Goal: Transaction & Acquisition: Purchase product/service

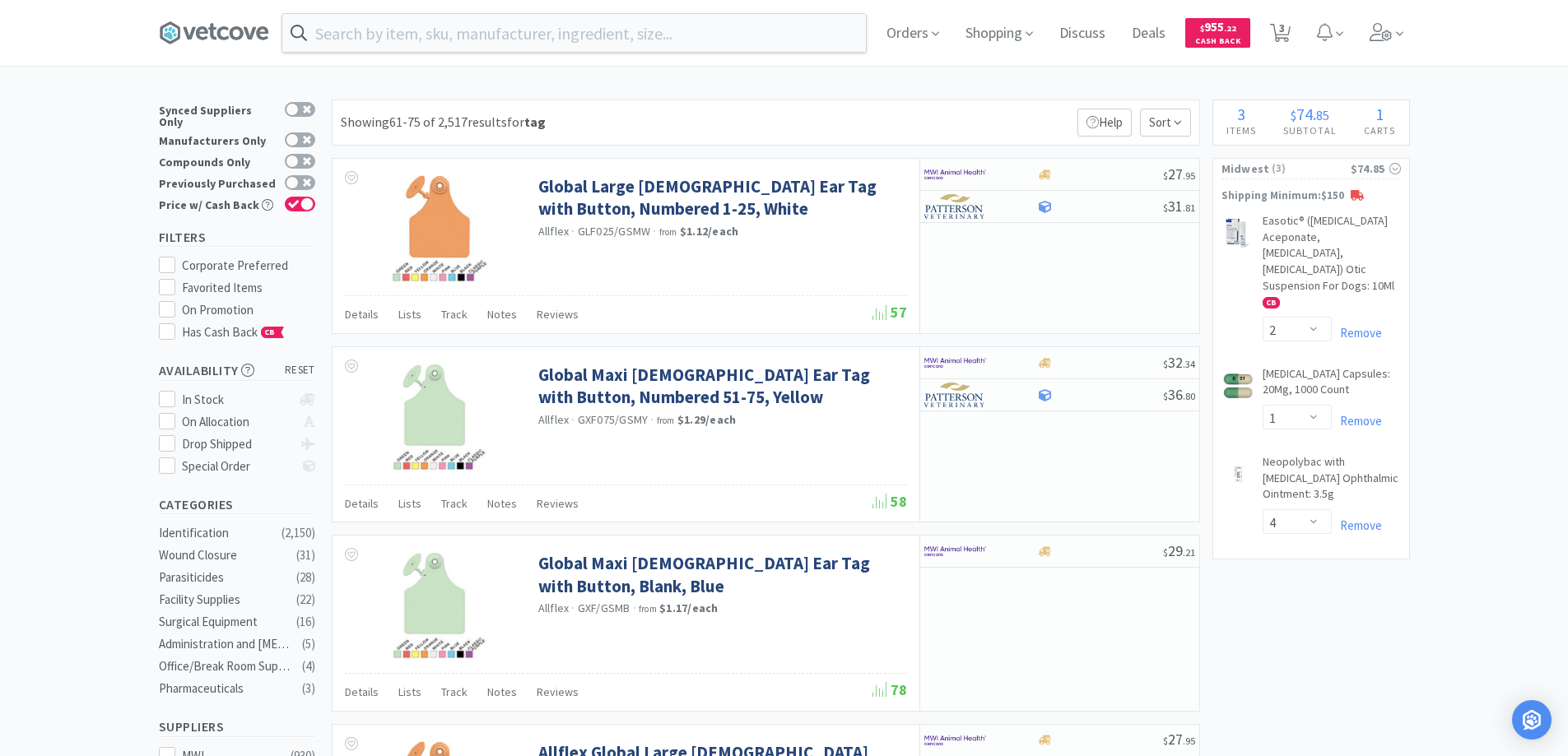
select select "2"
select select "1"
select select "4"
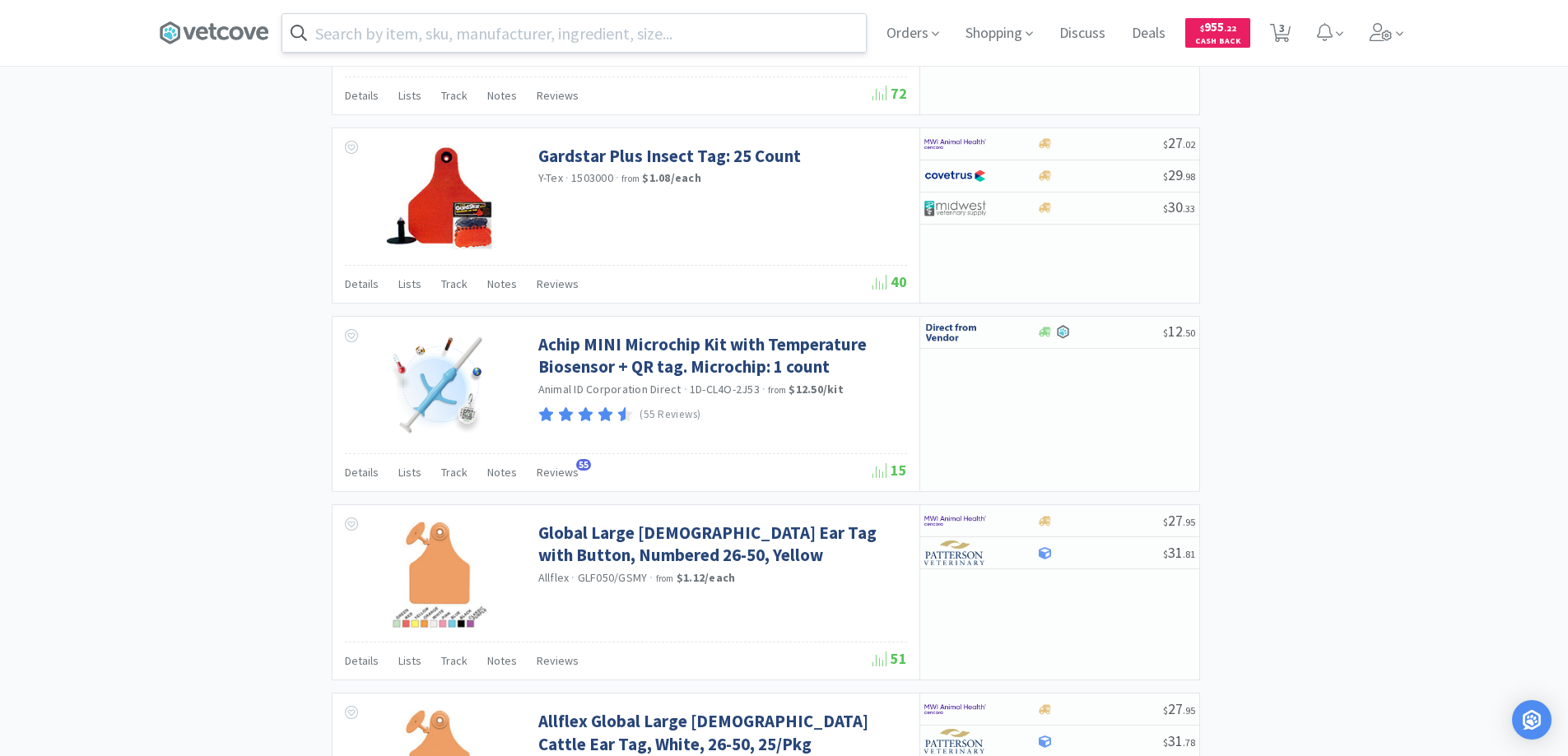
click at [338, 26] on input "text" at bounding box center [574, 33] width 584 height 38
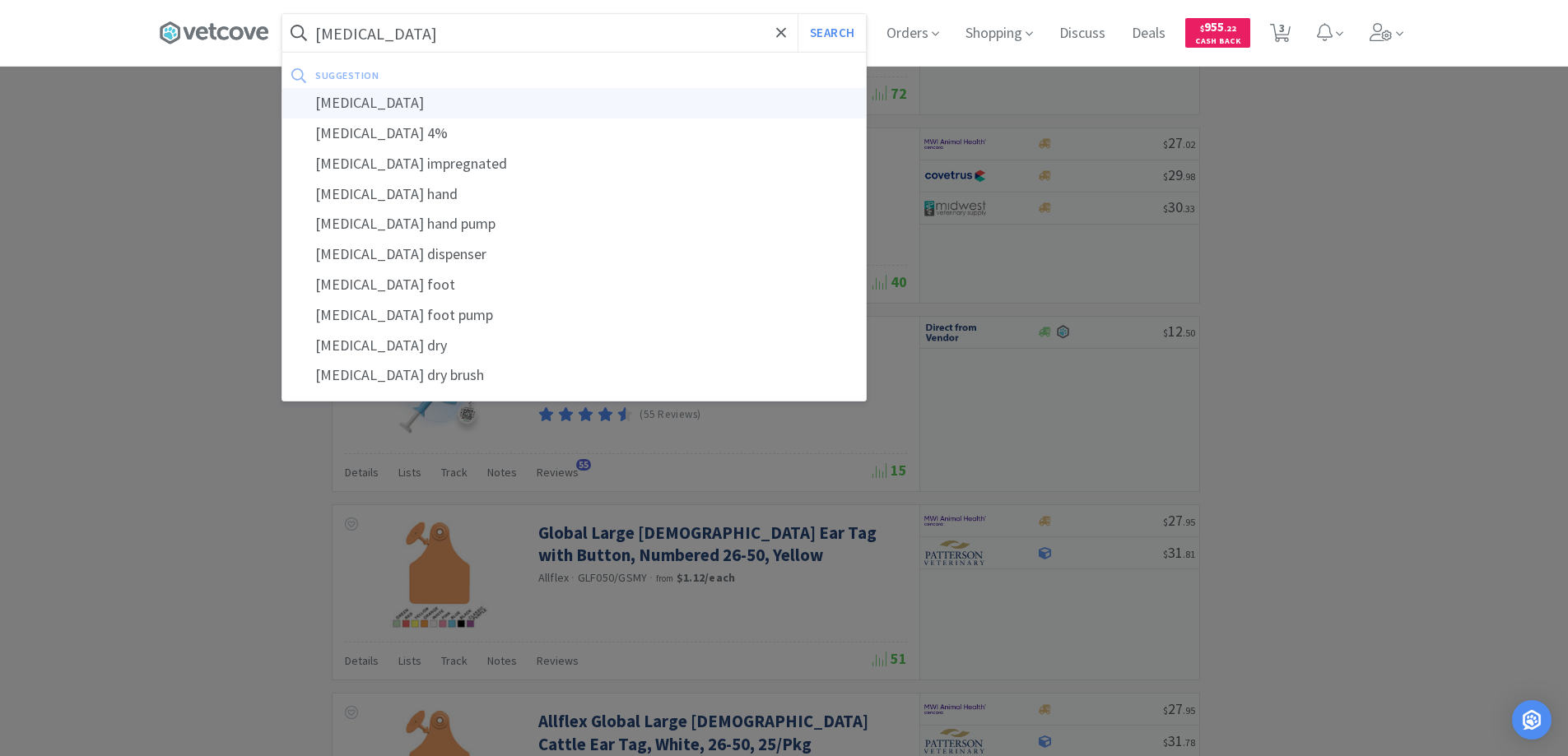
type input "[MEDICAL_DATA]"
click at [352, 100] on div "[MEDICAL_DATA]" at bounding box center [574, 103] width 584 height 30
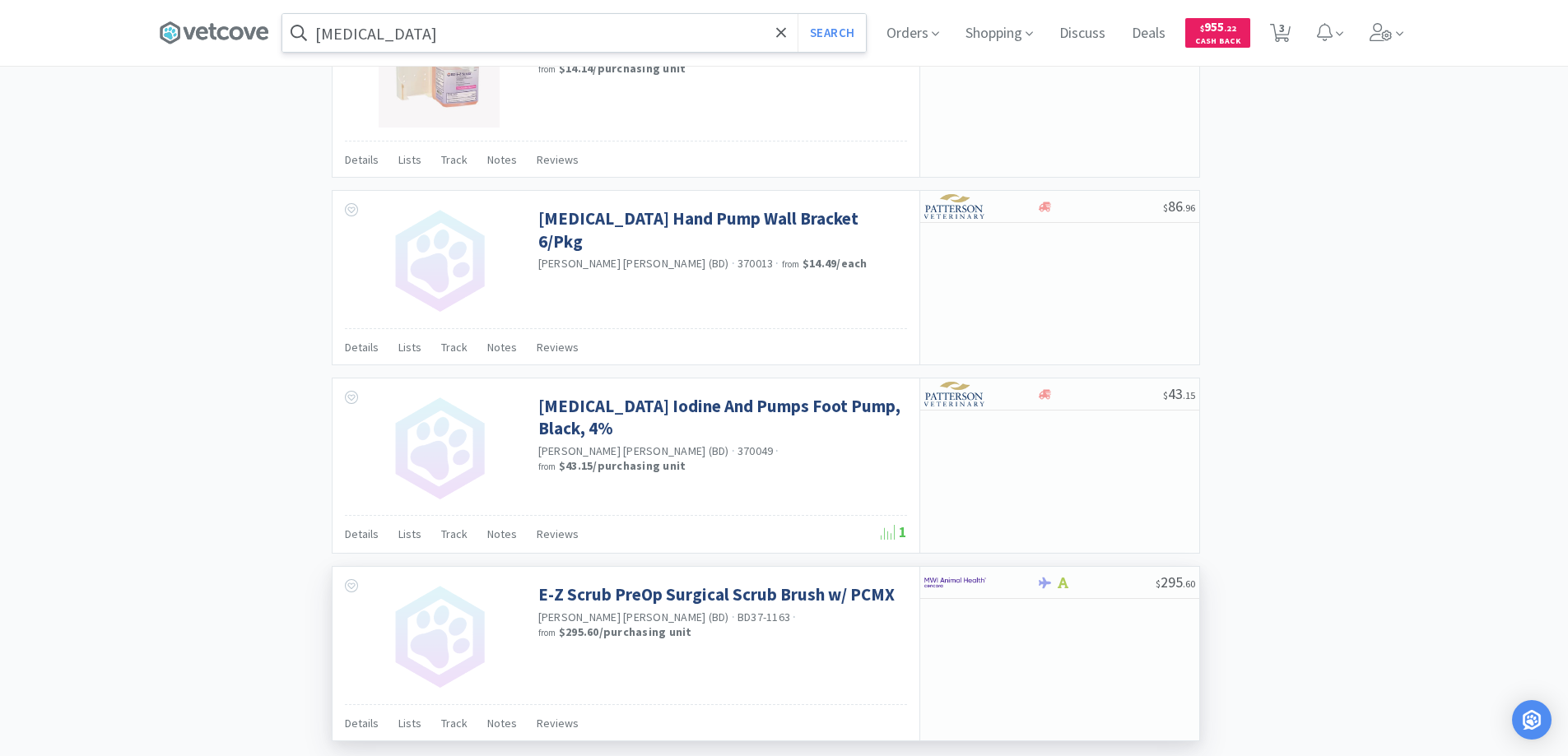
scroll to position [2079, 0]
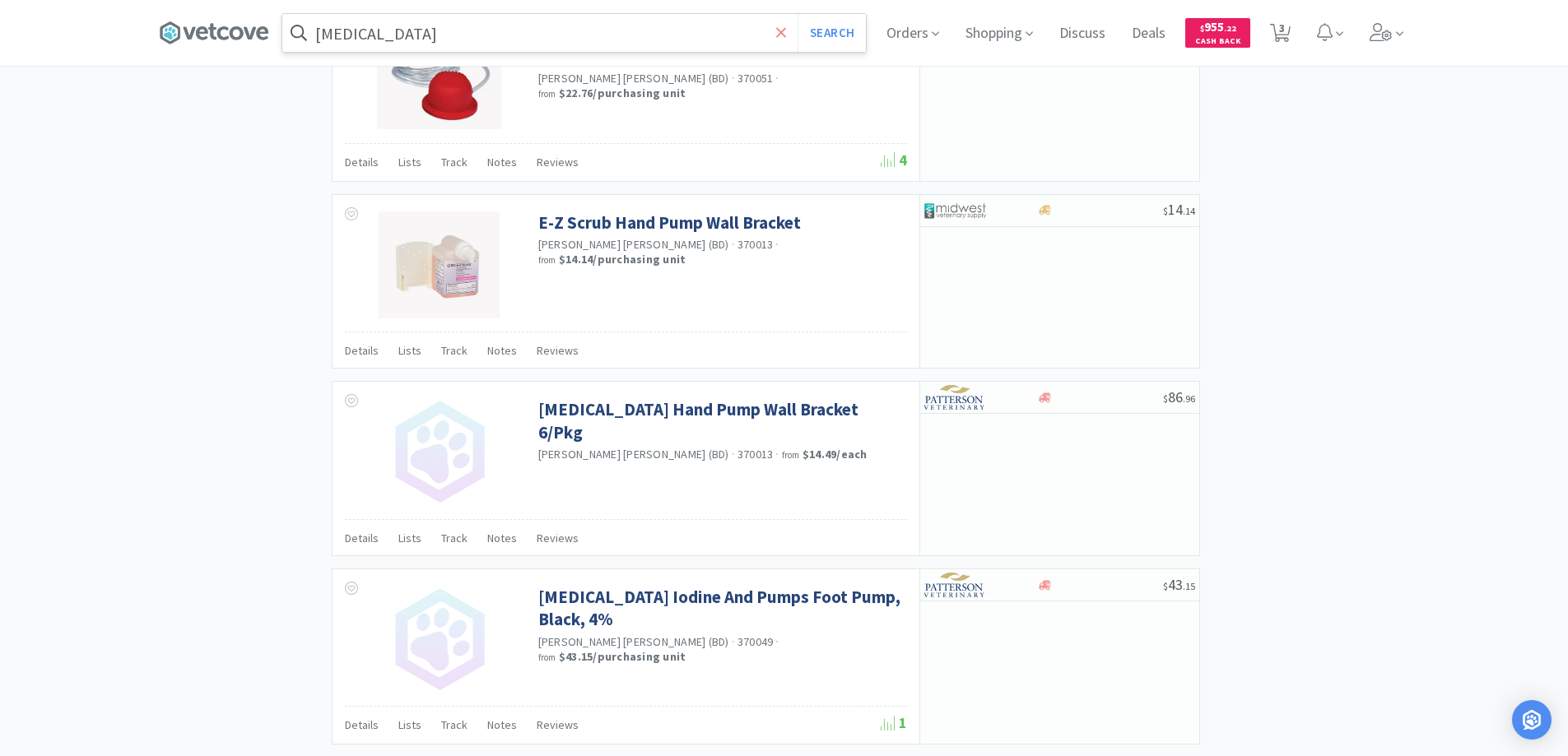
click at [786, 35] on icon at bounding box center [781, 33] width 10 height 16
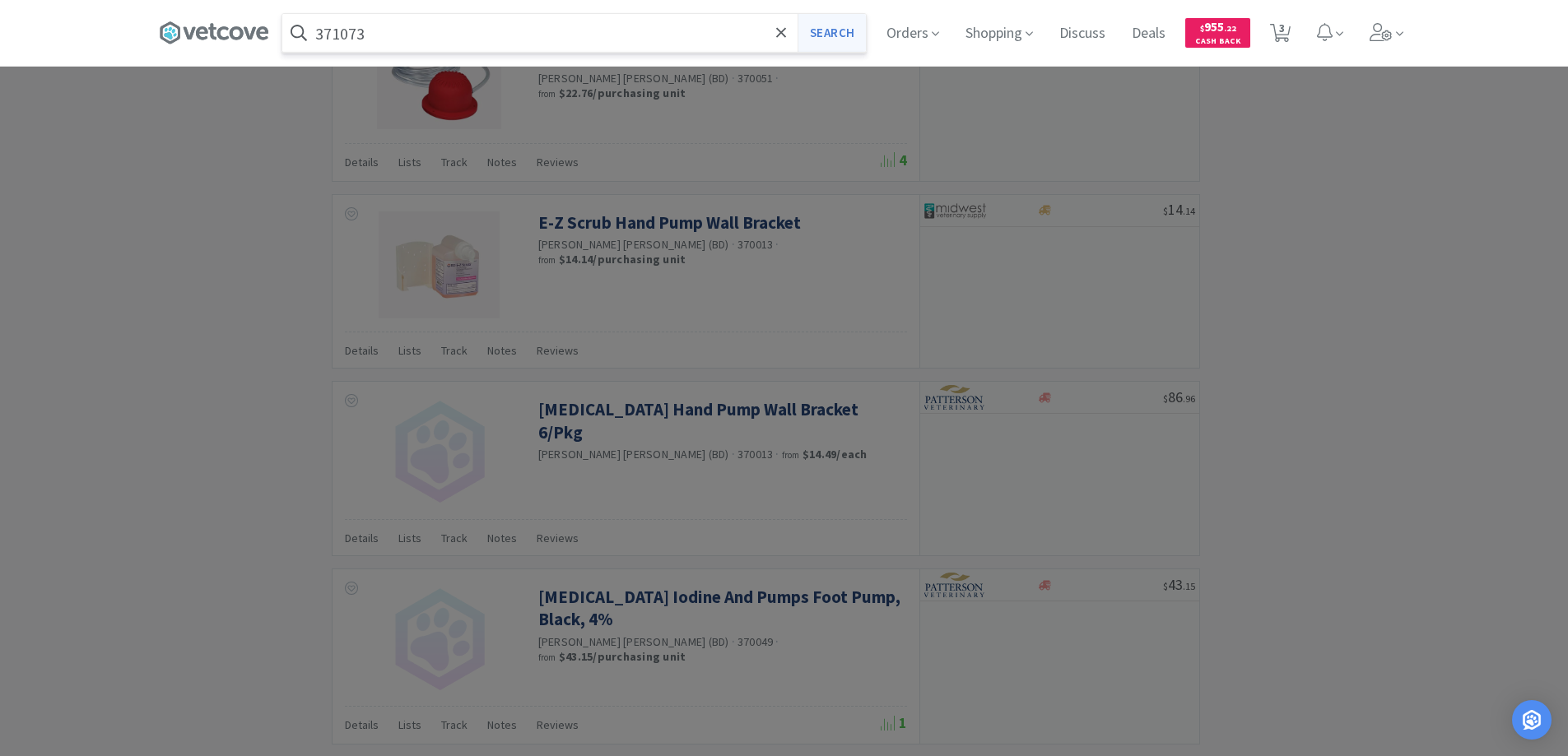
type input "371073"
click at [833, 31] on button "Search" at bounding box center [831, 33] width 68 height 38
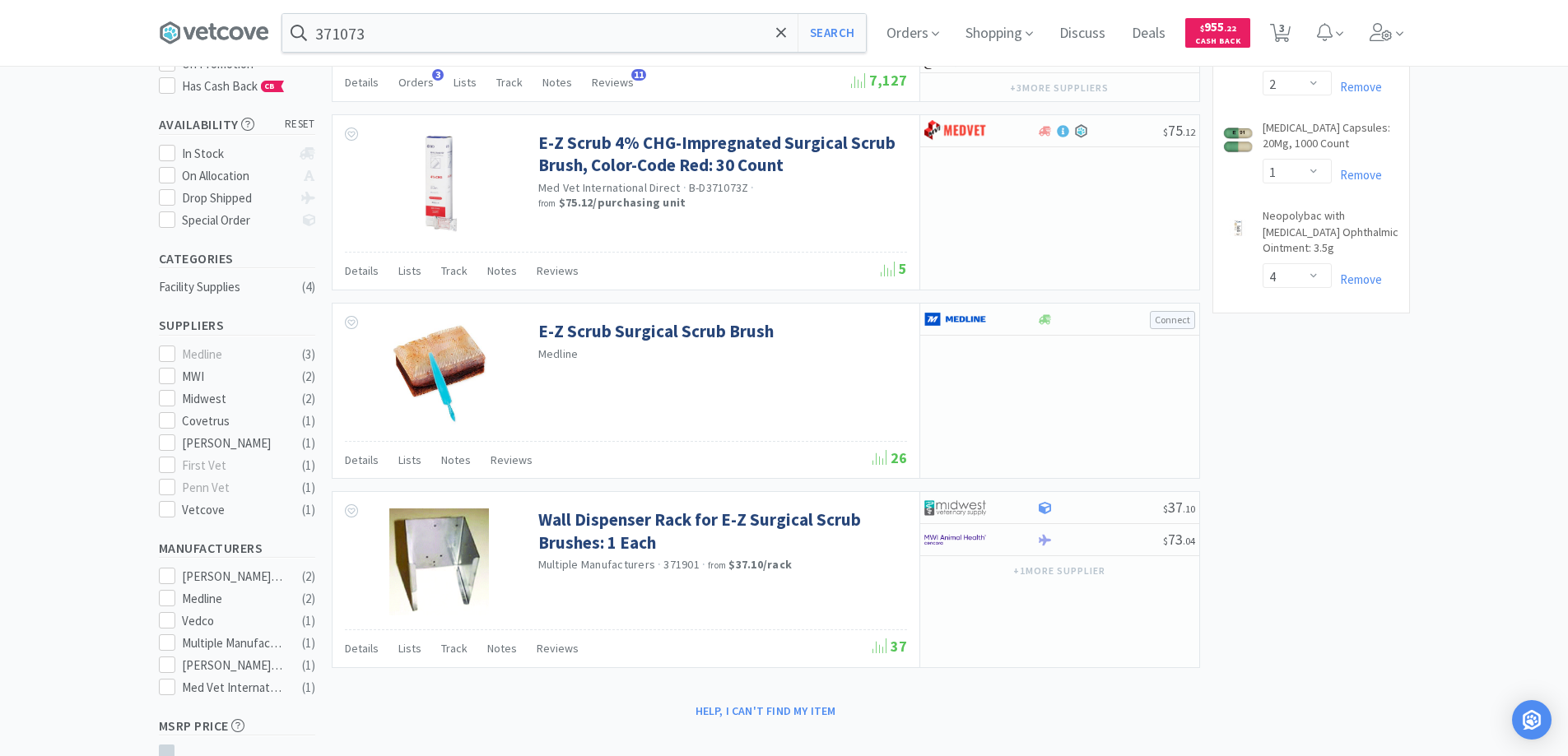
scroll to position [247, 0]
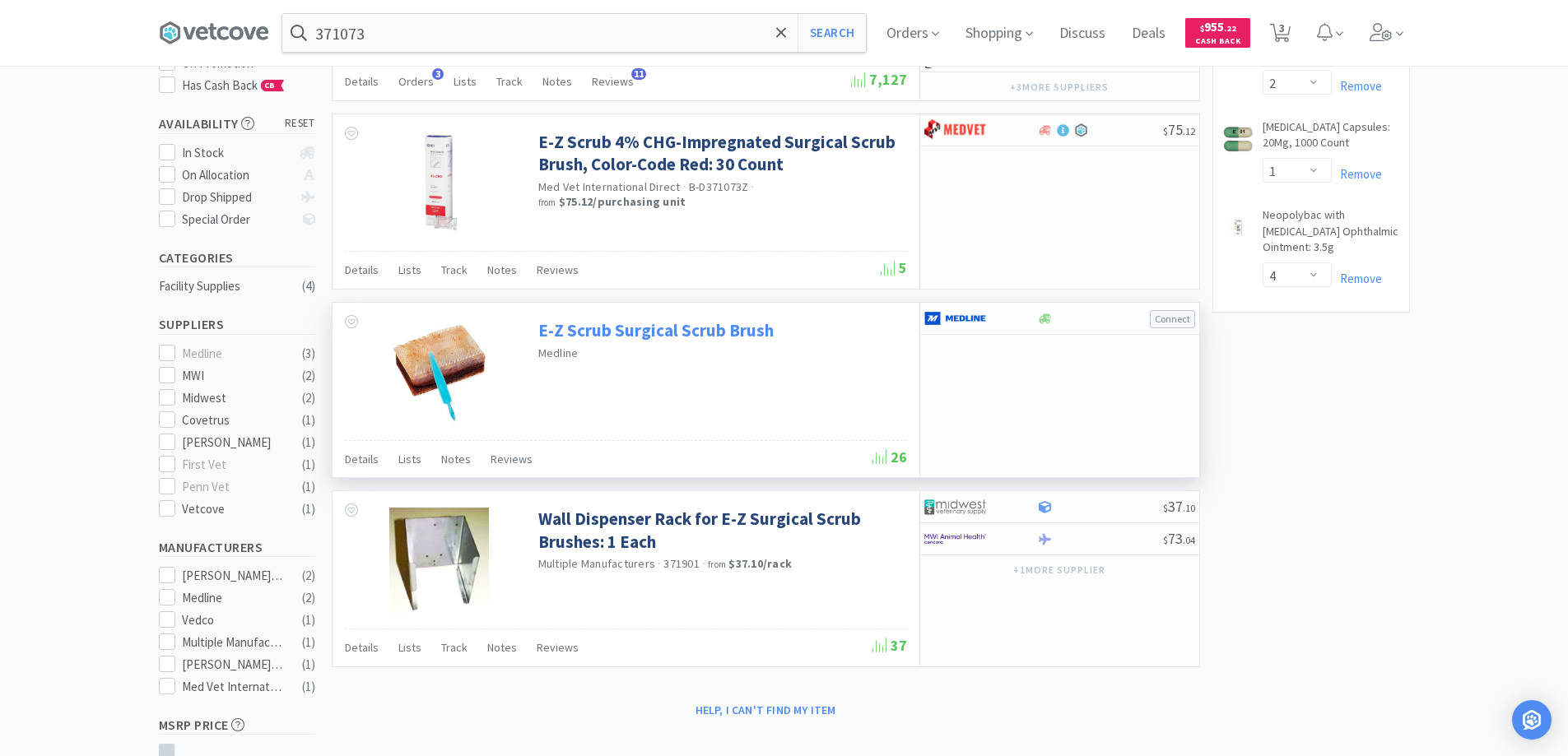
click at [641, 331] on link "E-Z Scrub Surgical Scrub Brush" at bounding box center [655, 331] width 236 height 22
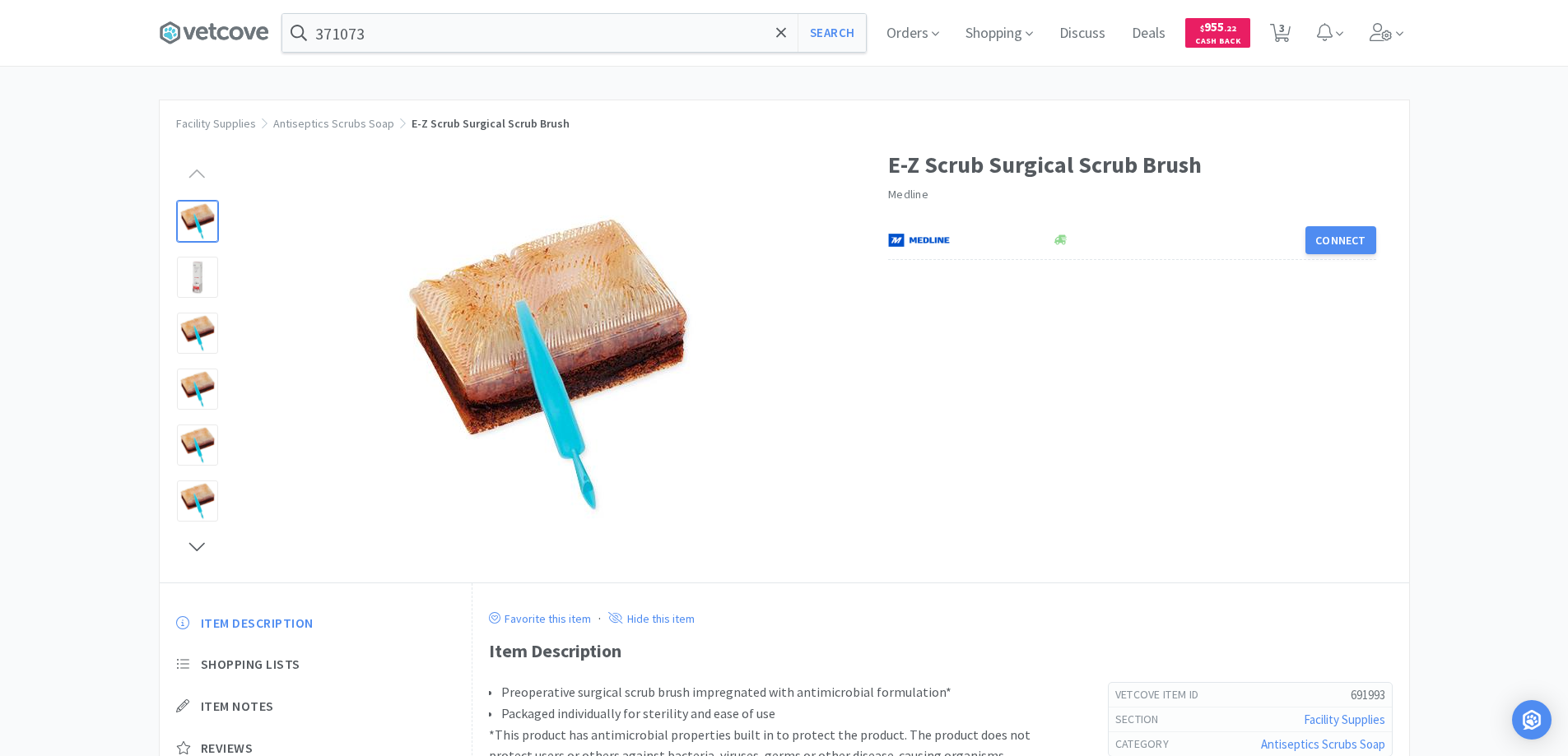
select select "2"
select select "1"
select select "4"
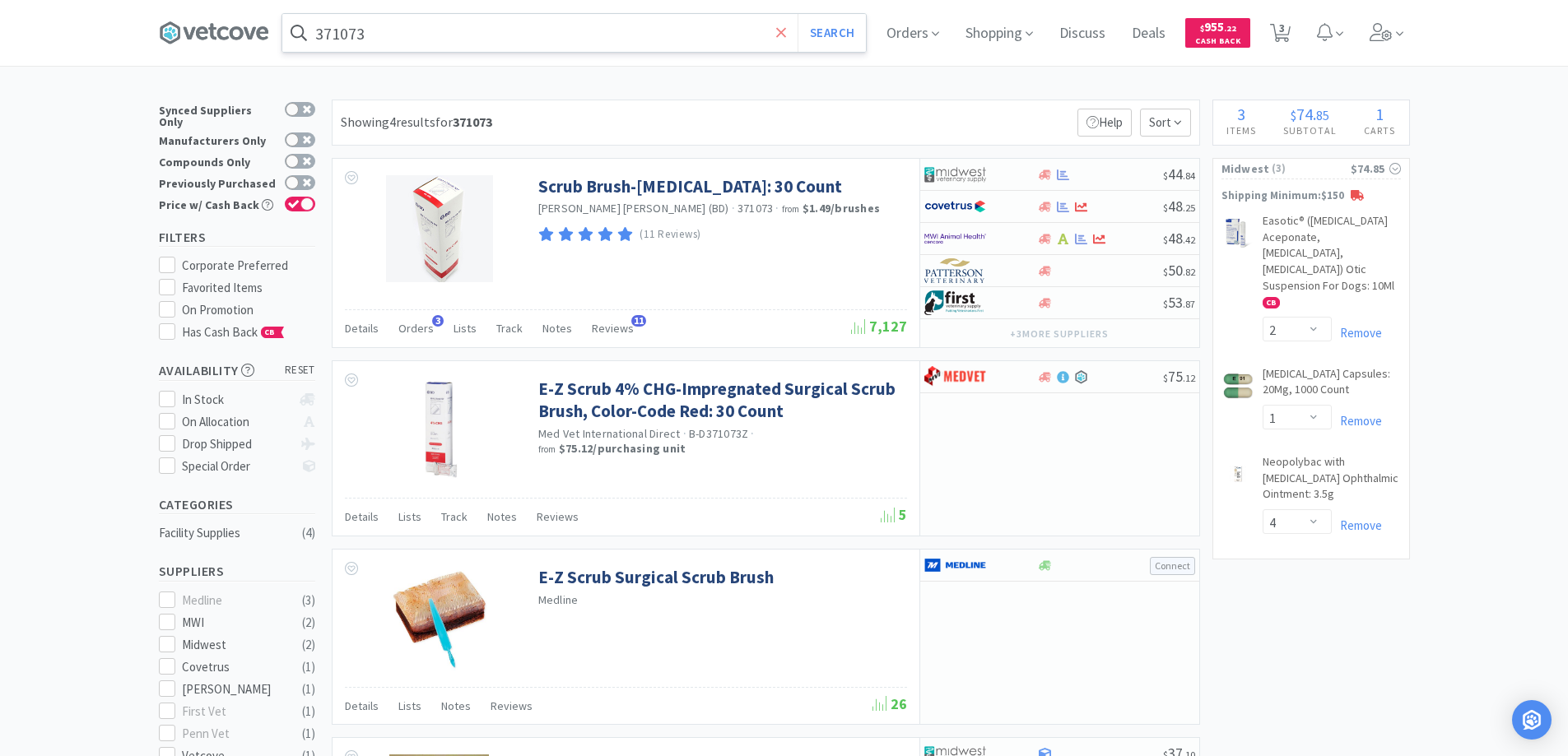
click at [787, 35] on icon at bounding box center [781, 33] width 10 height 16
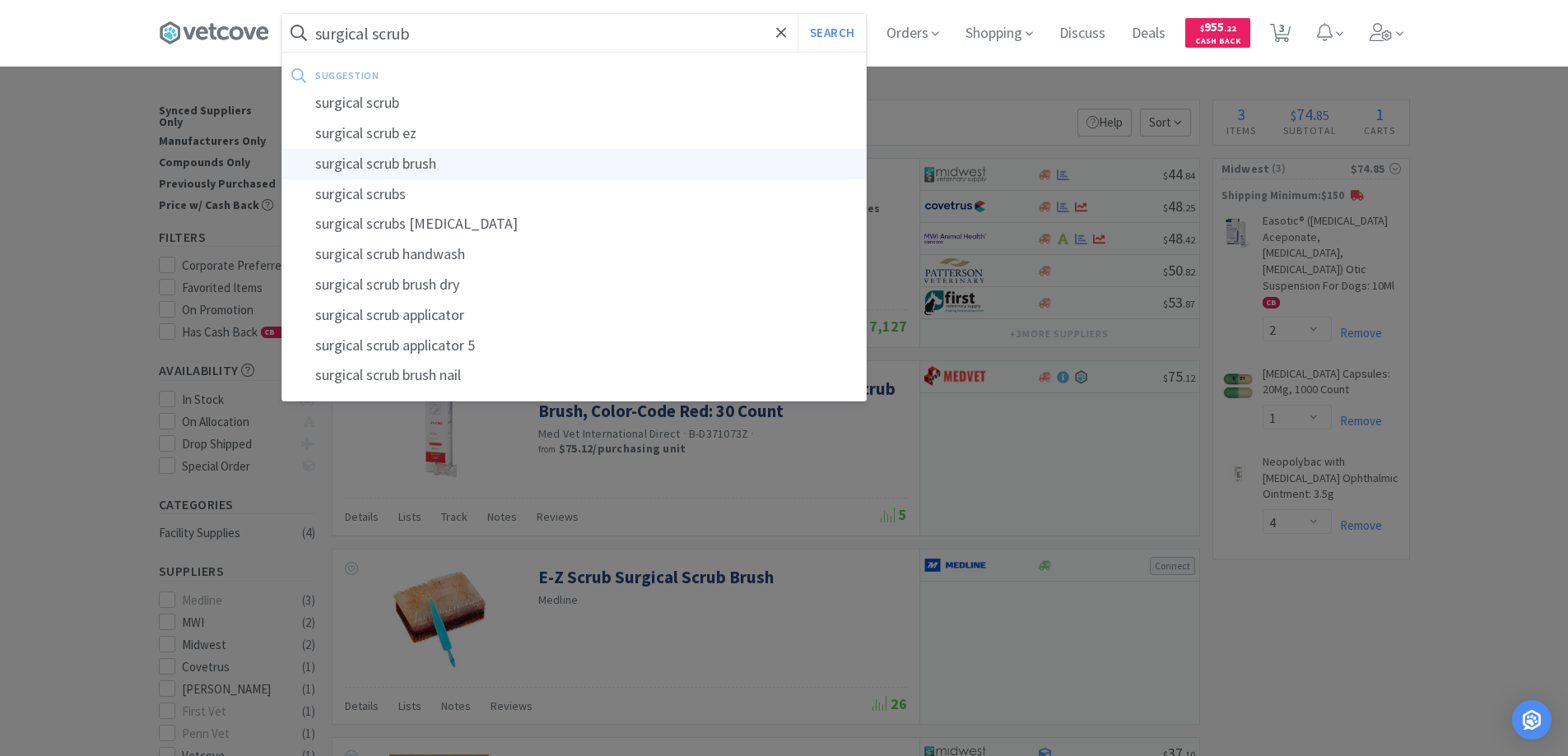
click at [406, 163] on div "surgical scrub brush" at bounding box center [574, 164] width 584 height 30
type input "surgical scrub brush"
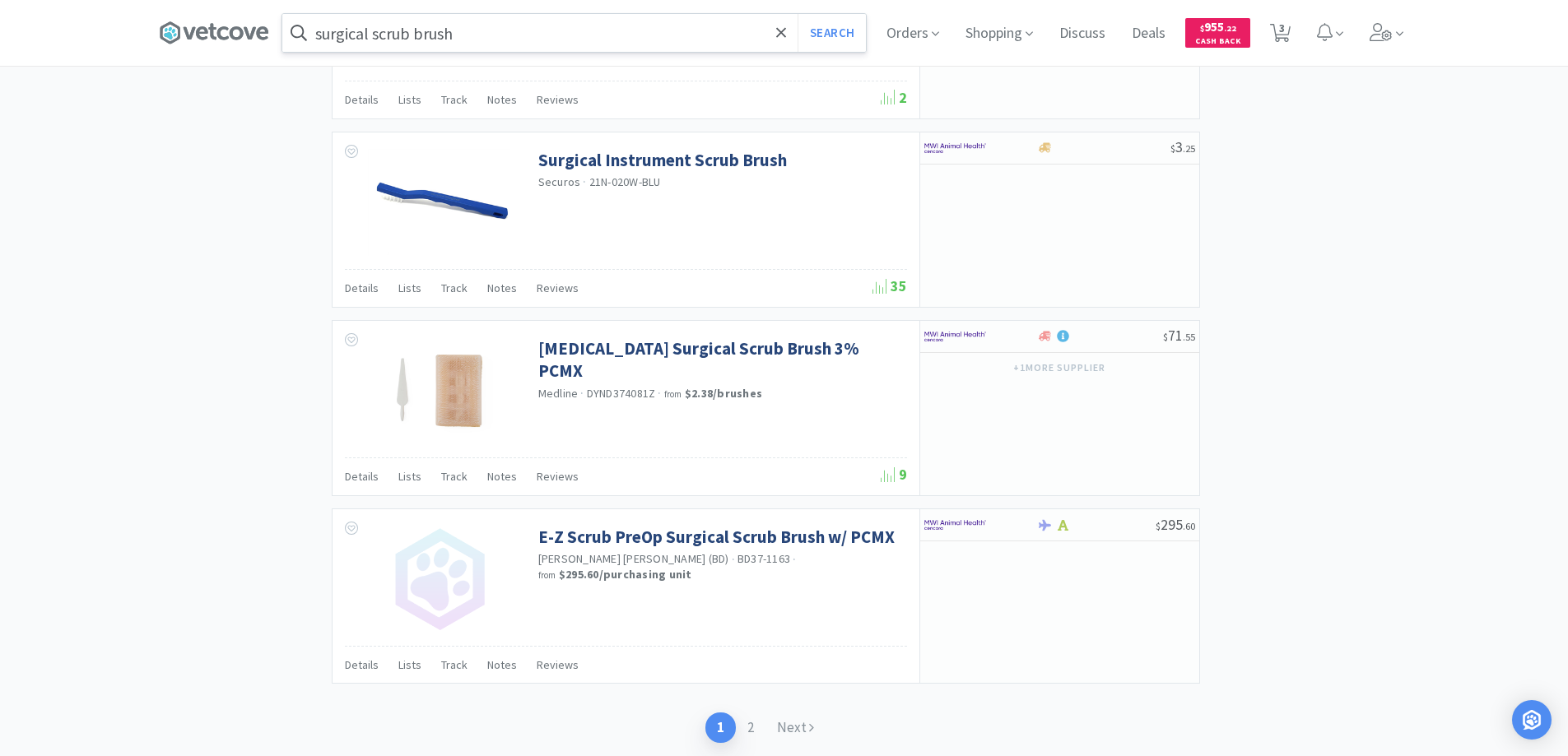
scroll to position [2385, 0]
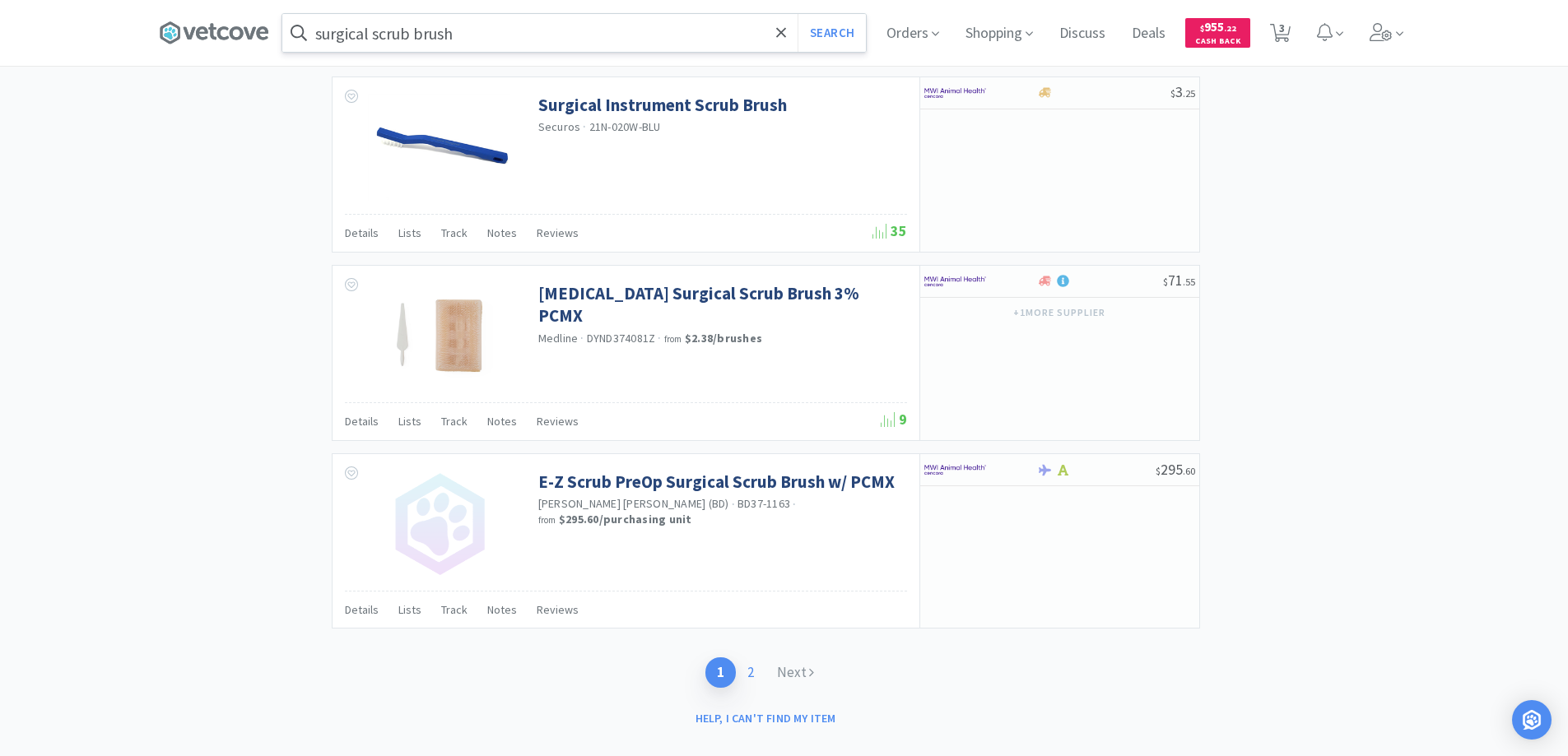
click at [756, 673] on link "2" at bounding box center [750, 672] width 29 height 30
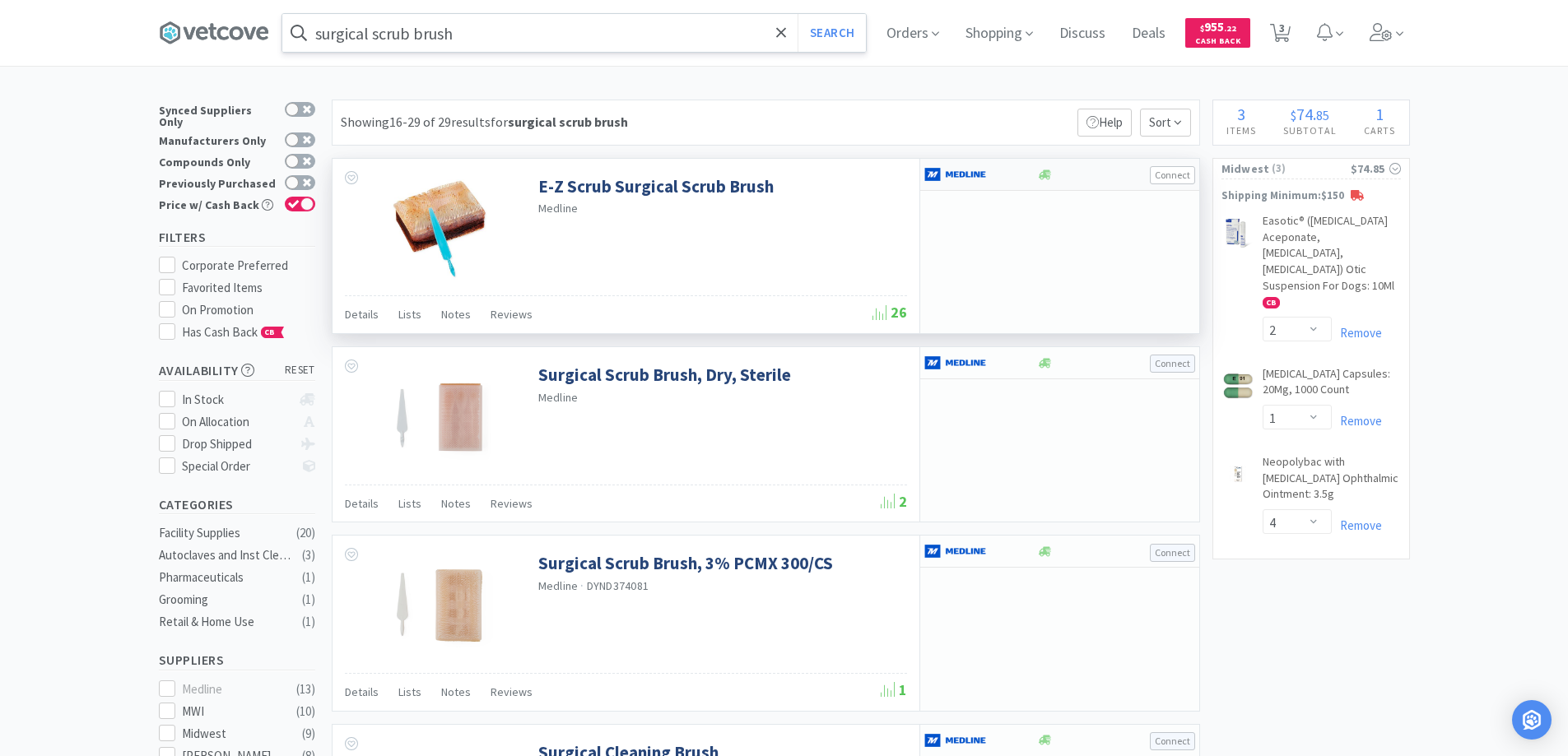
click at [1162, 170] on button "Connect" at bounding box center [1172, 175] width 45 height 18
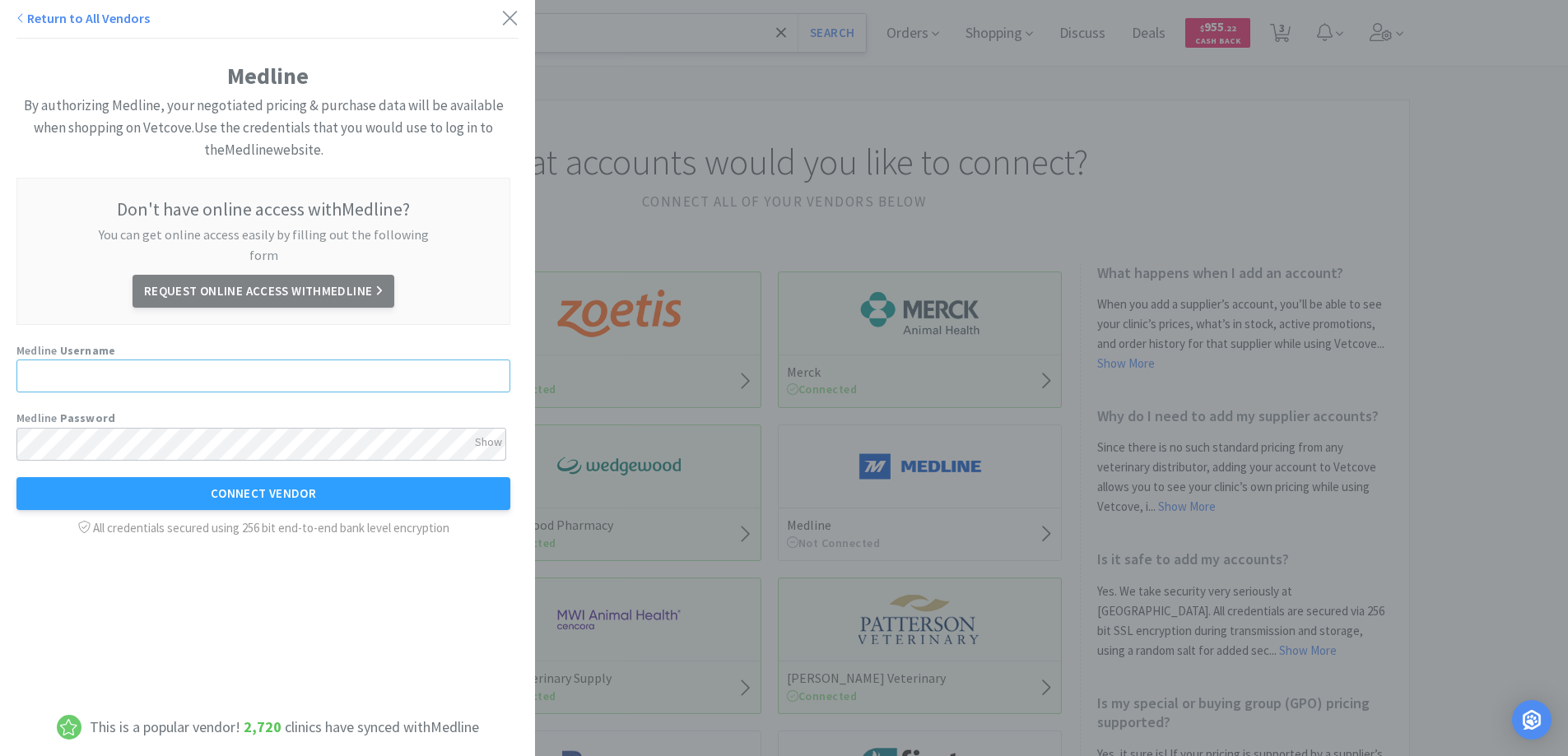
type input "lewi008"
click at [225, 477] on button "Connect Vendor" at bounding box center [263, 494] width 494 height 33
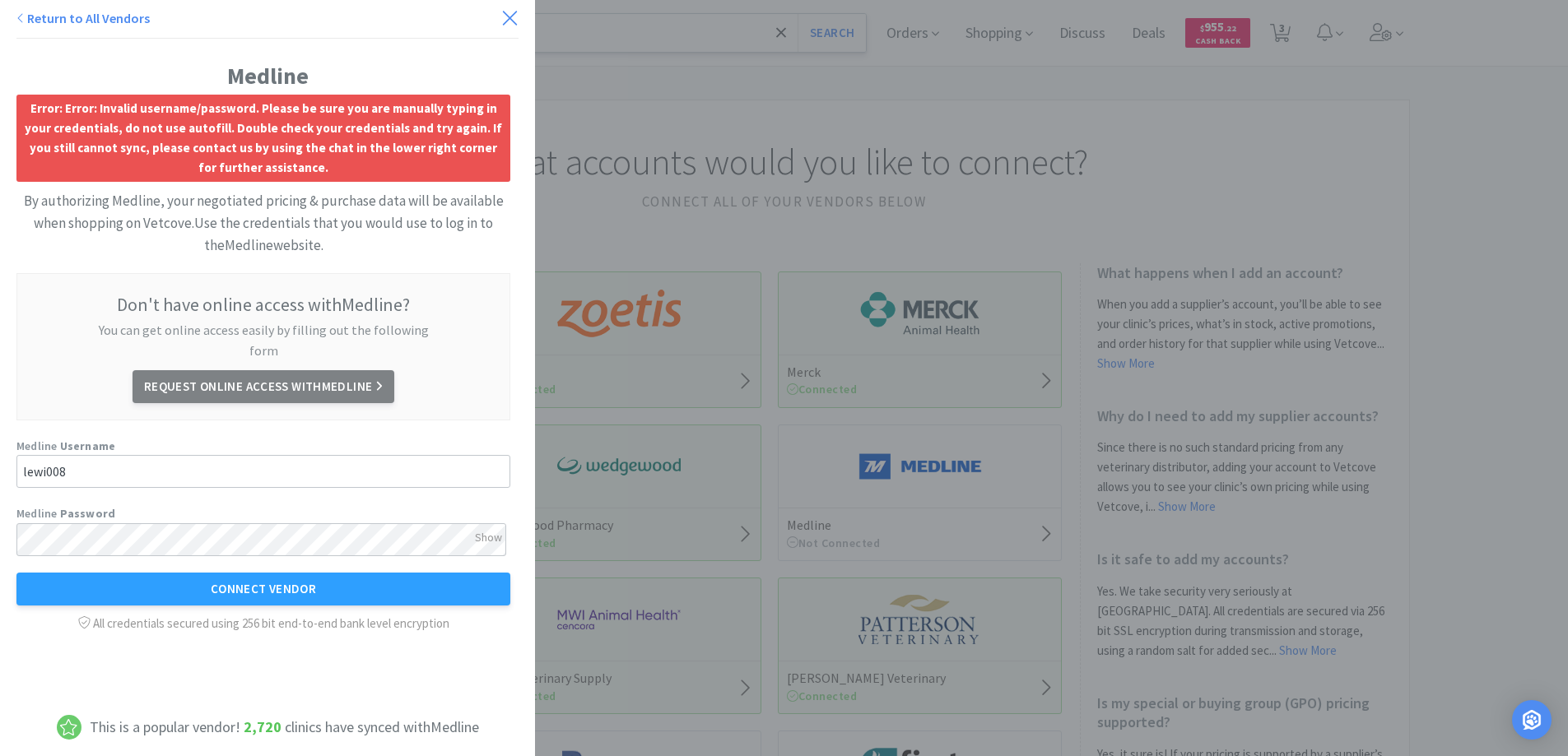
click at [501, 12] on icon at bounding box center [509, 18] width 17 height 23
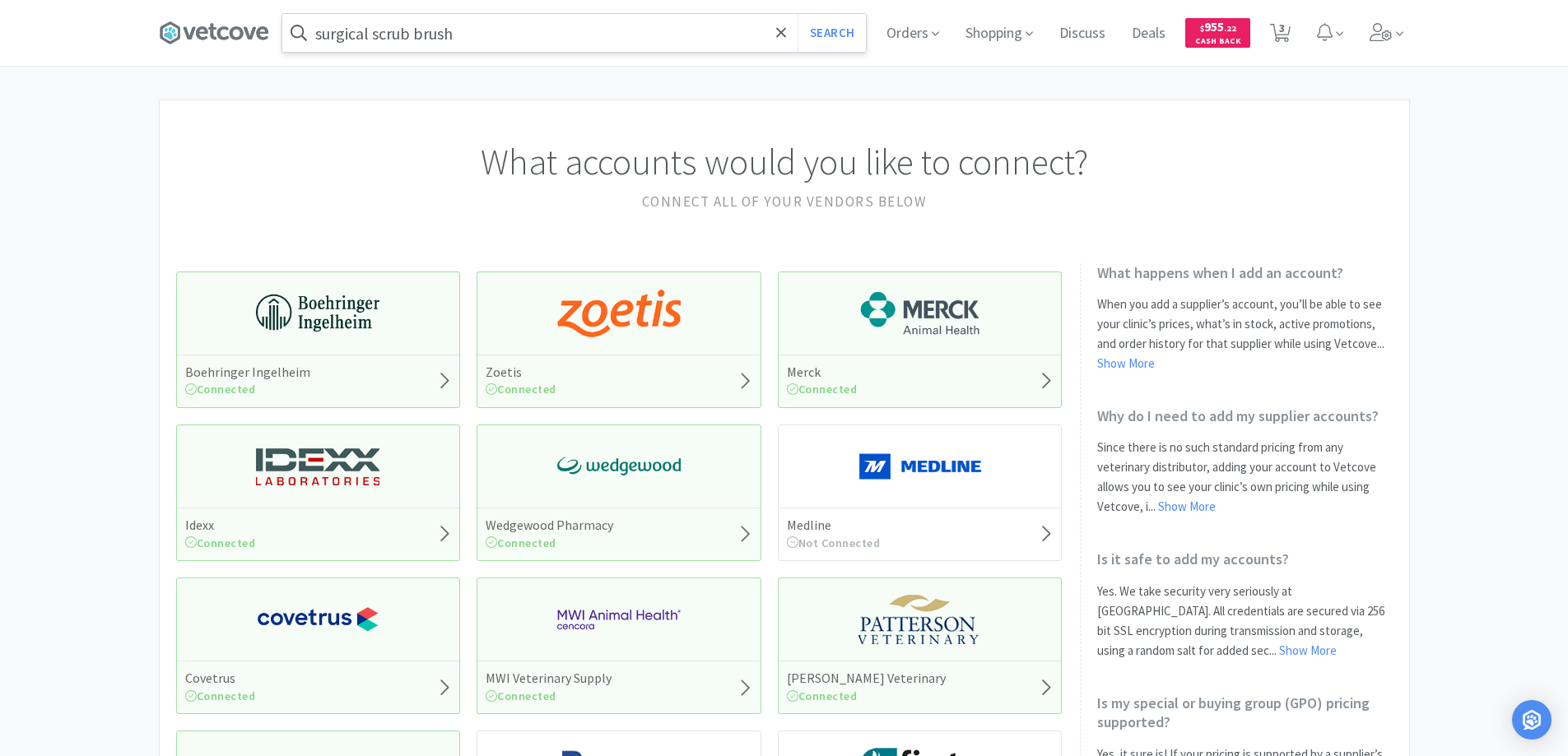
select select "2"
select select "1"
select select "4"
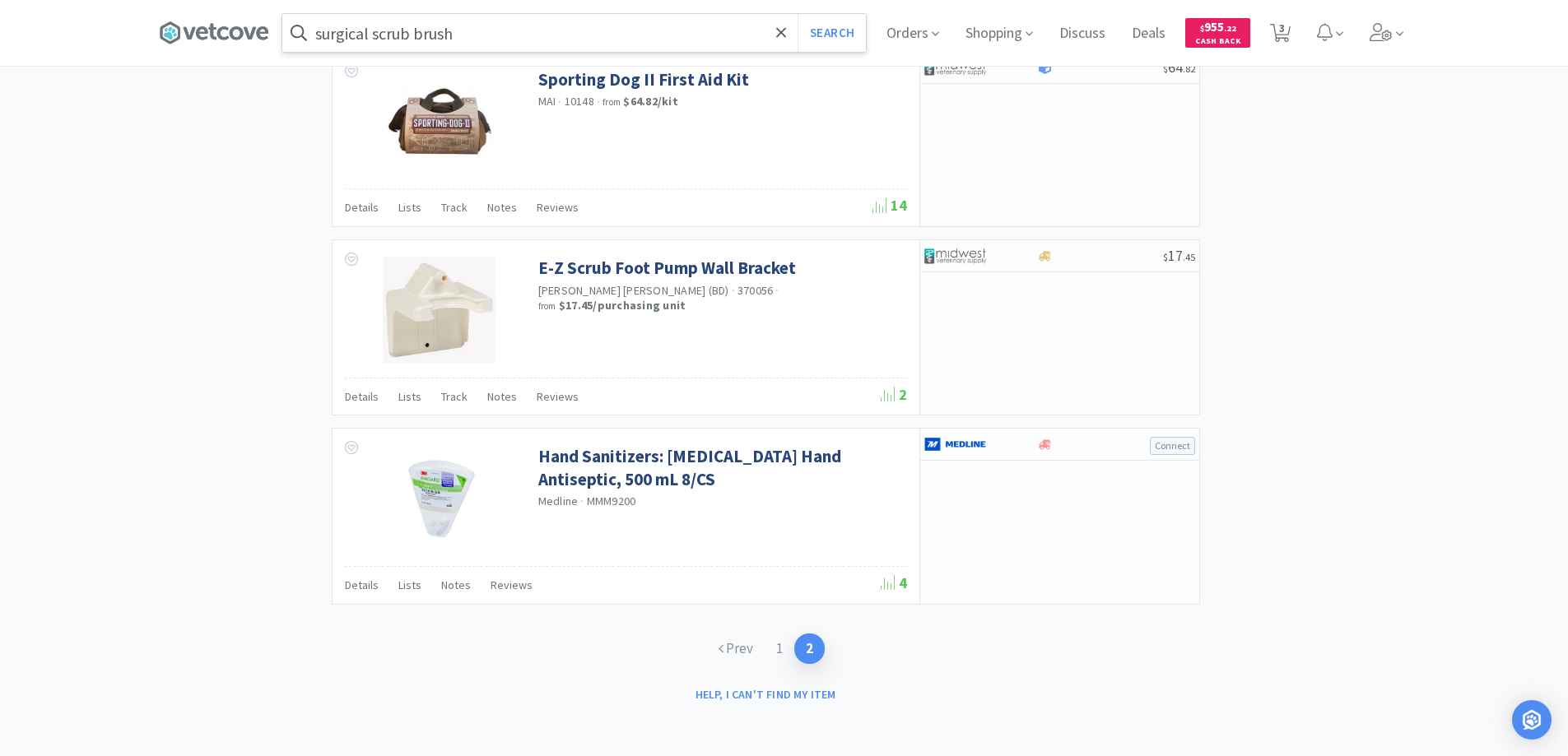
scroll to position [2194, 0]
click at [777, 649] on link "1" at bounding box center [779, 646] width 29 height 30
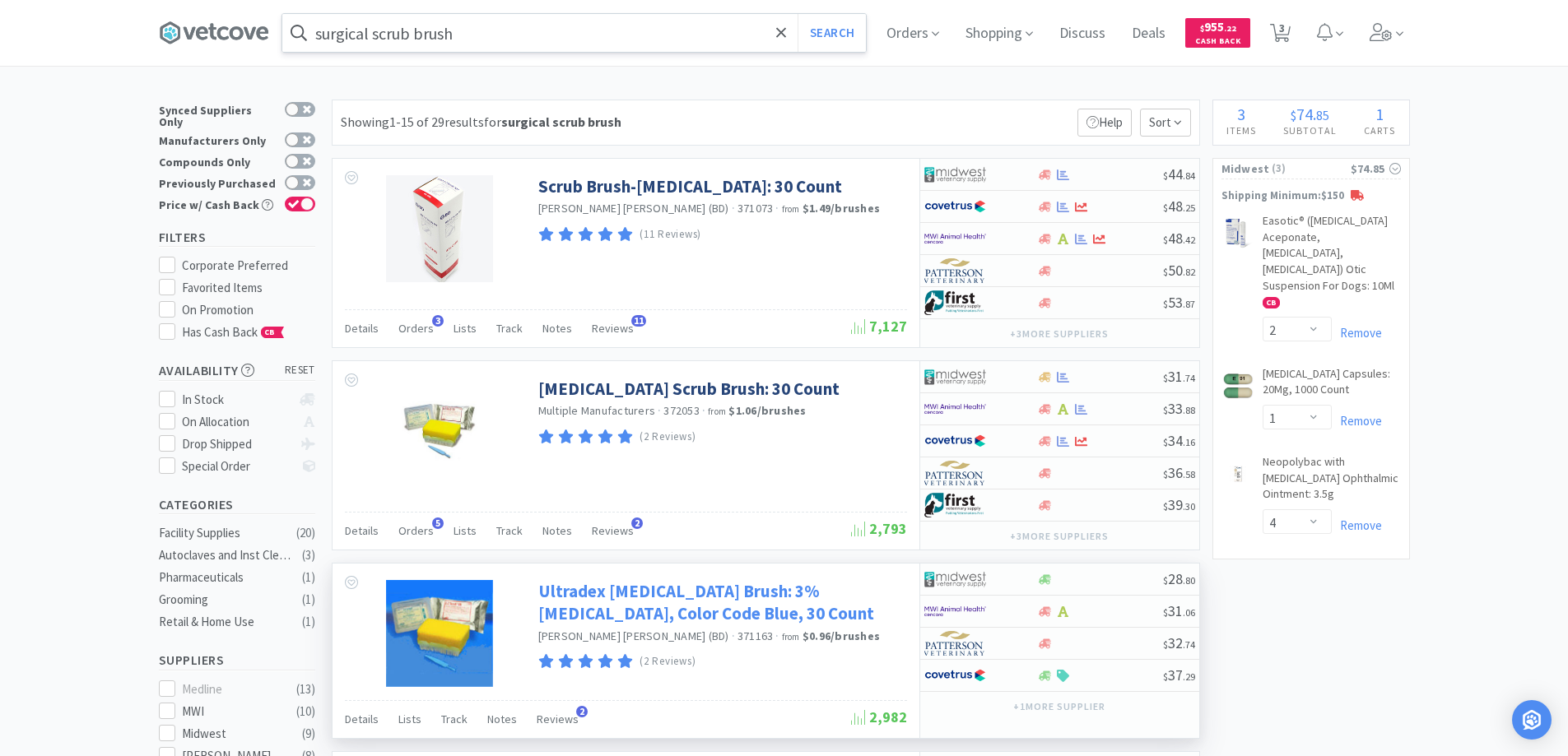
click at [594, 602] on link "Ultradex [MEDICAL_DATA] Brush: 3% [MEDICAL_DATA], Color Code Blue, 30 Count" at bounding box center [720, 602] width 364 height 45
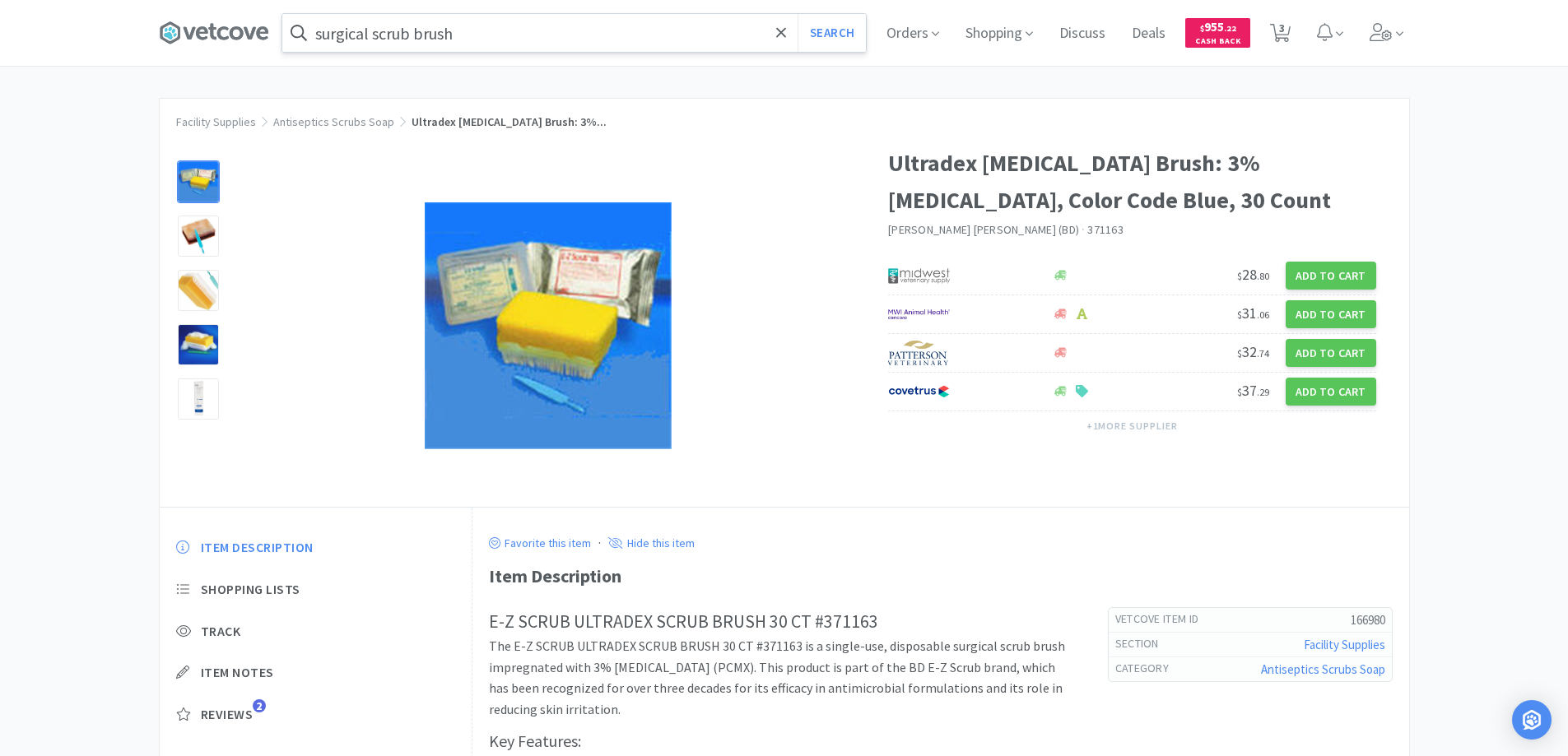
scroll to position [1, 0]
click at [787, 35] on icon at bounding box center [781, 33] width 10 height 16
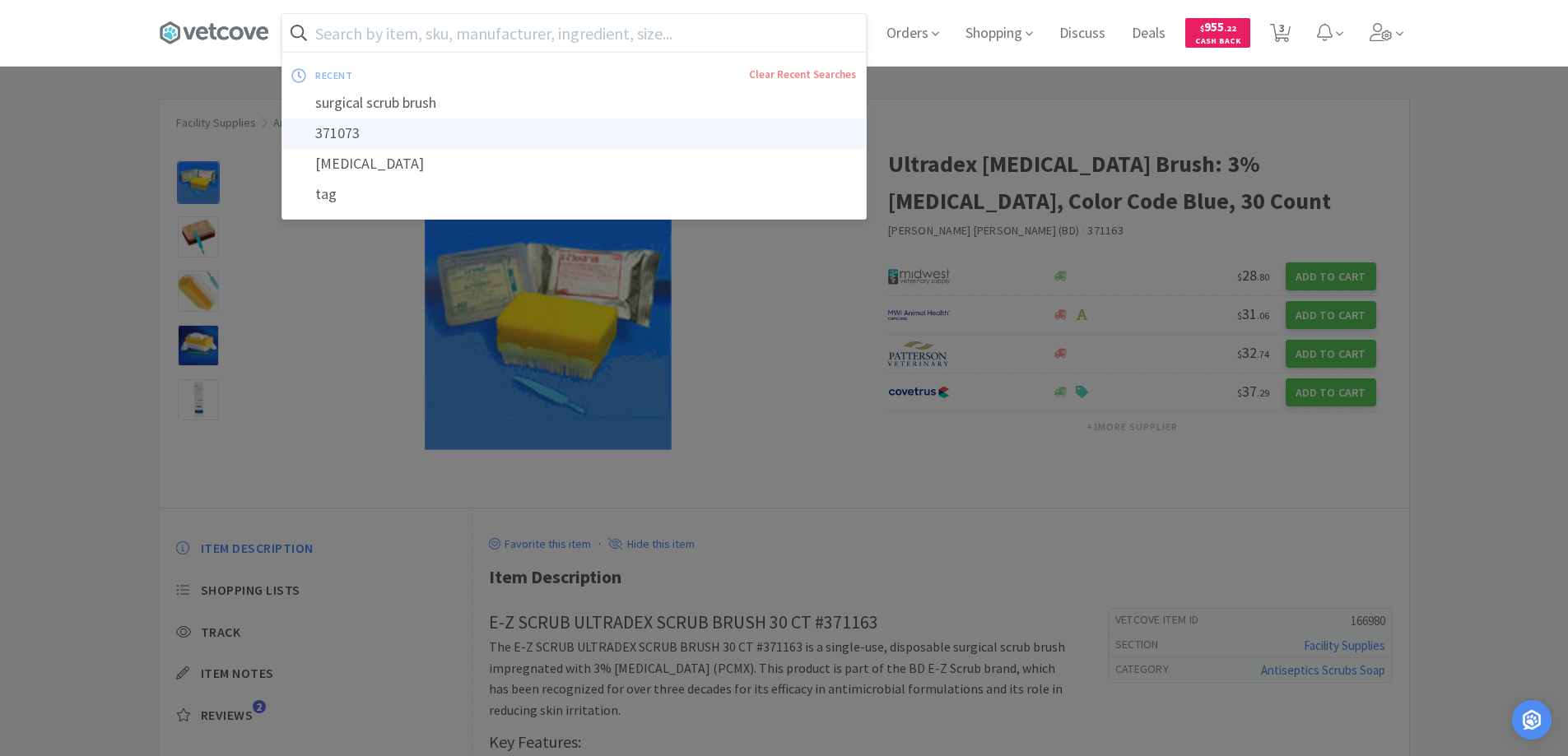
click at [352, 131] on div "371073" at bounding box center [574, 133] width 584 height 30
type input "371073"
select select "2"
select select "1"
select select "4"
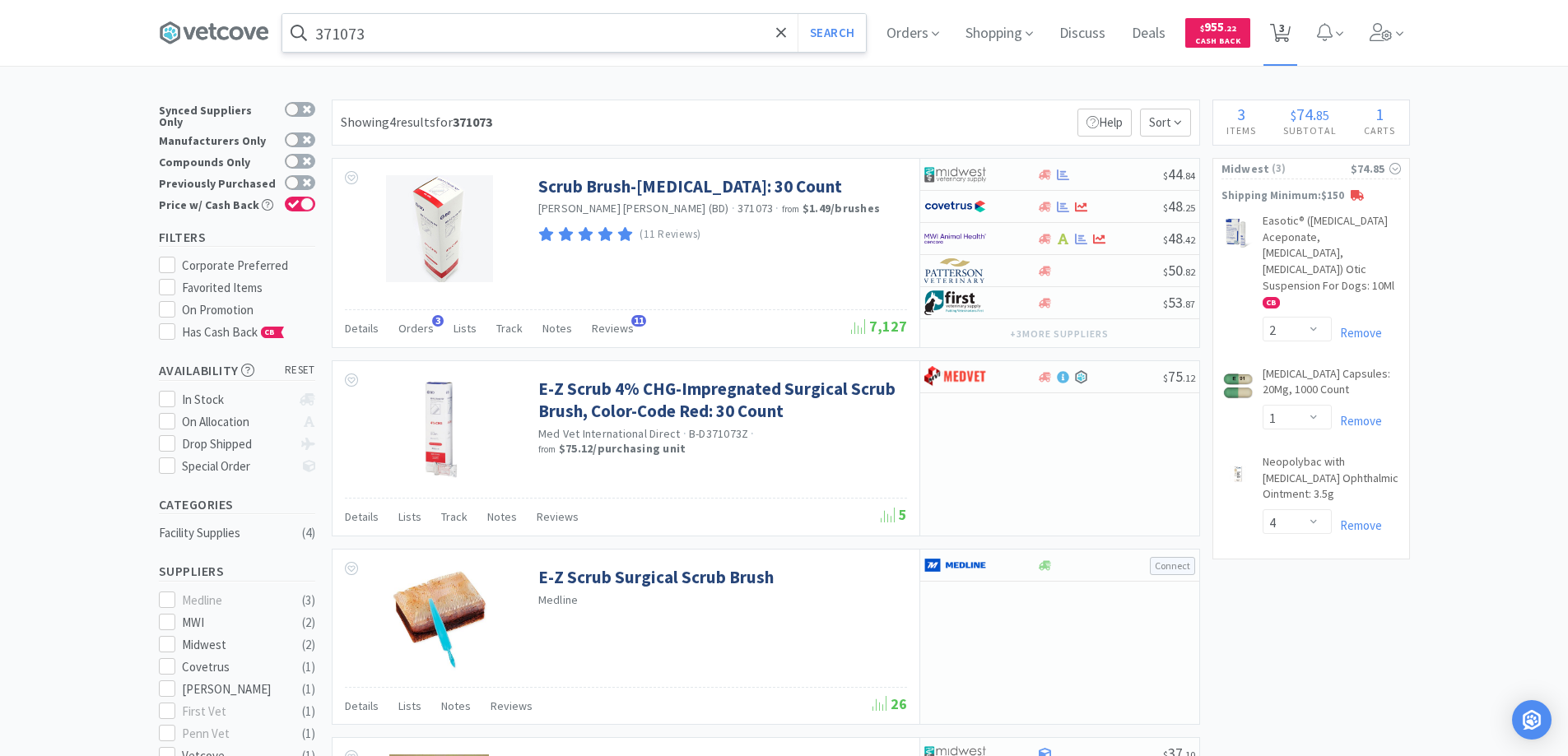
click at [1285, 32] on span "3" at bounding box center [1281, 28] width 6 height 66
select select "2"
select select "1"
select select "4"
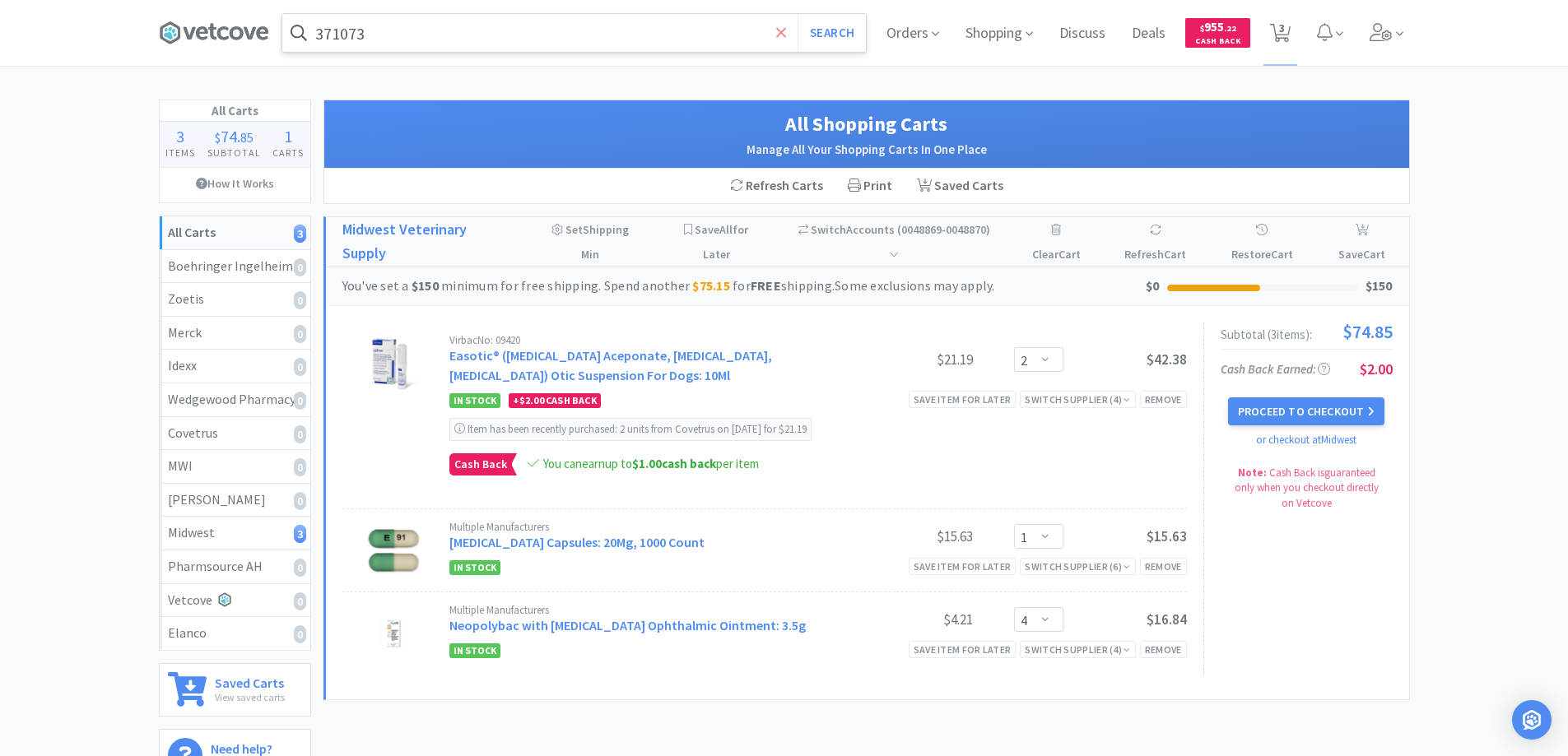
click at [776, 36] on icon at bounding box center [781, 33] width 10 height 16
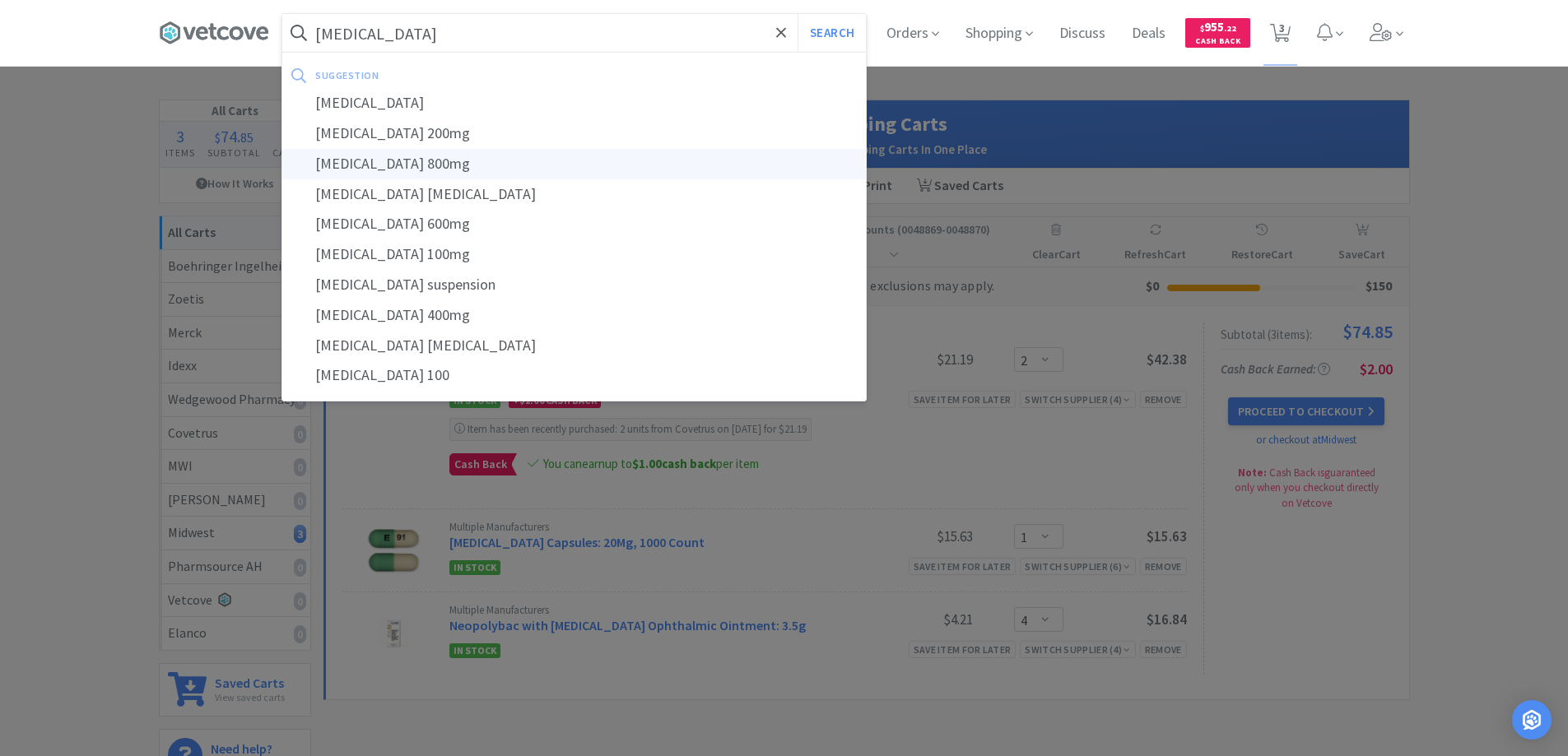
click at [381, 161] on div "[MEDICAL_DATA] 800mg" at bounding box center [574, 164] width 584 height 30
type input "[MEDICAL_DATA] 800mg"
select select "2"
select select "1"
select select "4"
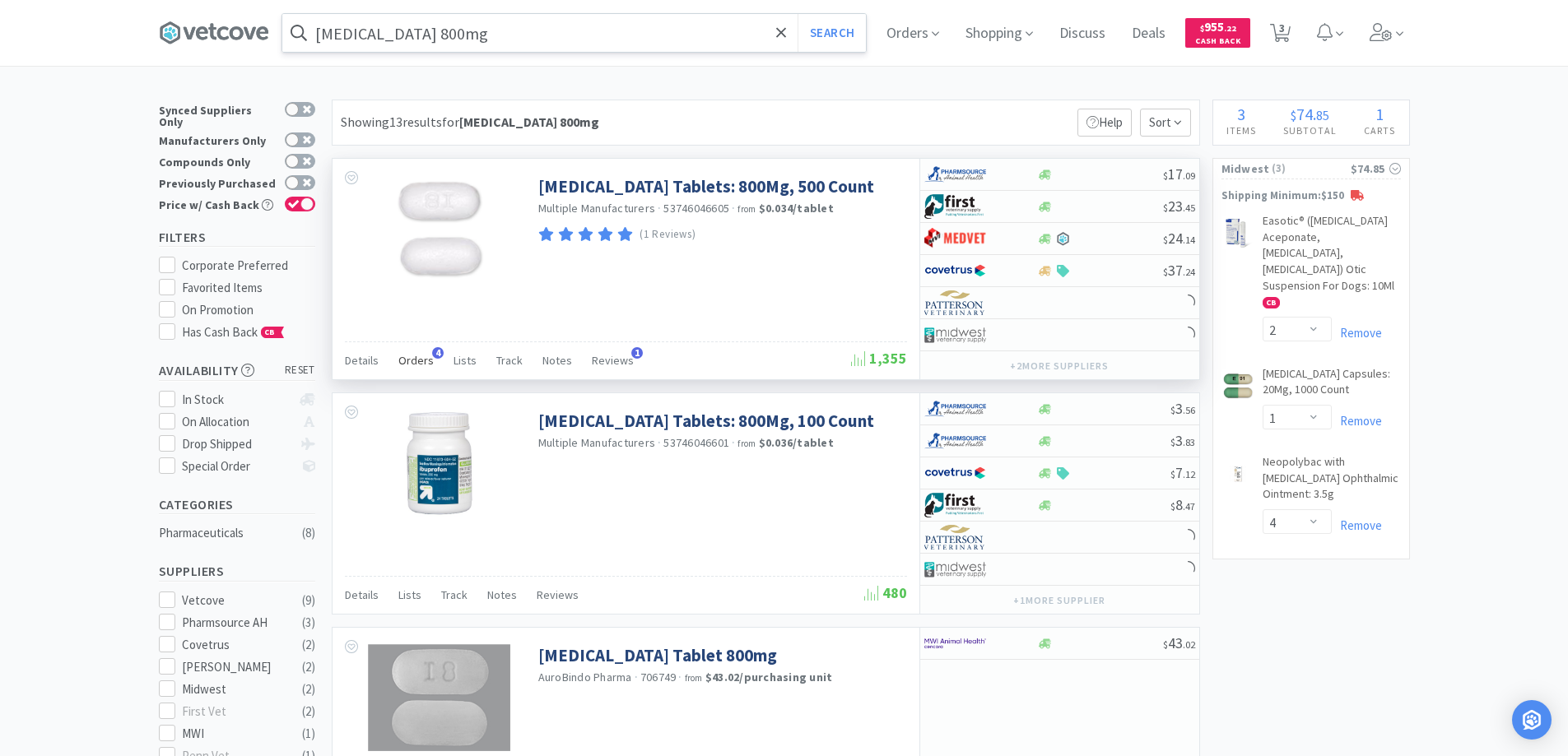
click at [433, 353] on span "4" at bounding box center [437, 352] width 11 height 11
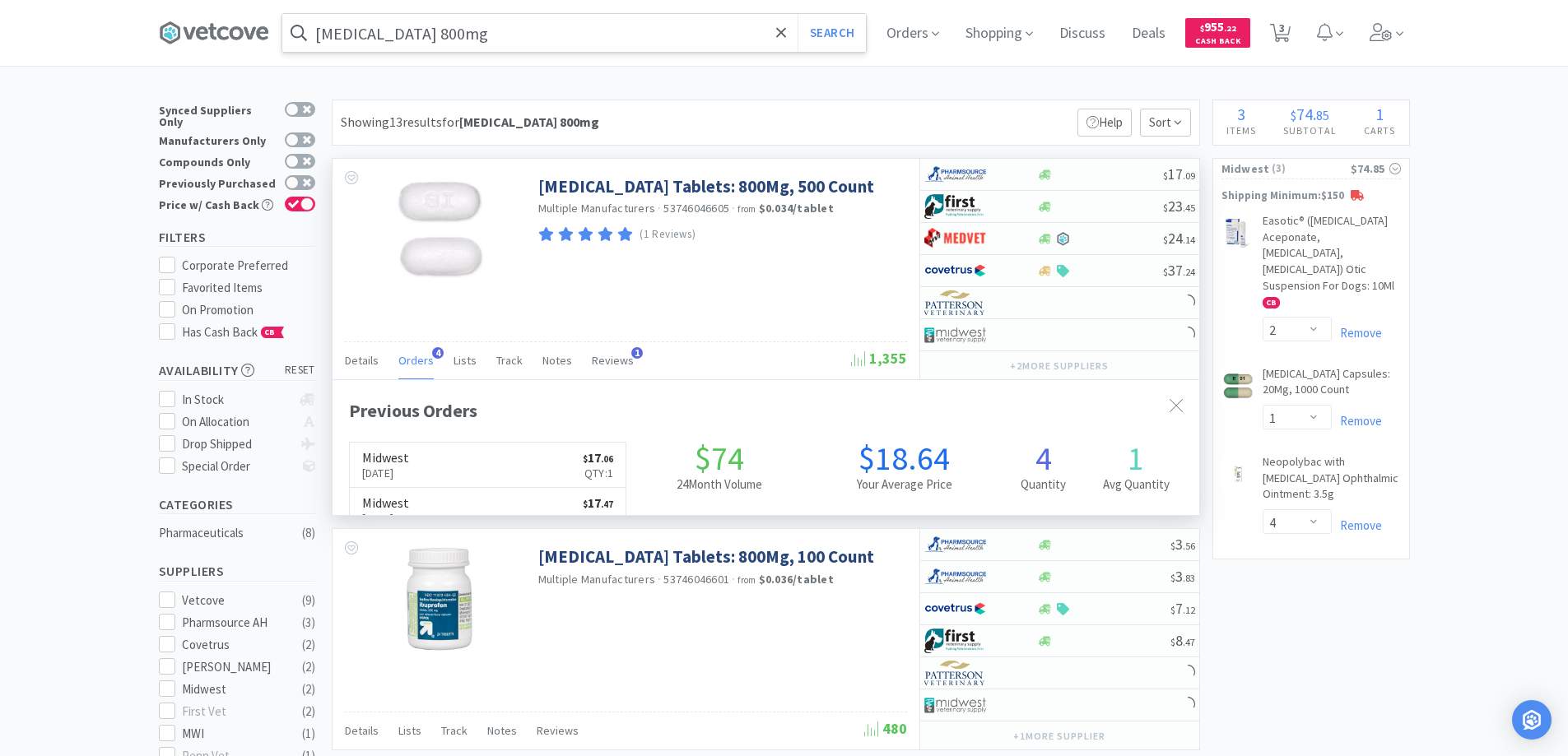
scroll to position [426, 867]
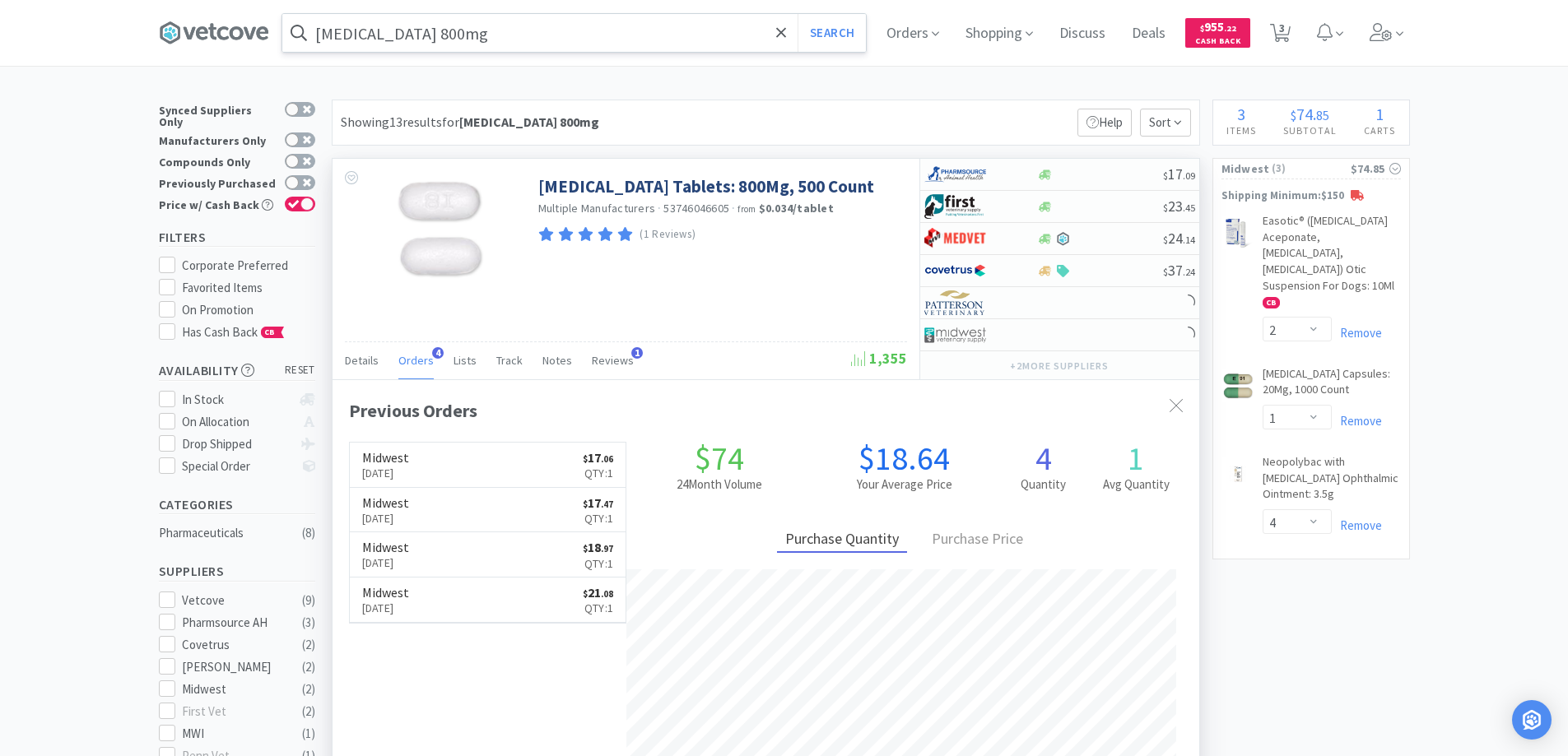
click at [433, 353] on span "4" at bounding box center [437, 352] width 11 height 11
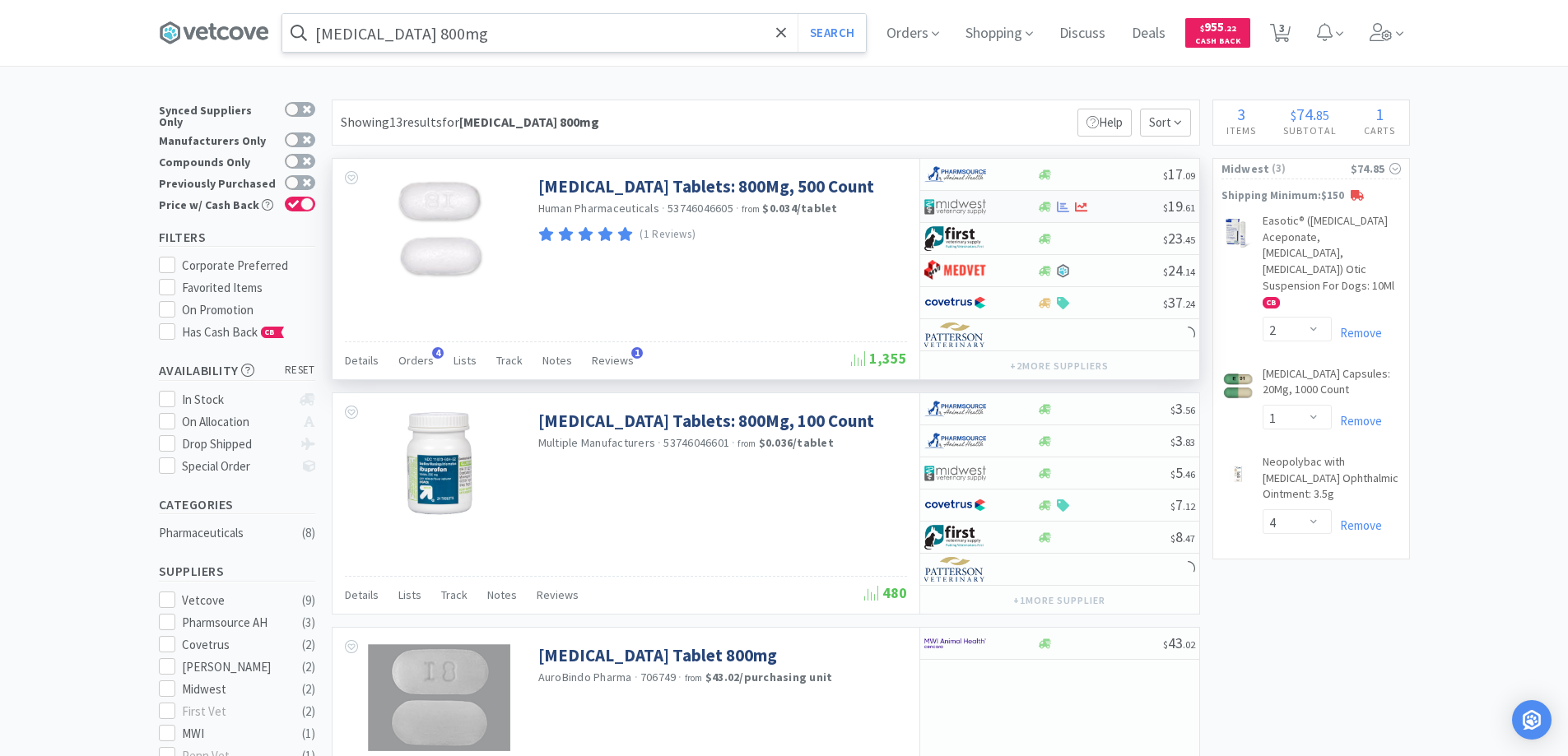
click at [1008, 207] on div at bounding box center [969, 206] width 91 height 28
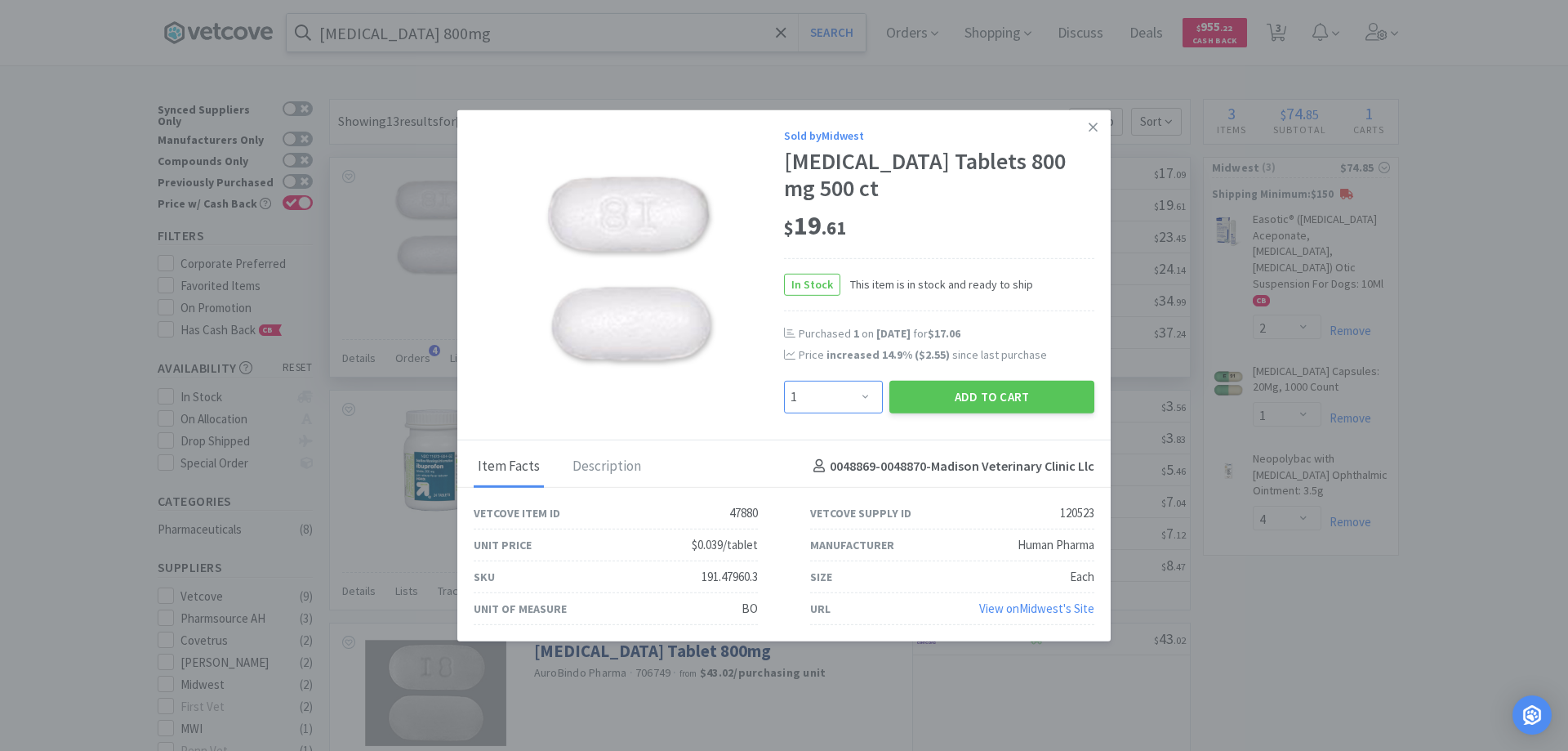
drag, startPoint x: 865, startPoint y: 395, endPoint x: 865, endPoint y: 387, distance: 8.0
click at [865, 395] on select "Enter Quantity 1 2 3 4 5 6 7 8 9 10 11 12 13 14 15 16 17 18 19 20 Enter Quantity" at bounding box center [833, 396] width 99 height 33
select select "2"
click at [784, 380] on select "Enter Quantity 1 2 3 4 5 6 7 8 9 10 11 12 13 14 15 16 17 18 19 20 Enter Quantity" at bounding box center [833, 396] width 99 height 33
click at [965, 399] on button "Add to Cart" at bounding box center [991, 396] width 205 height 33
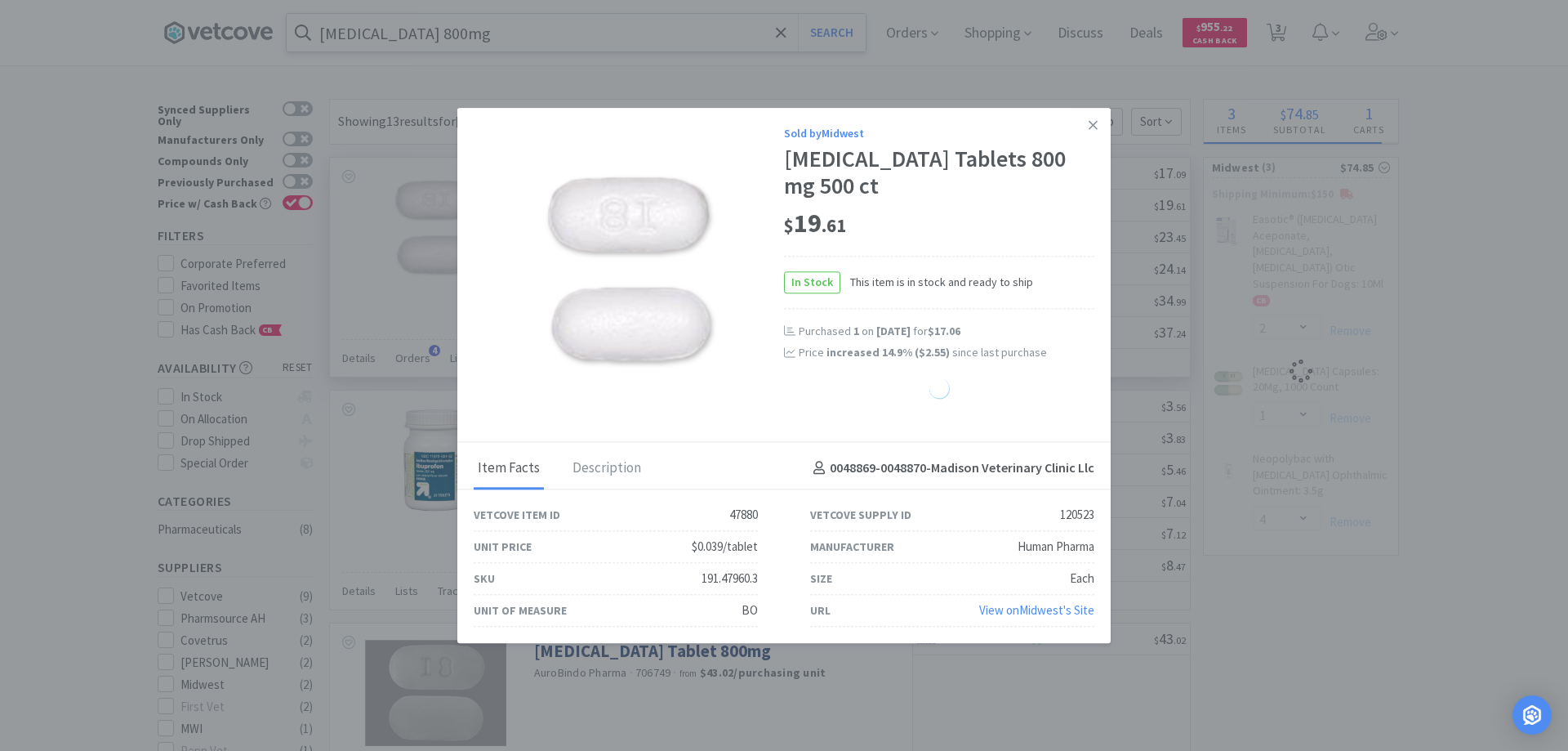
select select "2"
select select "4"
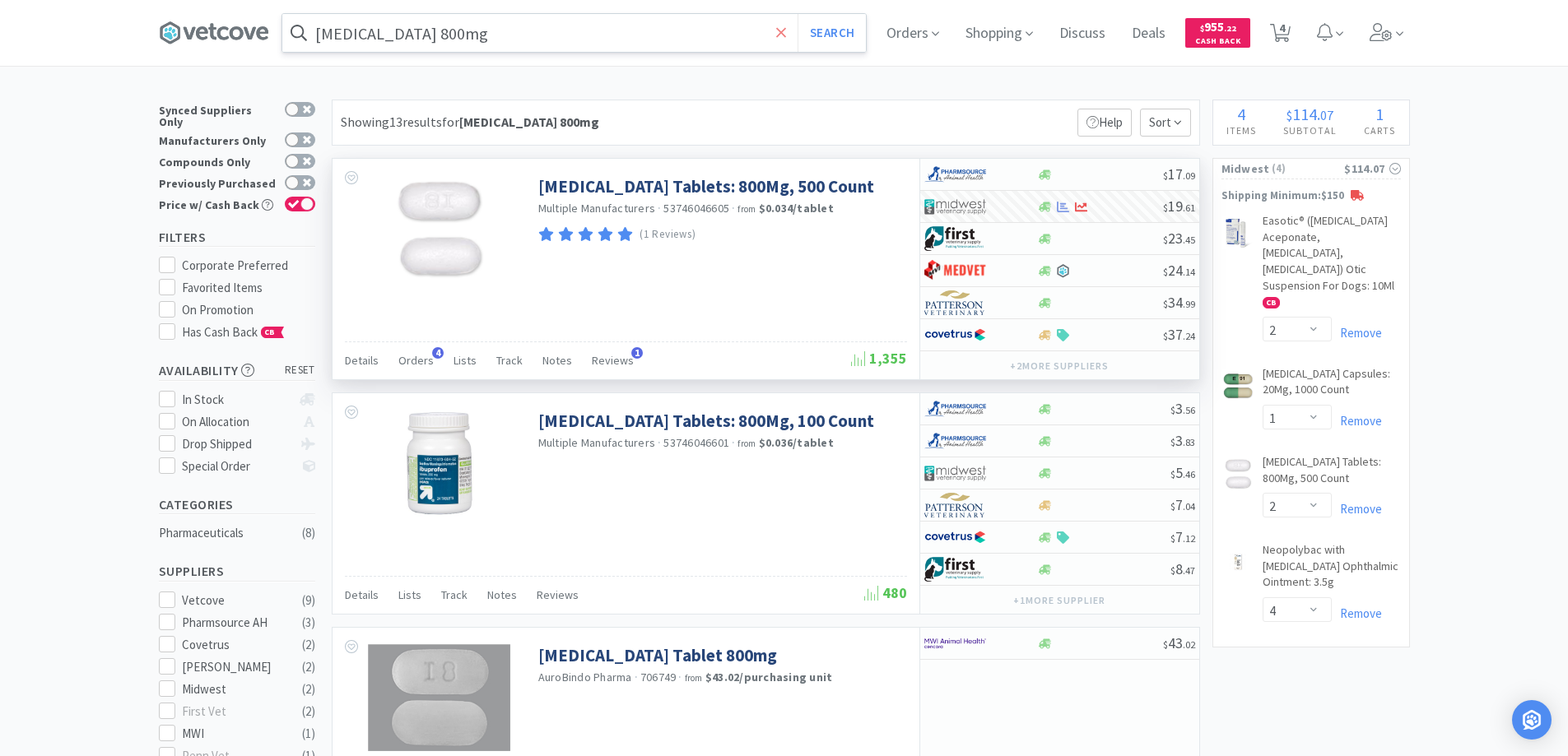
click at [784, 33] on icon at bounding box center [781, 33] width 10 height 16
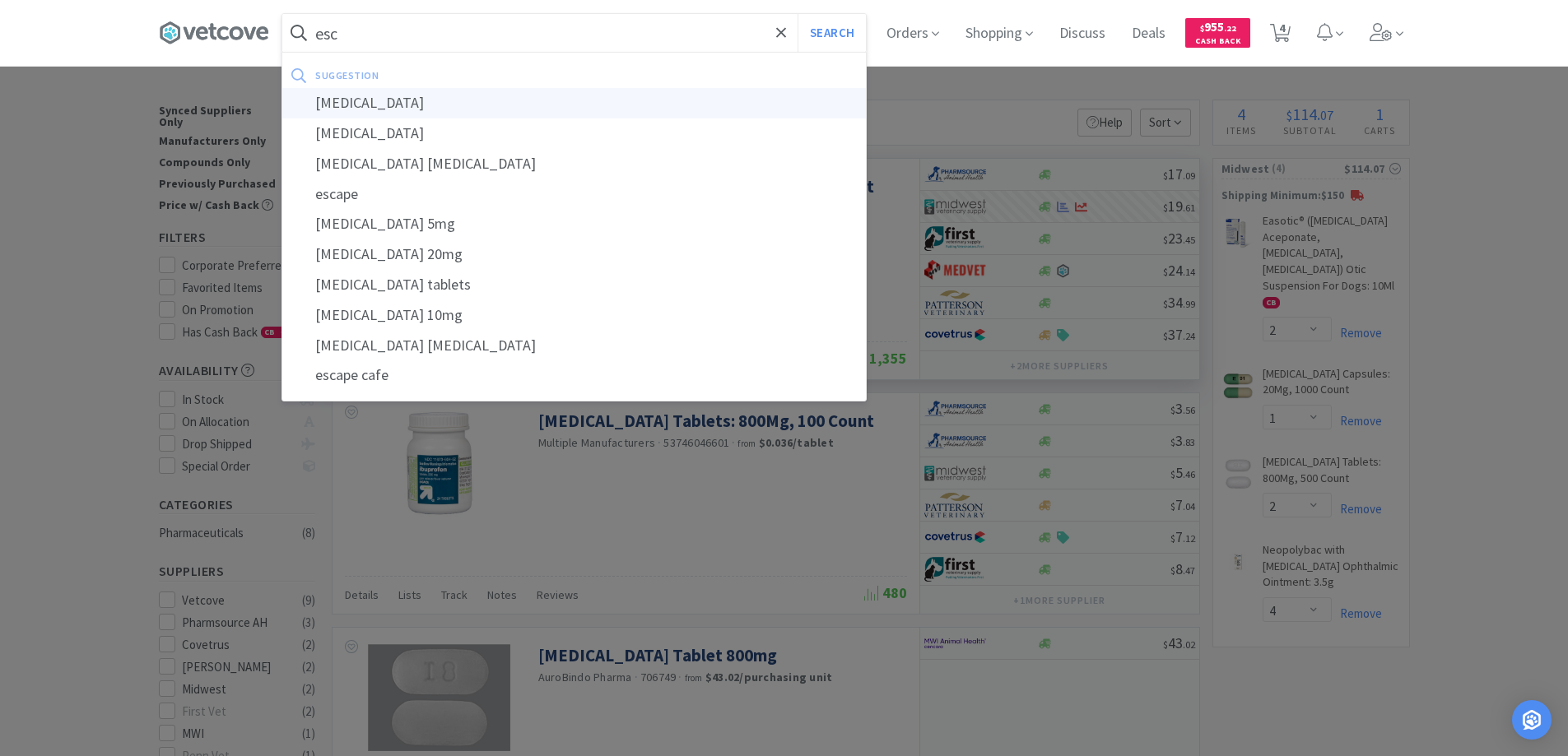
click at [358, 102] on div "[MEDICAL_DATA]" at bounding box center [574, 103] width 584 height 30
type input "[MEDICAL_DATA]"
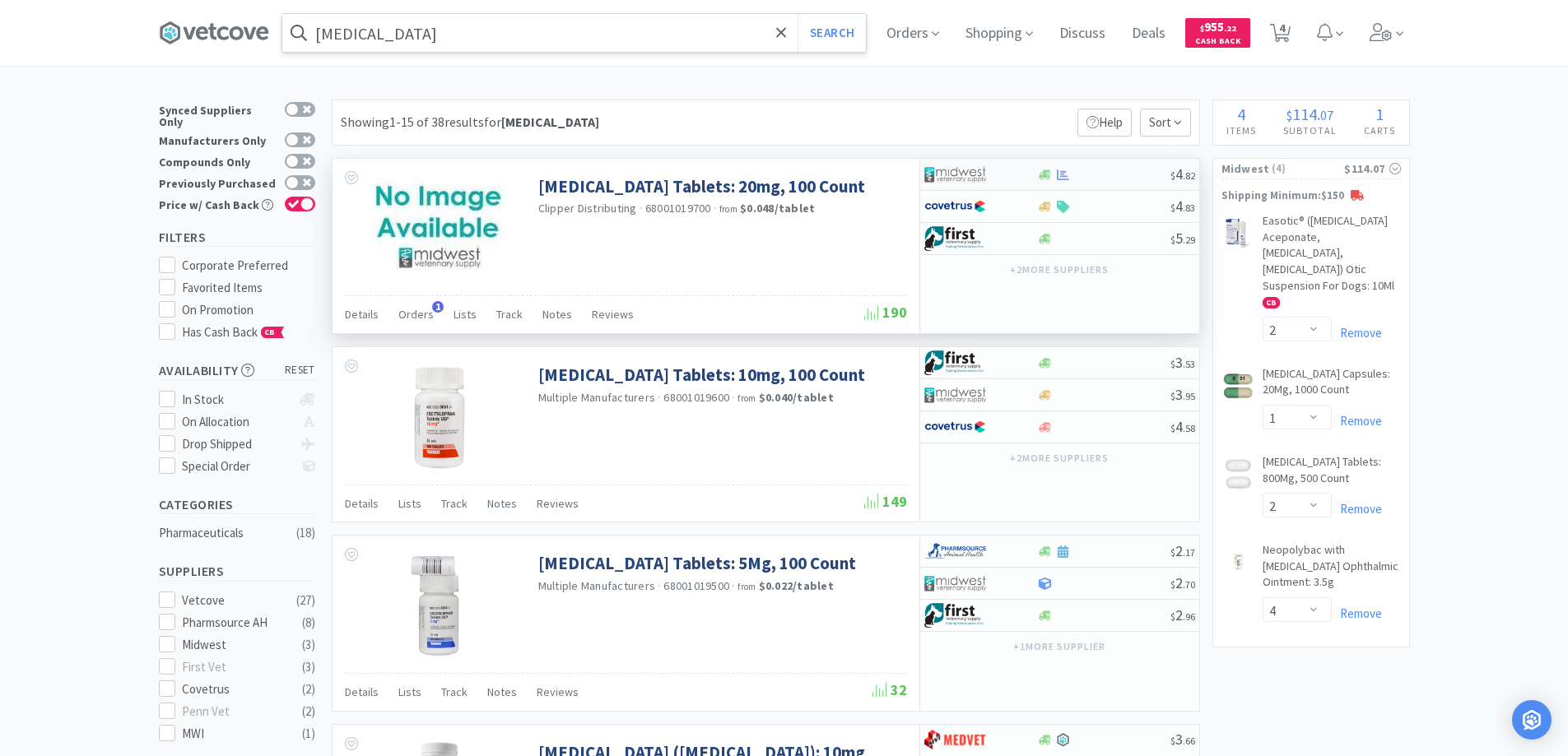
click at [1013, 172] on div at bounding box center [969, 174] width 91 height 28
select select "1"
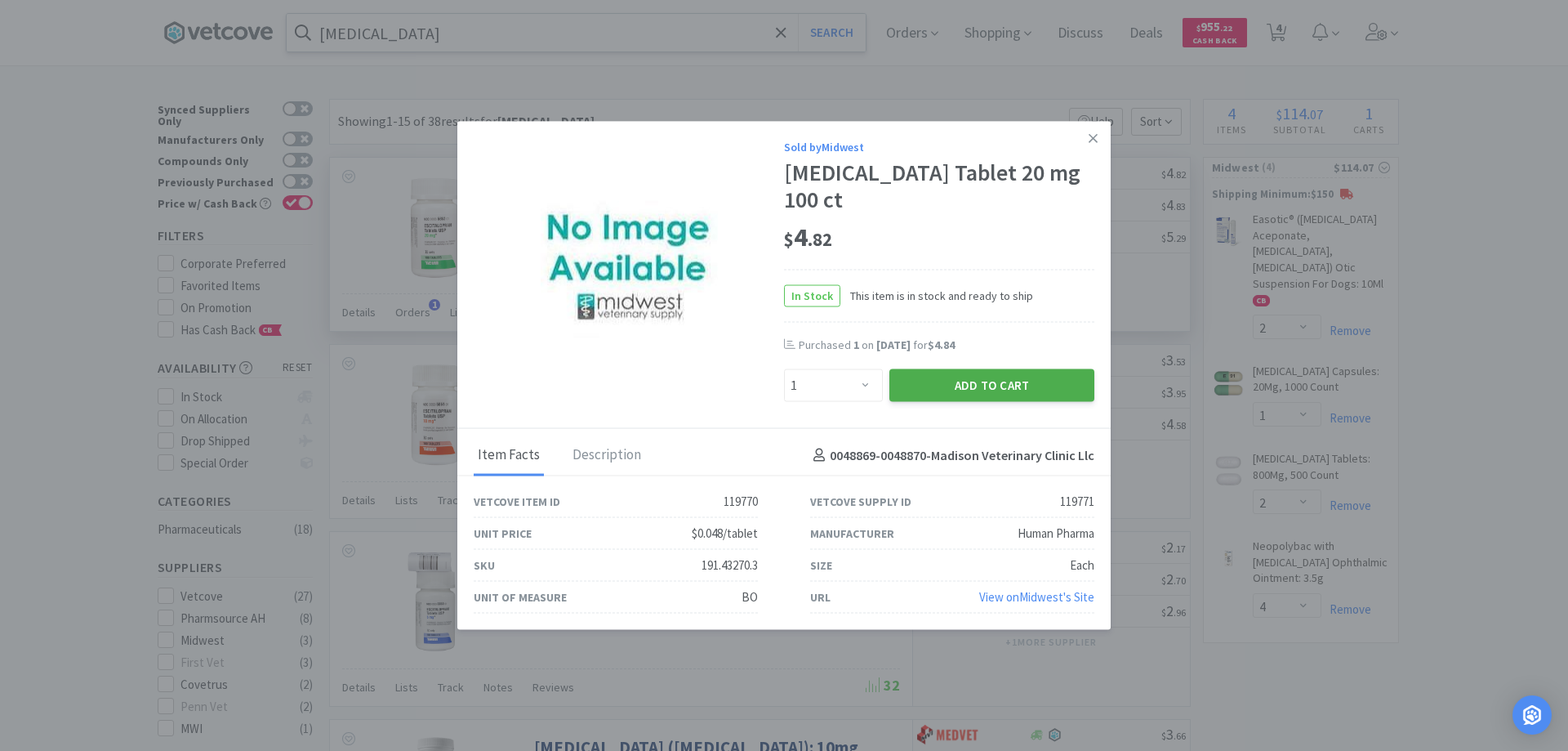
click at [967, 382] on button "Add to Cart" at bounding box center [991, 386] width 205 height 33
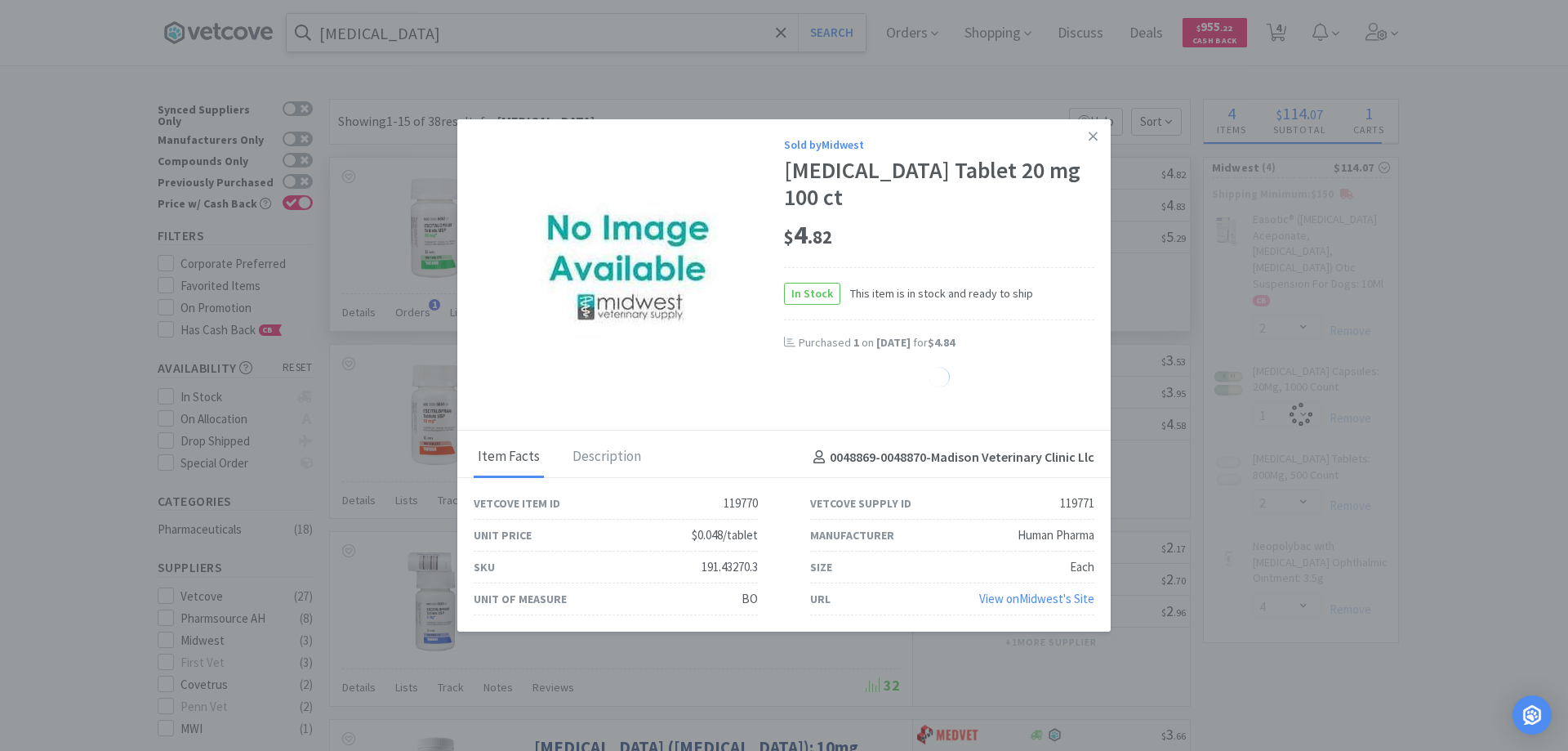
select select "1"
select select "2"
select select "4"
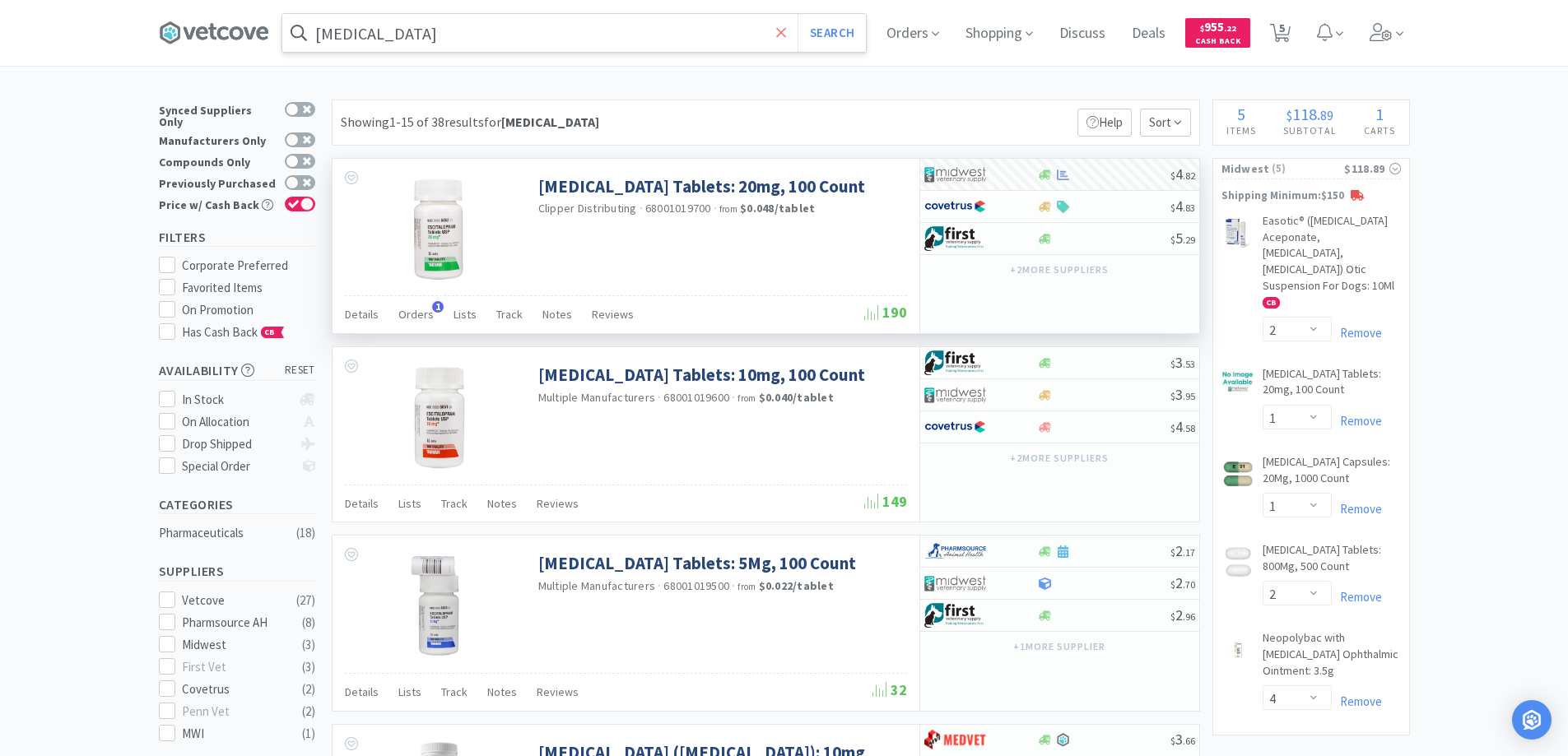
click at [785, 41] on icon at bounding box center [781, 33] width 10 height 16
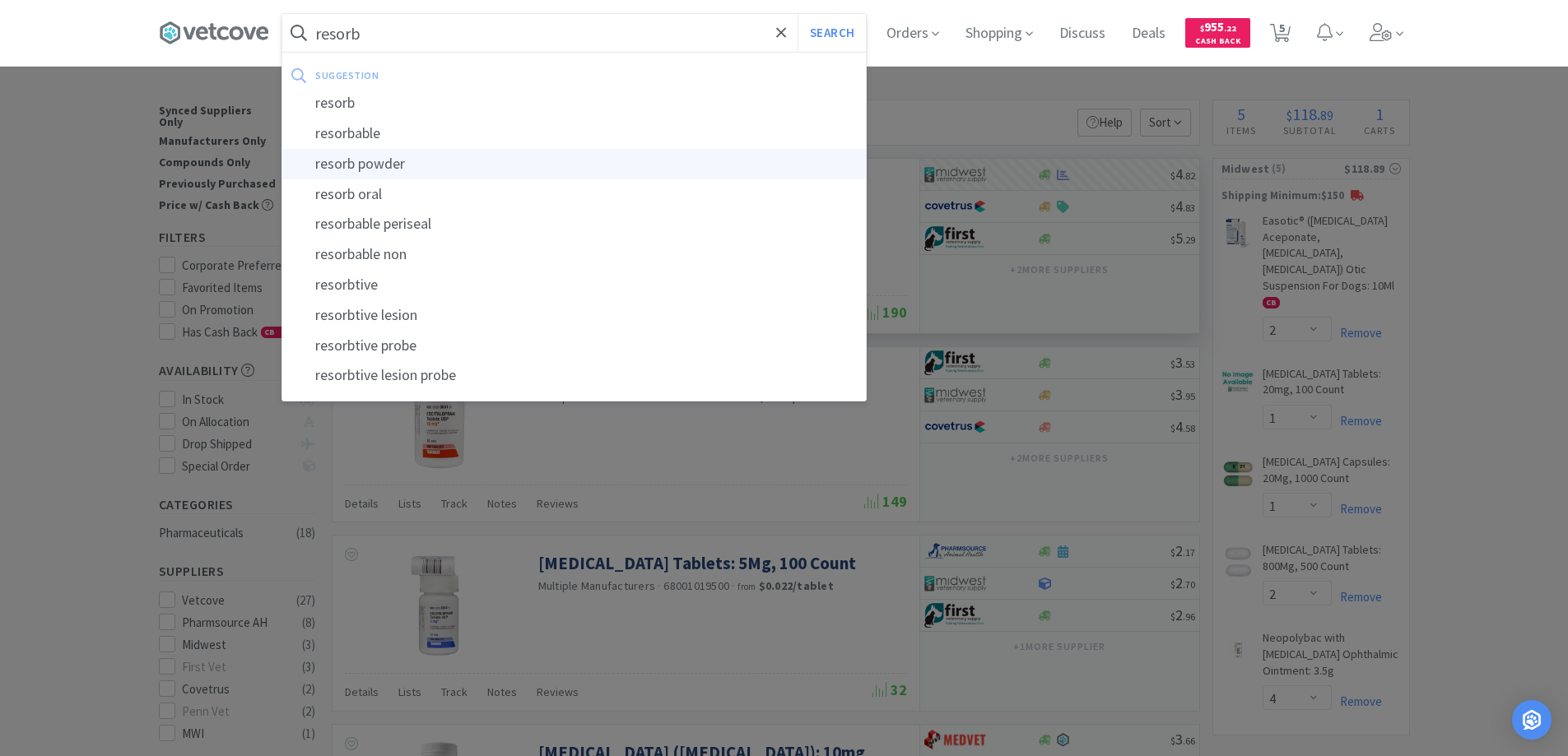
click at [401, 167] on div "resorb powder" at bounding box center [574, 164] width 584 height 30
type input "resorb powder"
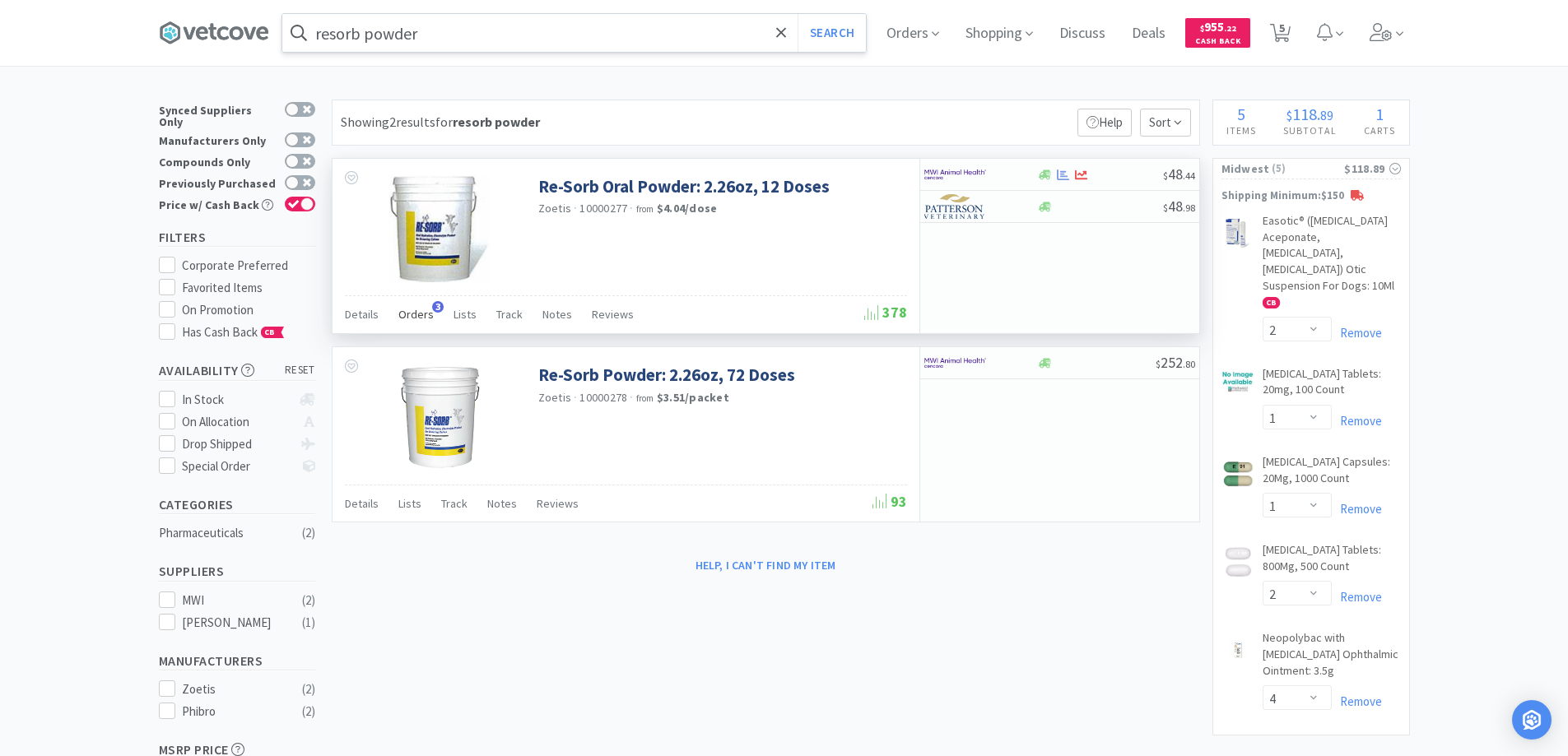
click at [433, 307] on span "3" at bounding box center [437, 306] width 11 height 11
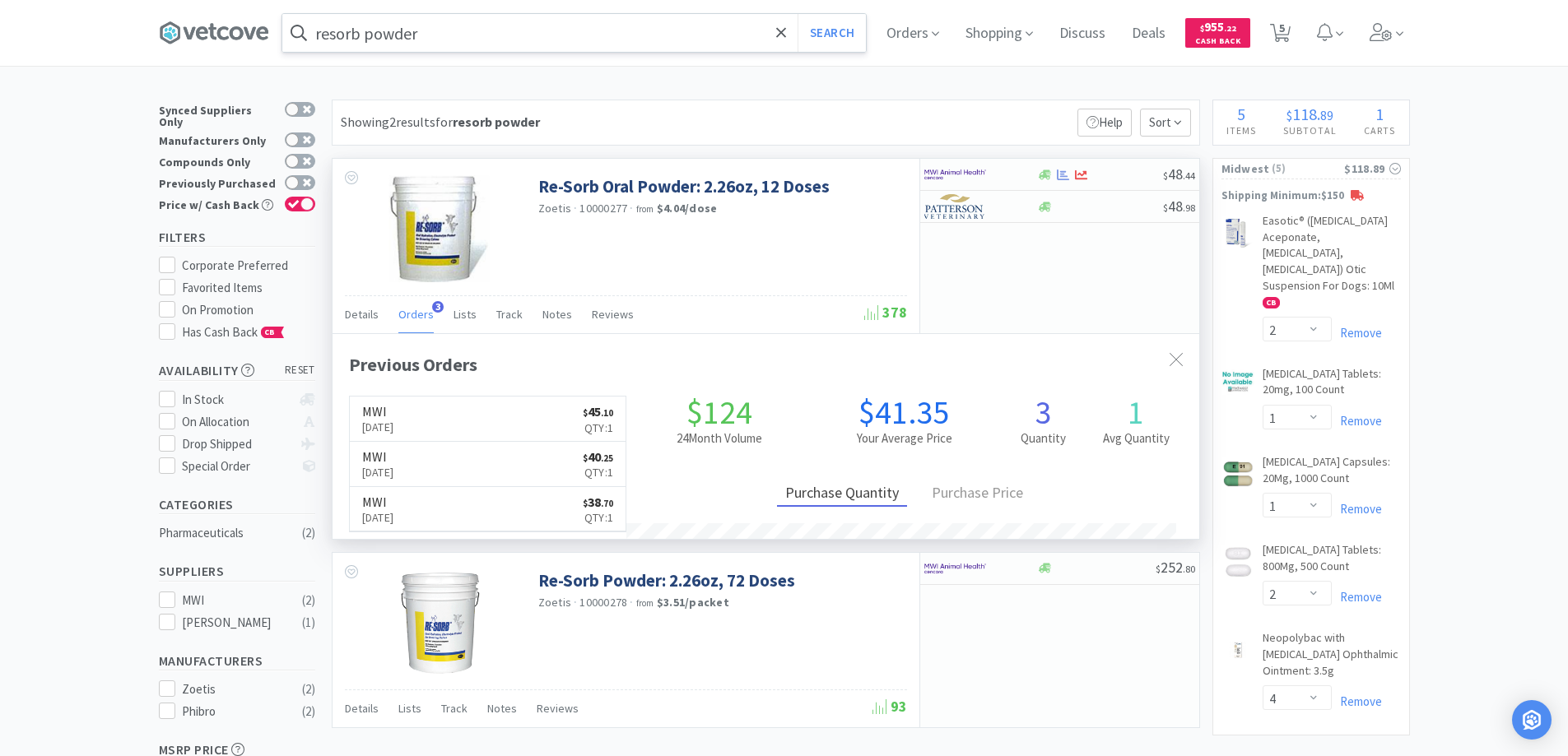
scroll to position [426, 867]
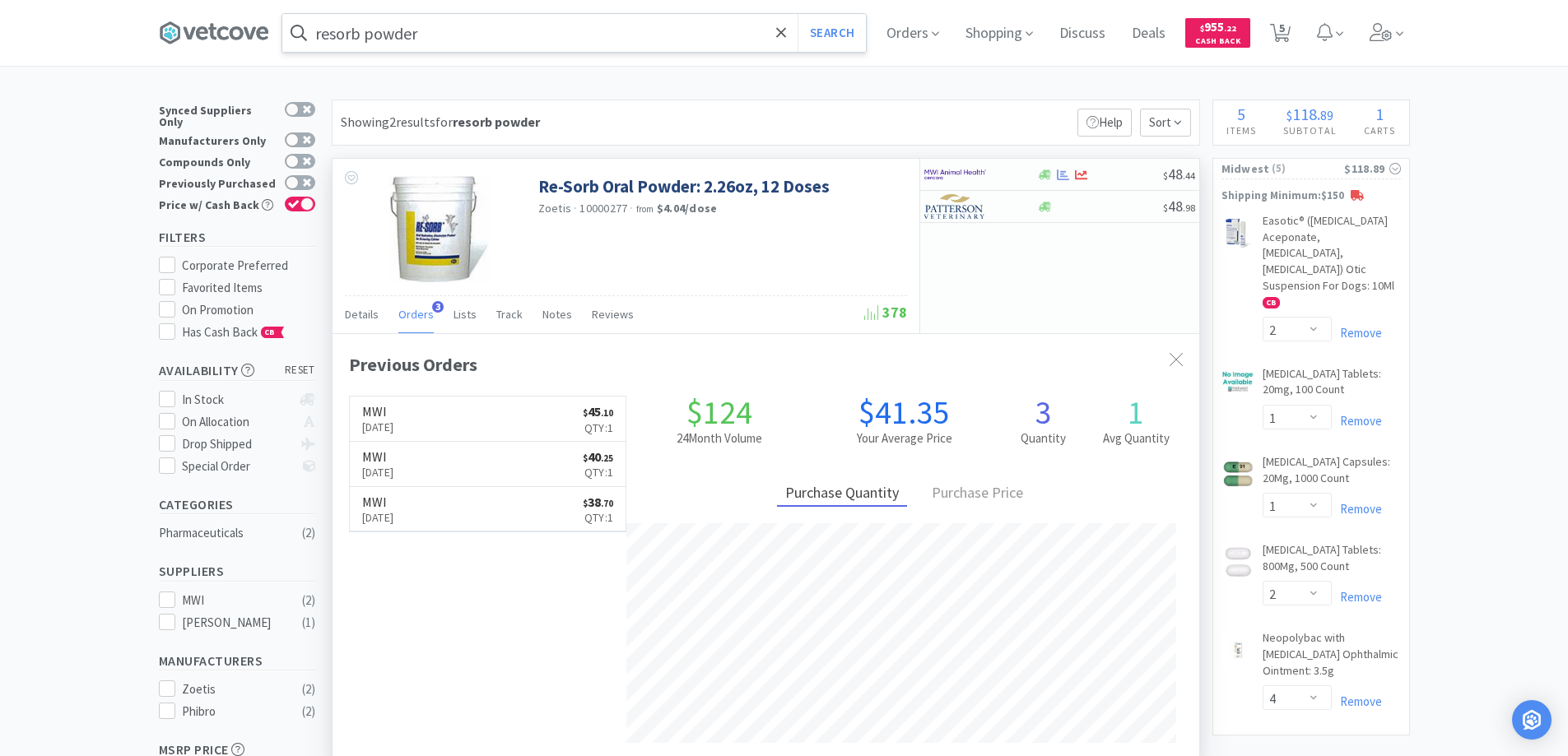
click at [433, 307] on span "3" at bounding box center [437, 306] width 11 height 11
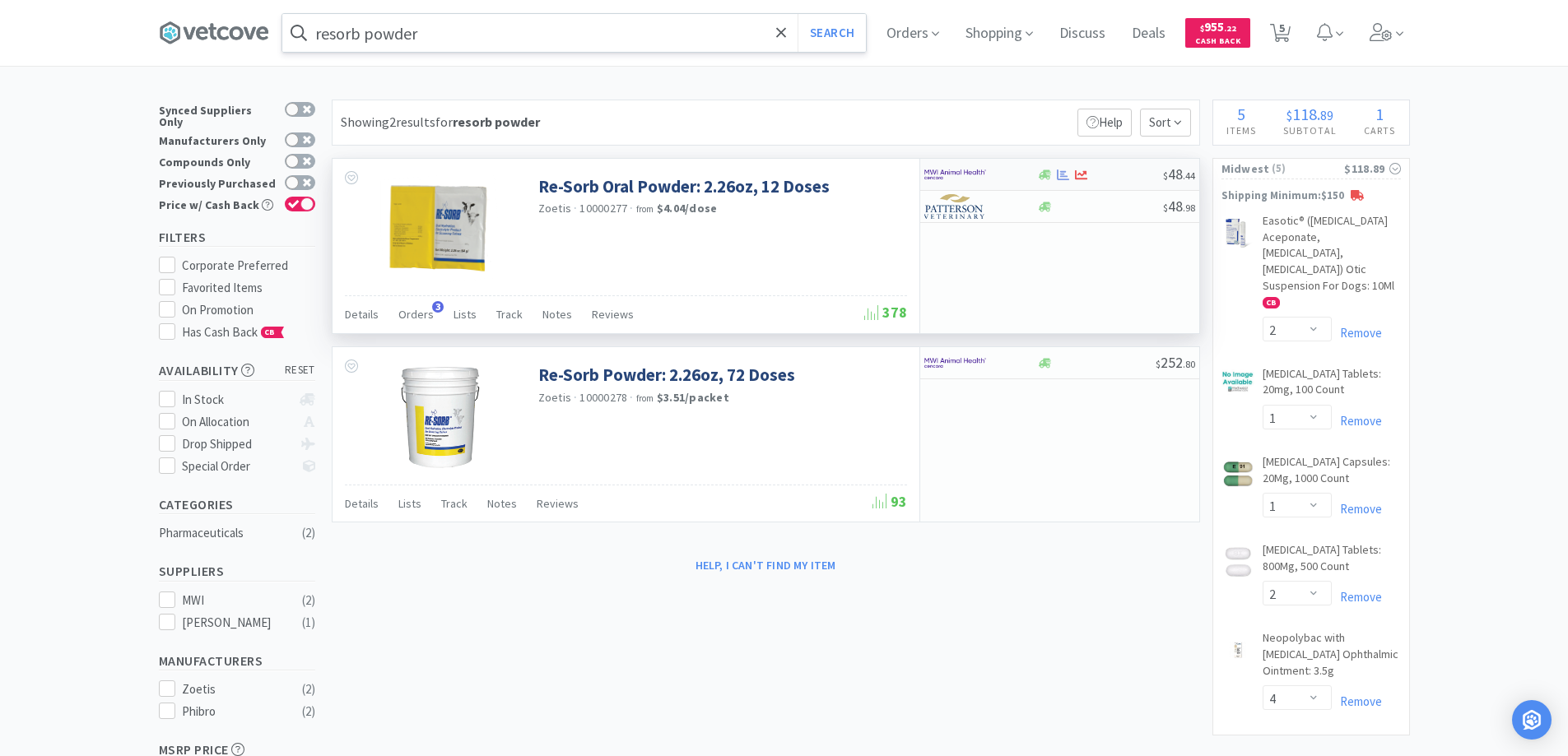
click at [1003, 173] on div at bounding box center [969, 174] width 91 height 28
select select "1"
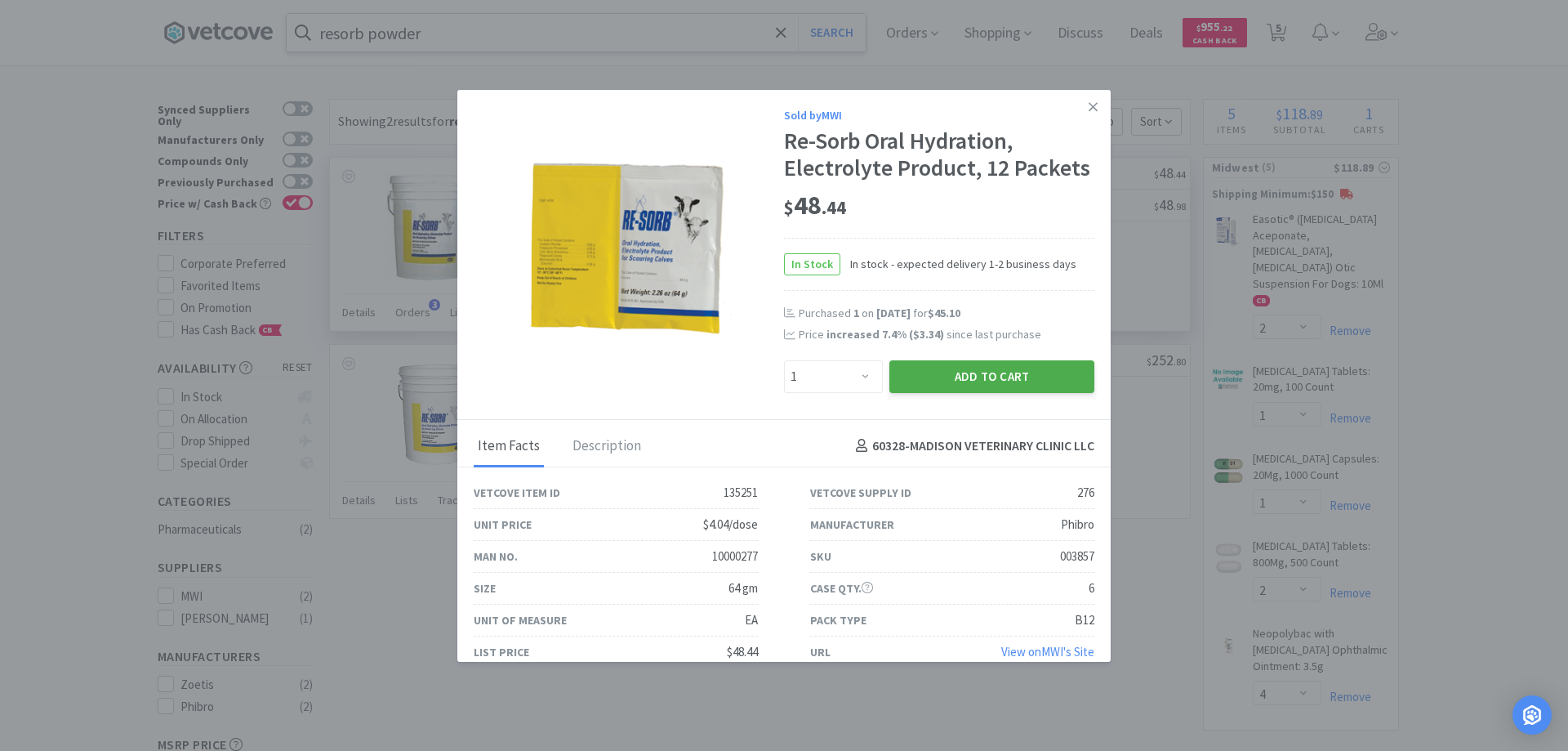
click at [961, 375] on button "Add to Cart" at bounding box center [991, 376] width 205 height 33
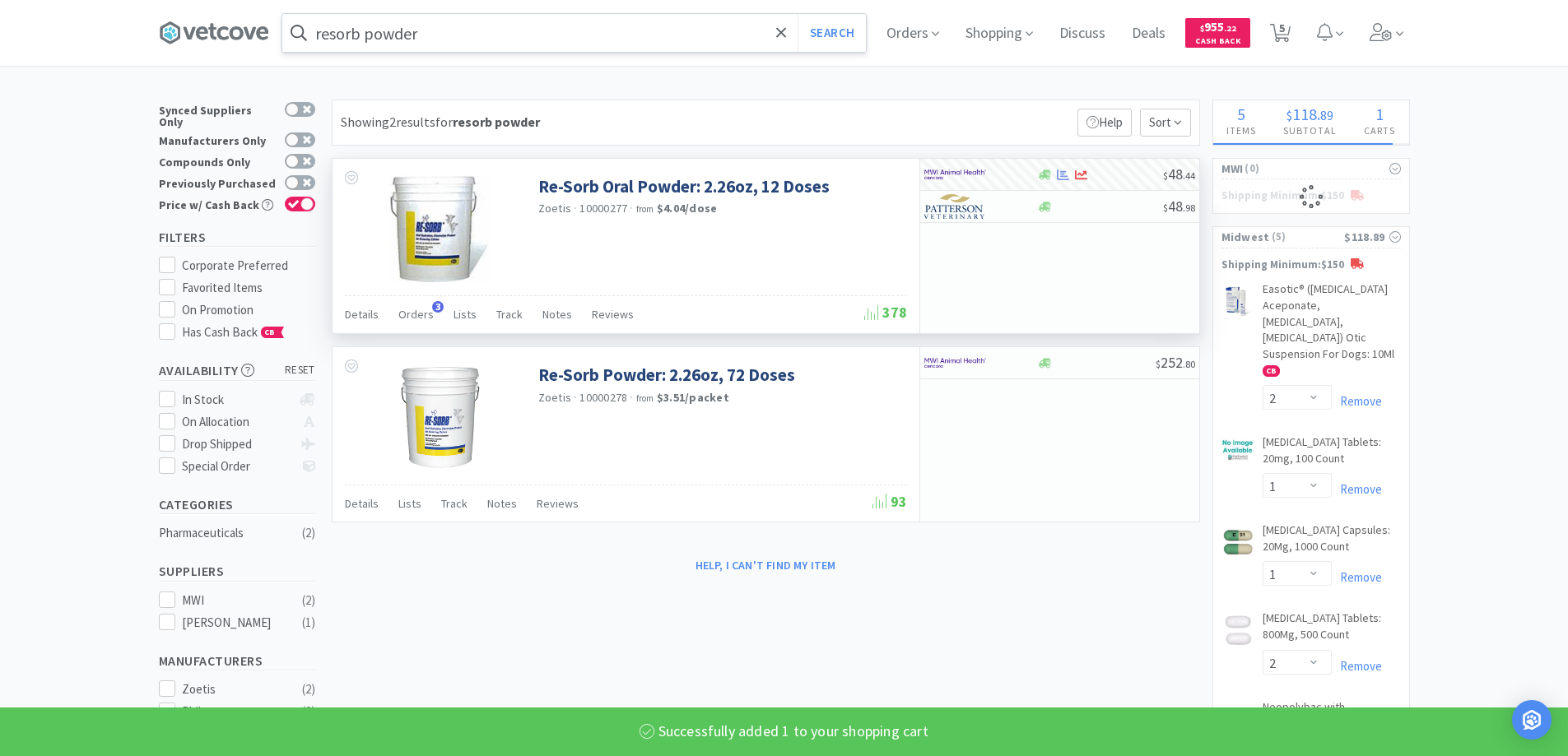
select select "1"
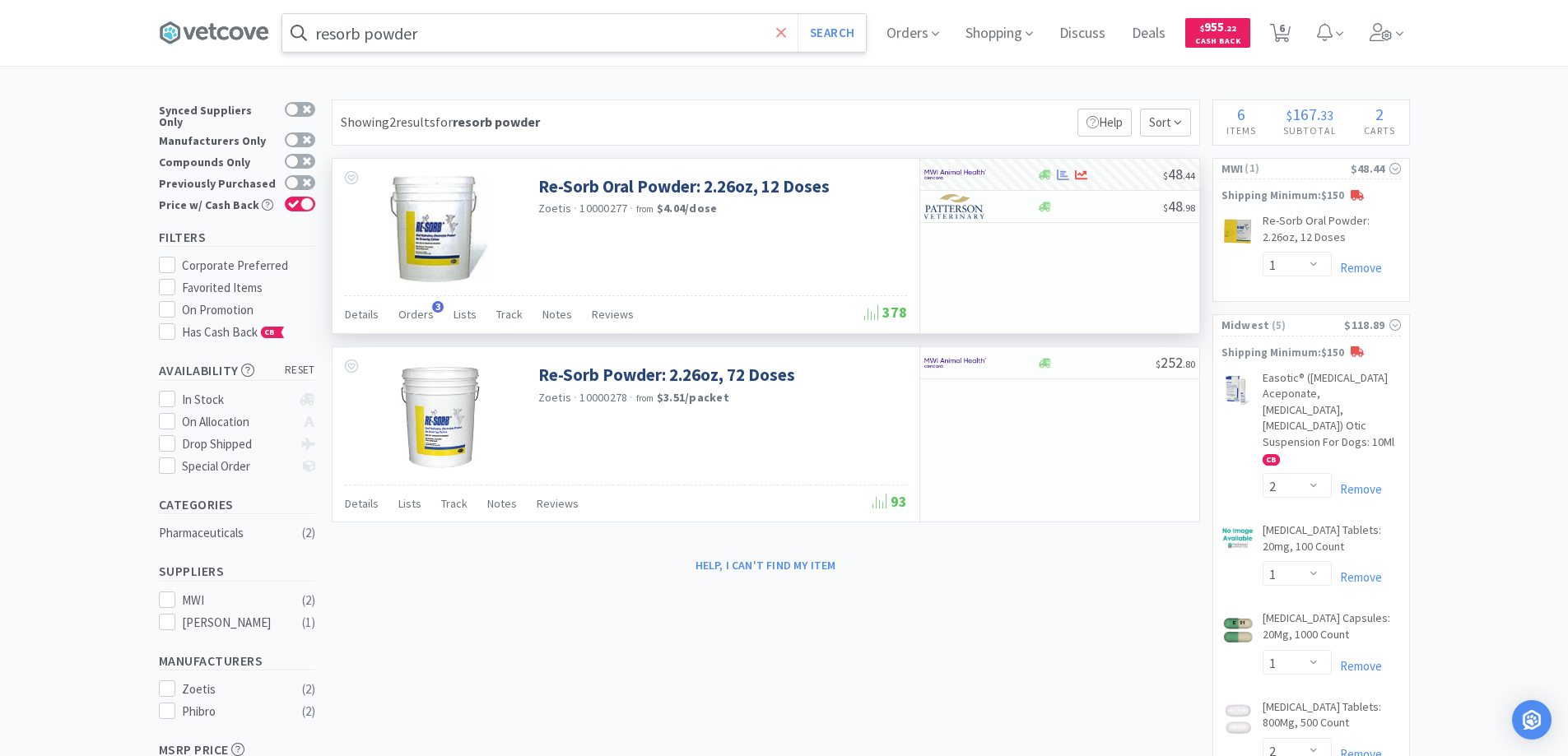
click at [784, 30] on icon at bounding box center [781, 31] width 9 height 9
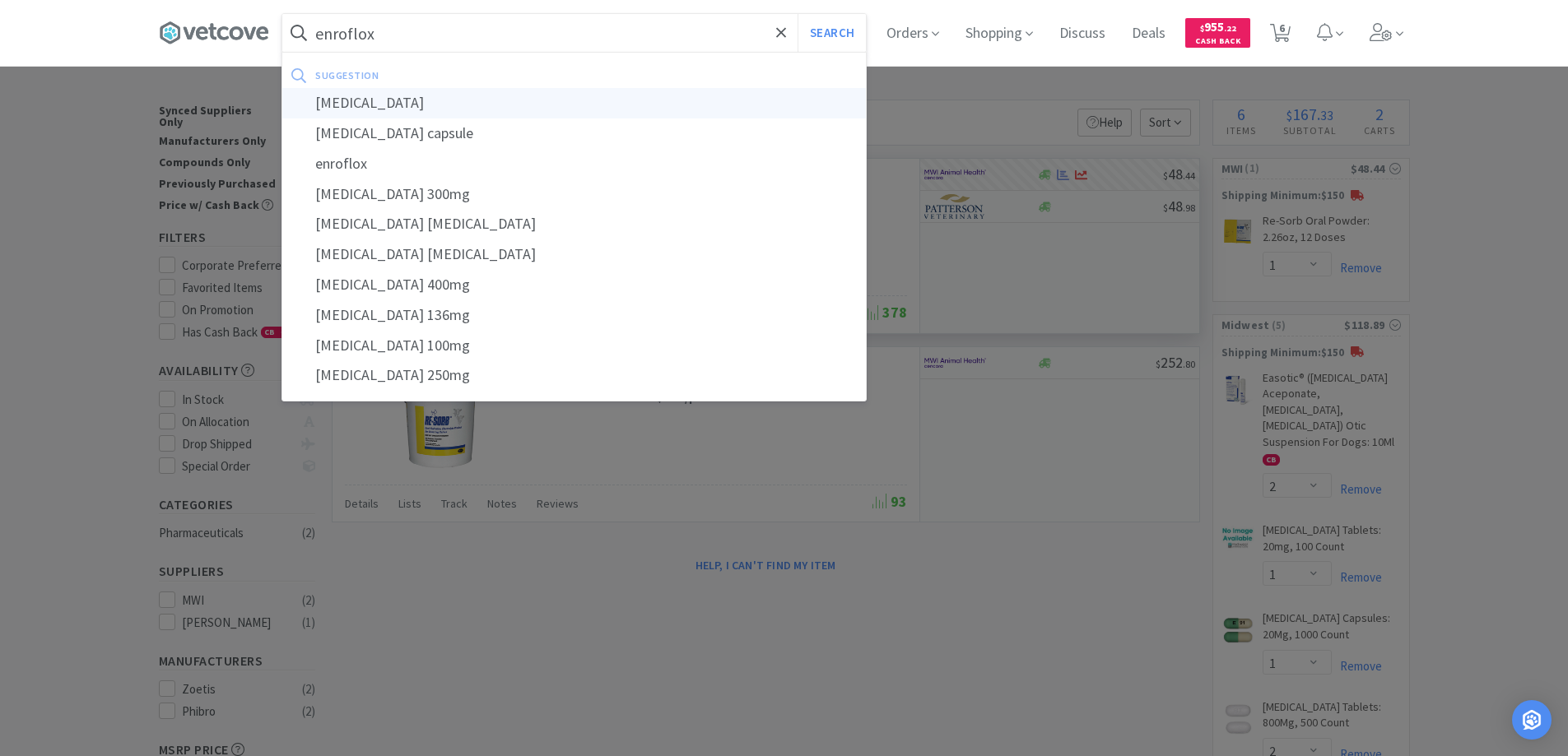
click at [364, 98] on div "[MEDICAL_DATA]" at bounding box center [574, 103] width 584 height 30
type input "[MEDICAL_DATA]"
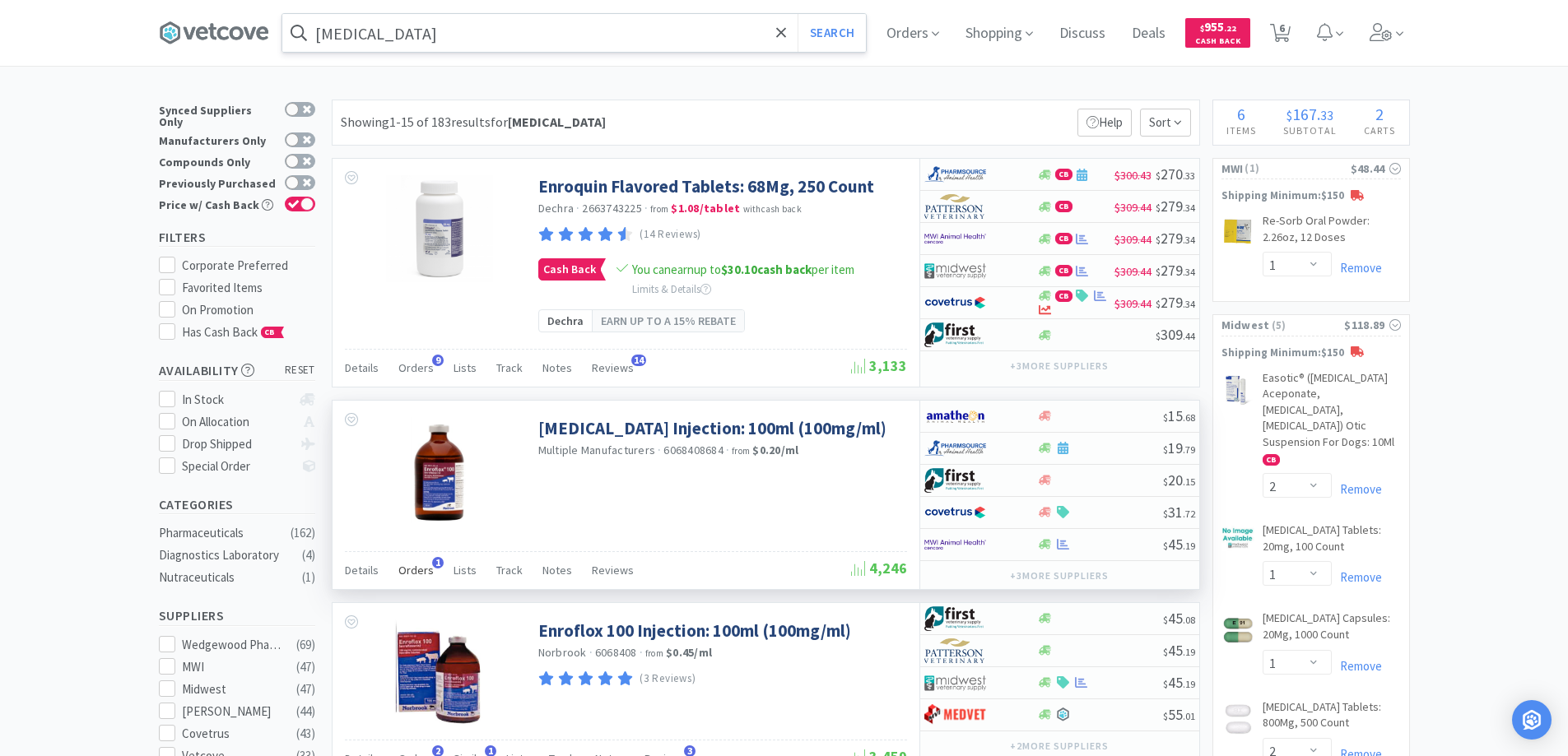
click at [433, 561] on span "1" at bounding box center [437, 562] width 11 height 11
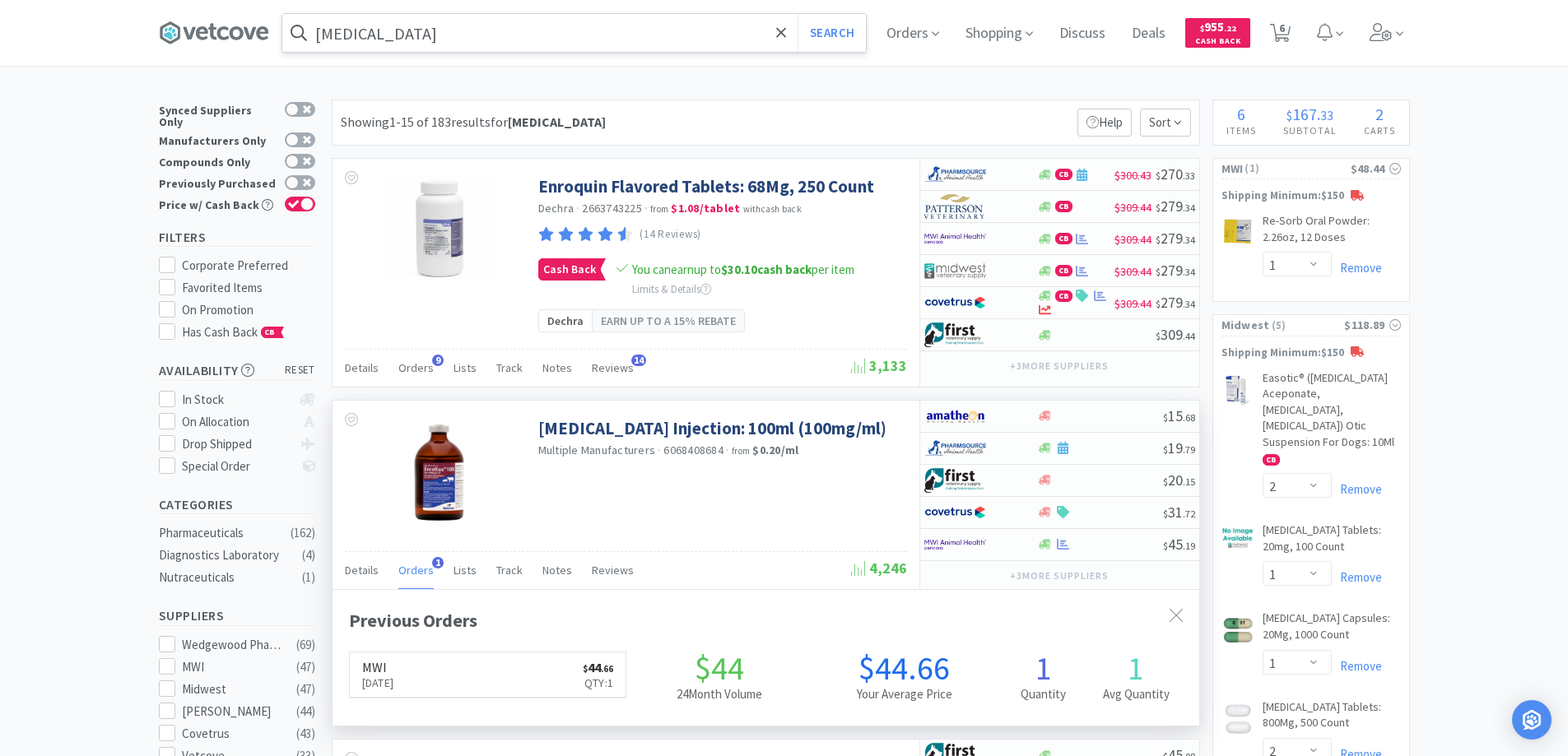
scroll to position [426, 867]
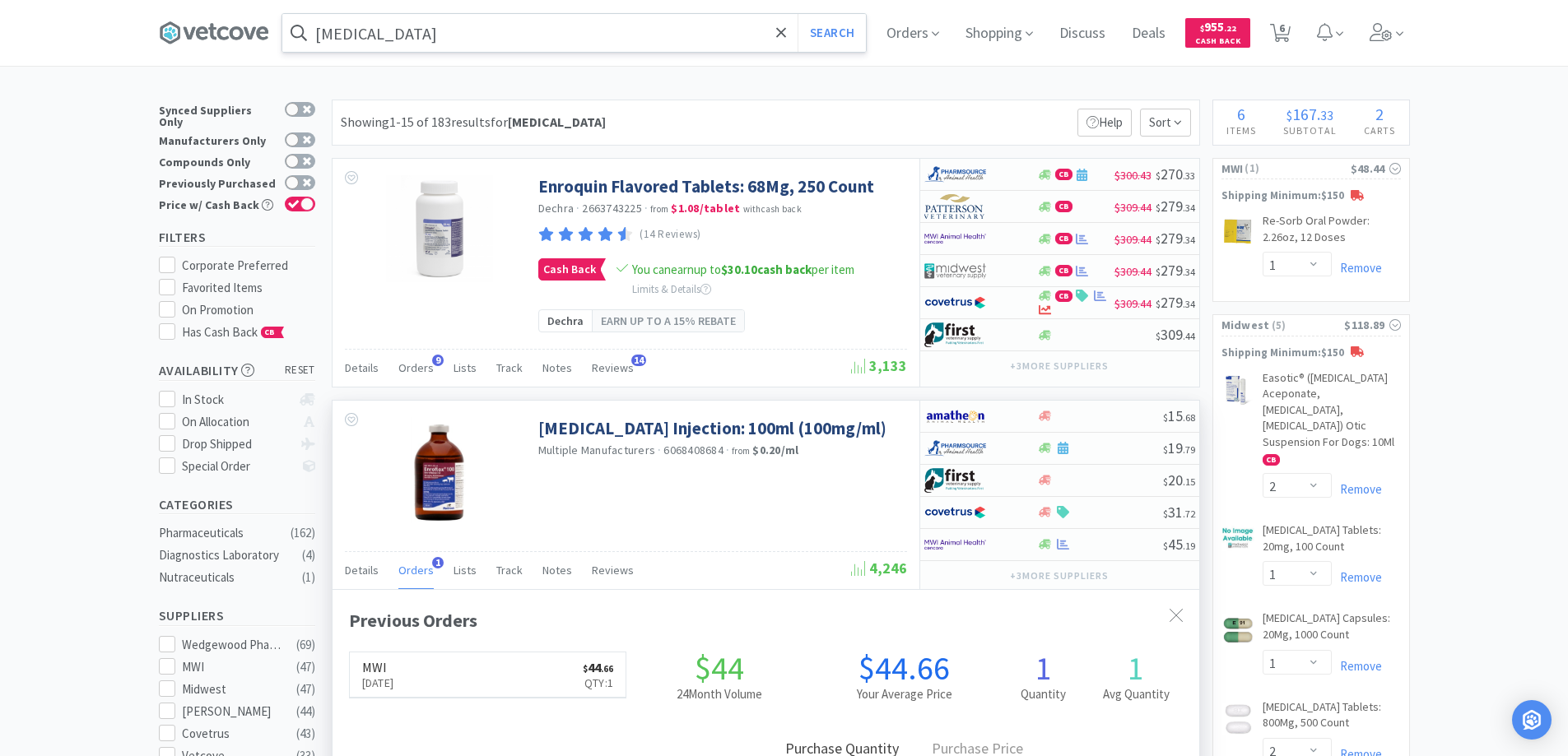
click at [433, 561] on span "1" at bounding box center [437, 562] width 11 height 11
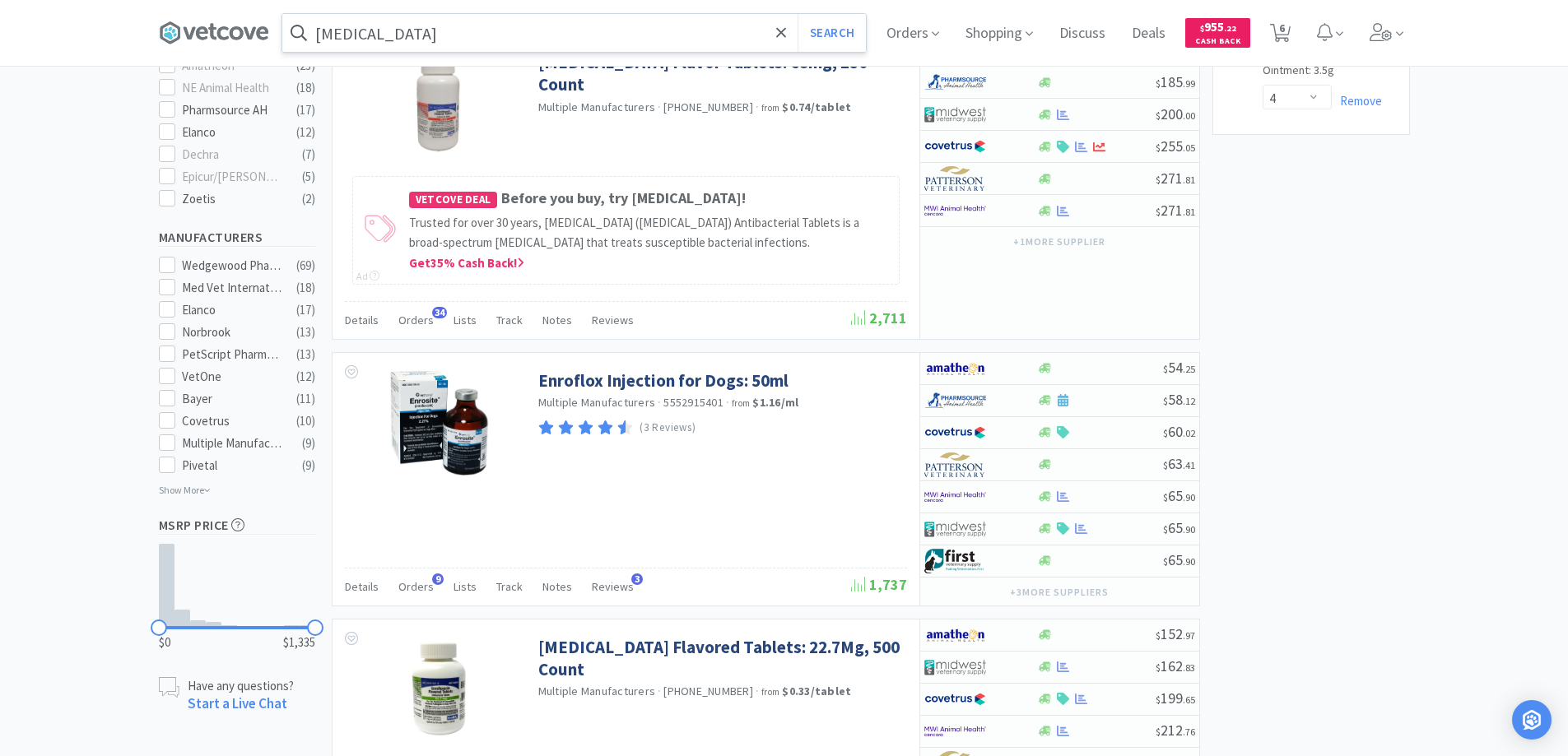
scroll to position [822, 0]
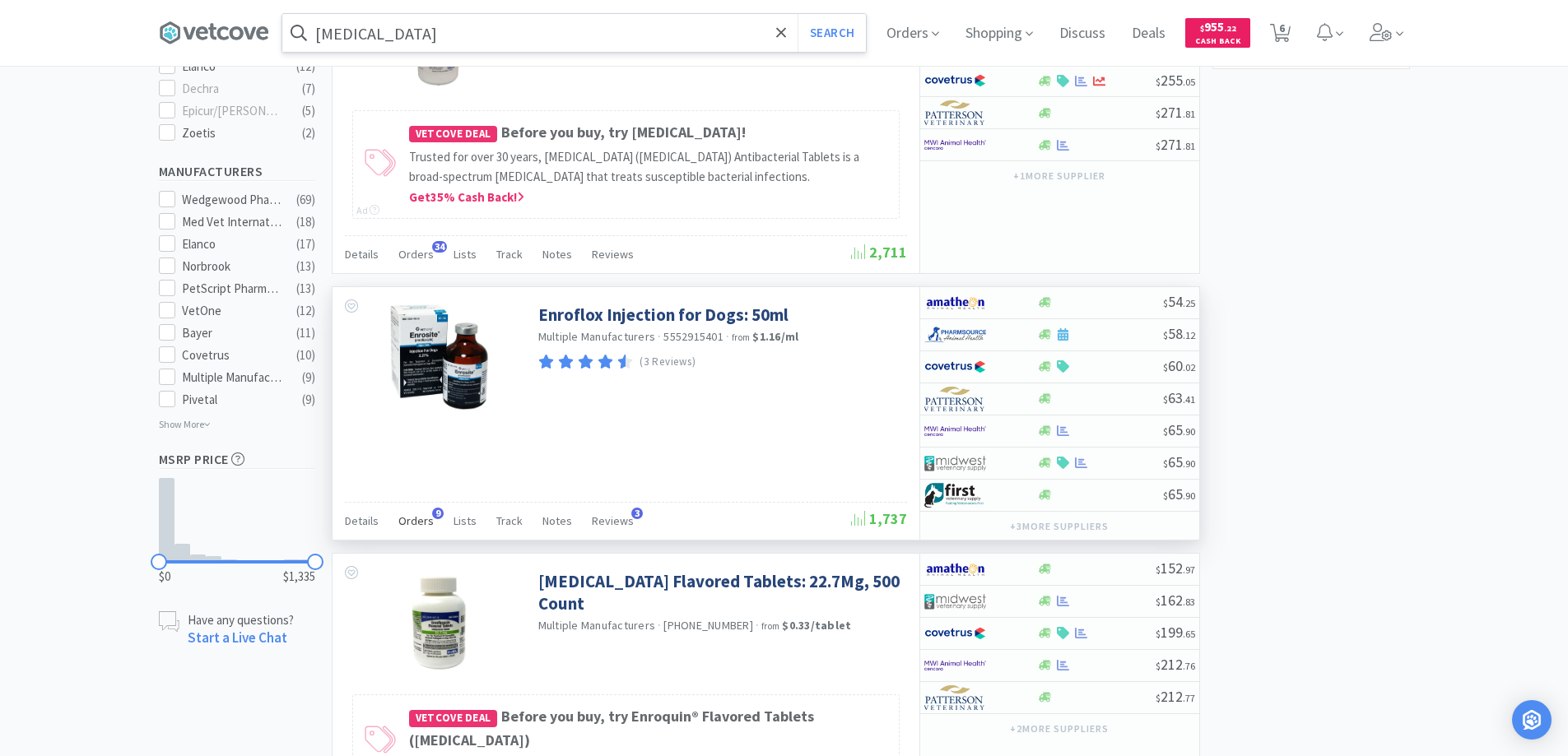
click at [435, 511] on span "9" at bounding box center [437, 513] width 11 height 11
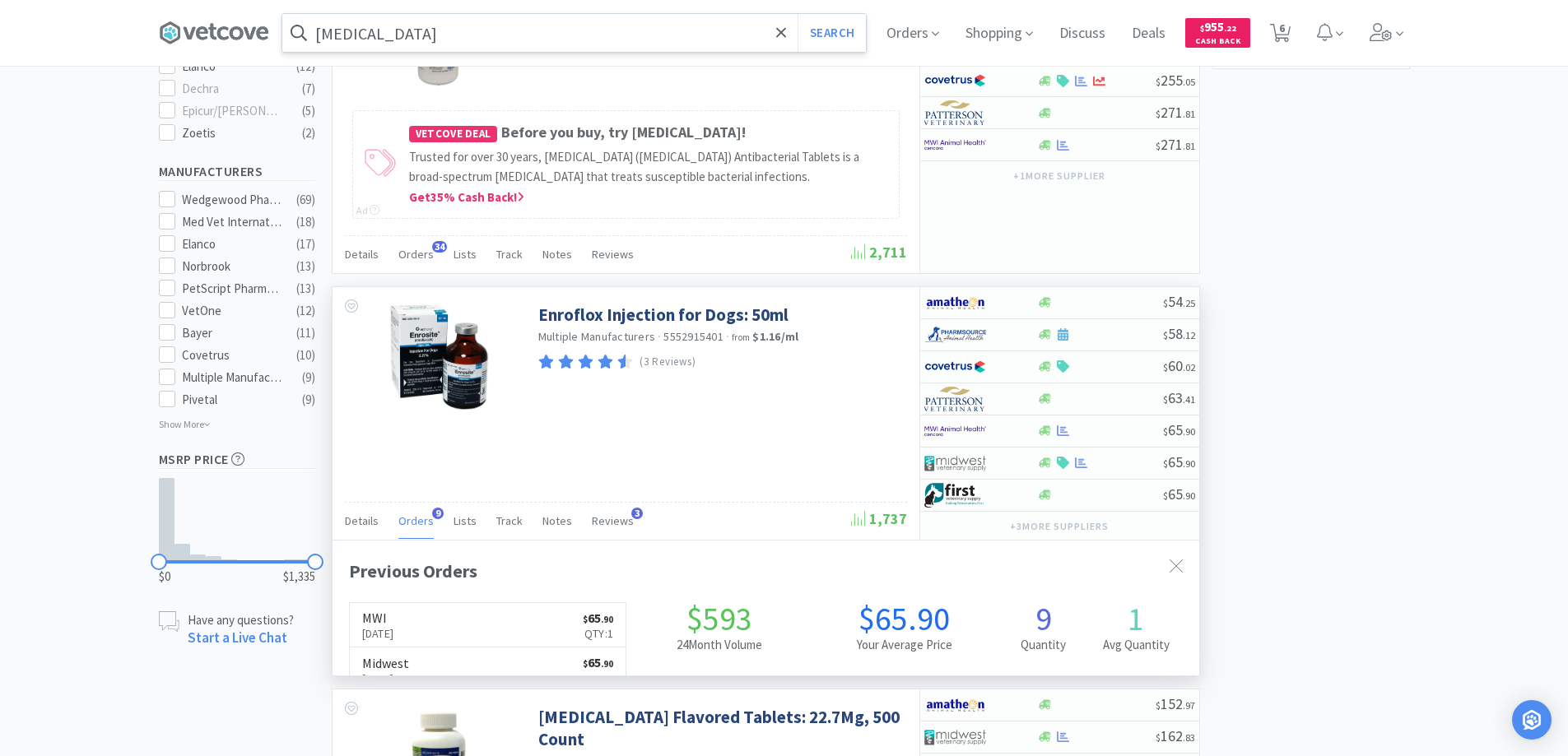
scroll to position [441, 867]
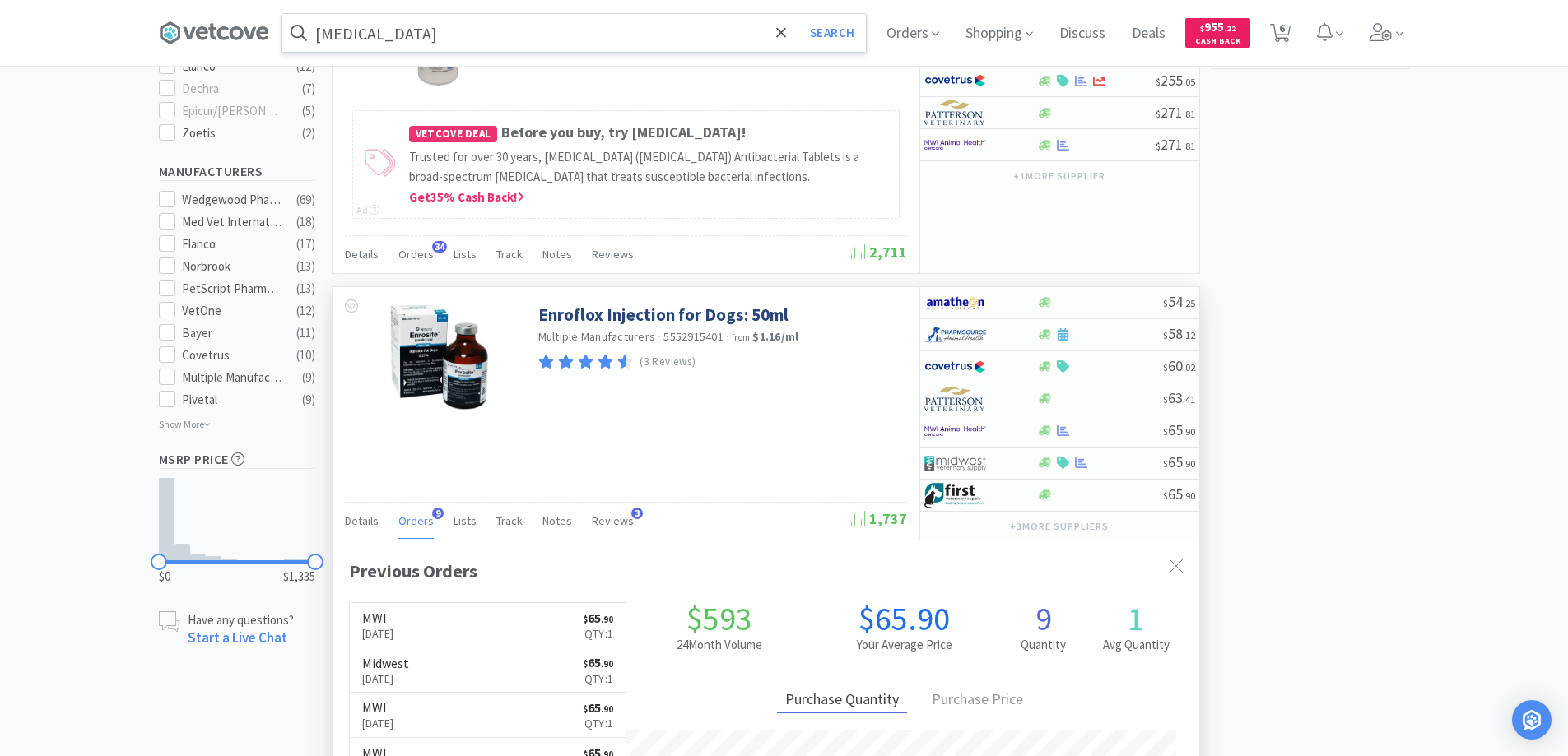
click at [435, 511] on span "9" at bounding box center [437, 513] width 11 height 11
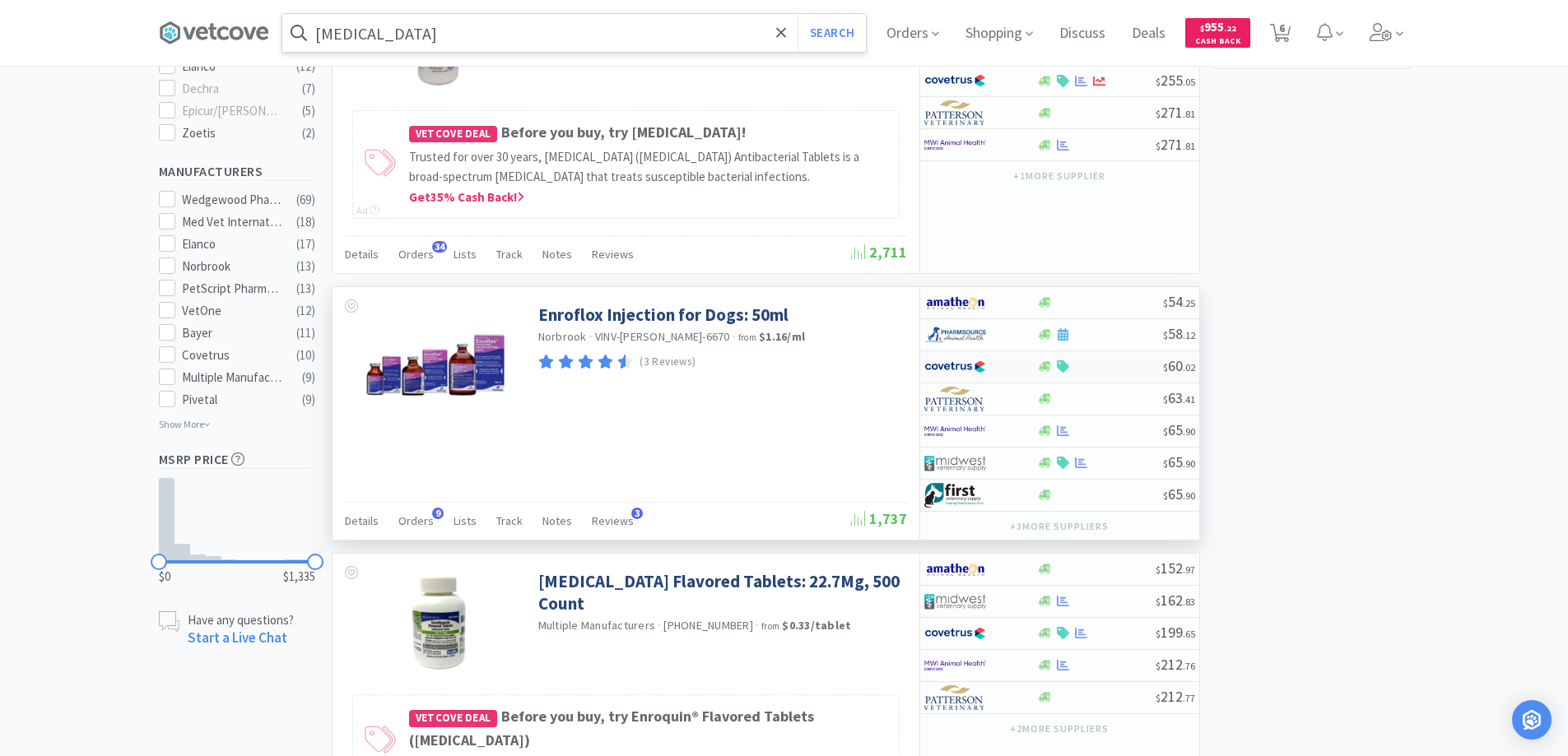
click at [1012, 368] on div at bounding box center [969, 367] width 91 height 28
select select "1"
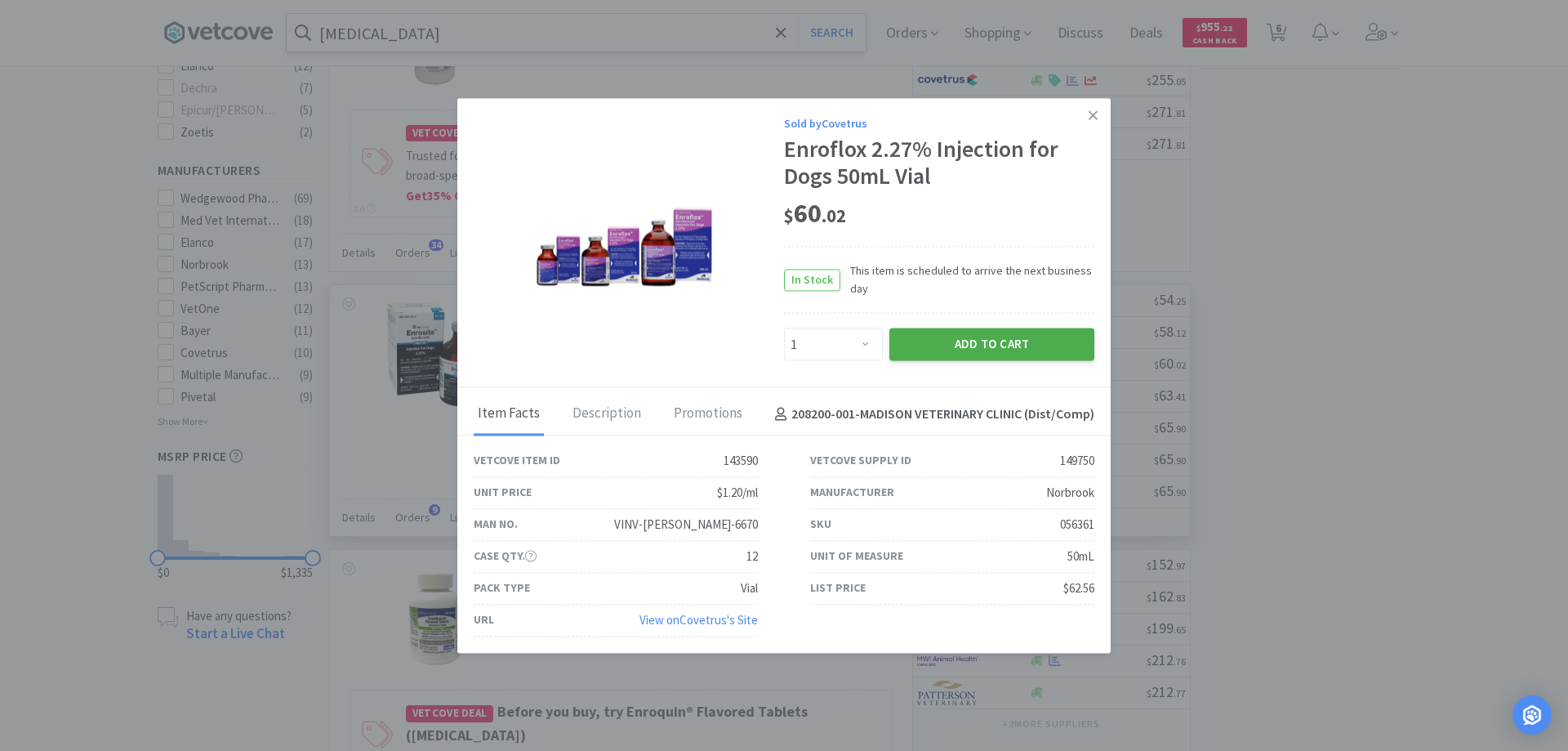
click at [962, 349] on button "Add to Cart" at bounding box center [991, 345] width 205 height 33
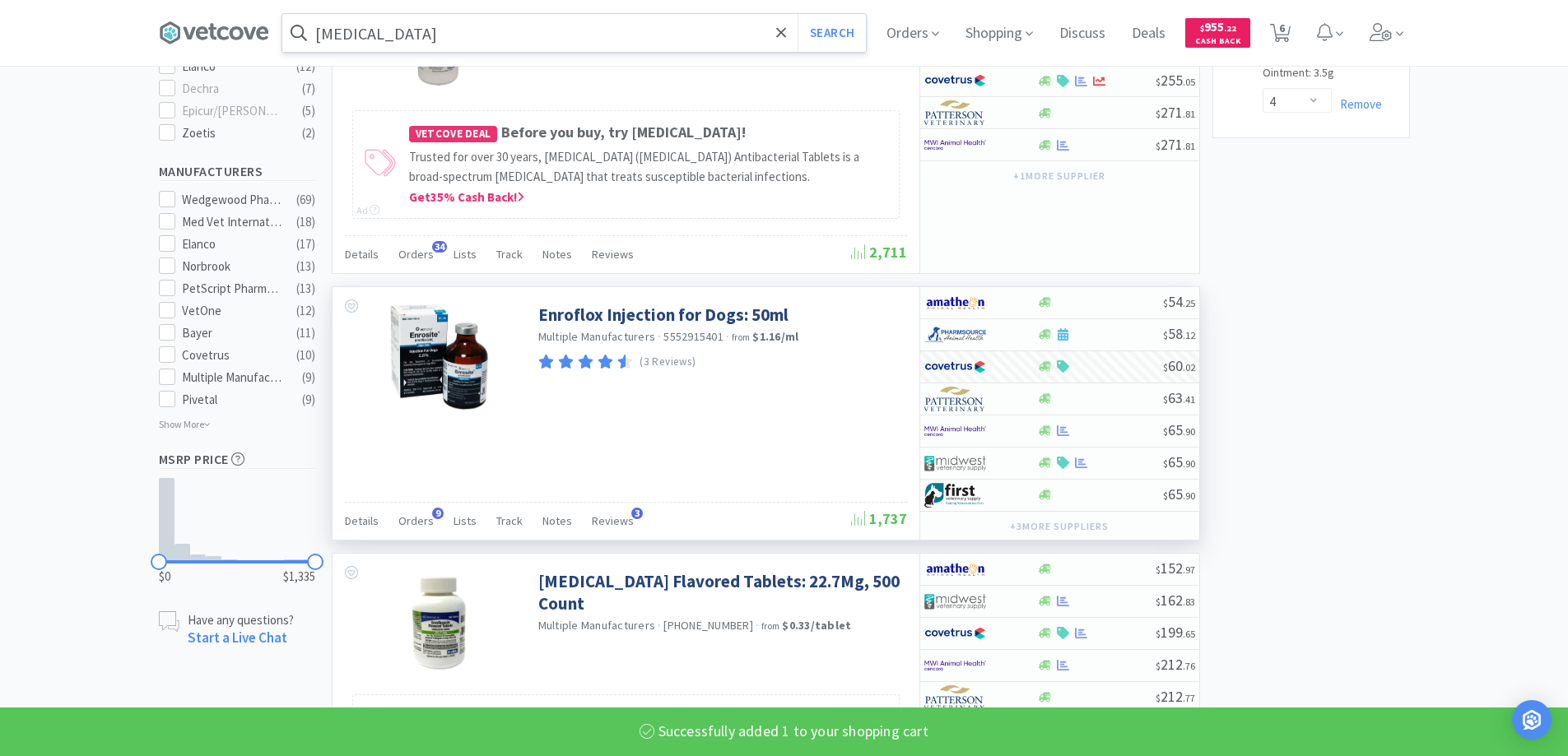
select select "1"
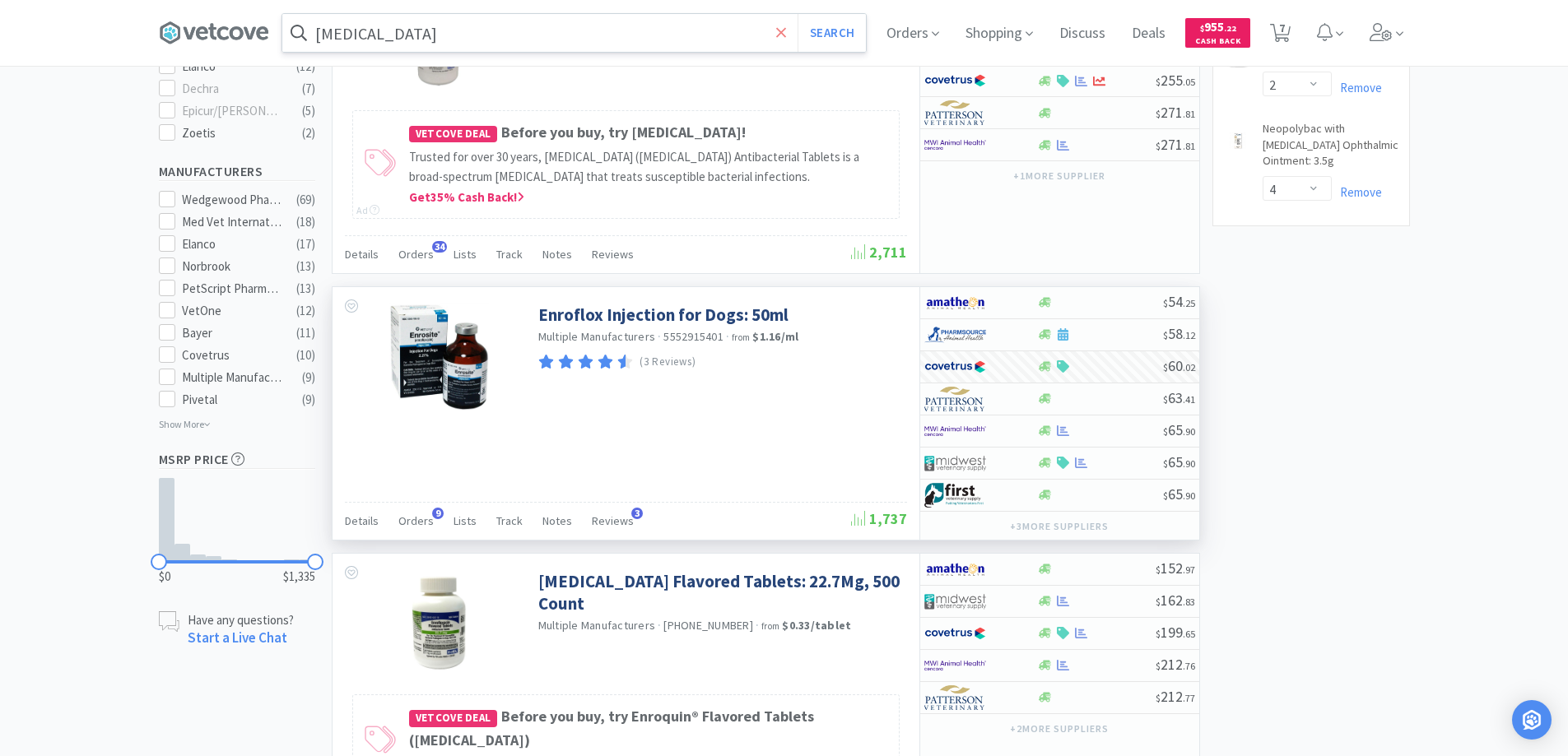
click at [786, 33] on icon at bounding box center [781, 31] width 9 height 9
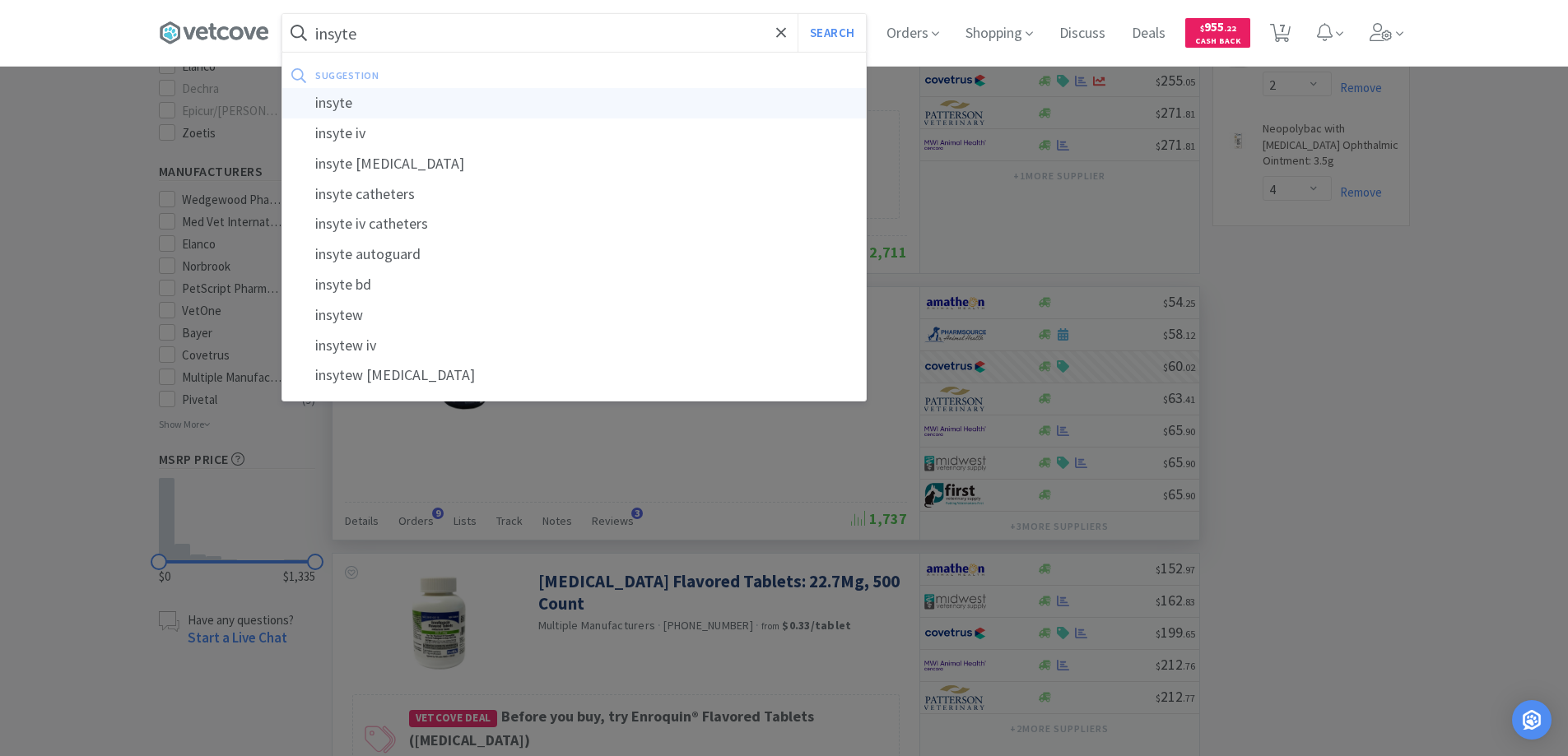
type input "insyte"
click at [339, 100] on div "insyte" at bounding box center [574, 103] width 584 height 30
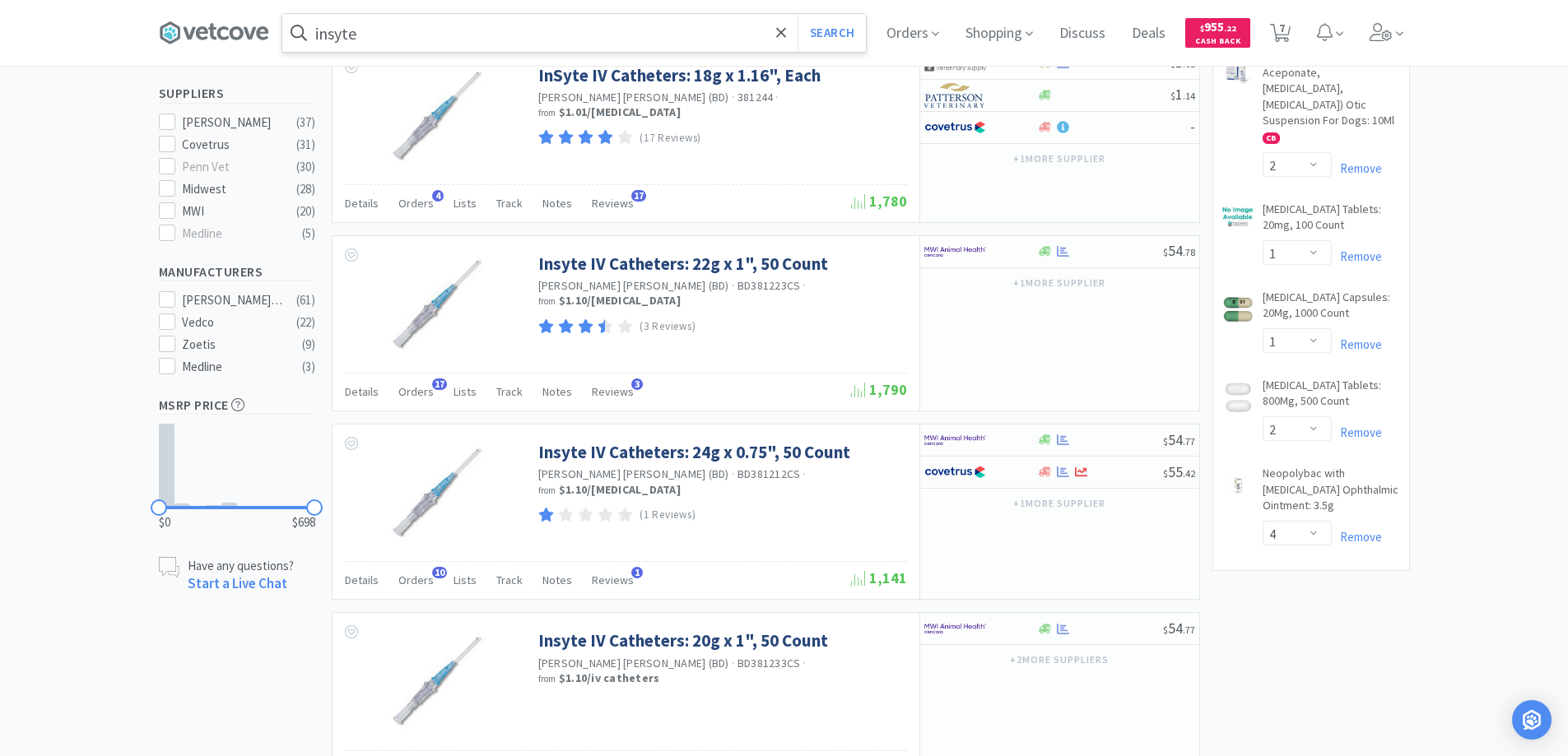
scroll to position [494, 0]
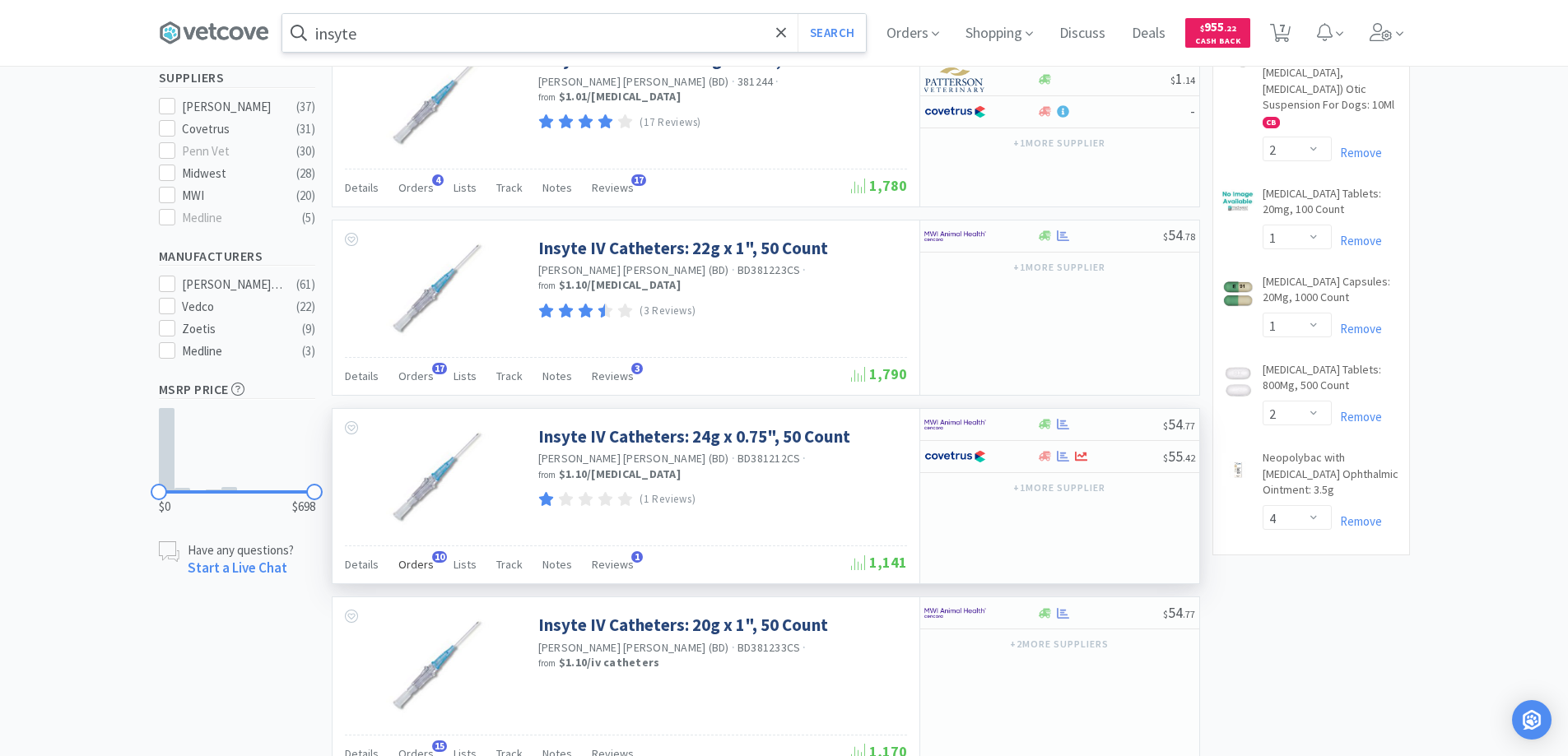
click at [434, 556] on span "10" at bounding box center [439, 557] width 15 height 11
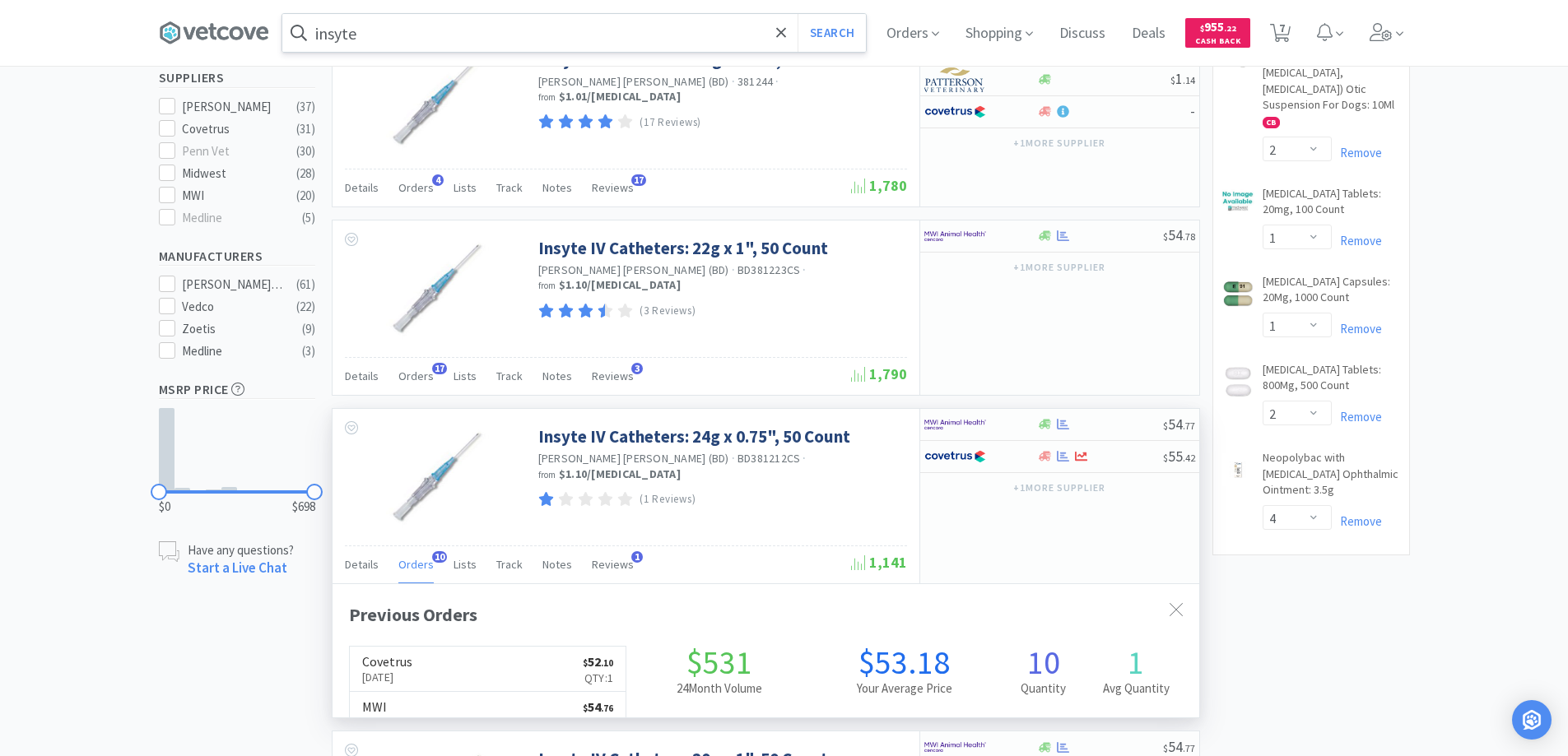
scroll to position [441, 867]
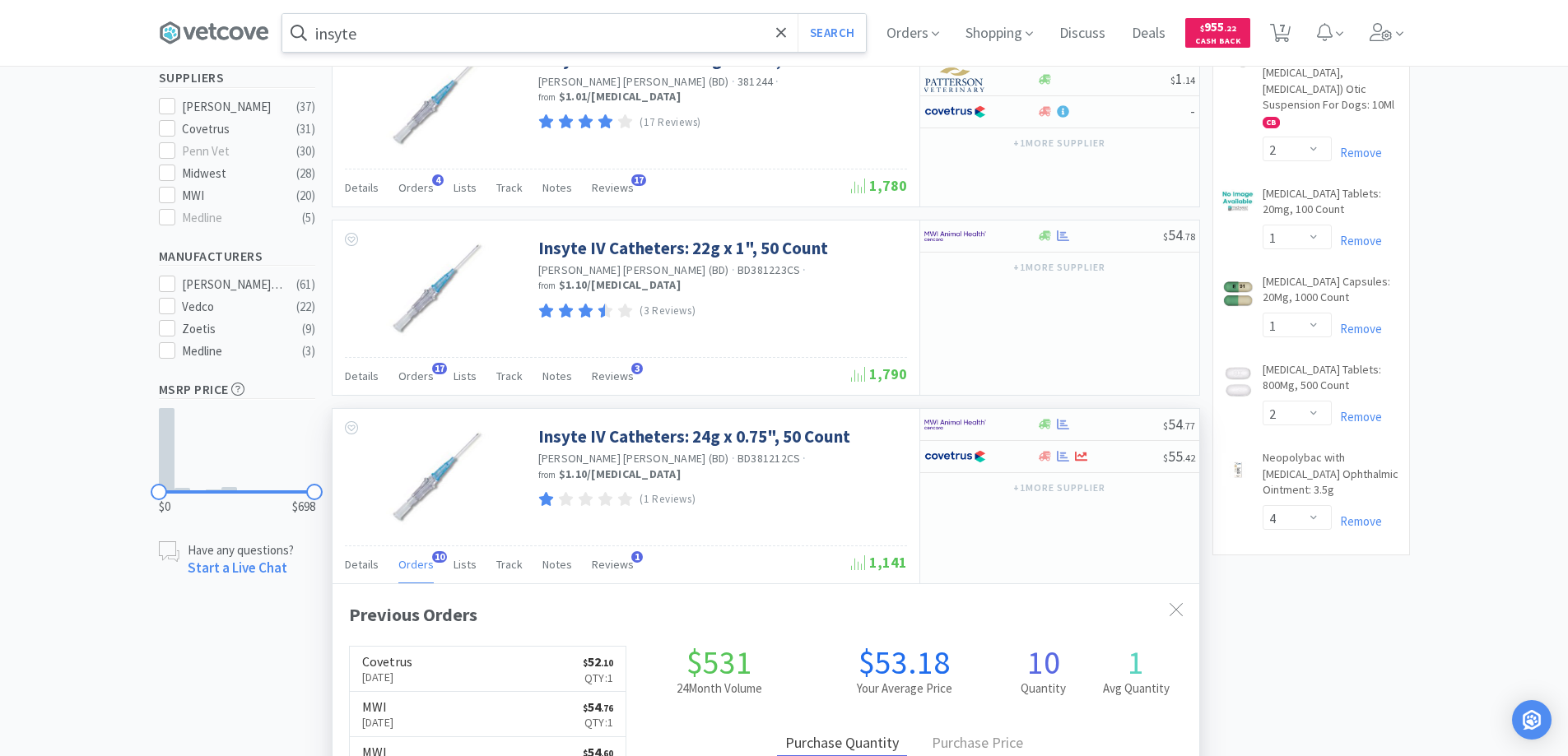
click at [434, 556] on span "10" at bounding box center [439, 557] width 15 height 11
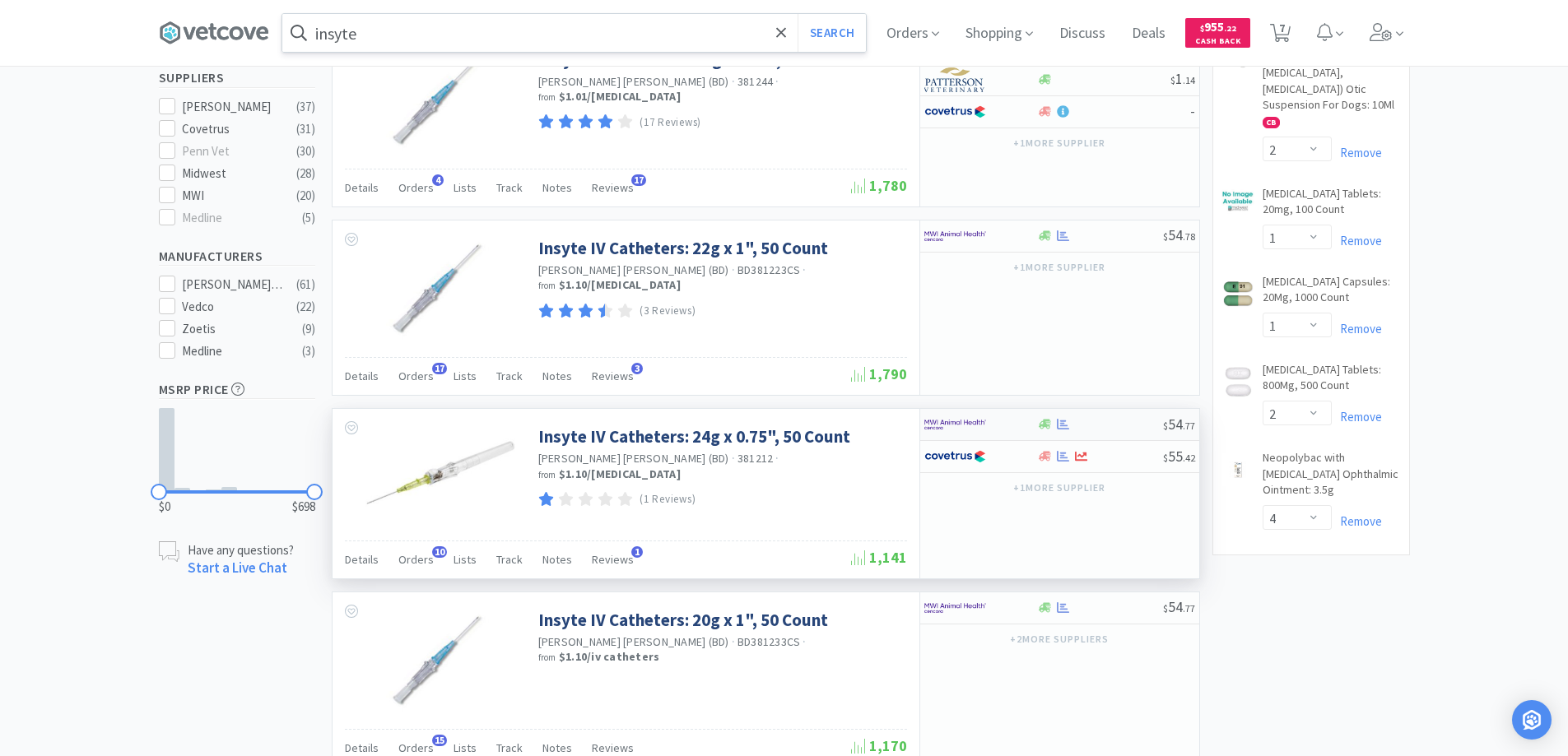
click at [1013, 424] on div at bounding box center [969, 425] width 91 height 28
select select "1"
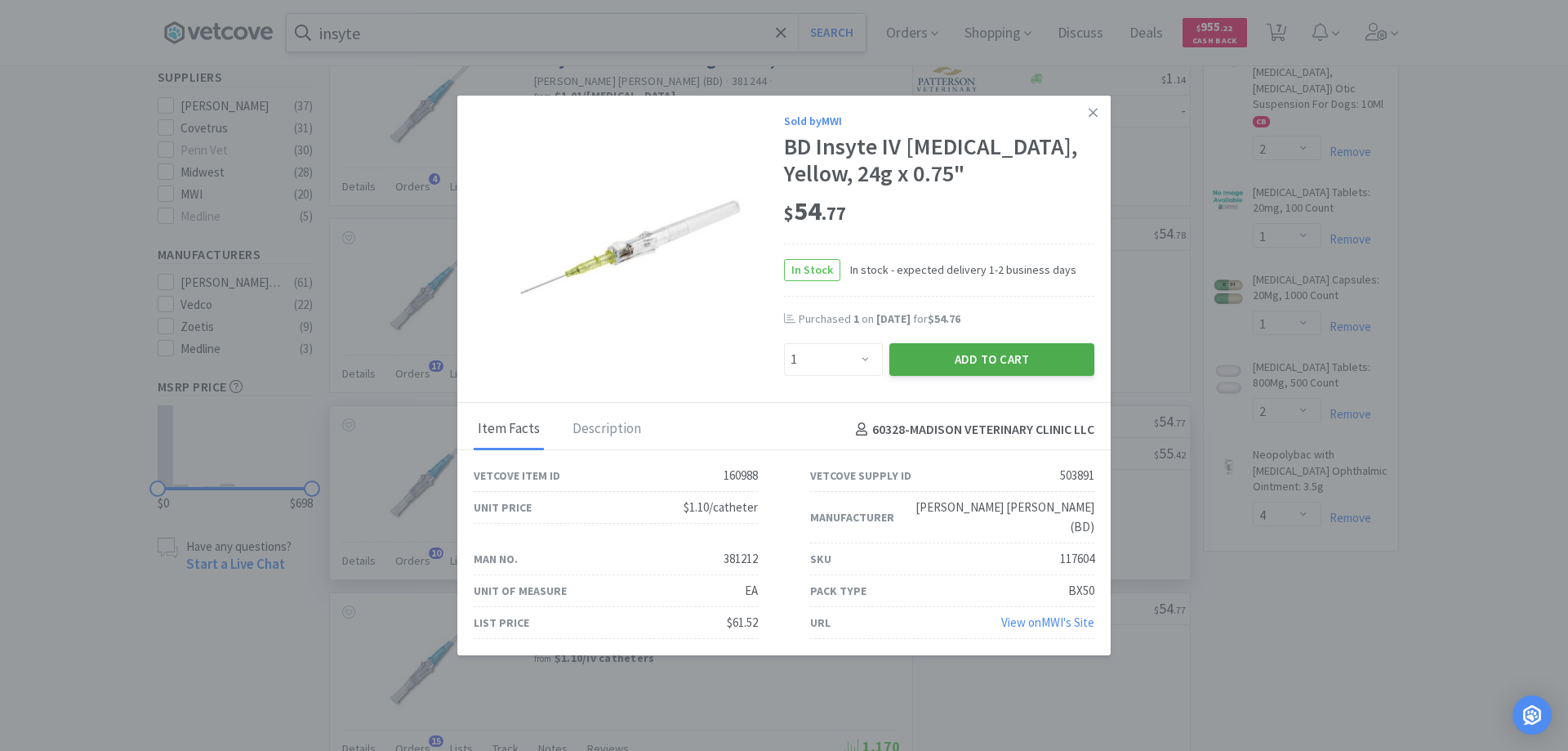
click at [966, 365] on button "Add to Cart" at bounding box center [991, 359] width 205 height 33
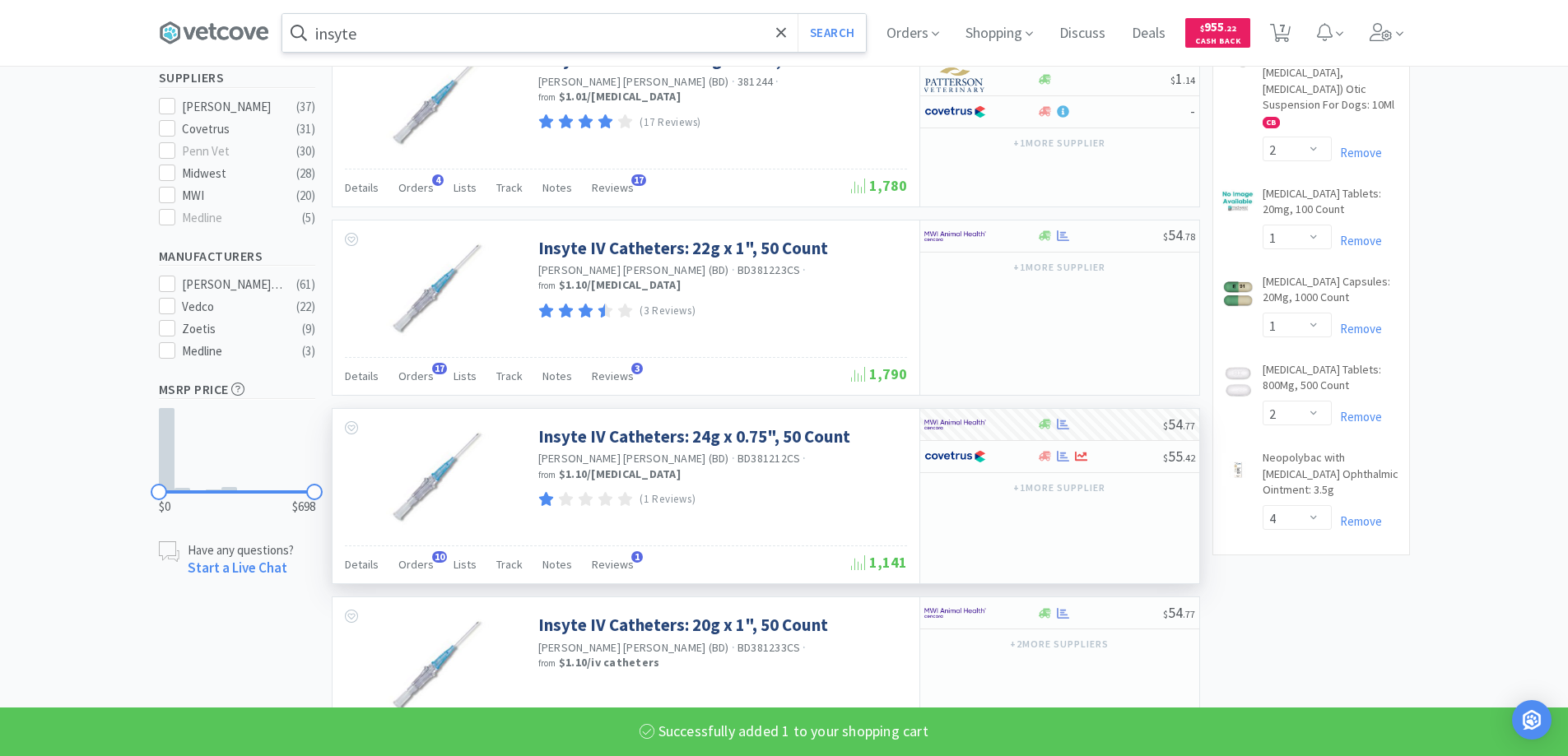
select select "1"
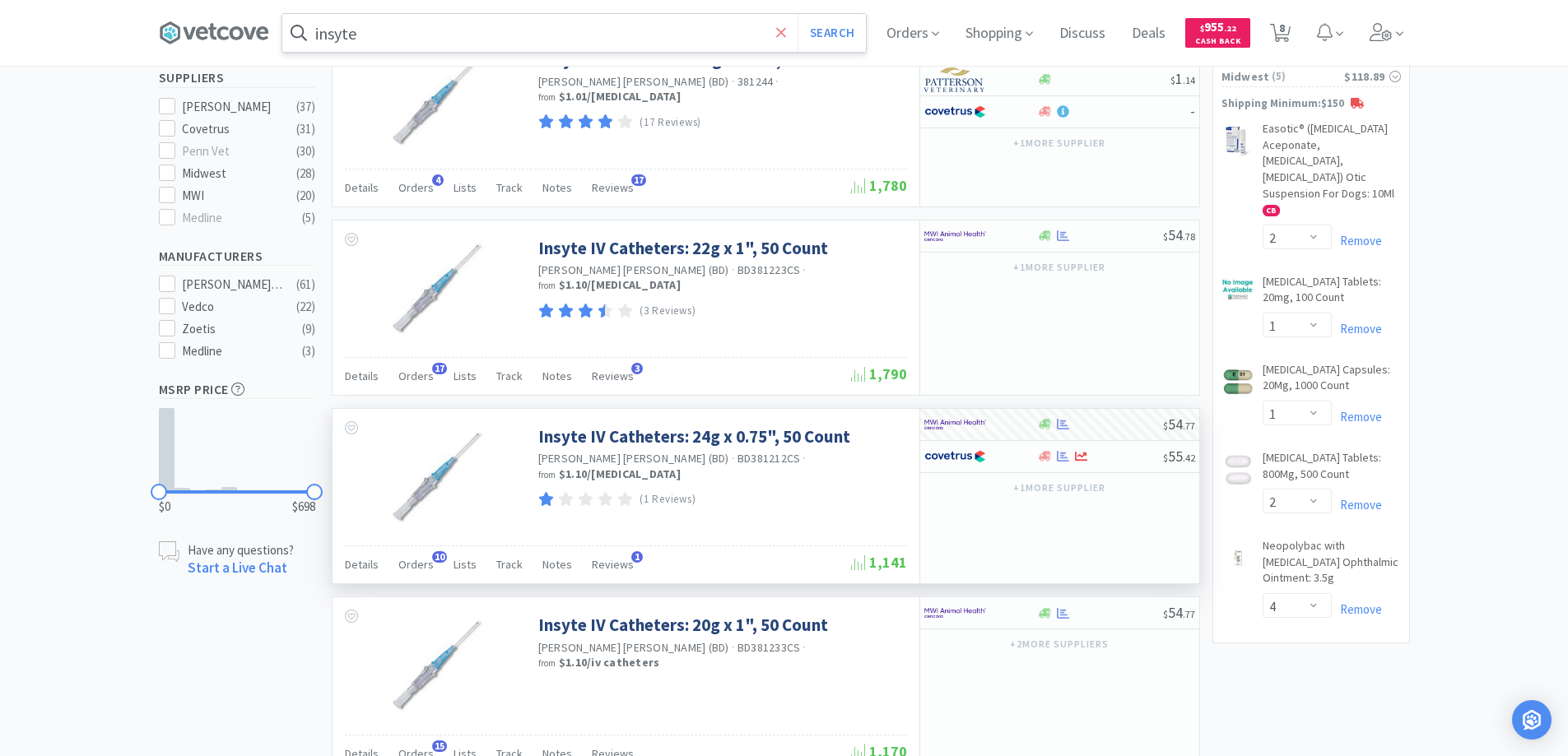
click at [786, 28] on icon at bounding box center [781, 31] width 9 height 9
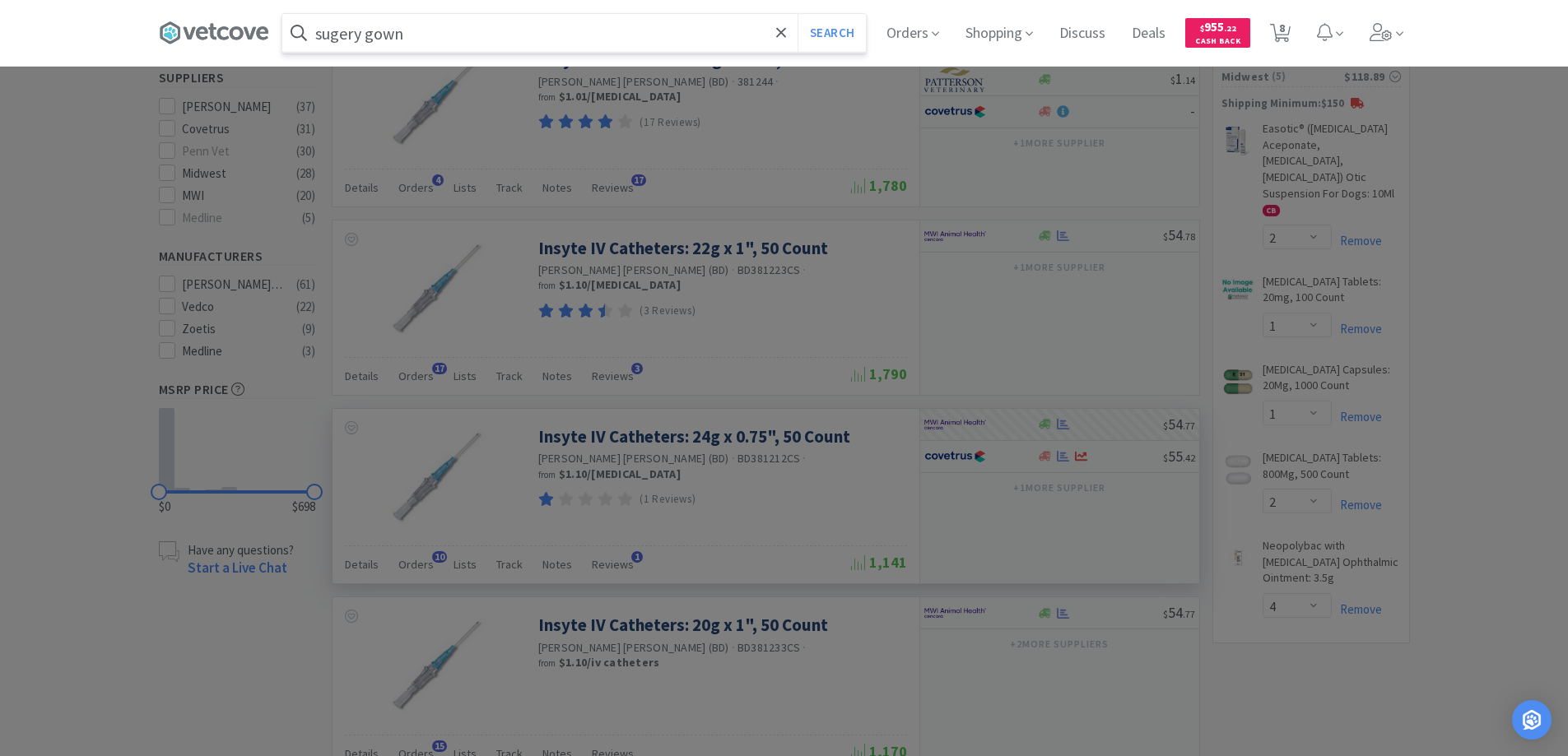
click at [334, 32] on input "sugery gown" at bounding box center [574, 33] width 584 height 38
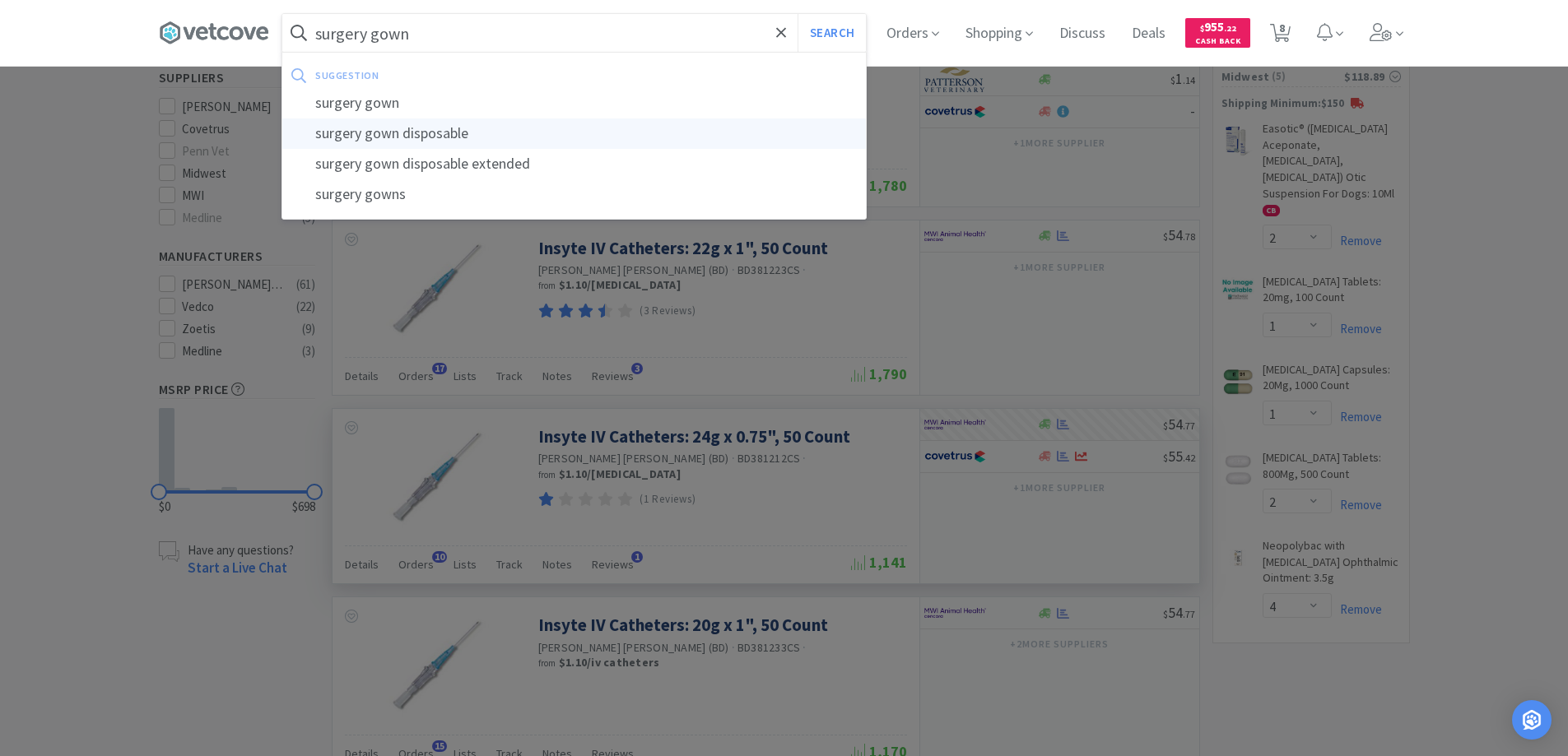
click at [383, 129] on div "surgery gown disposable" at bounding box center [574, 133] width 584 height 30
type input "surgery gown disposable"
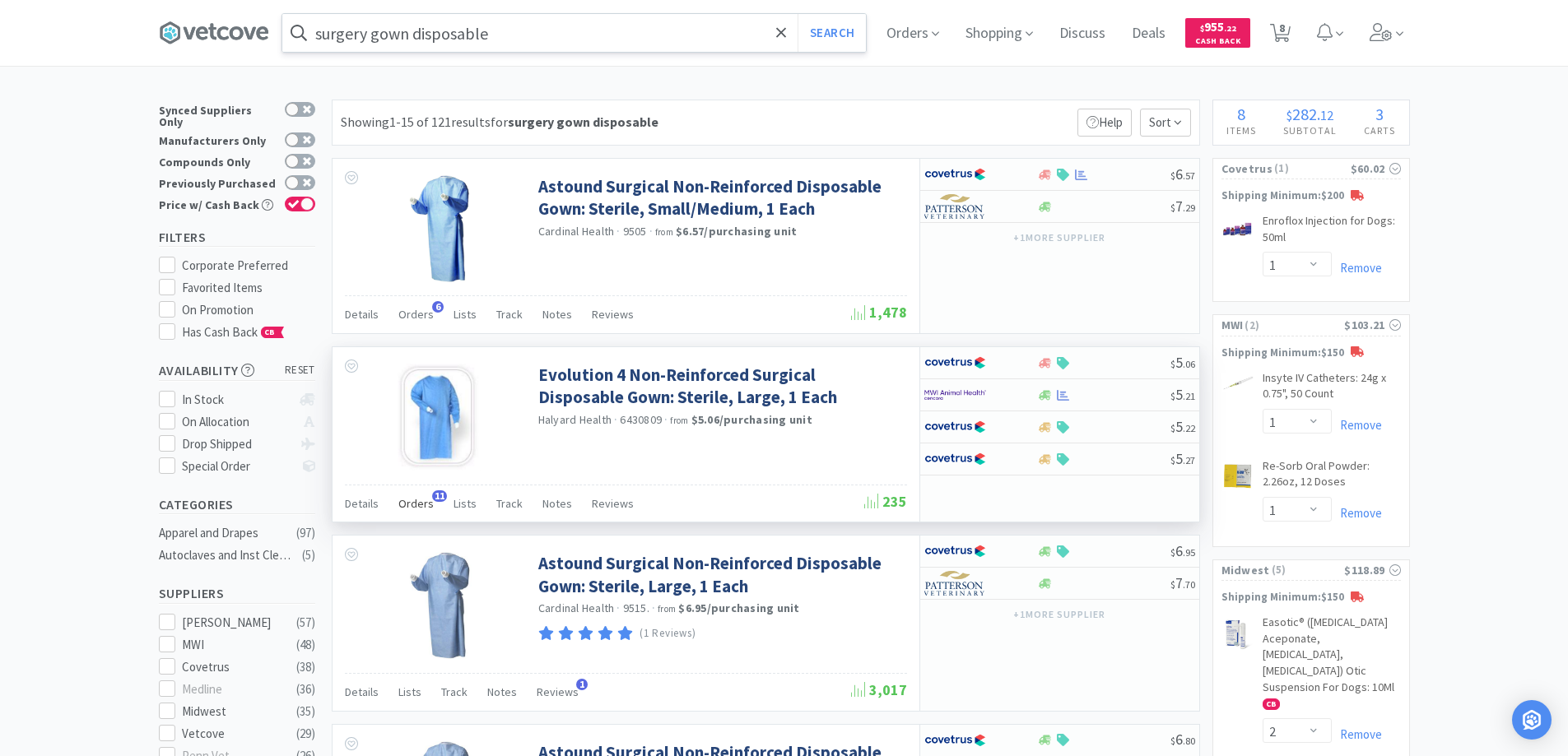
click at [436, 493] on span "11" at bounding box center [439, 495] width 15 height 11
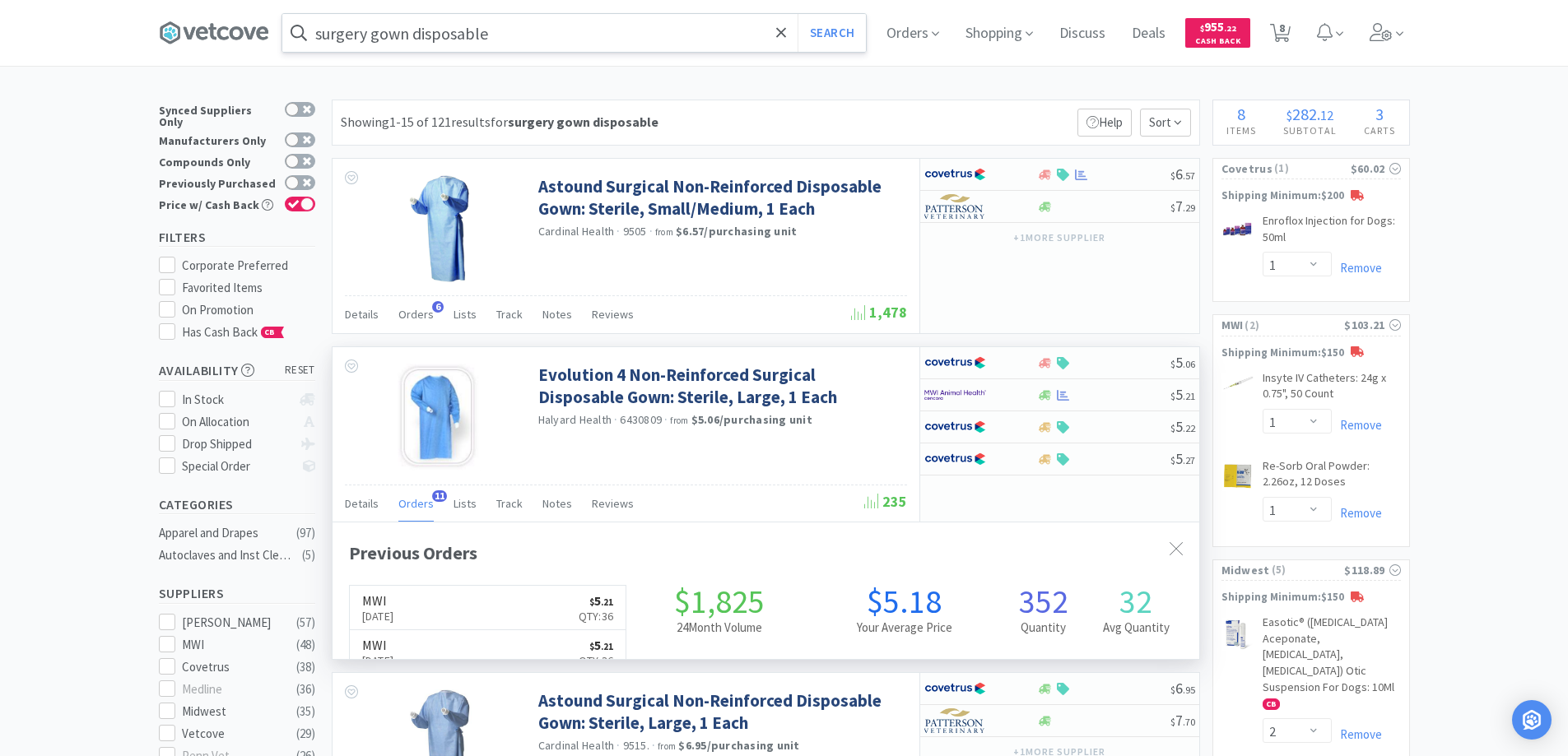
scroll to position [441, 867]
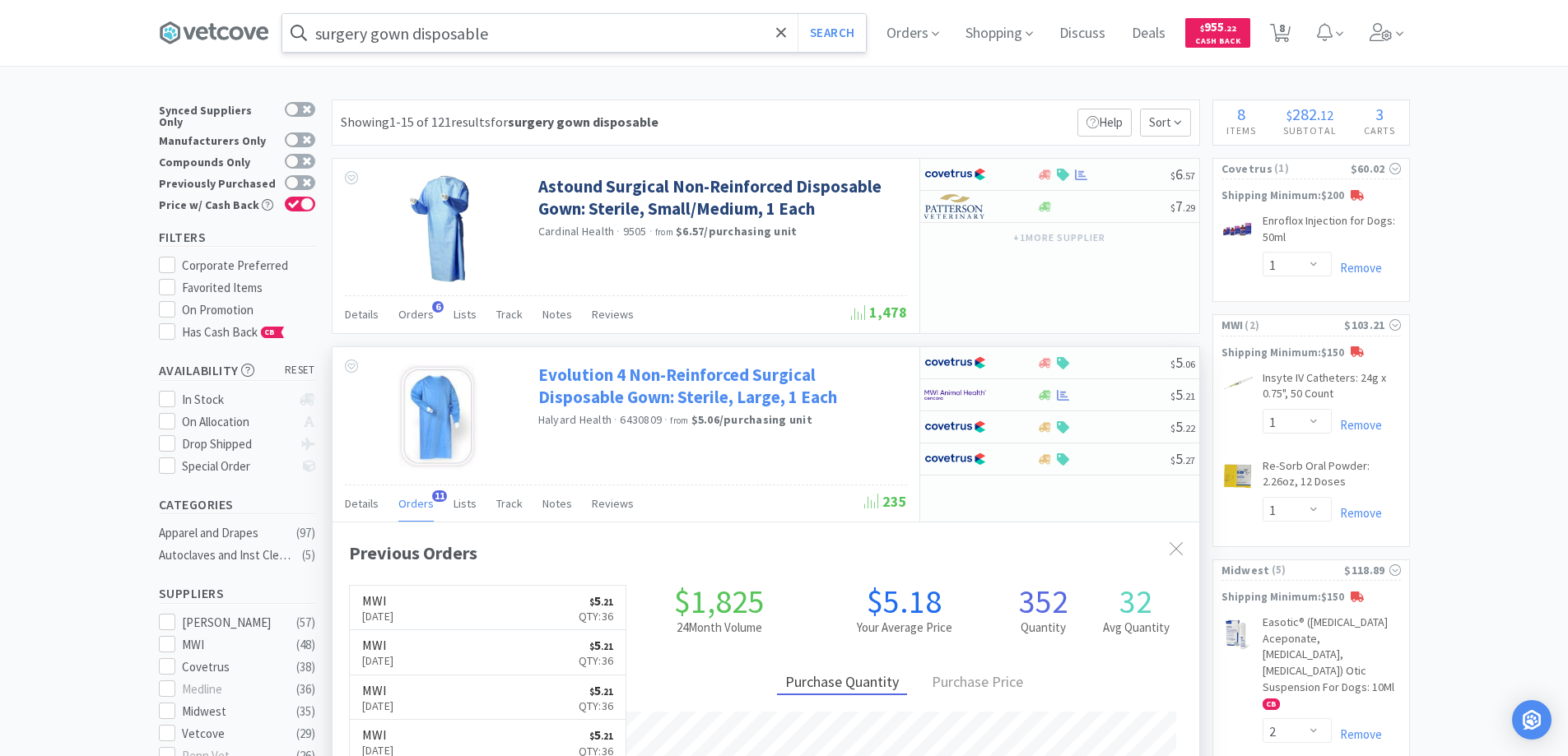
click at [652, 375] on link "Evolution 4 Non-Reinforced Surgical Disposable Gown: Sterile, Large, 1 Each" at bounding box center [720, 386] width 364 height 45
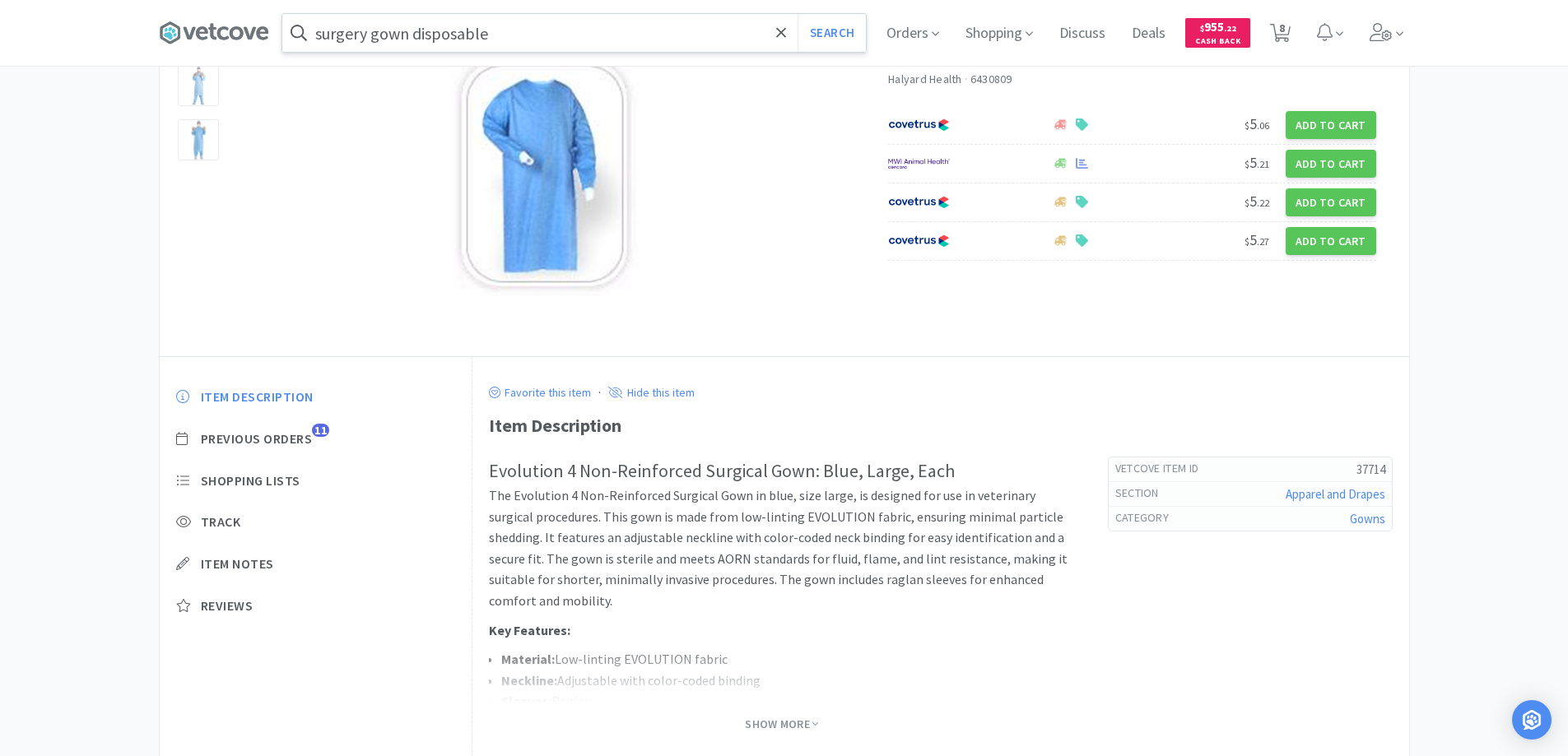
scroll to position [165, 0]
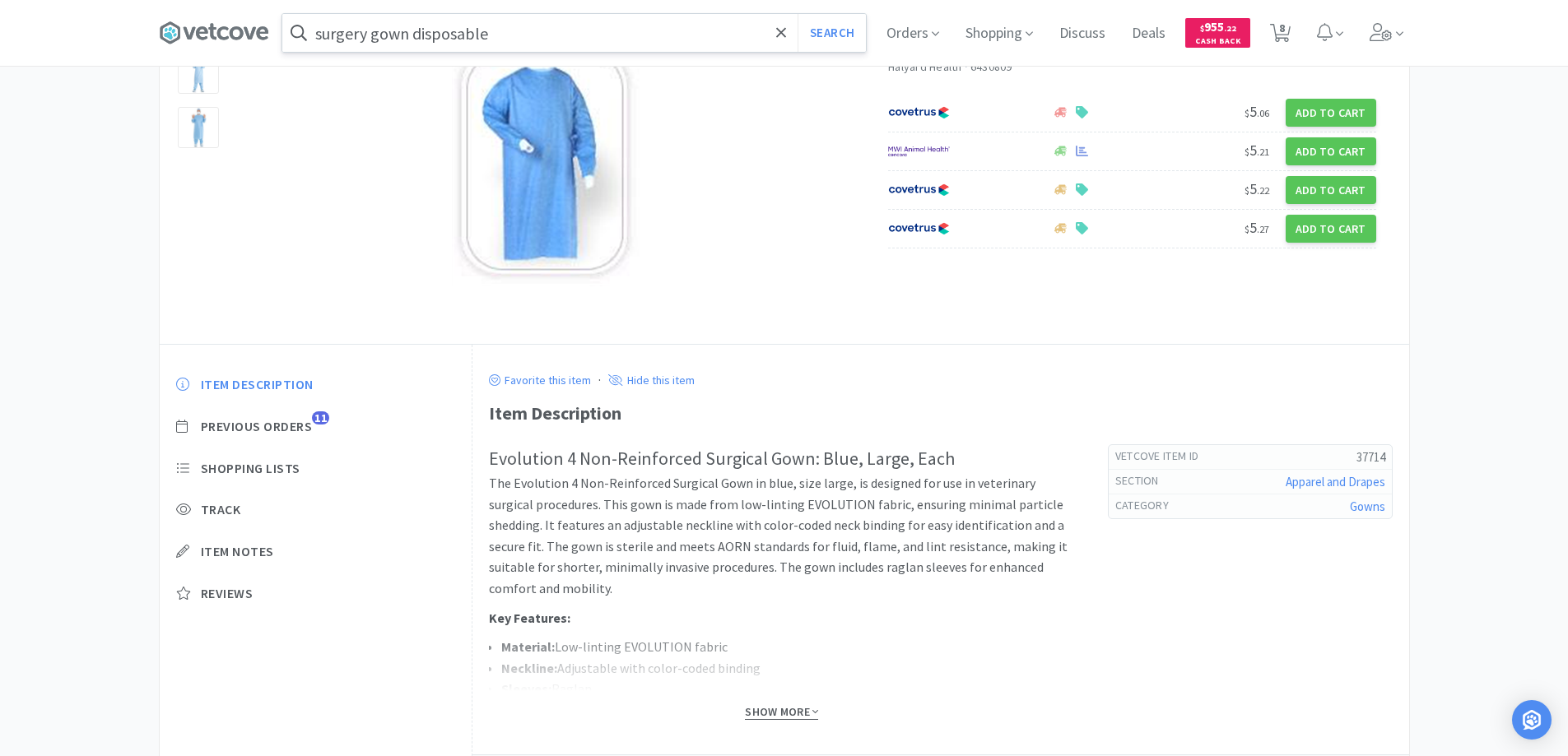
click at [781, 714] on span "Show More" at bounding box center [781, 712] width 73 height 16
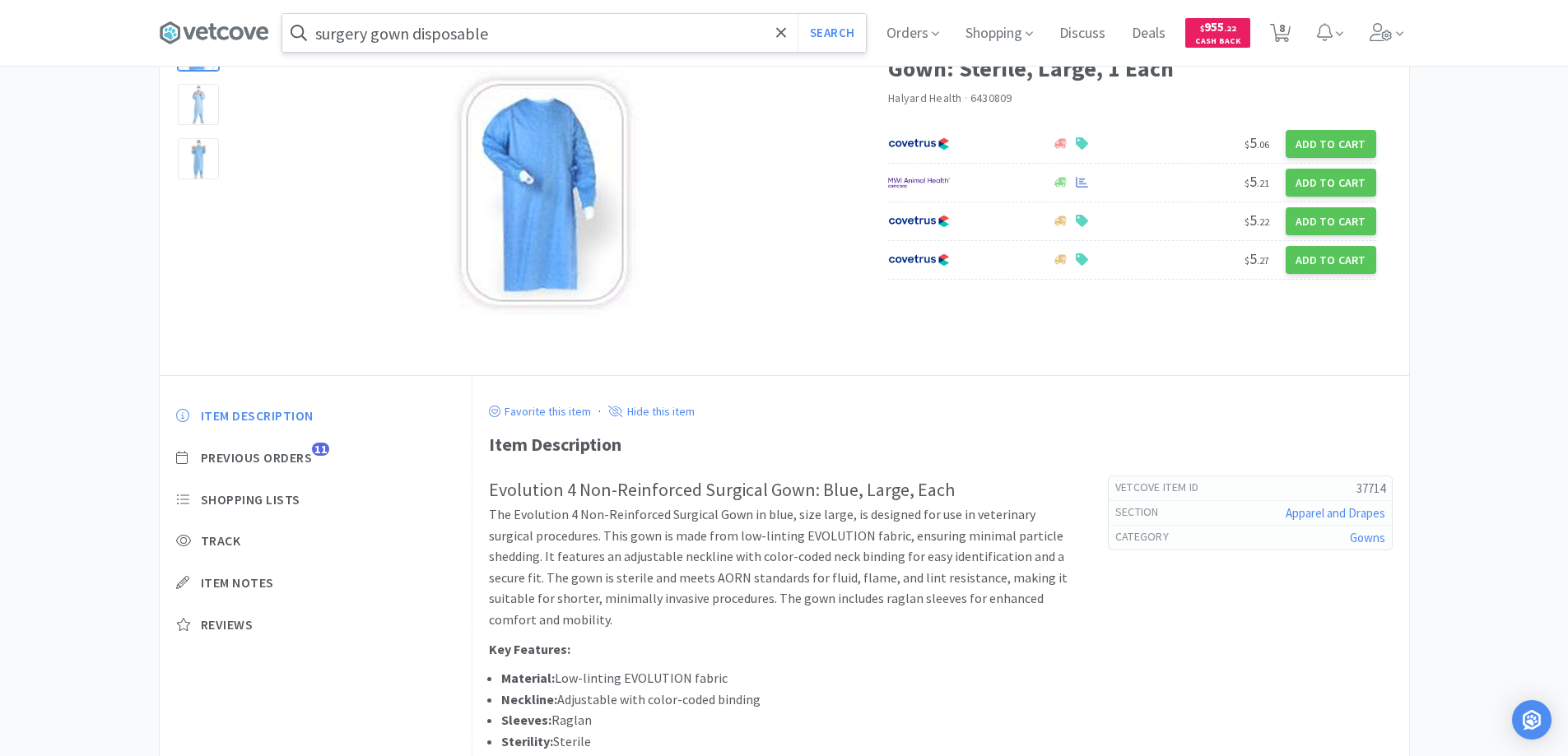
scroll to position [95, 0]
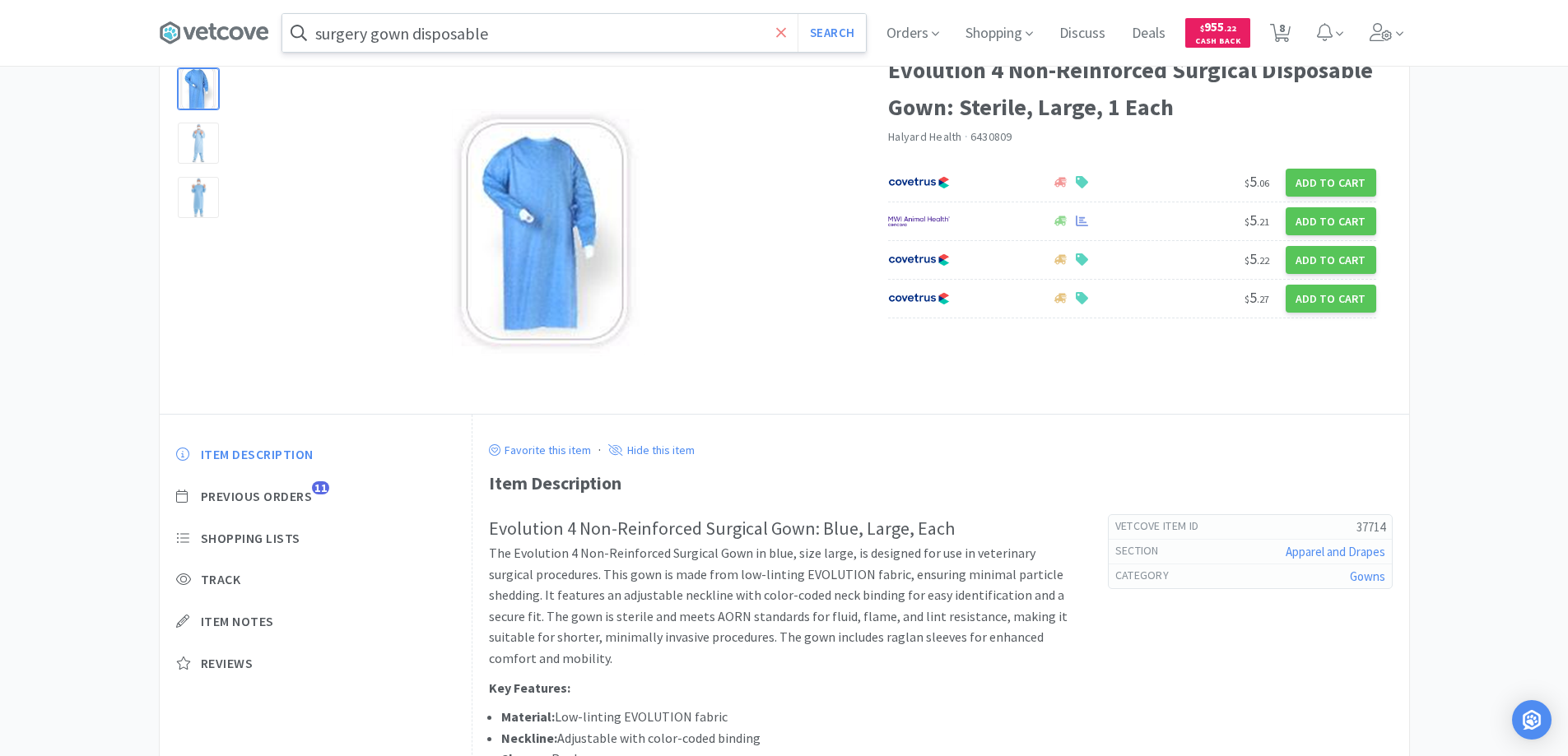
click at [786, 32] on icon at bounding box center [781, 31] width 9 height 9
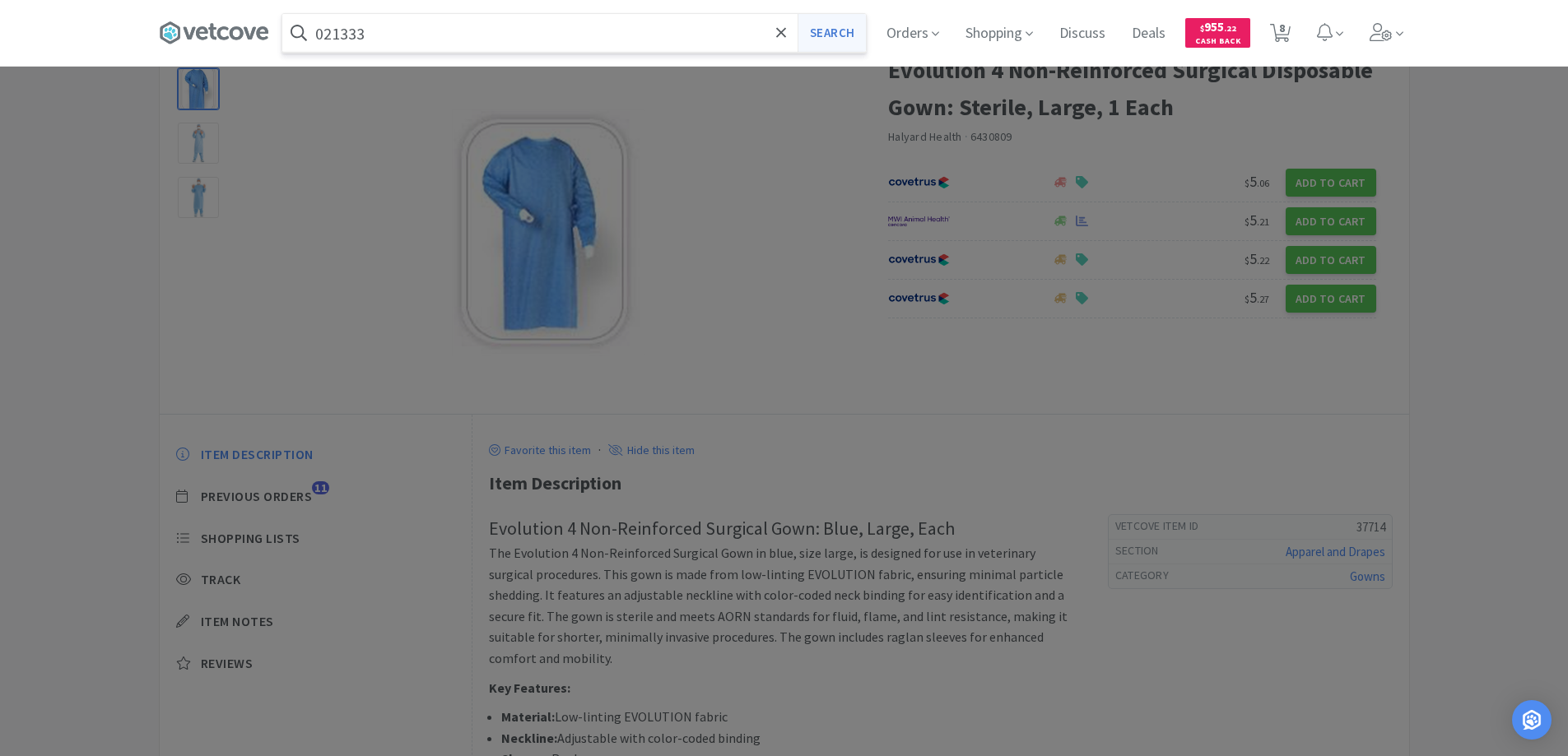
type input "021333"
click at [824, 30] on button "Search" at bounding box center [831, 33] width 68 height 38
select select "1"
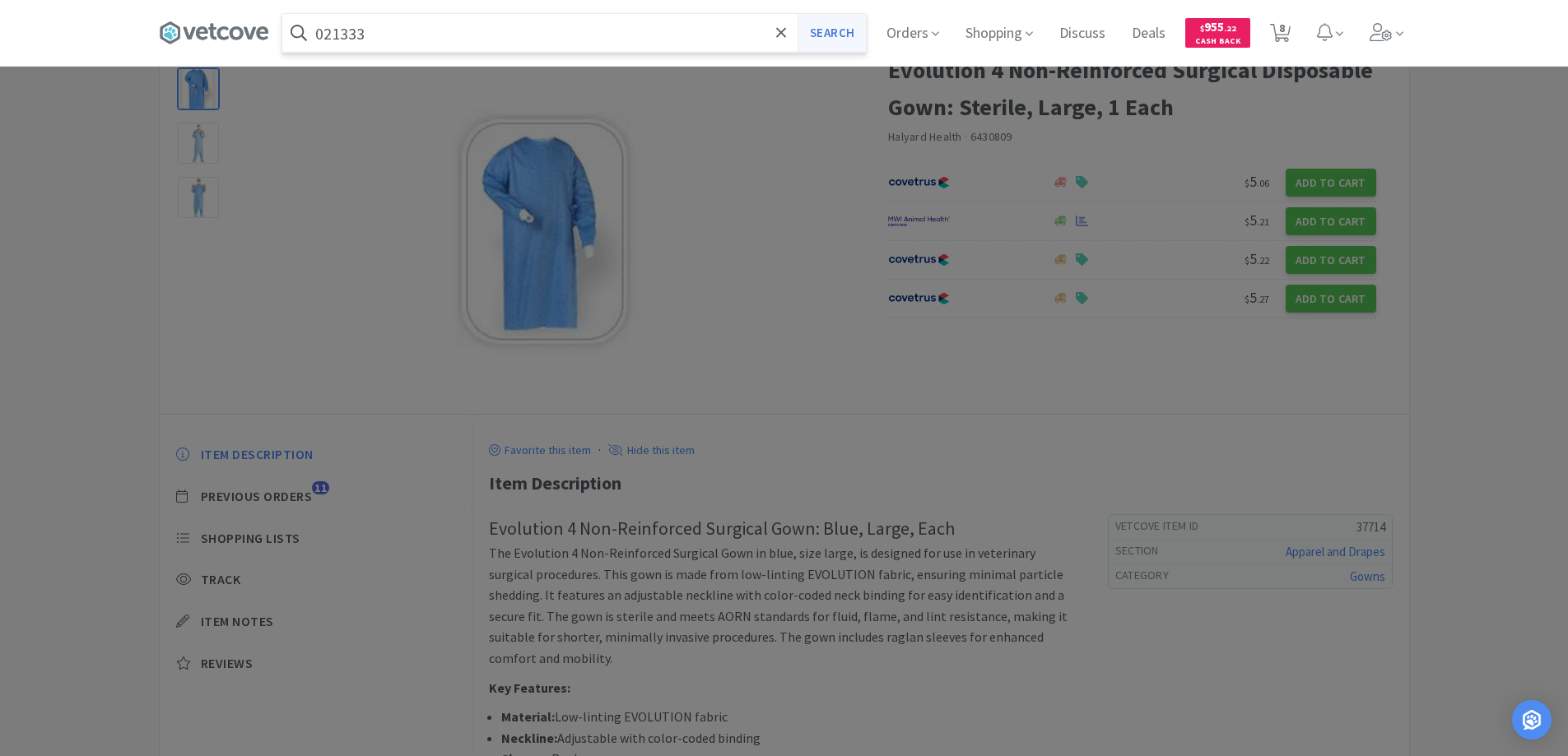
select select "2"
select select "1"
select select "2"
select select "4"
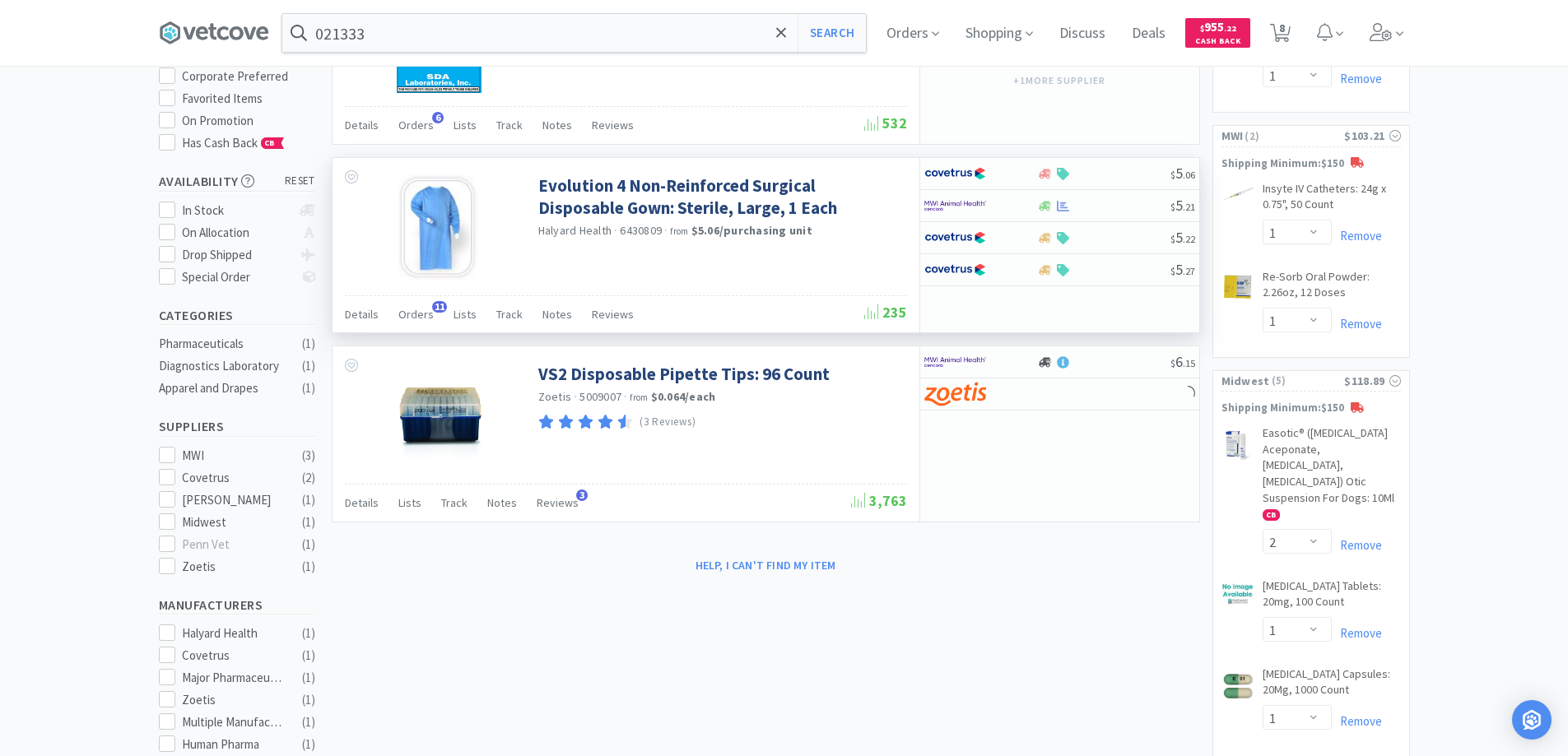
scroll to position [82, 0]
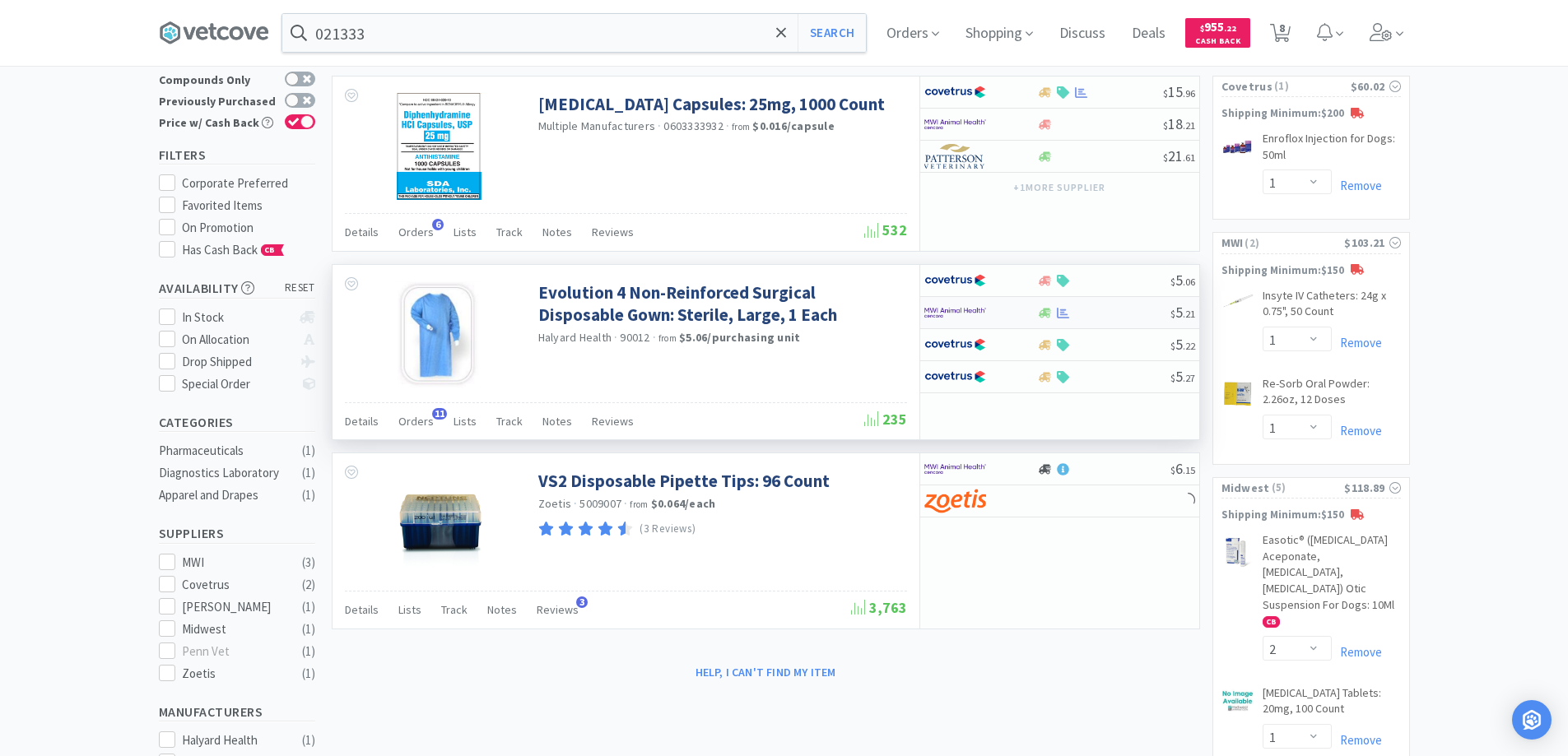
click at [1002, 307] on div at bounding box center [969, 312] width 91 height 28
select select "1"
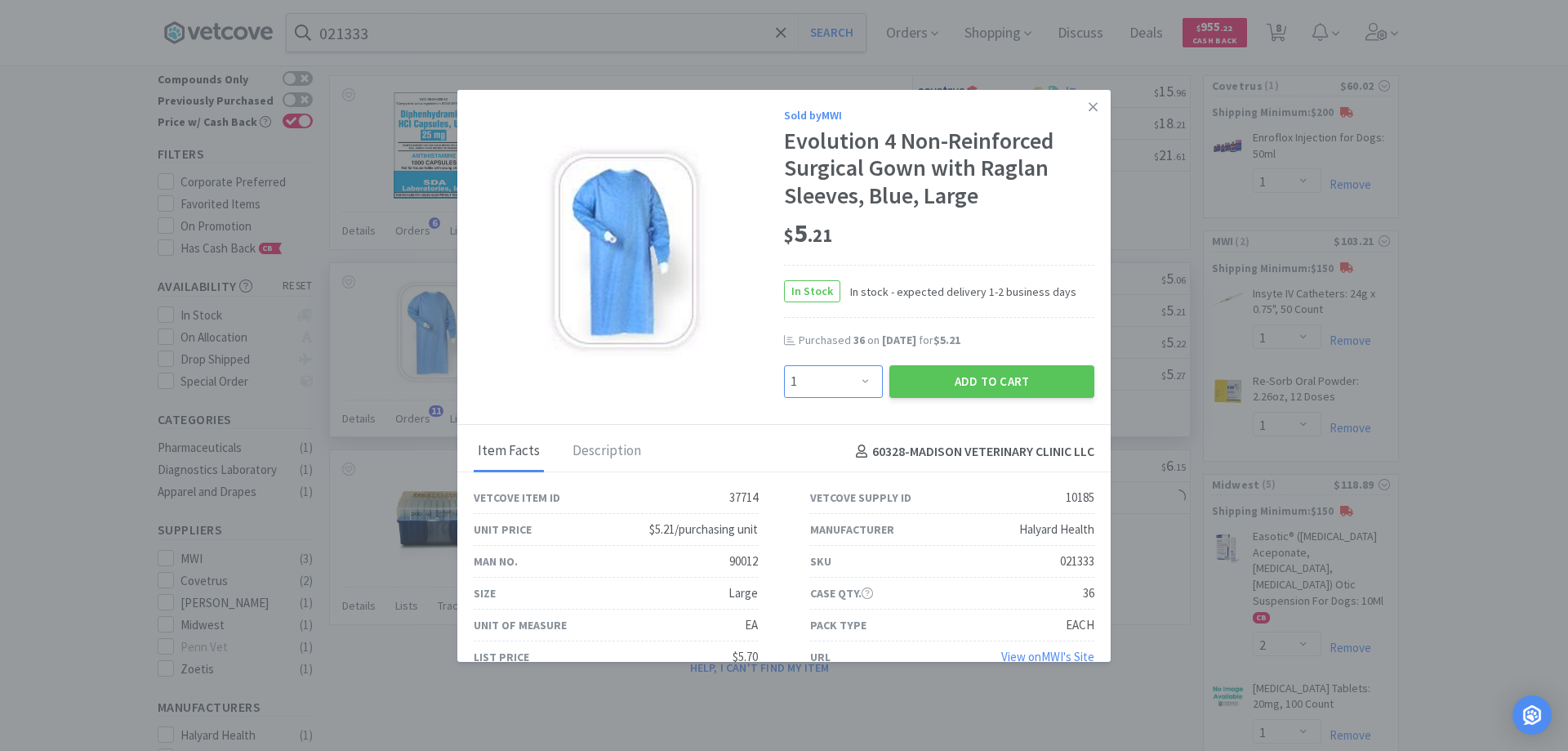
click at [854, 380] on select "Enter Quantity 1 2 3 4 5 6 7 8 9 10 11 12 13 14 15 16 17 18 19 20 Enter Quantity" at bounding box center [833, 382] width 99 height 33
type input "36"
drag, startPoint x: 703, startPoint y: 381, endPoint x: 775, endPoint y: 387, distance: 72.2
click at [721, 384] on div "Sold by MWI Evolution 4 Non-Reinforced Surgical Gown with Raglan Sleeves, Blue,…" at bounding box center [784, 260] width 653 height 339
click at [984, 386] on button "Add to Cart" at bounding box center [991, 382] width 205 height 33
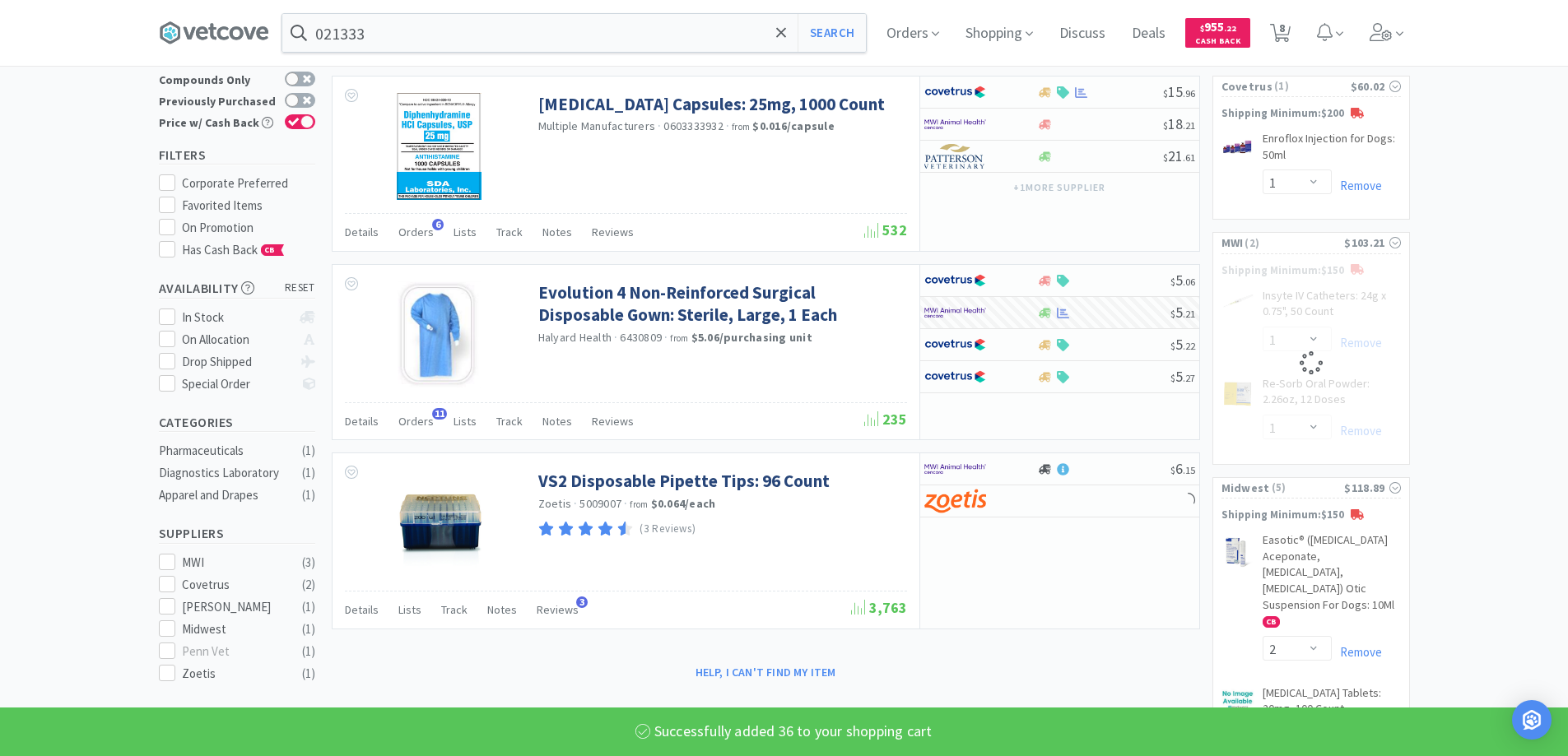
select select "36"
select select "1"
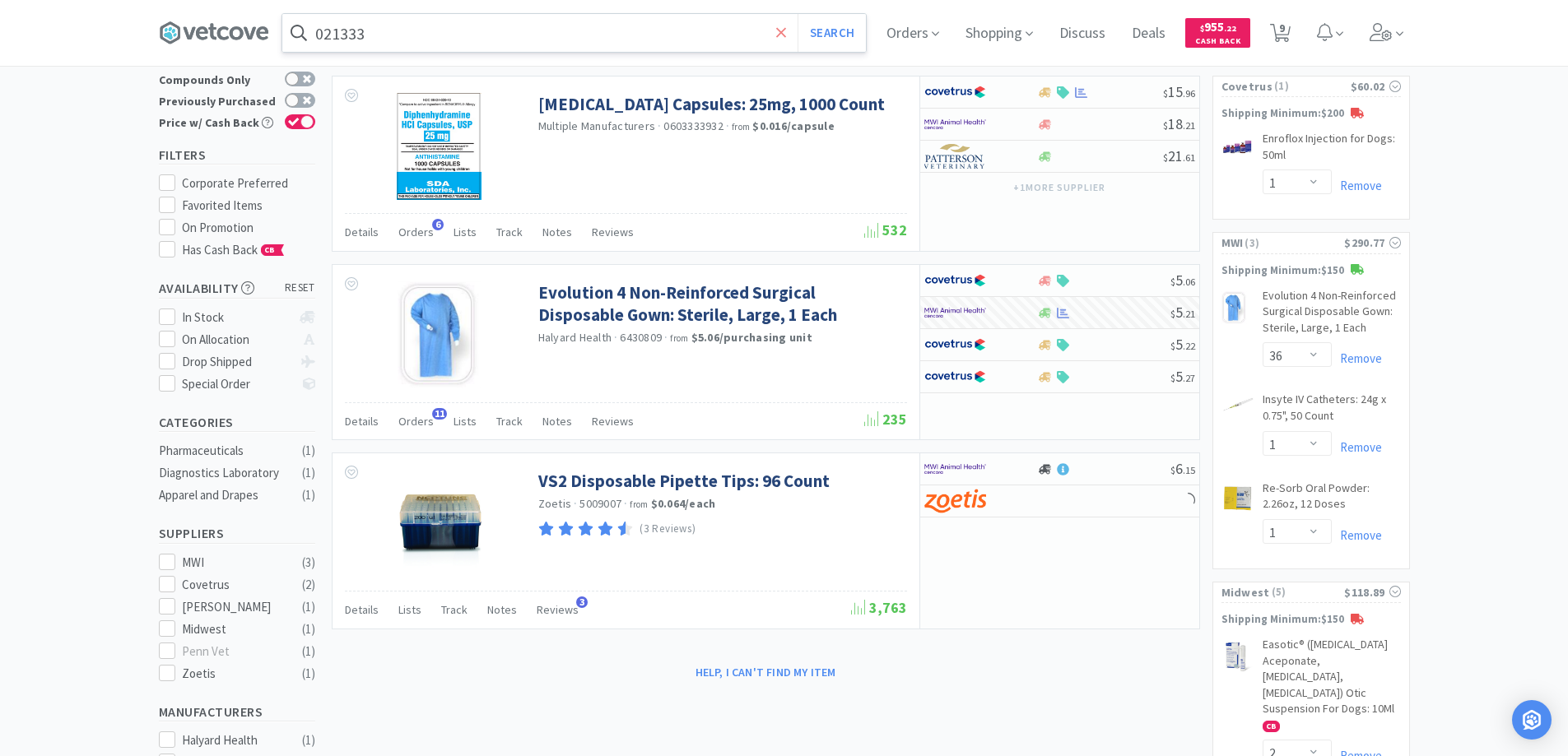
click at [786, 30] on icon at bounding box center [781, 33] width 10 height 16
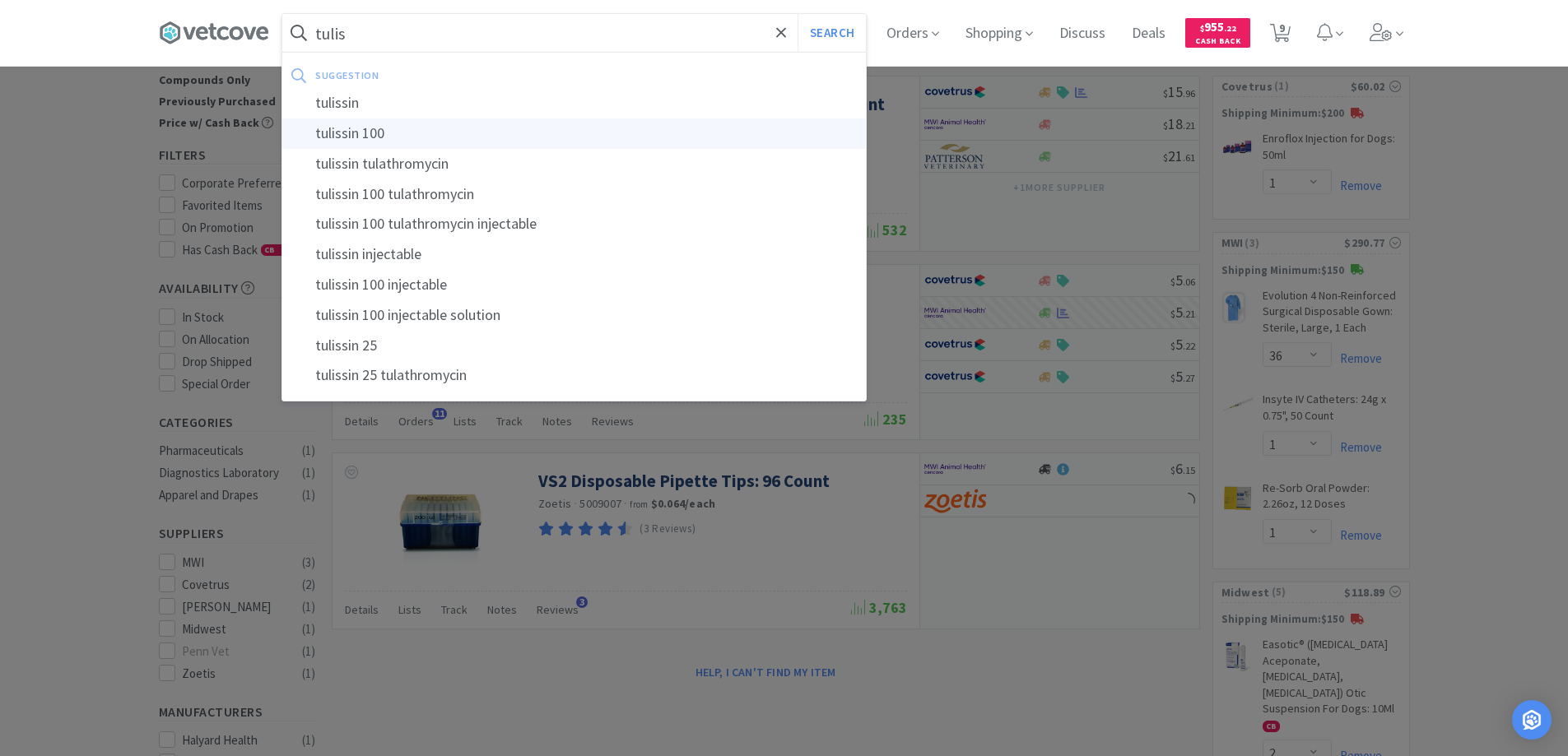
click at [350, 131] on div "tulissin 100" at bounding box center [574, 133] width 584 height 30
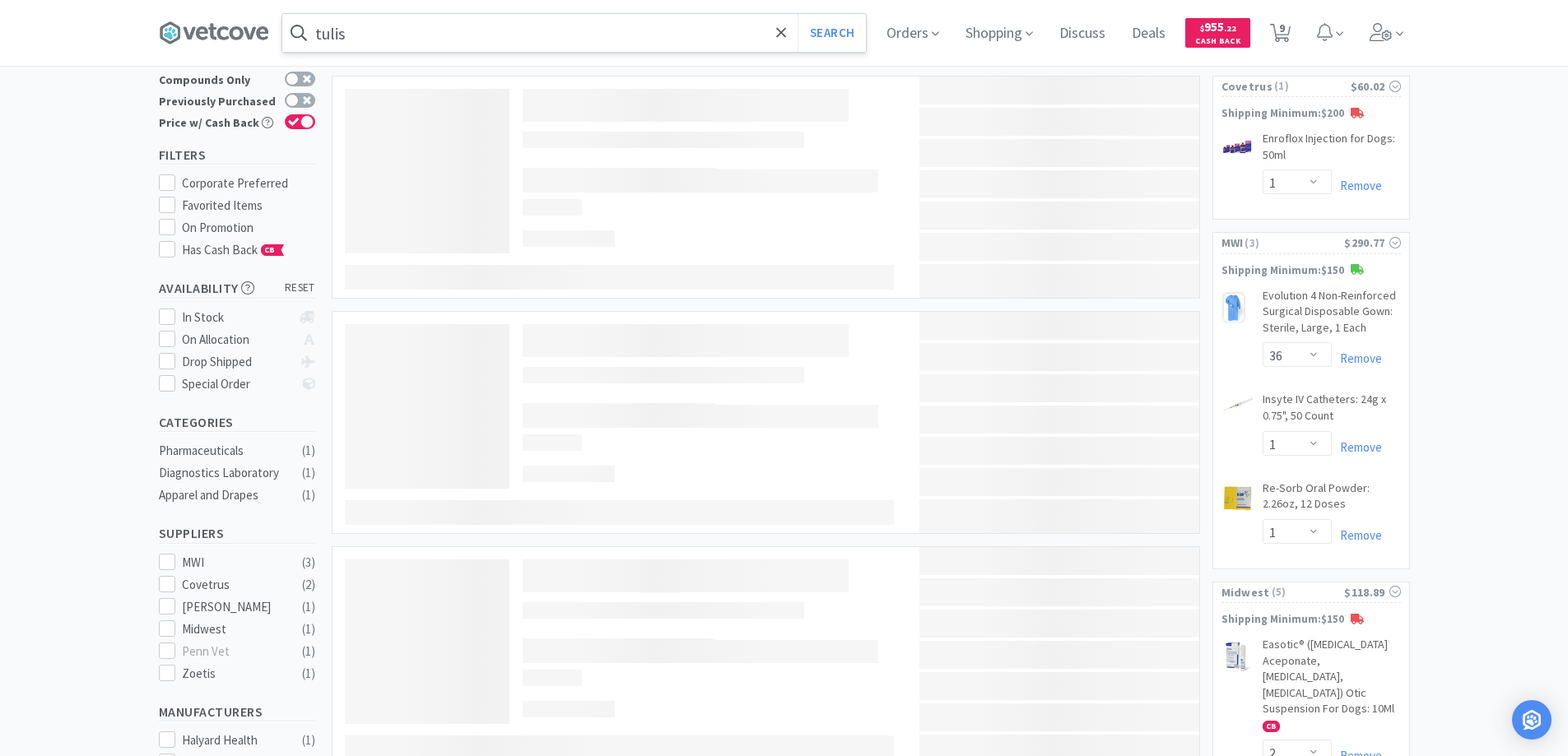
type input "tulissin 100"
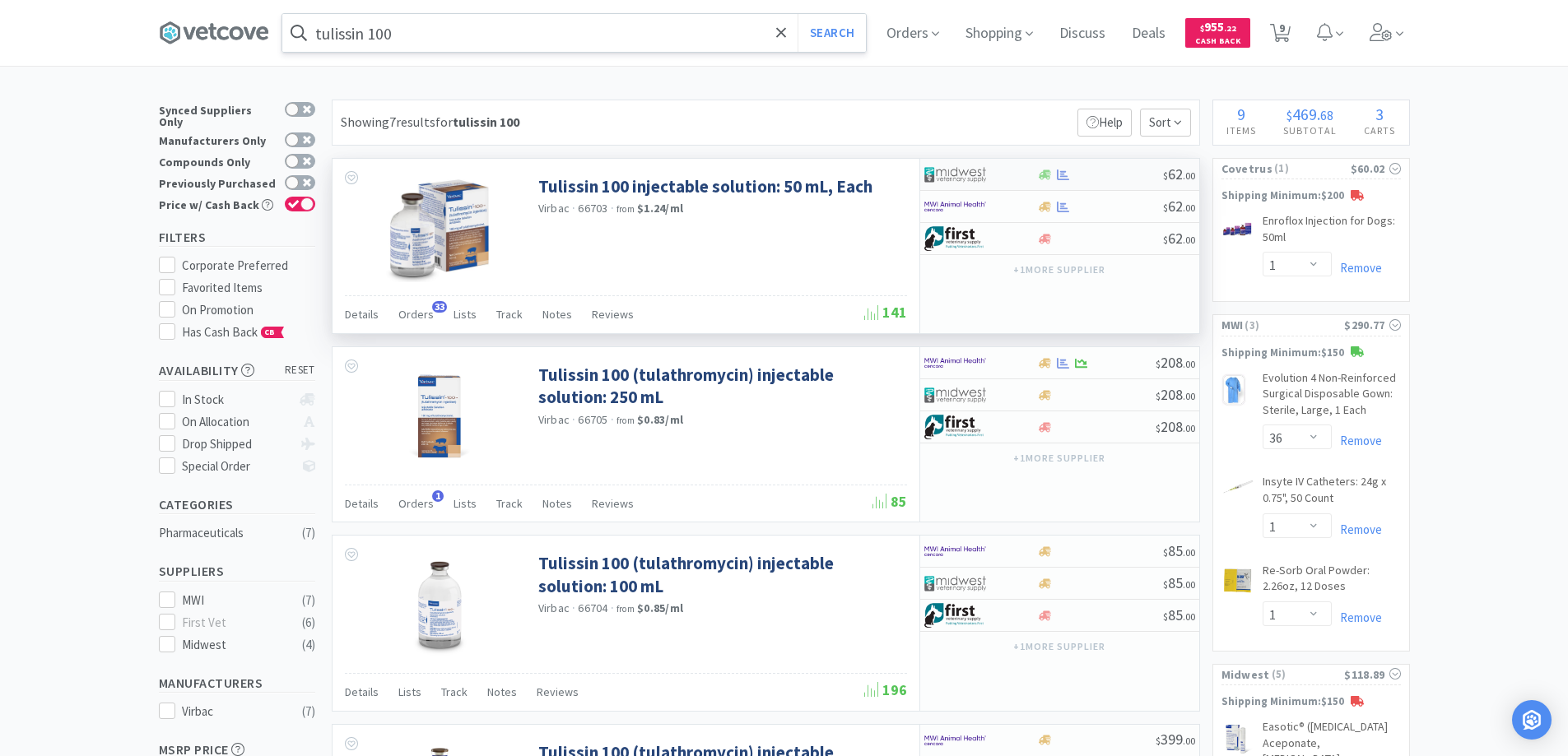
click at [1011, 173] on div at bounding box center [969, 174] width 91 height 28
select select "1"
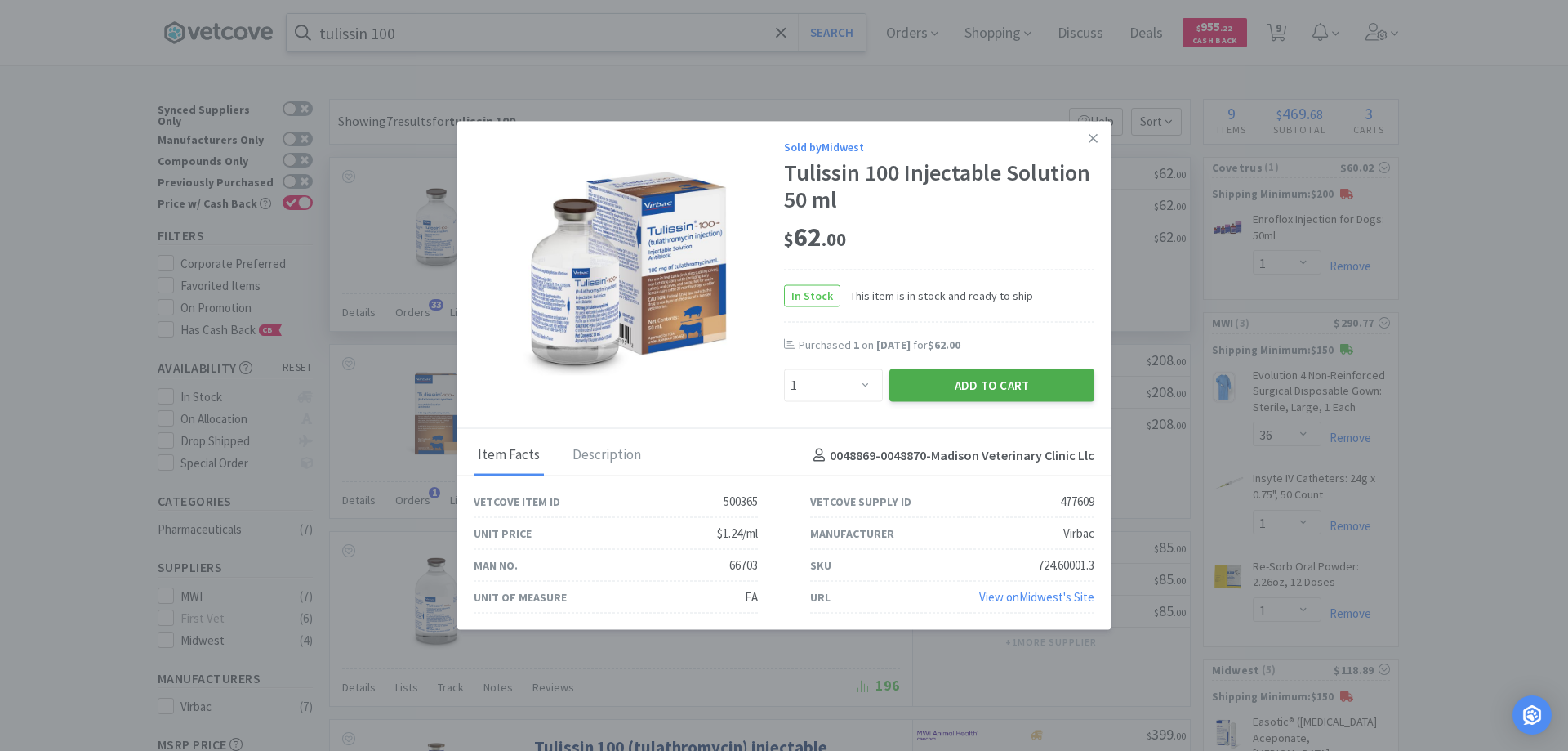
click at [975, 390] on button "Add to Cart" at bounding box center [991, 386] width 205 height 33
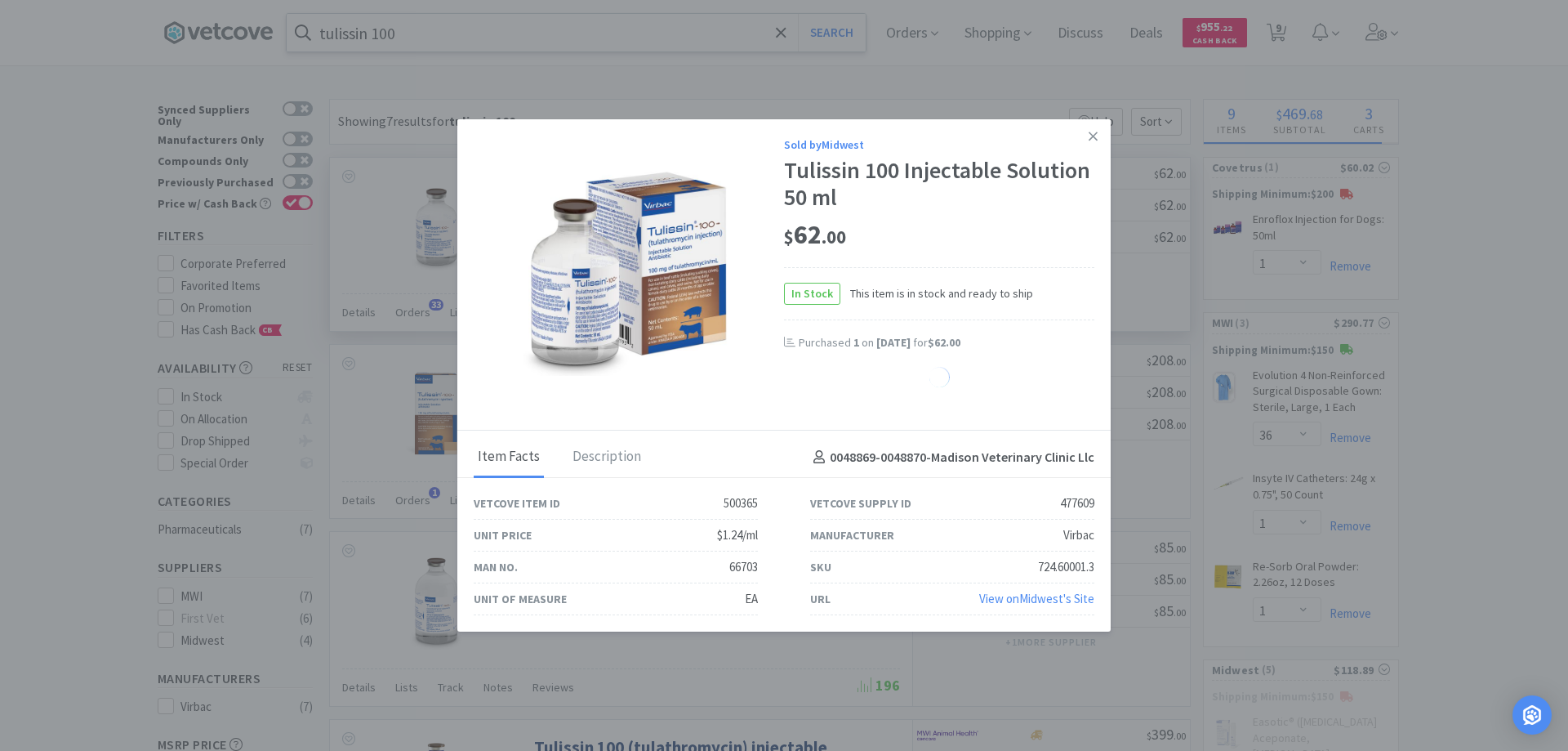
select select "1"
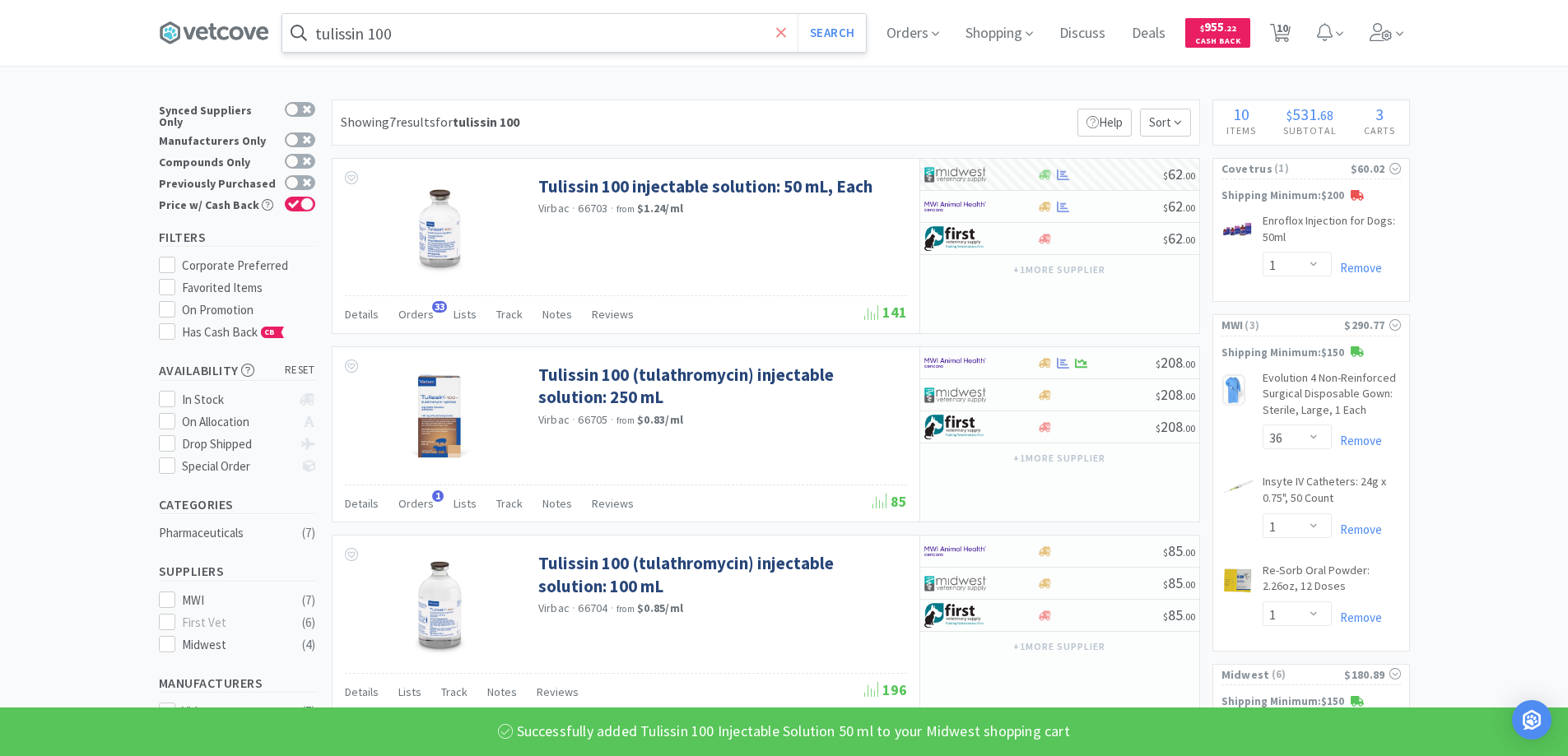
click at [781, 35] on span at bounding box center [781, 33] width 19 height 35
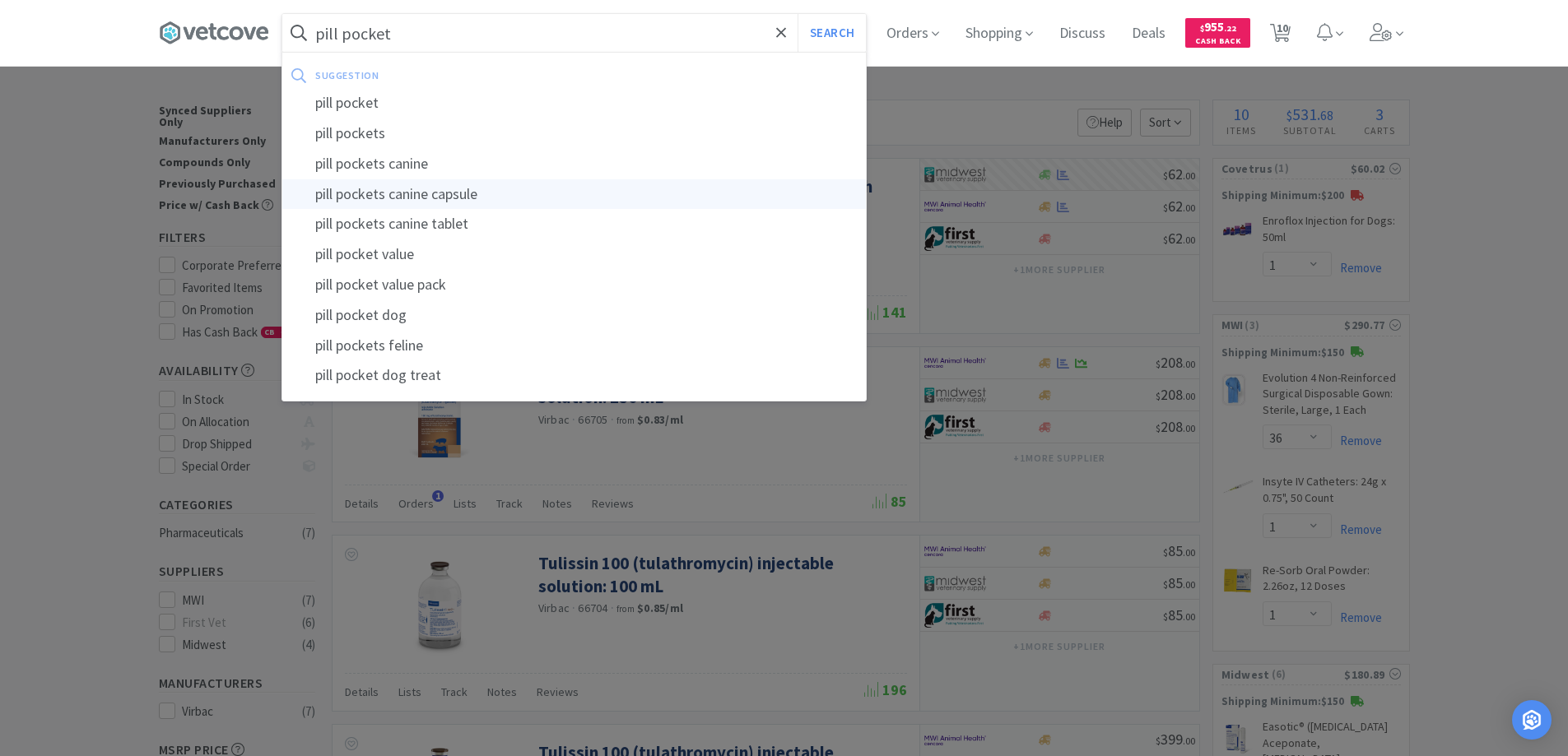
click at [412, 193] on div "pill pockets canine capsule" at bounding box center [574, 194] width 584 height 30
type input "pill pockets canine capsule"
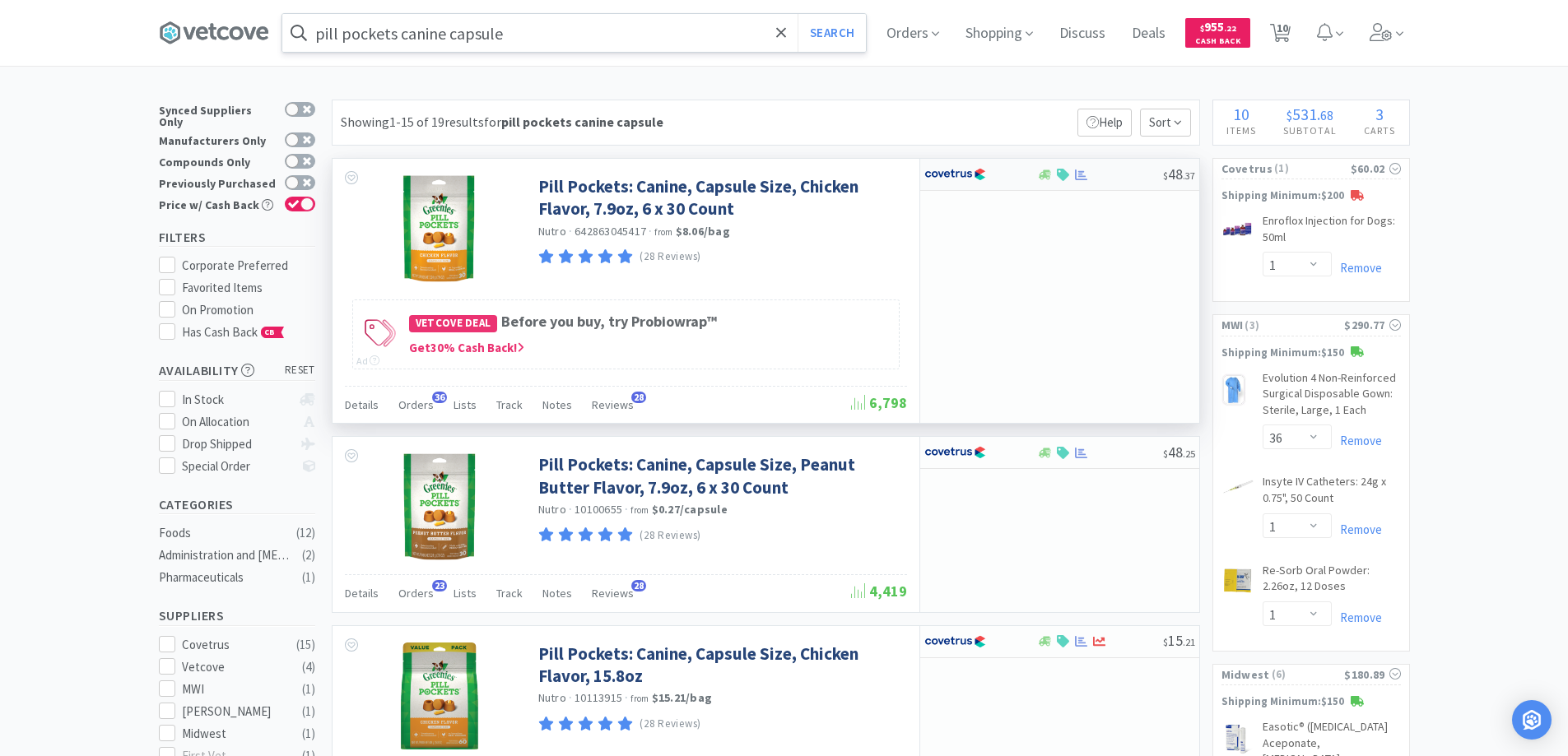
click at [1008, 177] on div at bounding box center [969, 174] width 91 height 28
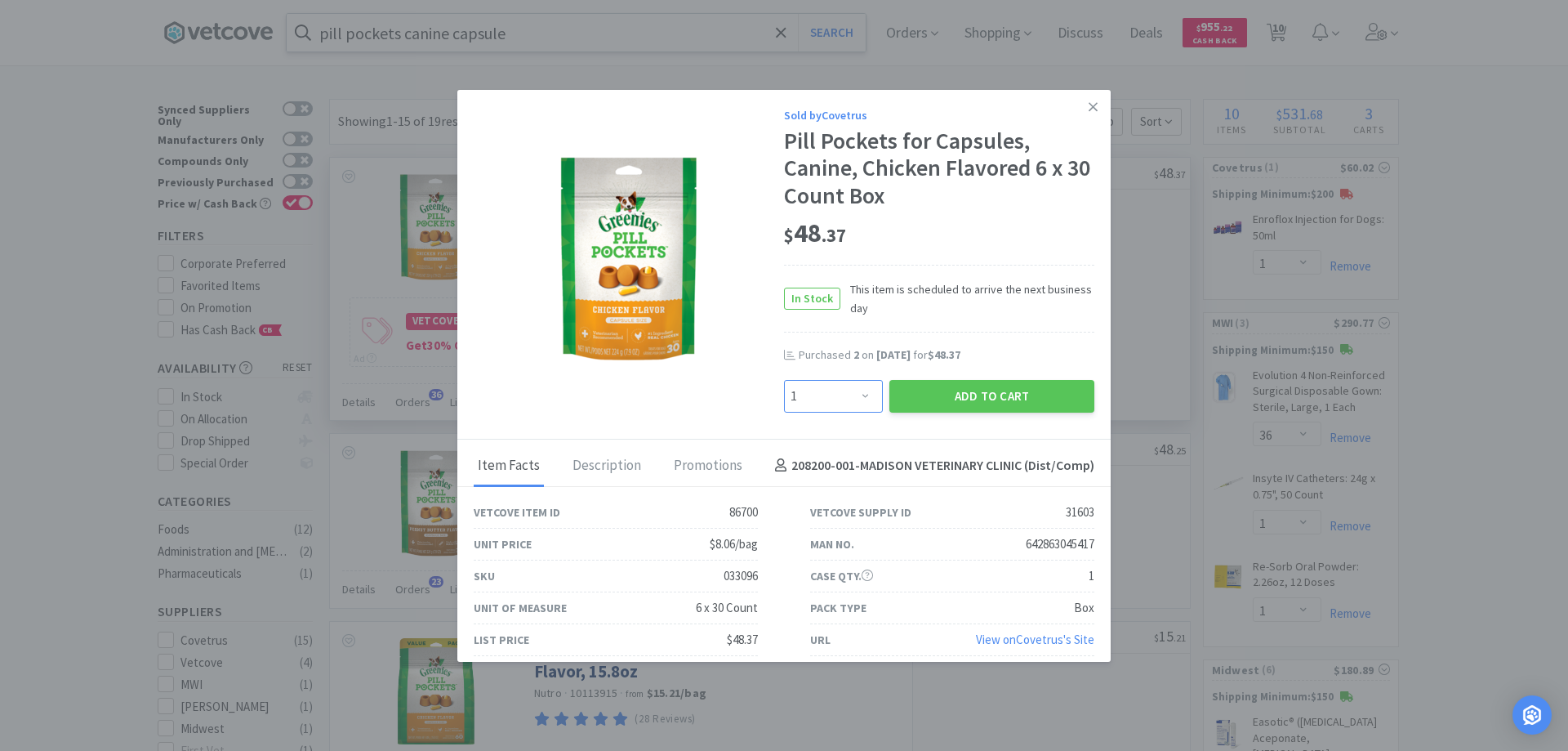
click at [854, 395] on select "Enter Quantity 1 2 3 4 5 6 7 8 9 10 11 12 13 14 15 16 17 18 19 20 Enter Quantity" at bounding box center [833, 396] width 99 height 33
select select "2"
click at [784, 380] on select "Enter Quantity 1 2 3 4 5 6 7 8 9 10 11 12 13 14 15 16 17 18 19 20 Enter Quantity" at bounding box center [833, 396] width 99 height 33
click at [957, 393] on button "Add to Cart" at bounding box center [991, 396] width 205 height 33
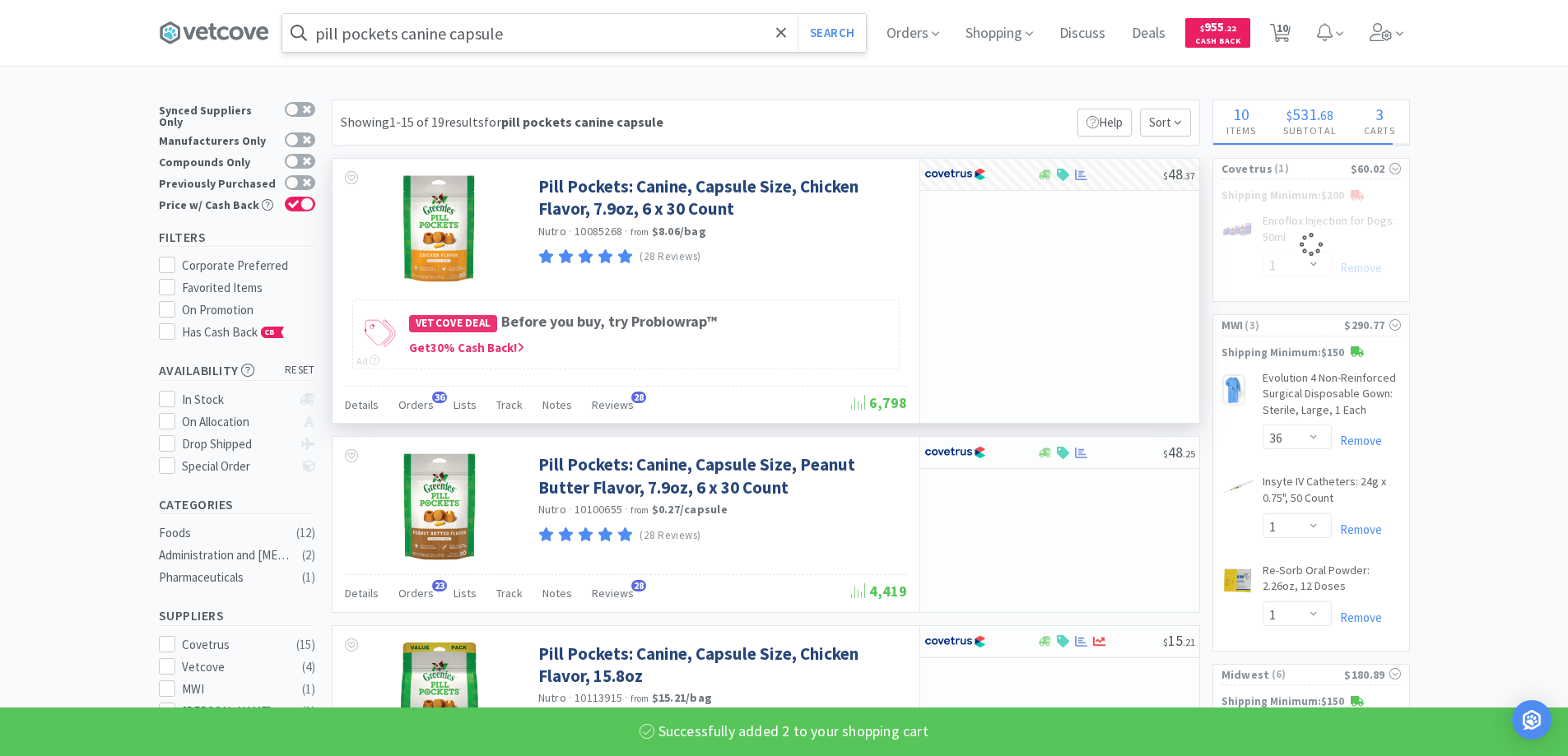
select select "2"
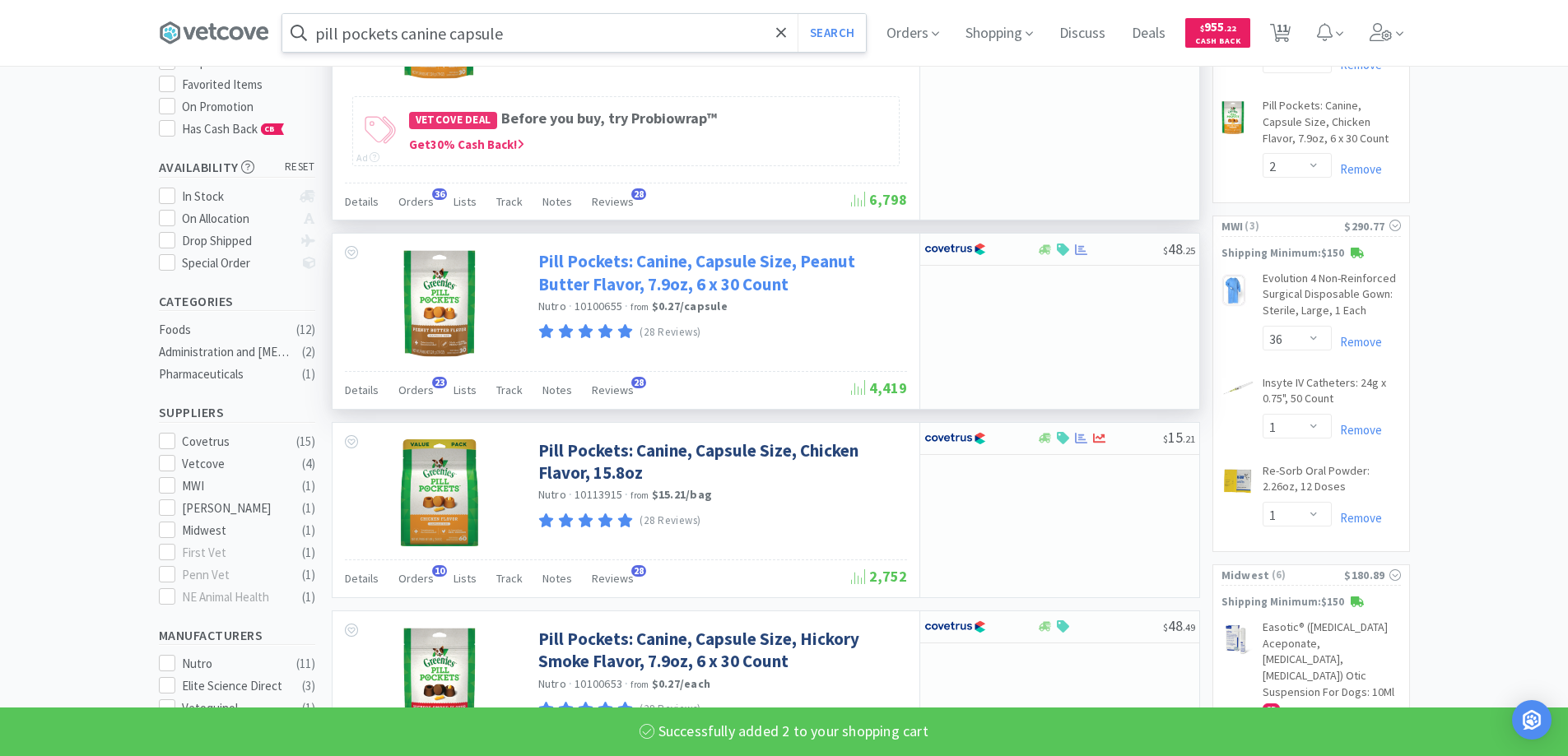
scroll to position [247, 0]
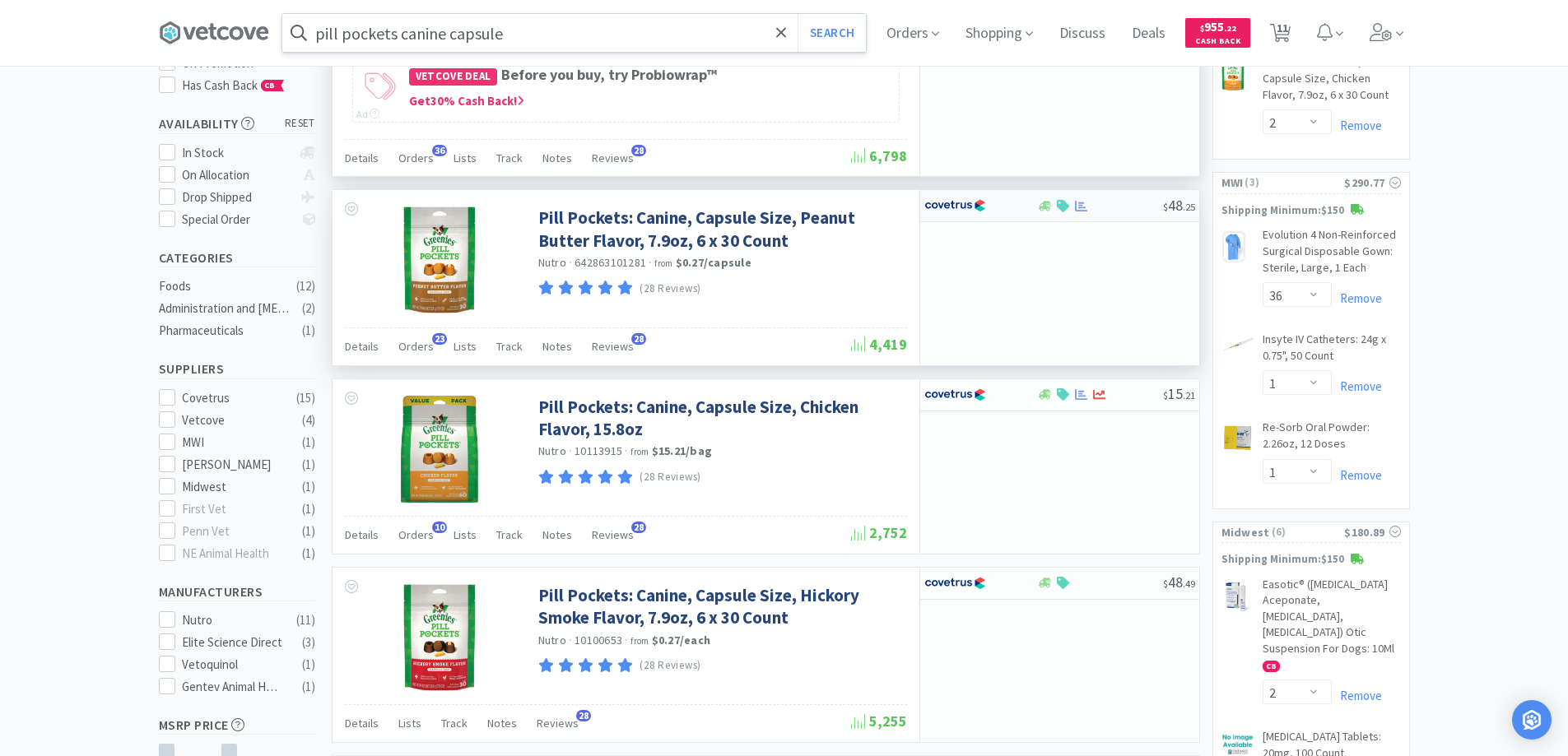
click at [992, 209] on div at bounding box center [969, 205] width 91 height 28
select select "1"
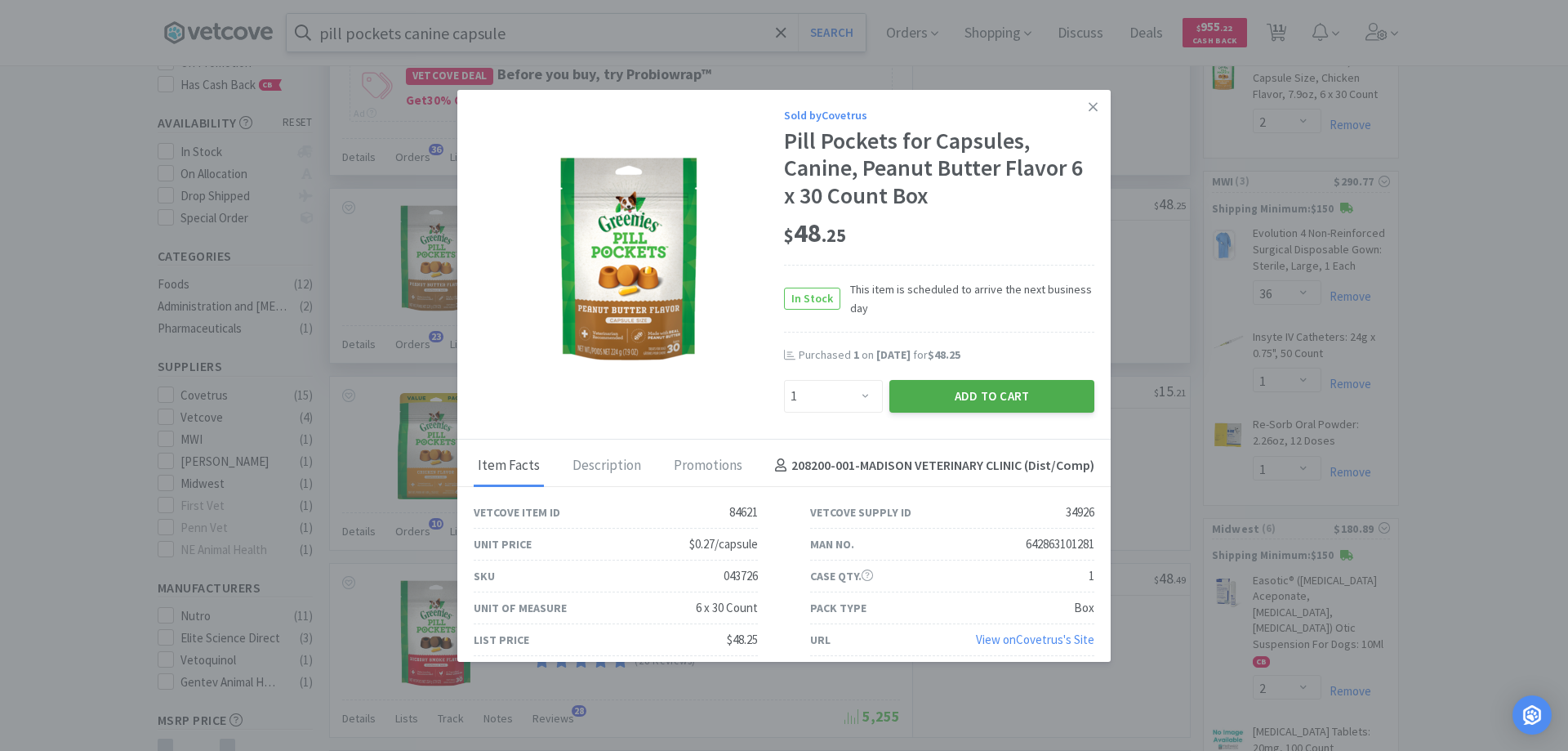
click at [991, 394] on button "Add to Cart" at bounding box center [991, 396] width 205 height 33
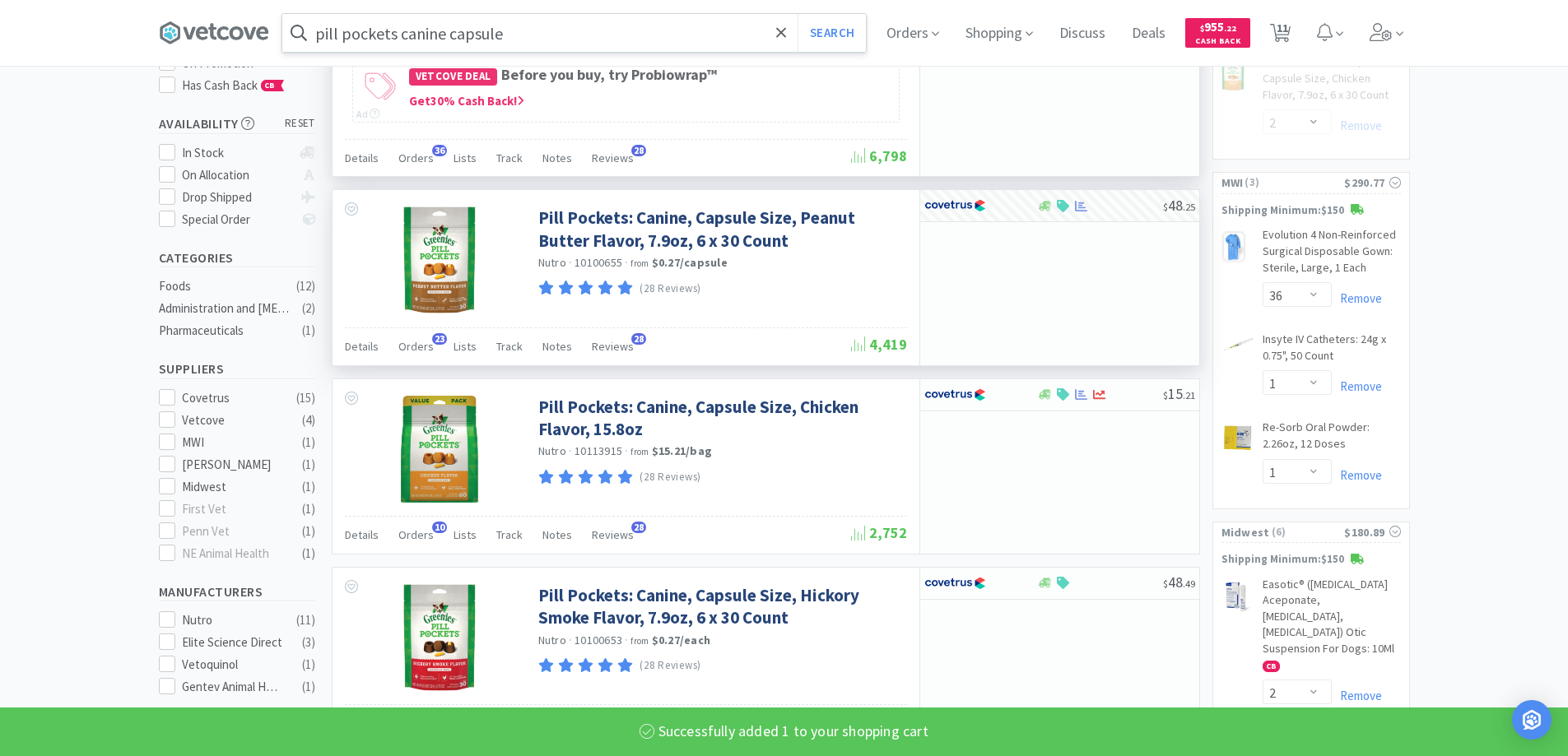
select select "1"
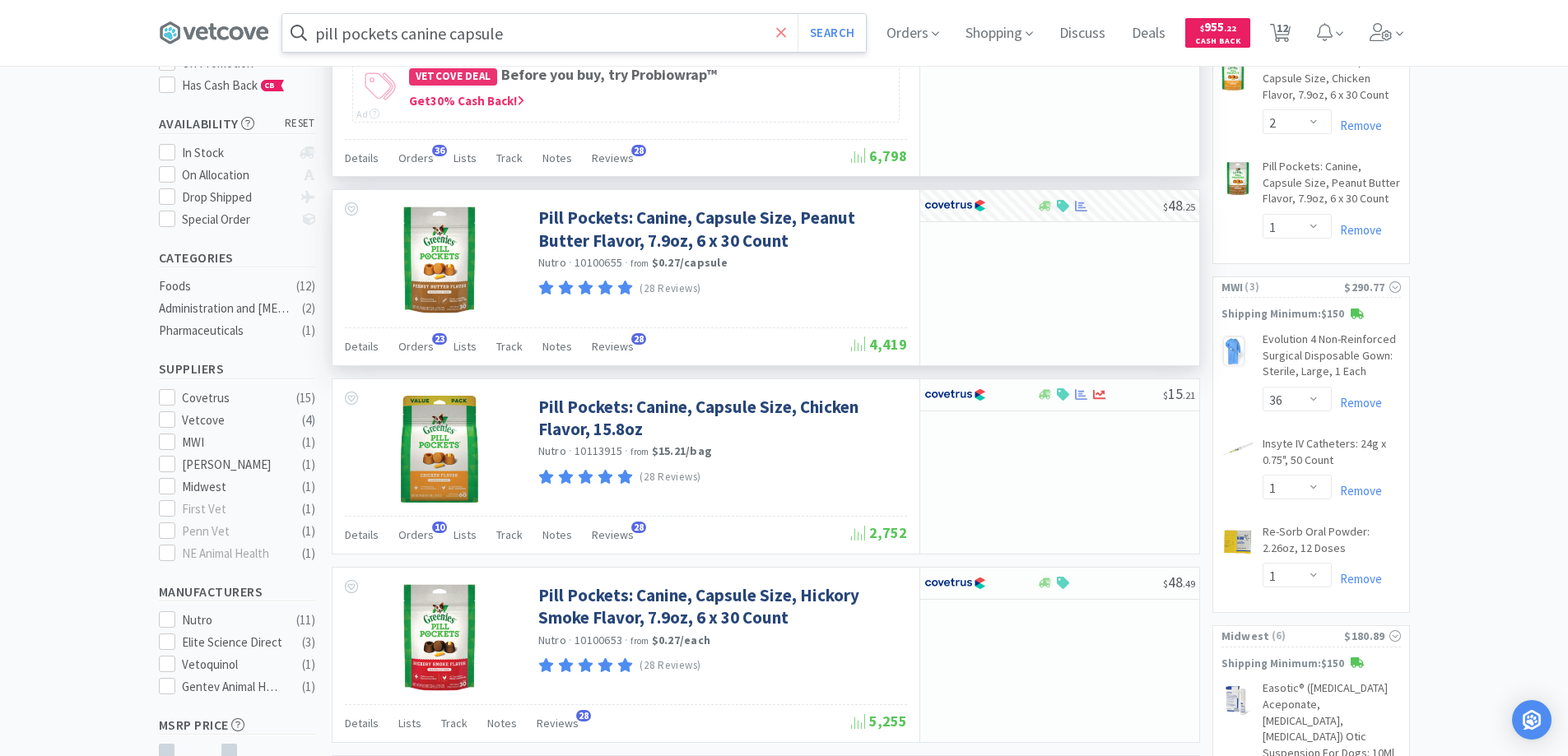
click at [786, 34] on icon at bounding box center [781, 31] width 9 height 9
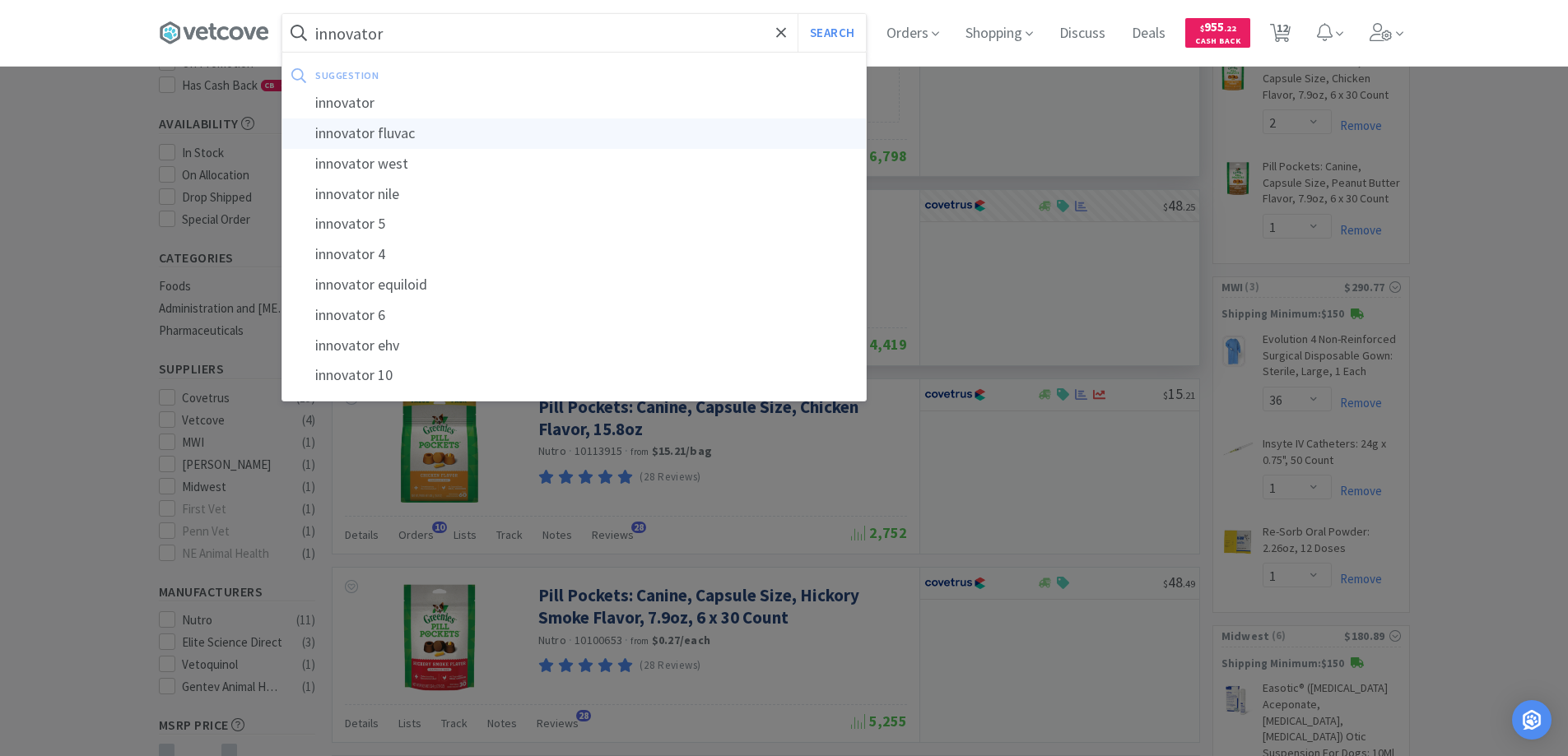
click at [358, 131] on div "innovator fluvac" at bounding box center [574, 133] width 584 height 30
type input "innovator fluvac"
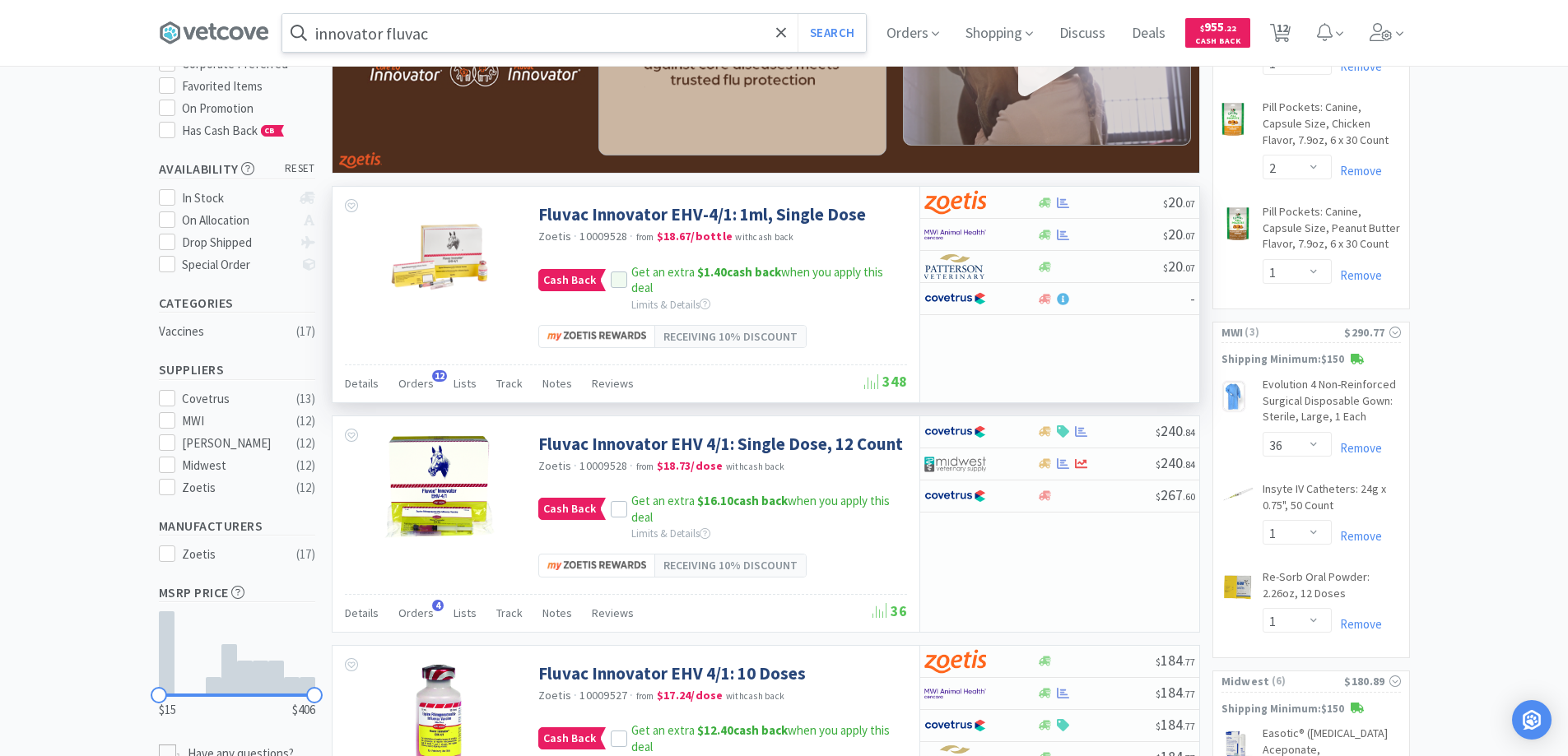
scroll to position [247, 0]
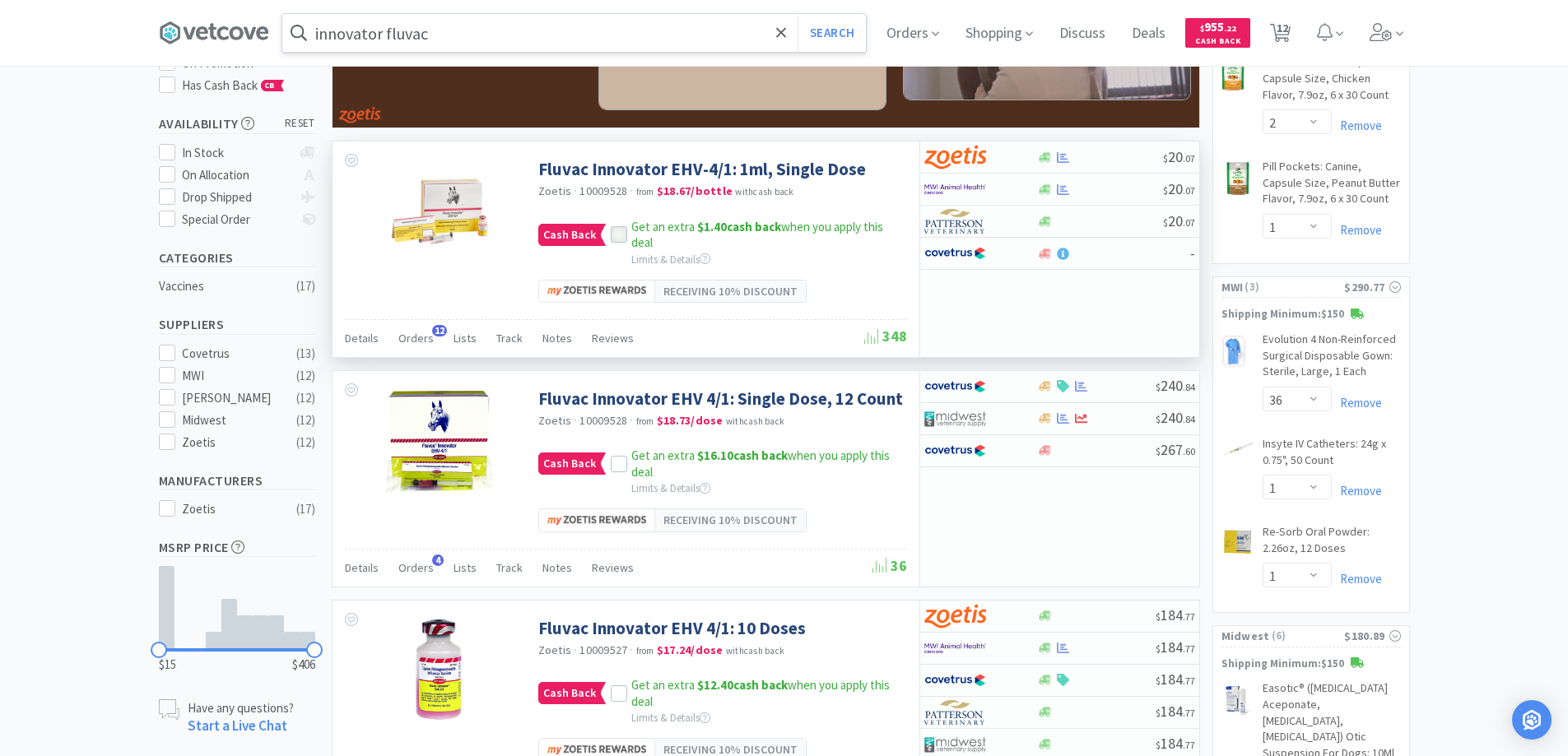
click at [616, 230] on icon at bounding box center [618, 235] width 11 height 11
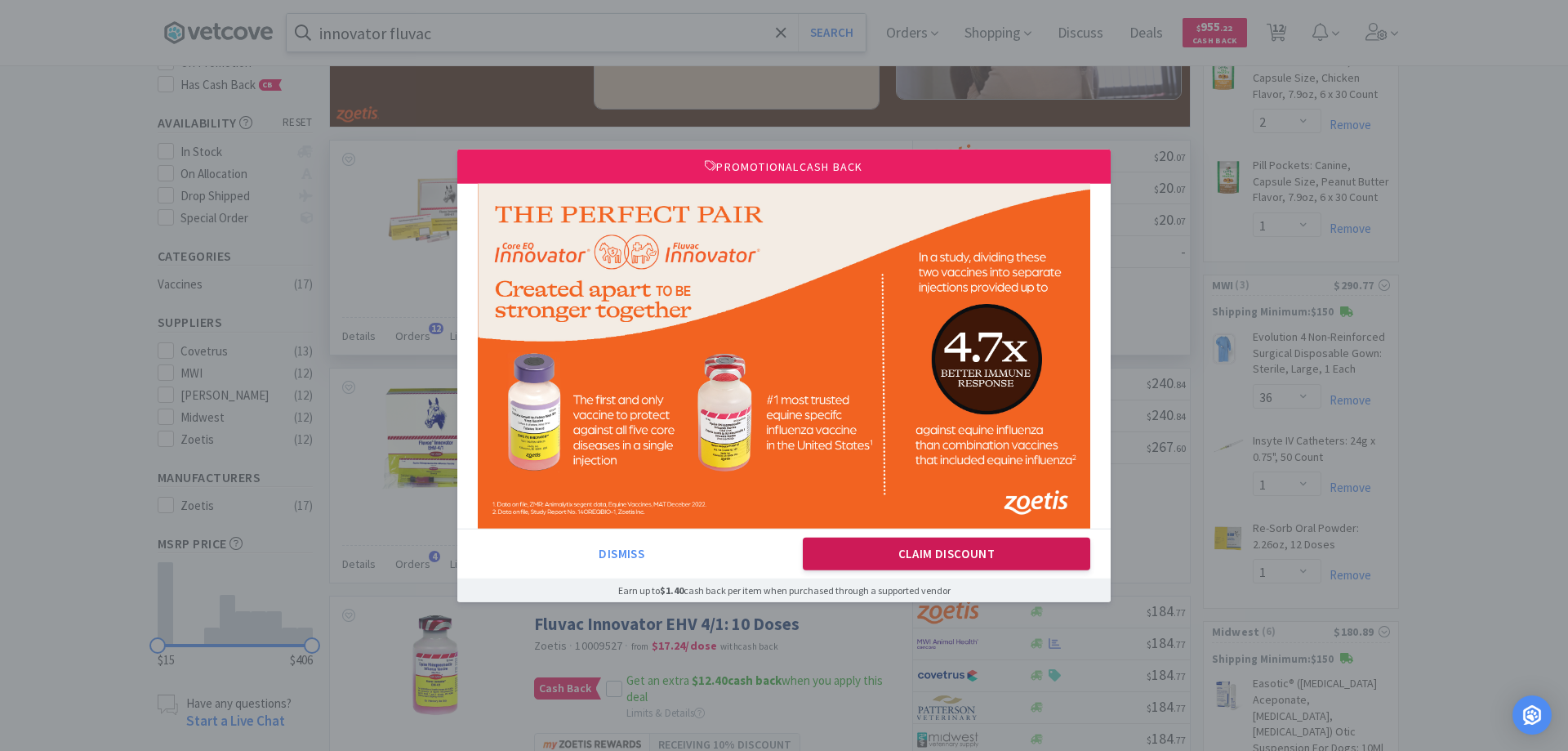
click at [889, 554] on button "Claim Discount" at bounding box center [947, 554] width 288 height 33
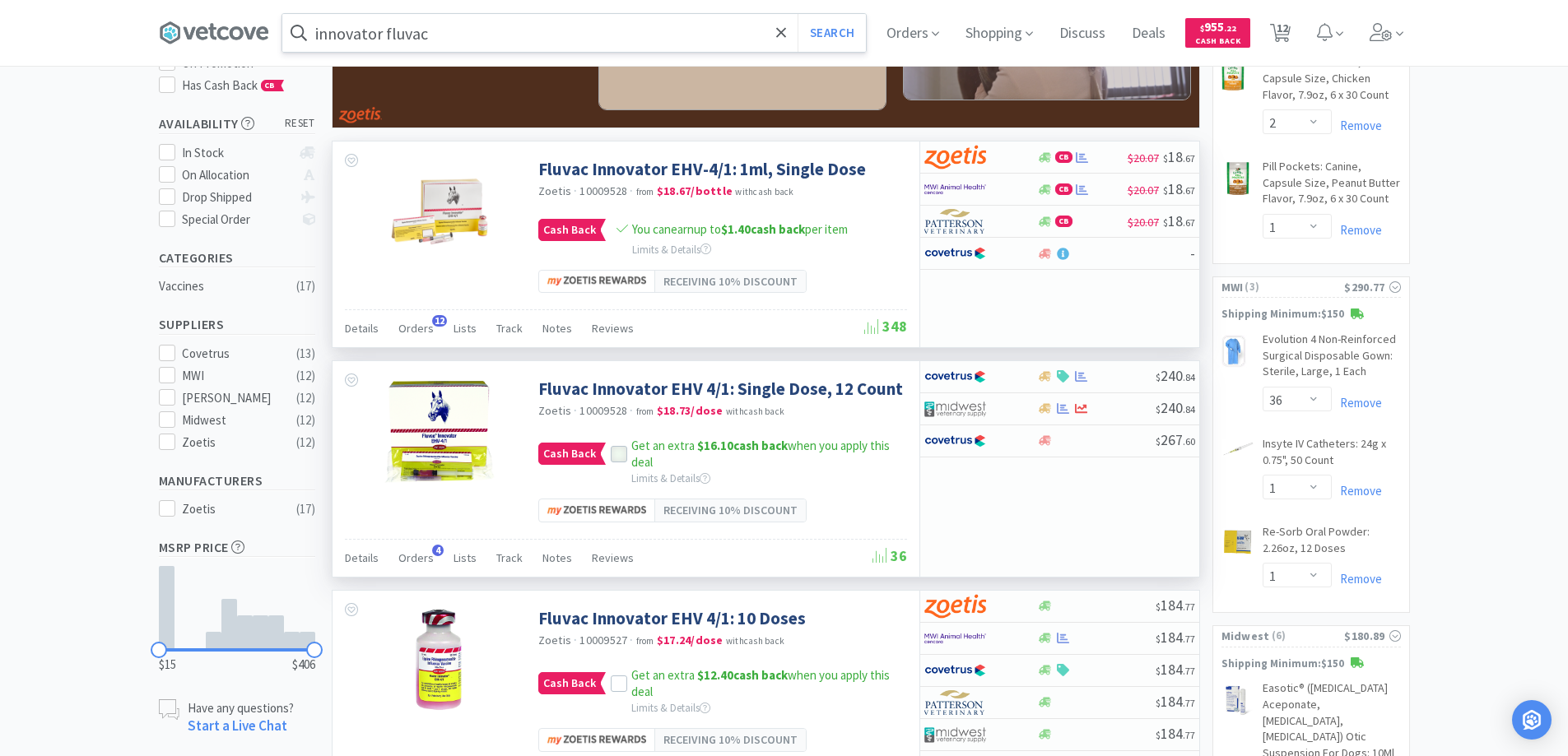
click at [617, 455] on icon at bounding box center [618, 455] width 10 height 9
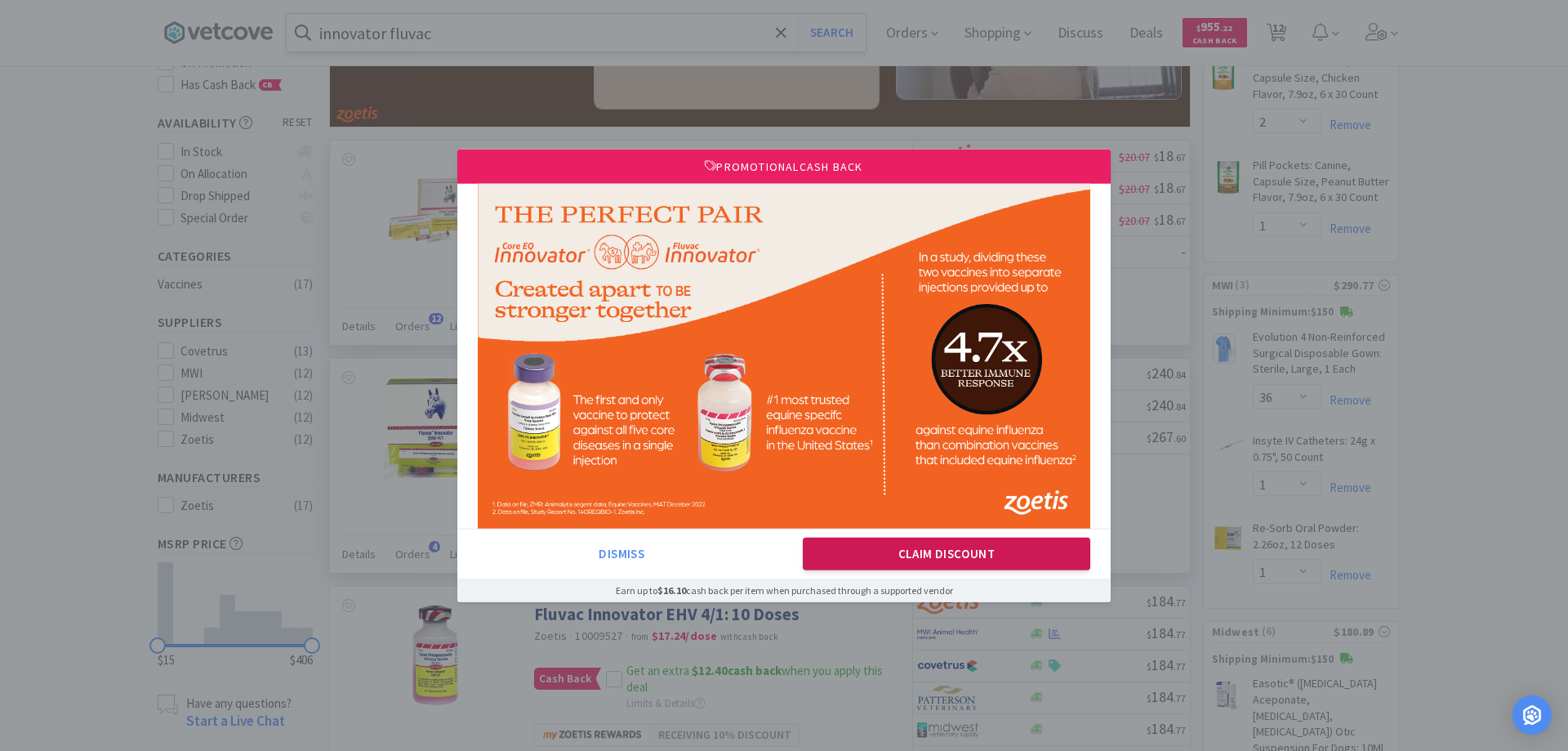
click at [847, 552] on button "Claim Discount" at bounding box center [947, 554] width 288 height 33
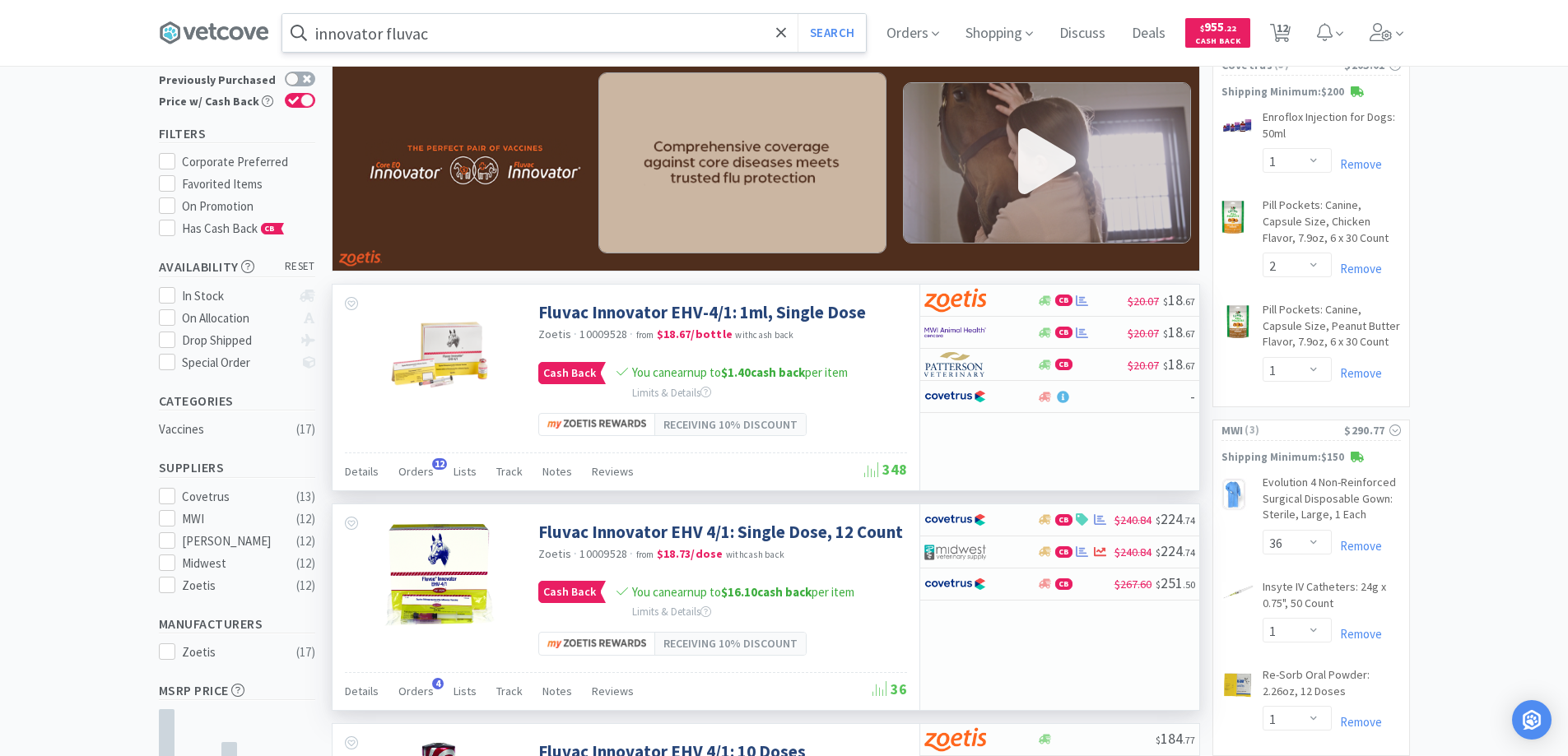
scroll to position [82, 0]
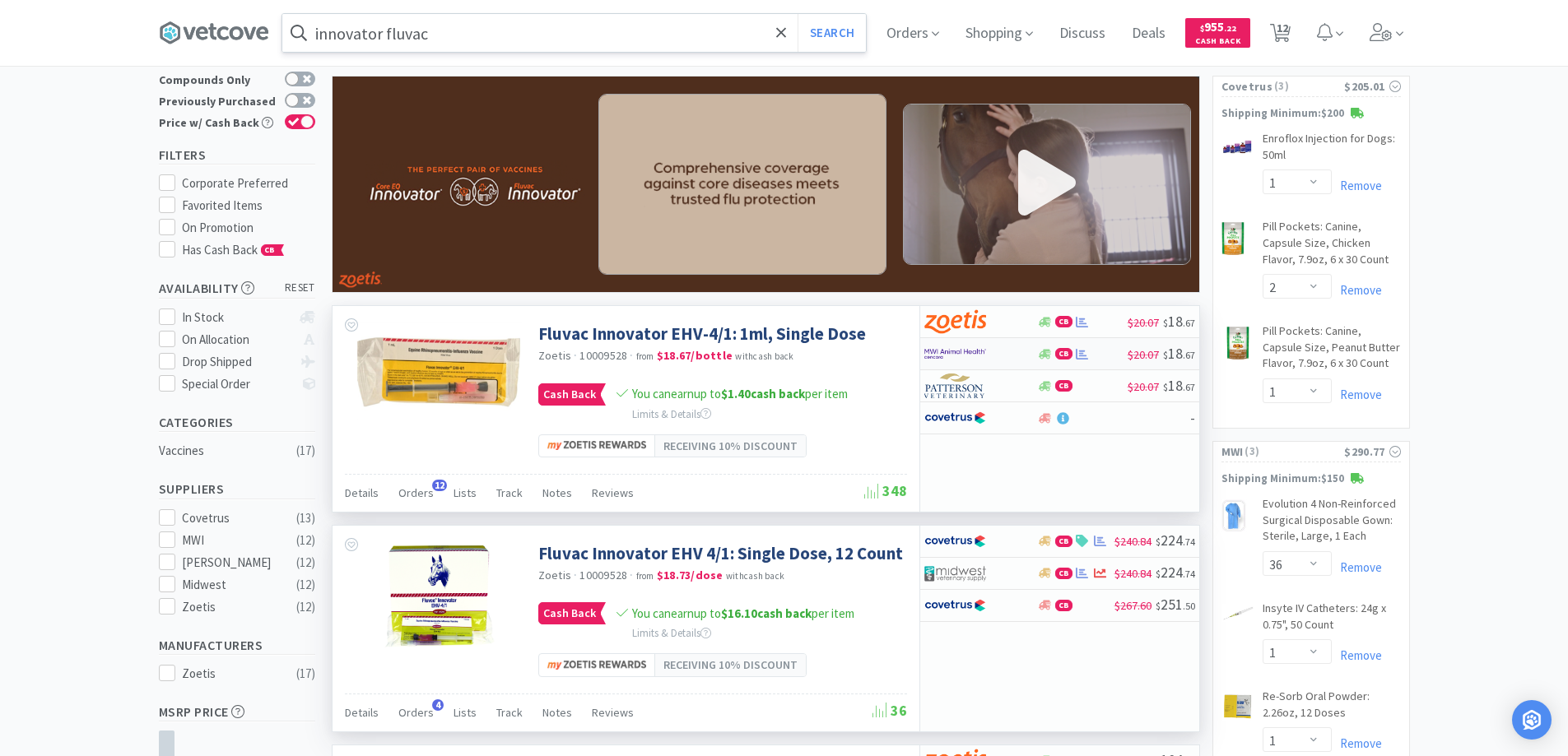
click at [995, 356] on div at bounding box center [969, 354] width 91 height 28
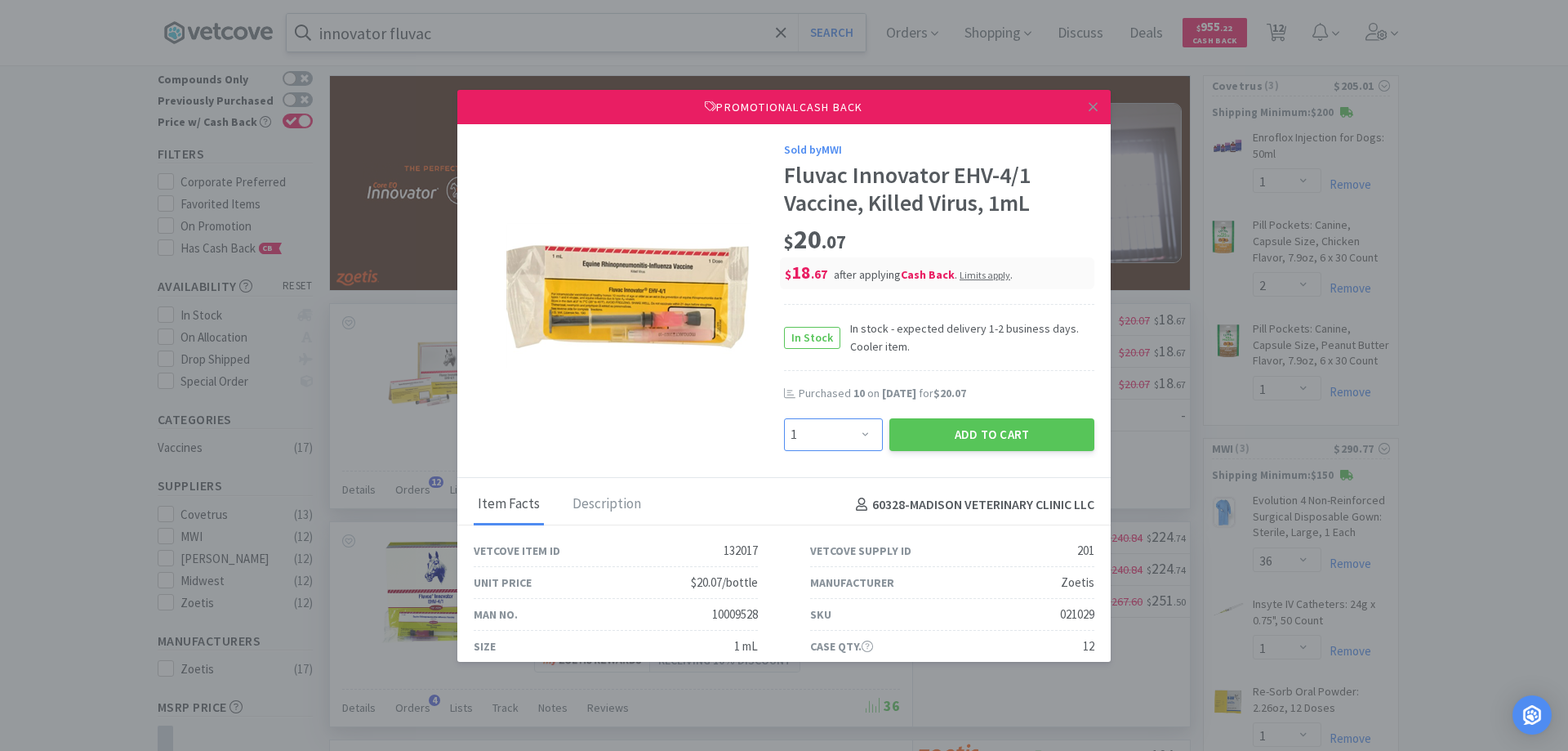
click at [853, 432] on select "Enter Quantity 1 2 3 4 5 6 7 8 9 10 11 12 13 14 15 16 17 18 19 20 Enter Quantity" at bounding box center [833, 435] width 99 height 33
select select "10"
click at [784, 418] on select "Enter Quantity 1 2 3 4 5 6 7 8 9 10 11 12 13 14 15 16 17 18 19 20 Enter Quantity" at bounding box center [833, 435] width 99 height 33
click at [940, 436] on button "Add to Cart" at bounding box center [991, 435] width 205 height 33
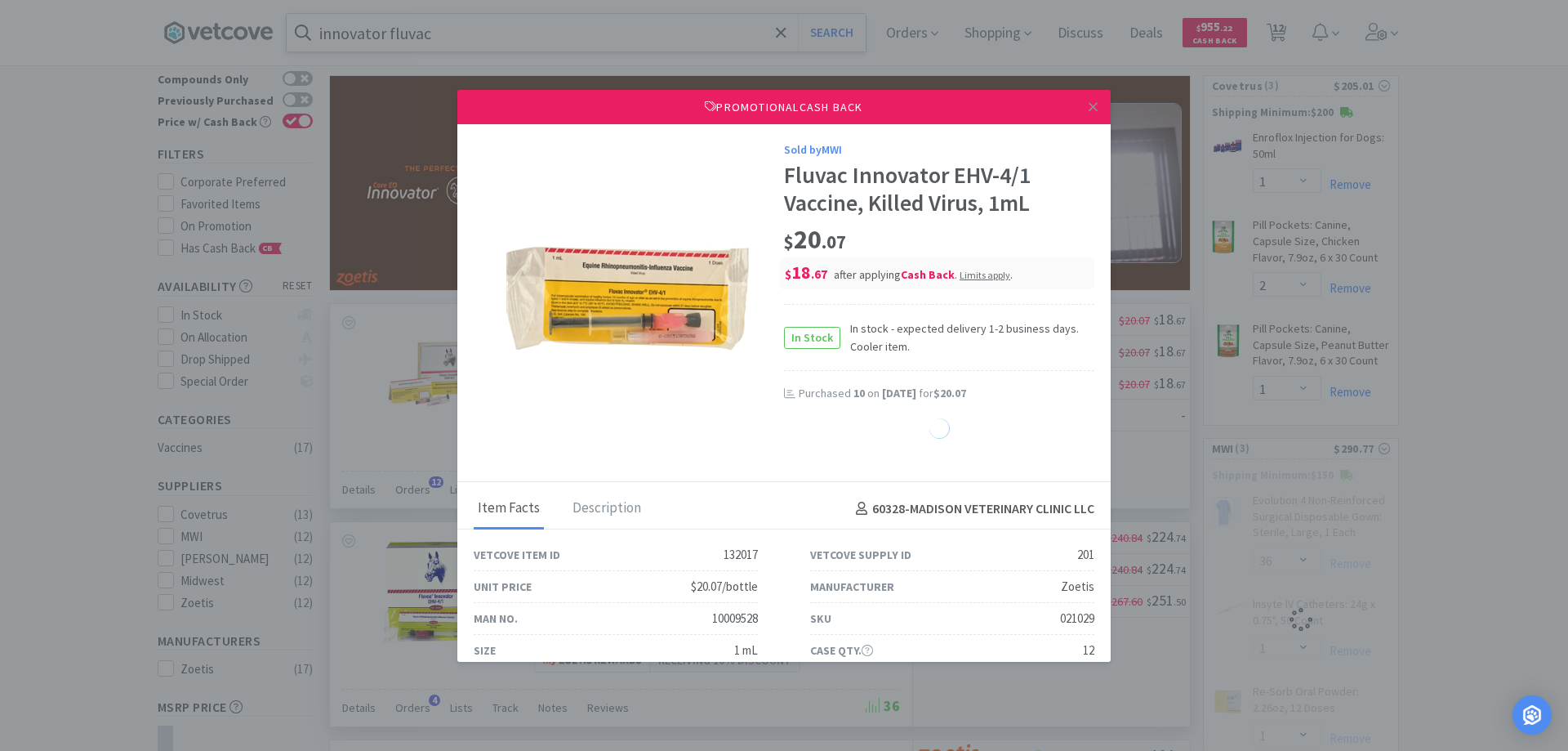
select select "1"
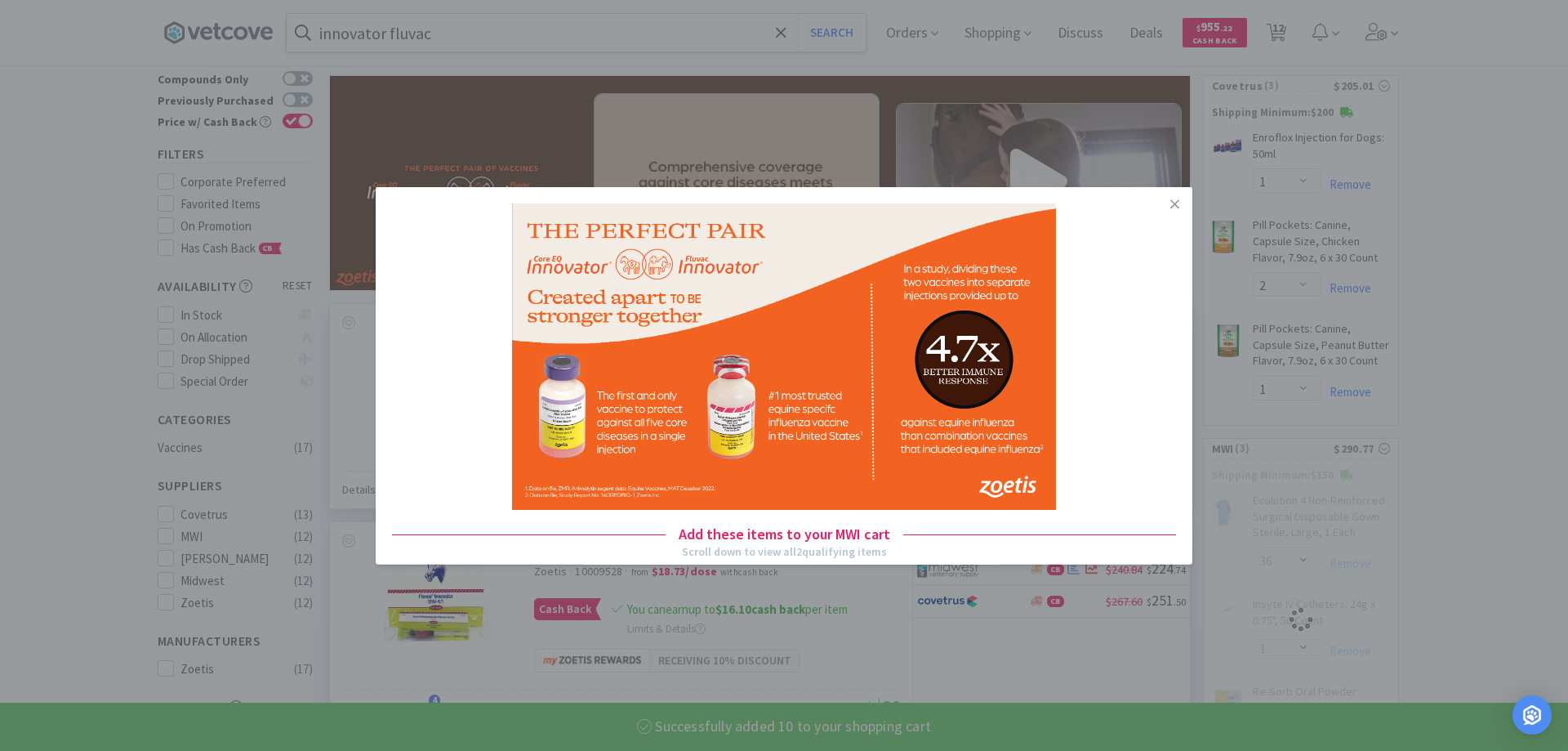
select select "10"
select select "1"
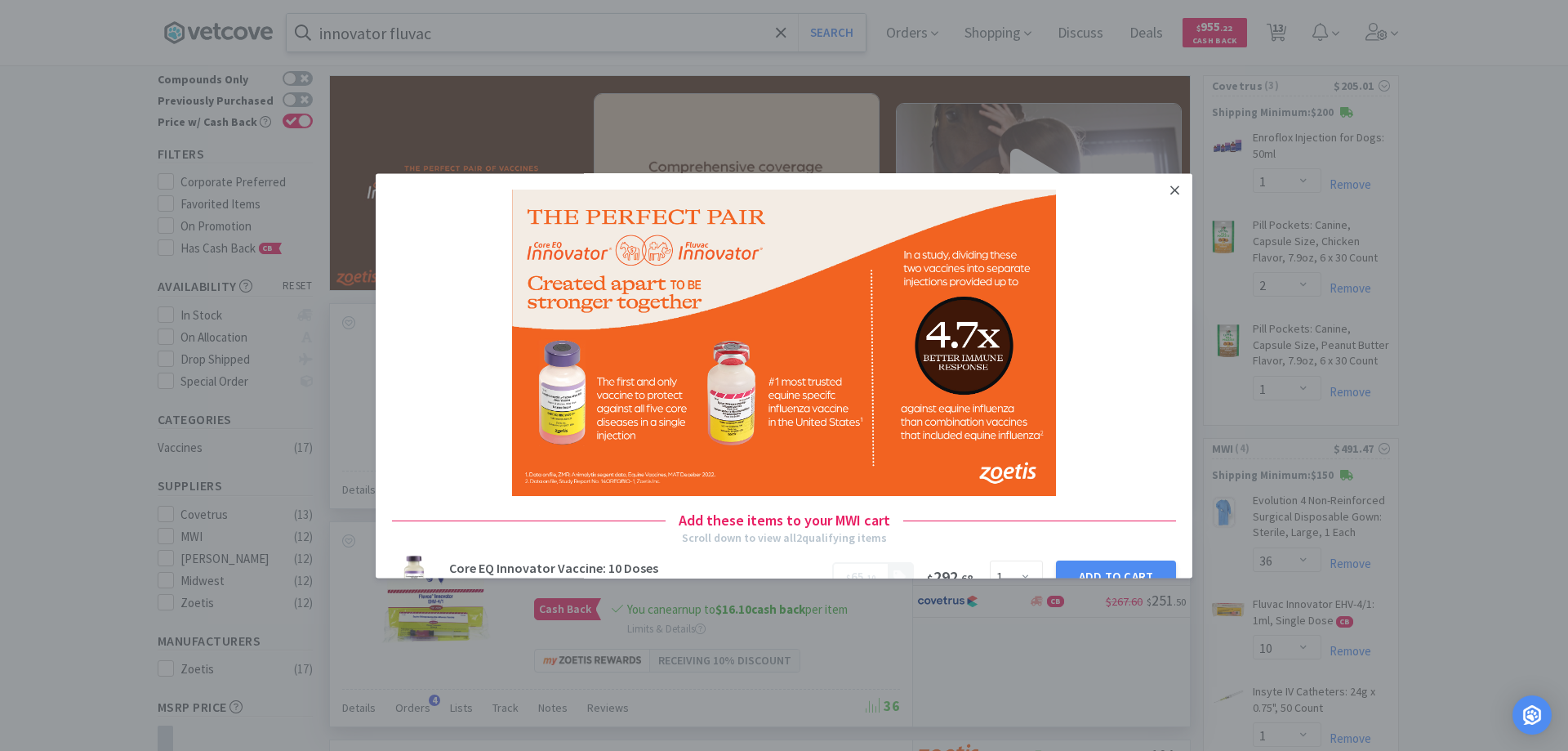
click at [1160, 188] on link at bounding box center [1174, 190] width 28 height 35
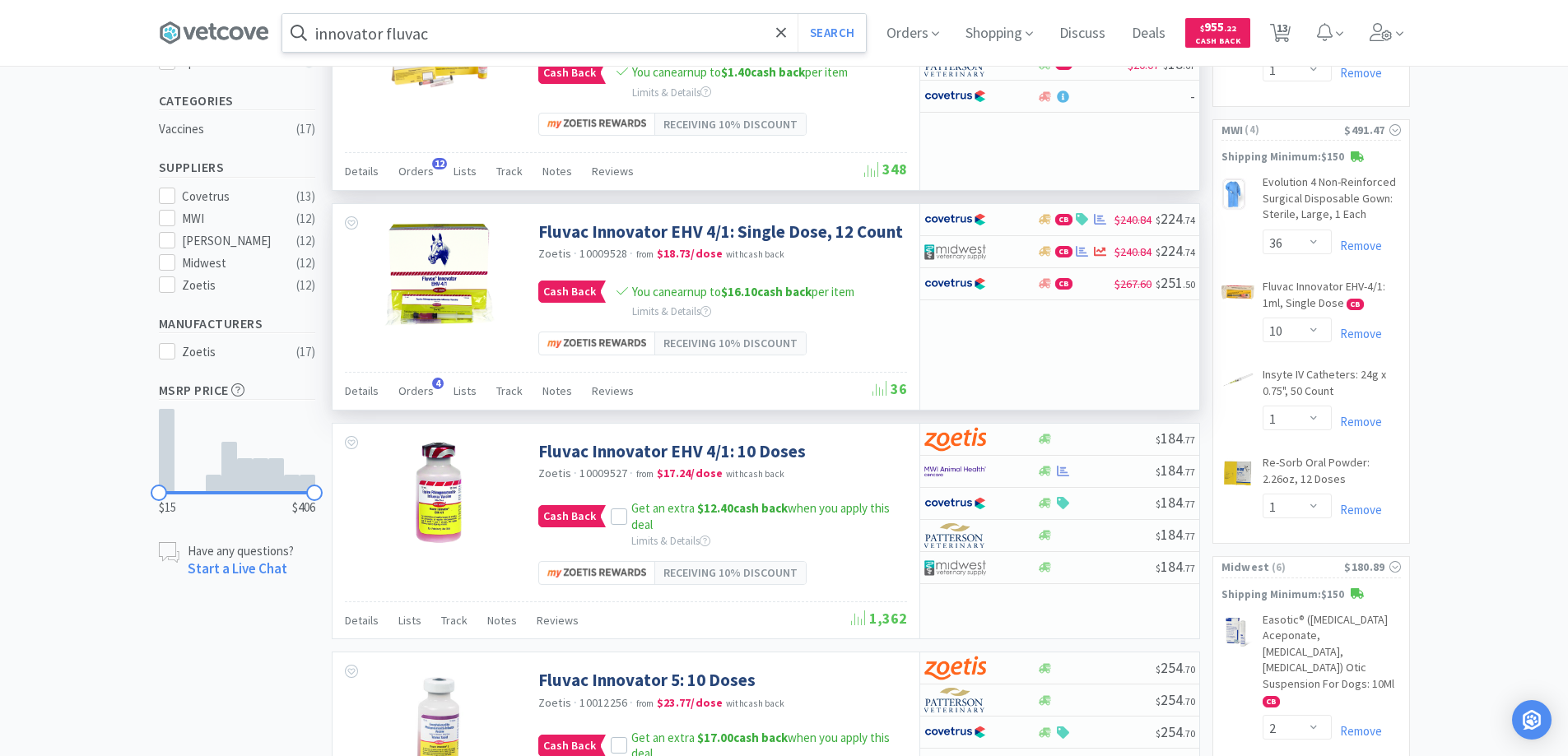
scroll to position [329, 0]
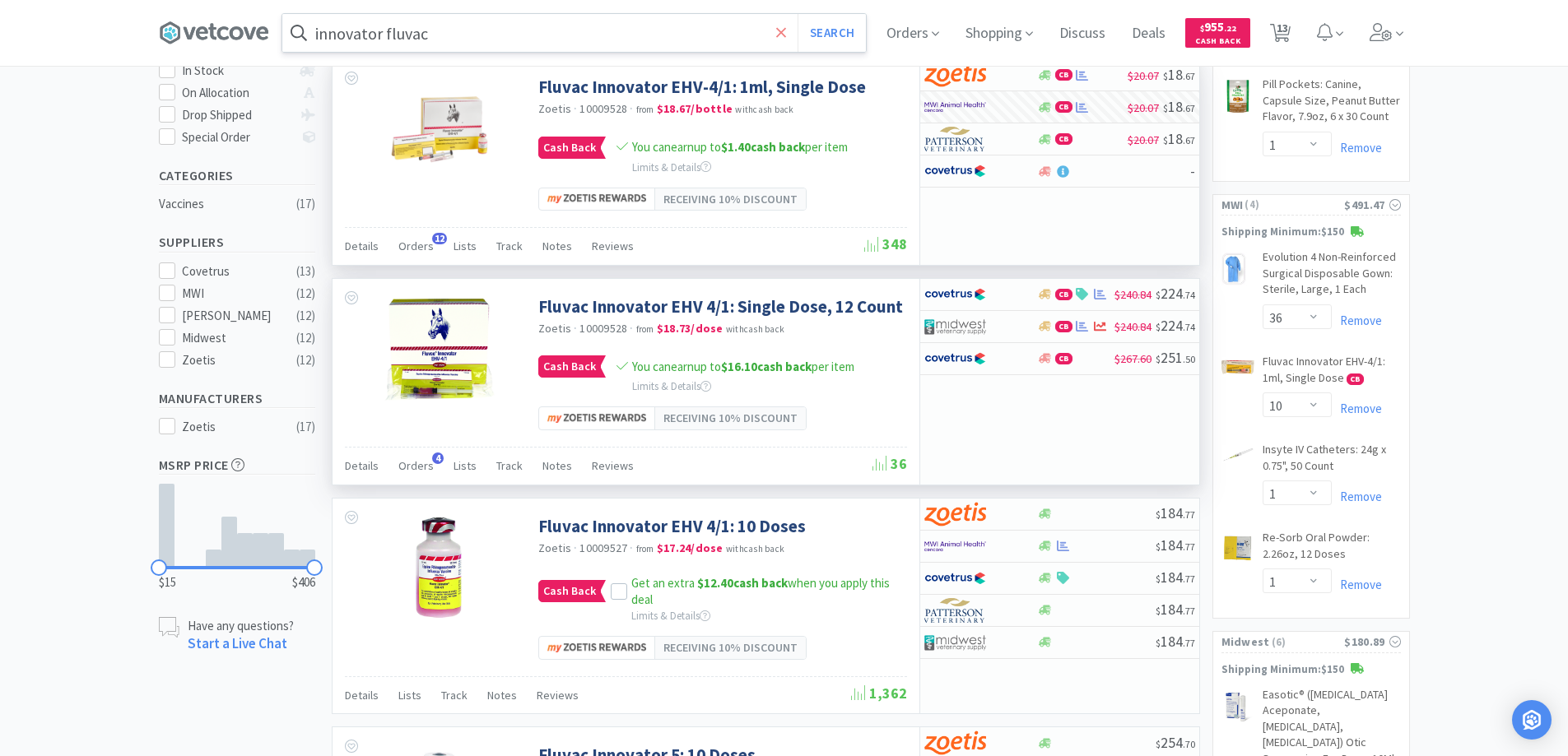
click at [781, 32] on icon at bounding box center [781, 33] width 10 height 16
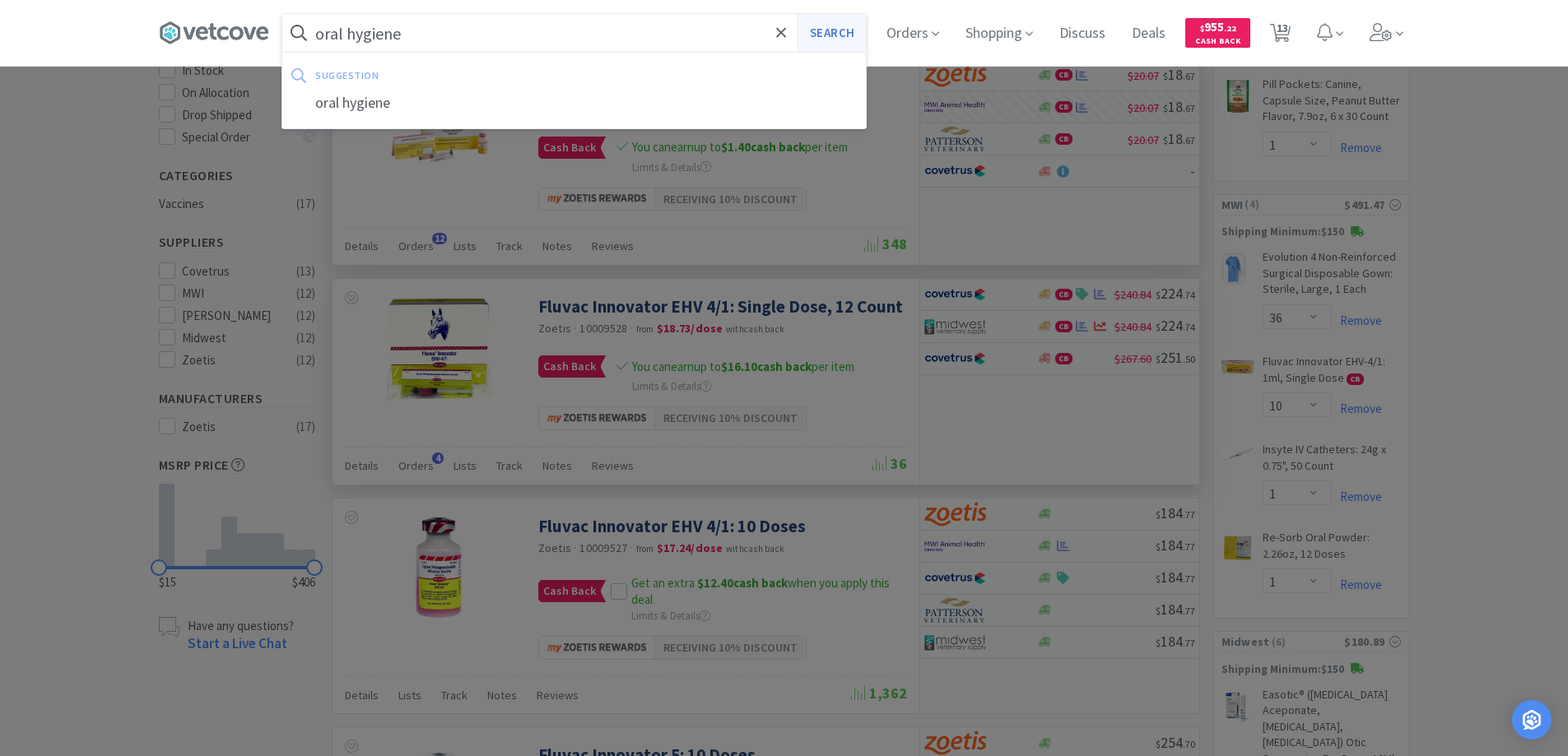
type input "oral hygiene"
click at [833, 28] on button "Search" at bounding box center [831, 33] width 68 height 38
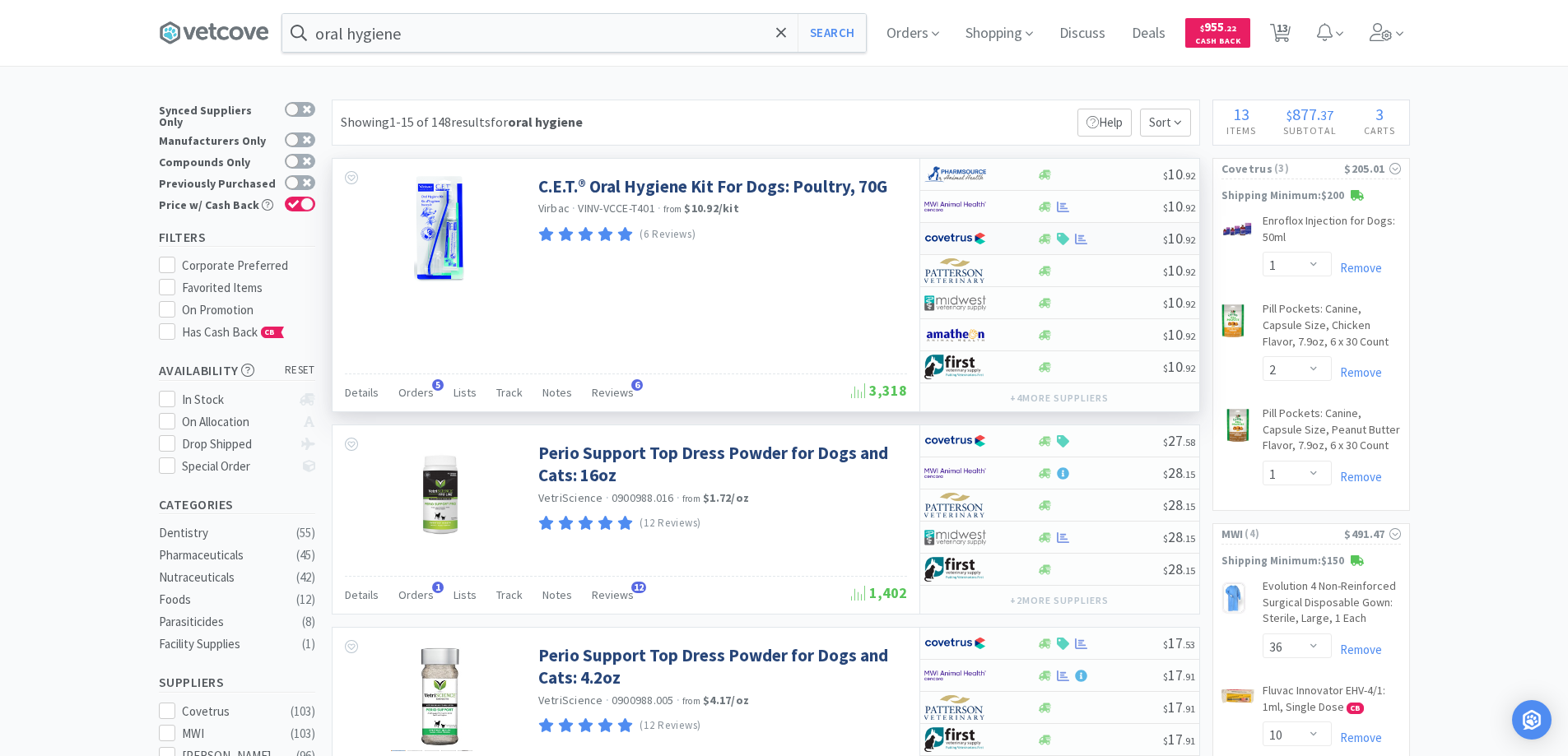
click at [1002, 236] on div at bounding box center [969, 238] width 91 height 28
select select "1"
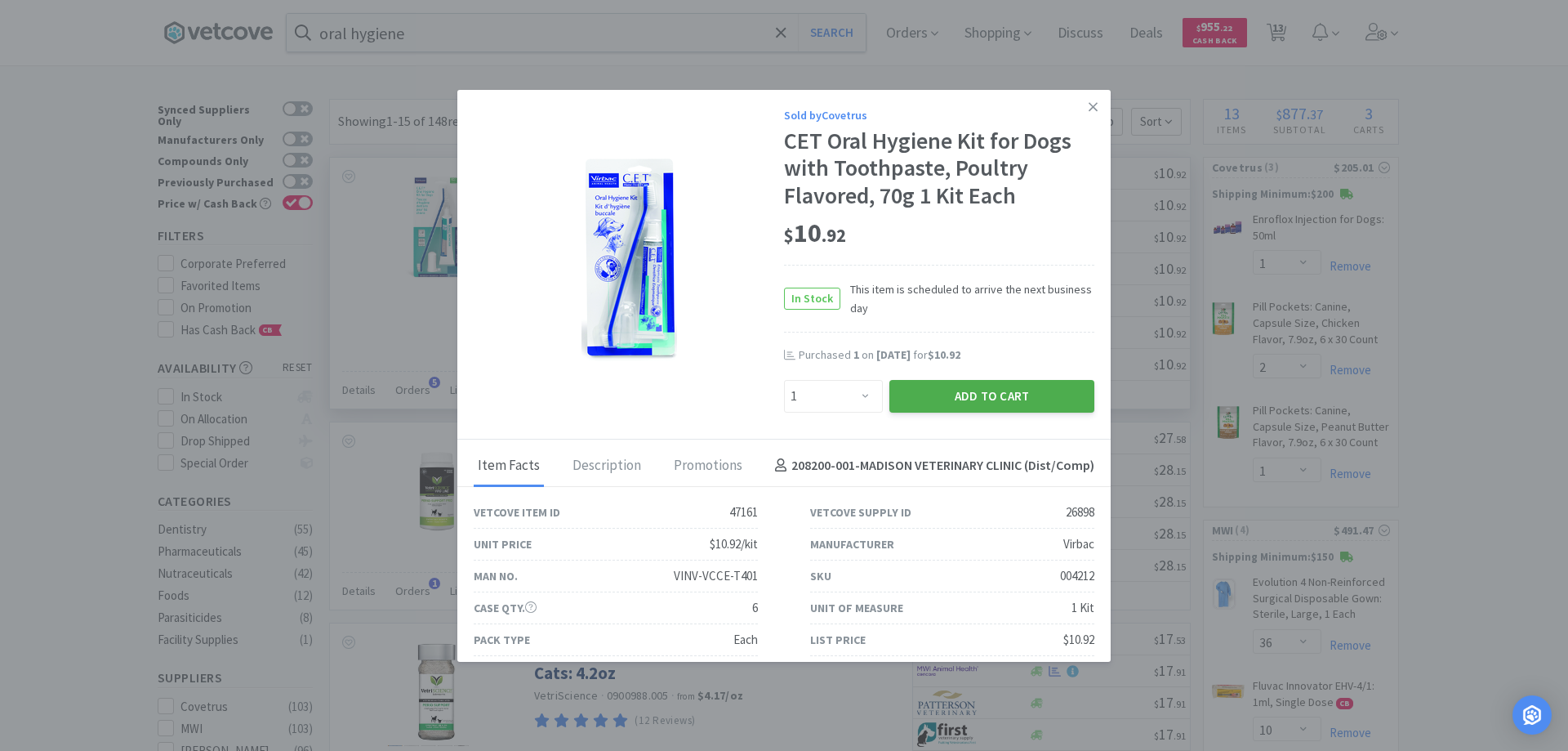
click at [970, 395] on button "Add to Cart" at bounding box center [991, 396] width 205 height 33
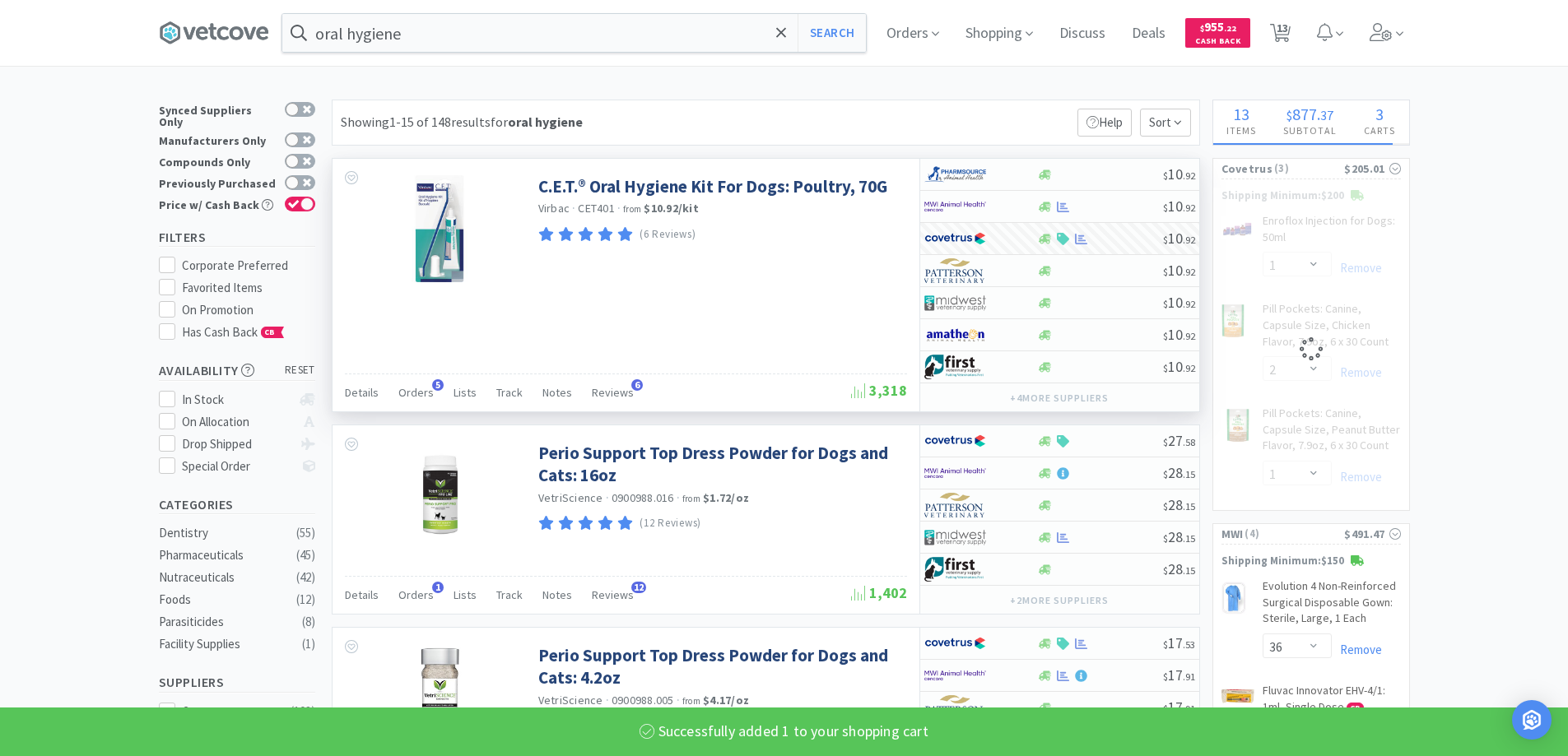
select select "1"
select select "2"
select select "1"
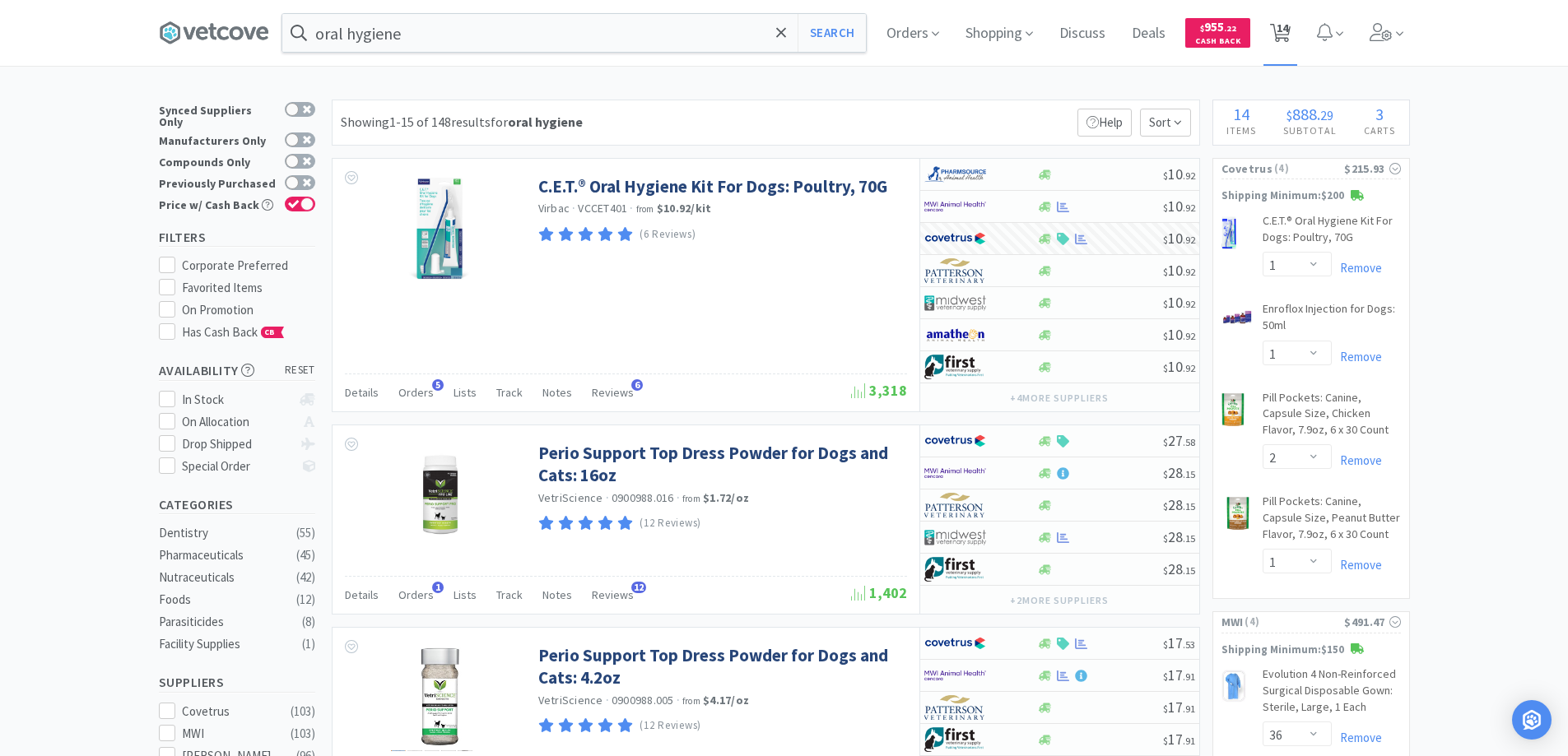
click at [1288, 31] on span "14" at bounding box center [1281, 28] width 11 height 66
select select "1"
select select "2"
select select "1"
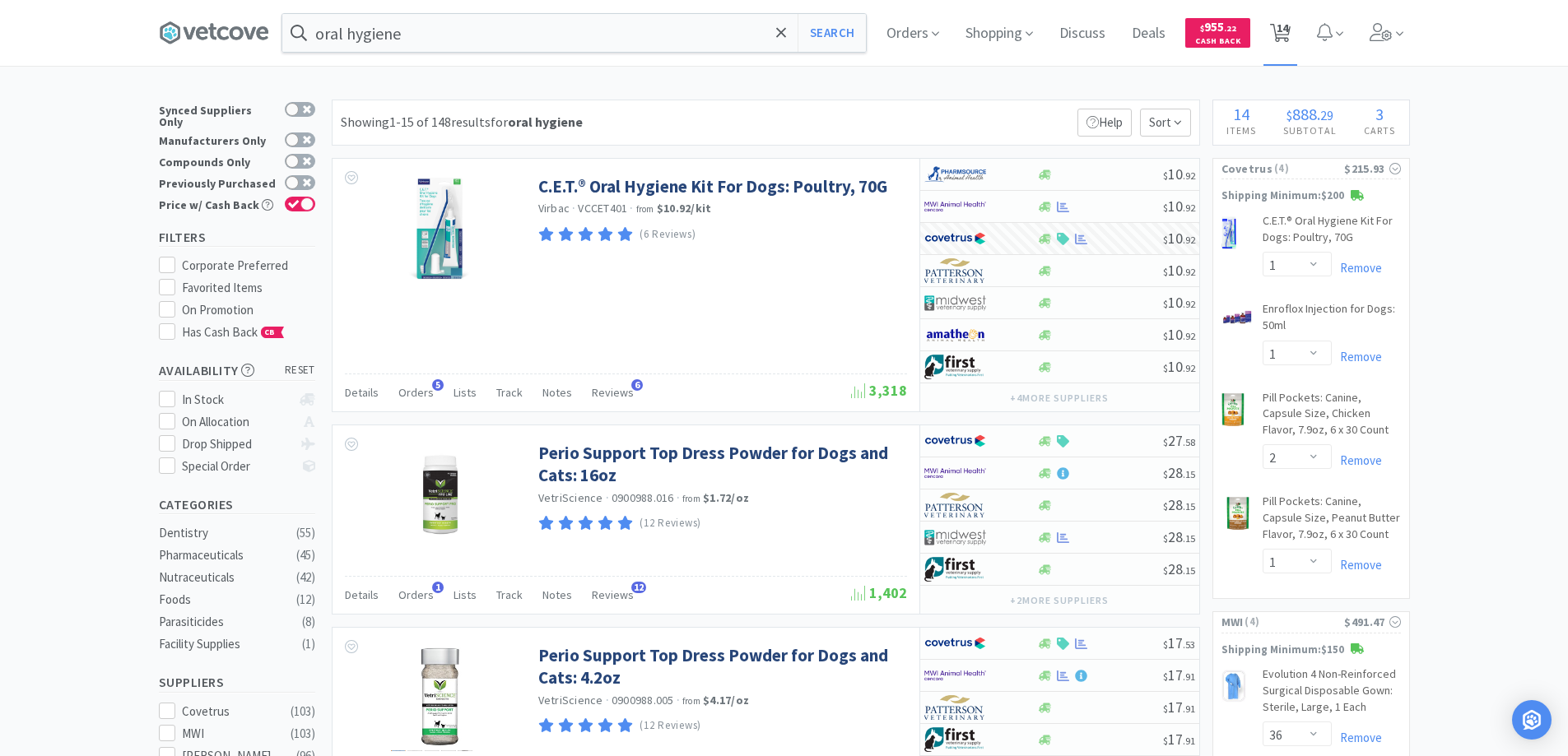
select select "36"
select select "10"
select select "1"
select select "2"
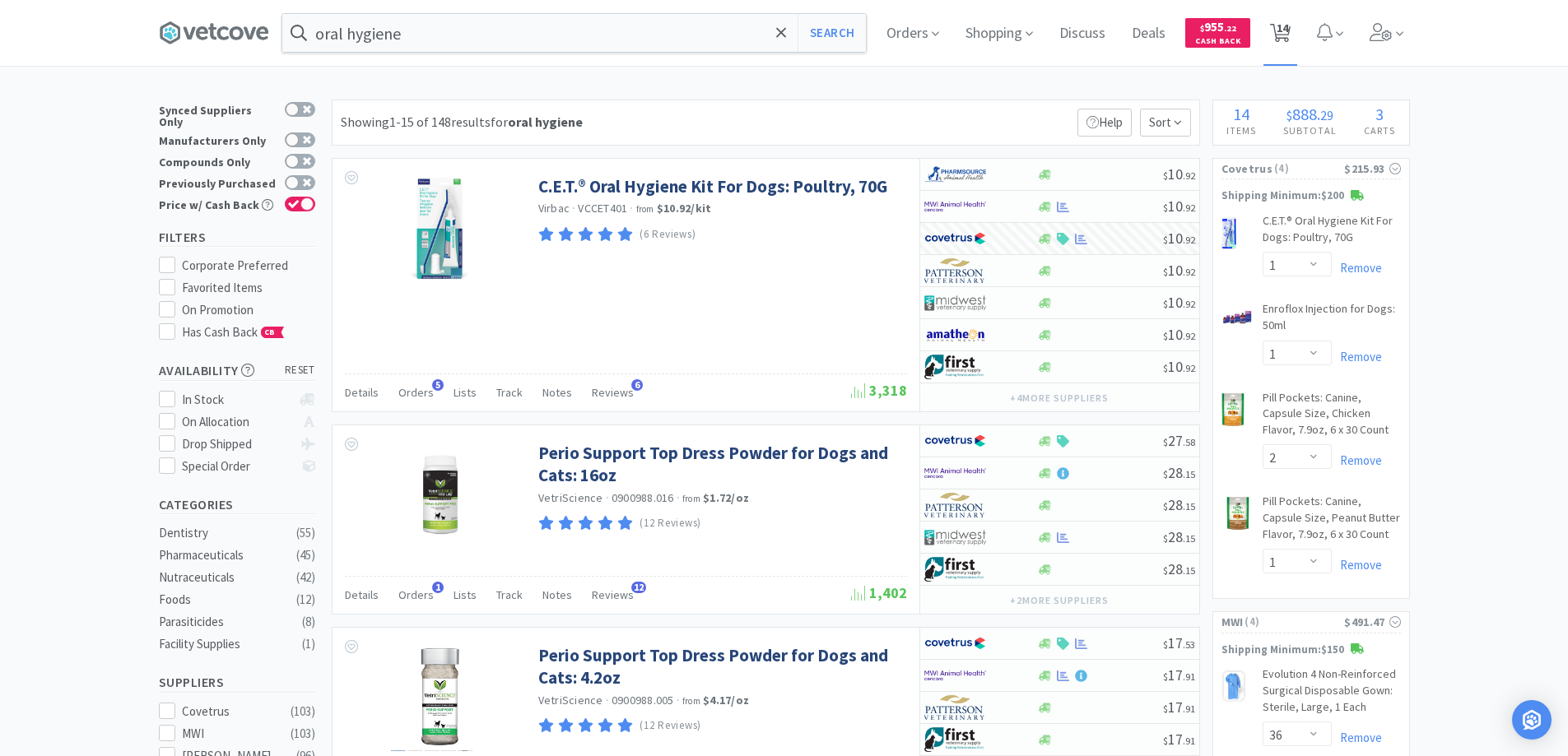
select select "1"
select select "2"
select select "4"
select select "1"
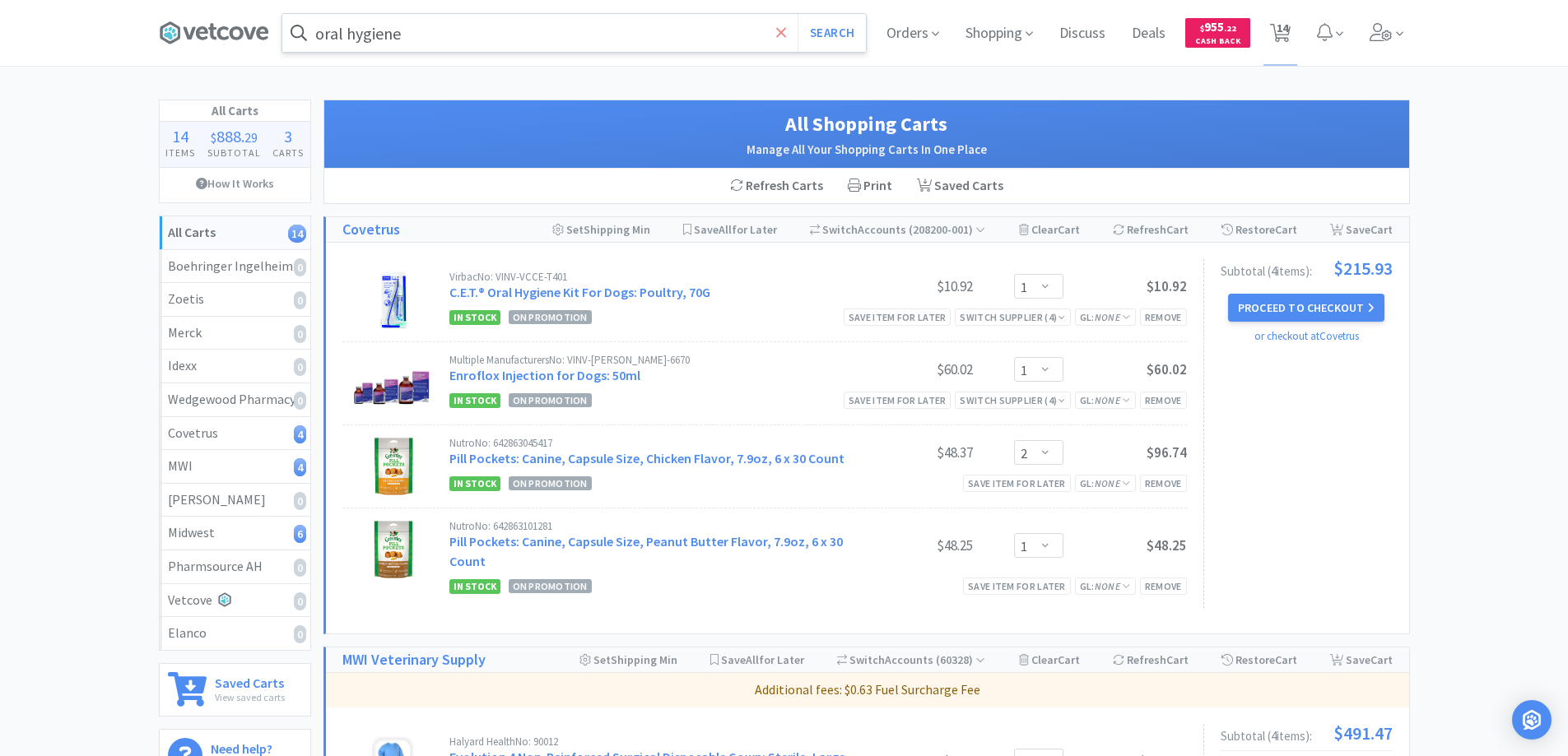
click at [776, 32] on icon at bounding box center [781, 33] width 10 height 16
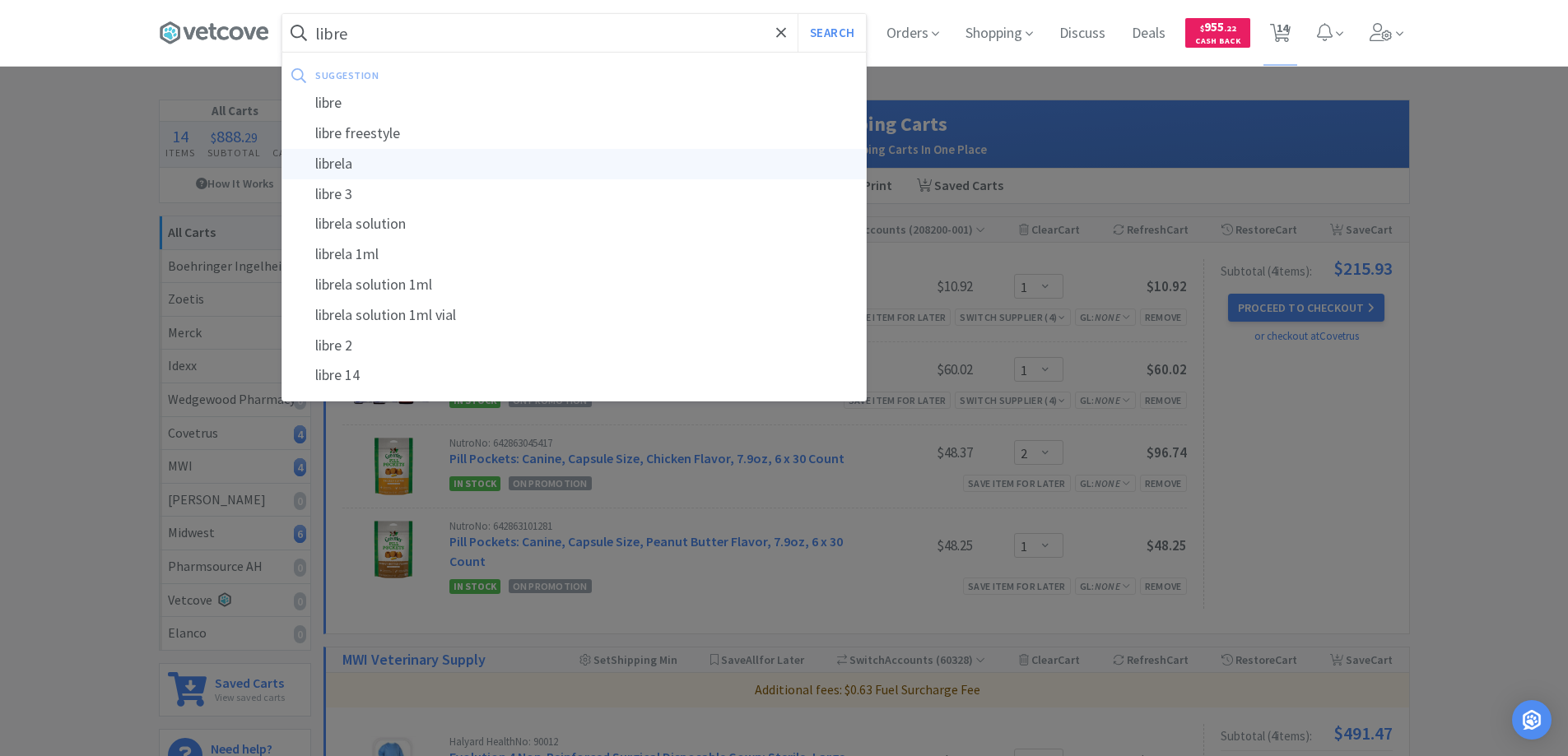
click at [338, 165] on div "librela" at bounding box center [574, 164] width 584 height 30
type input "librela"
select select "1"
select select "2"
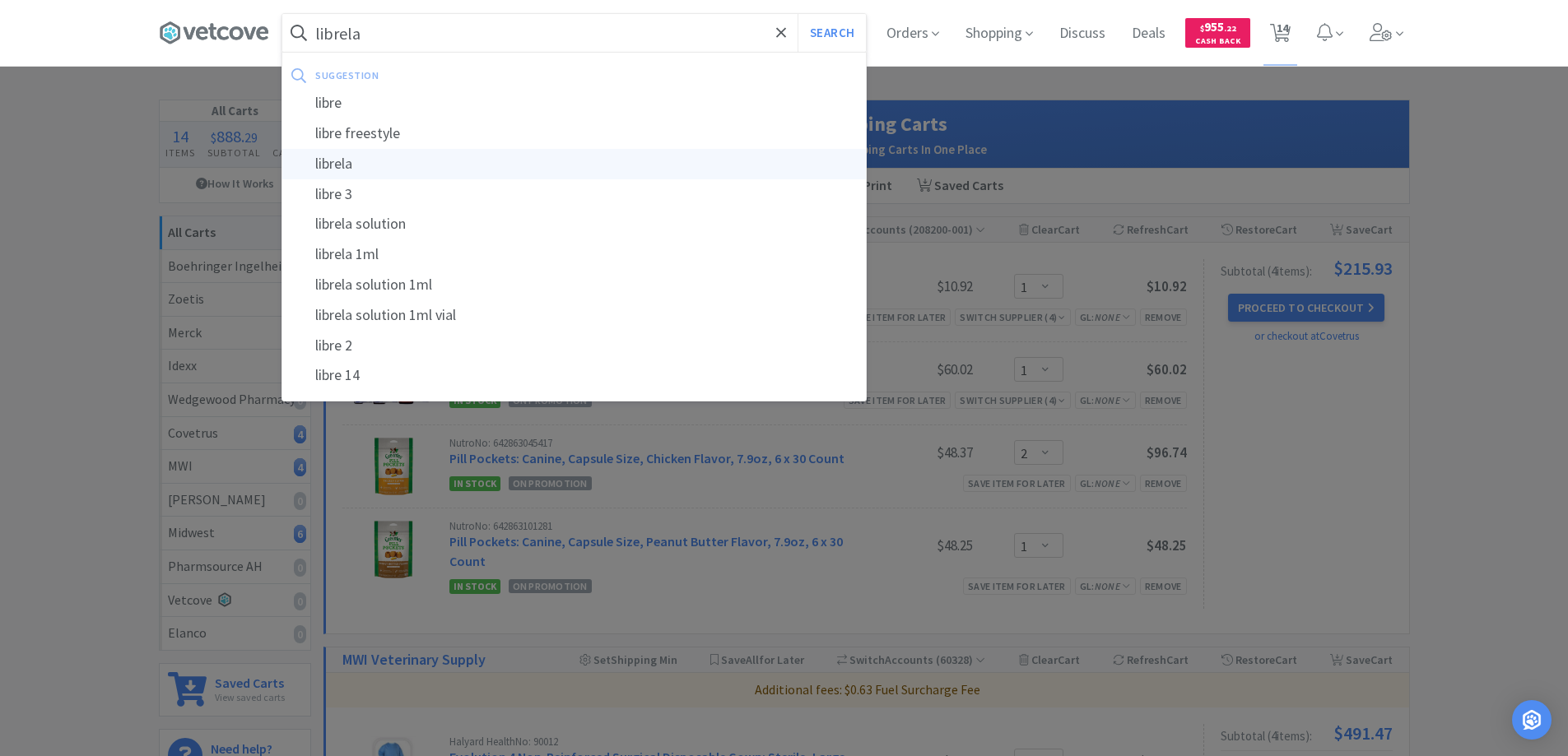
select select "1"
select select "36"
select select "10"
select select "1"
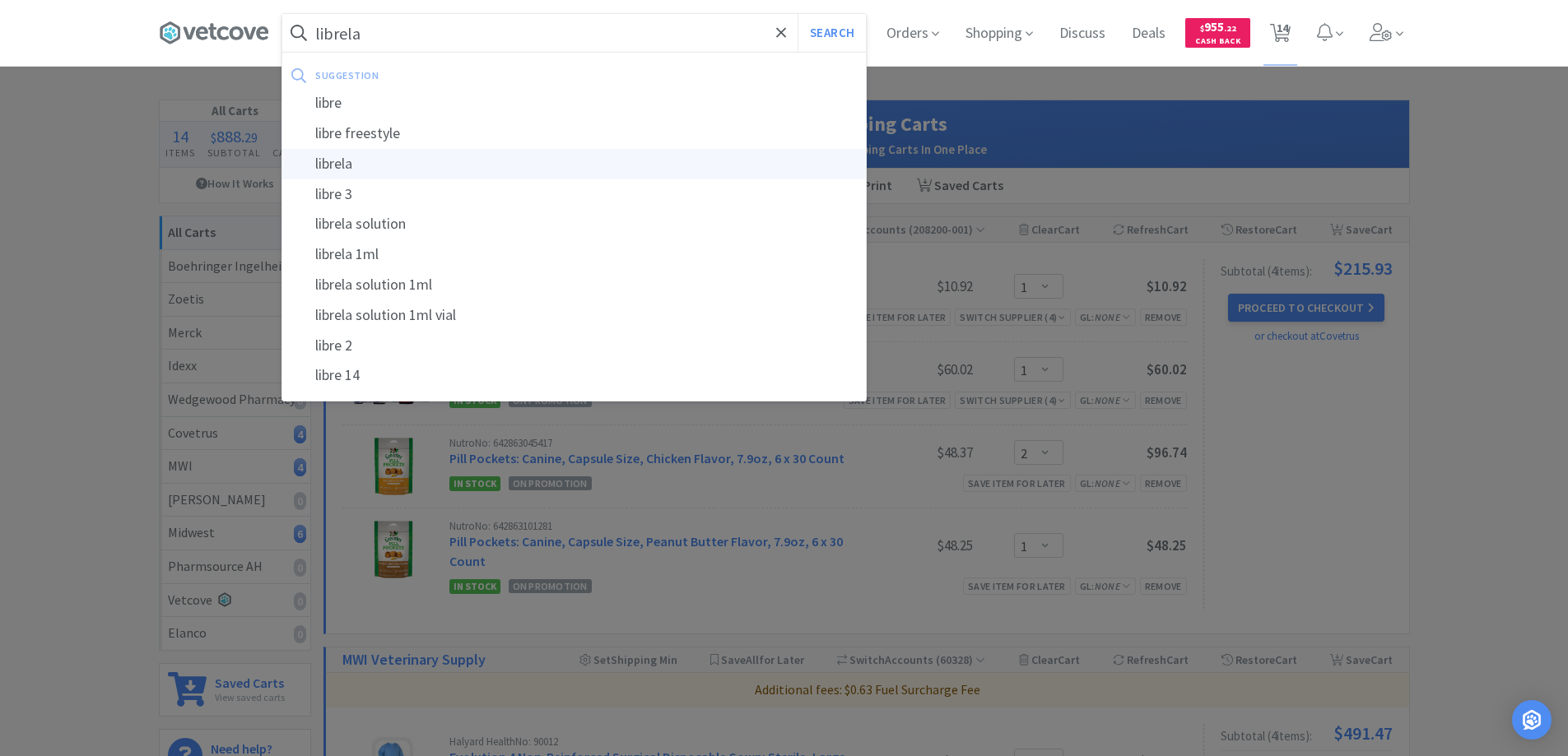
select select "2"
select select "1"
select select "2"
select select "4"
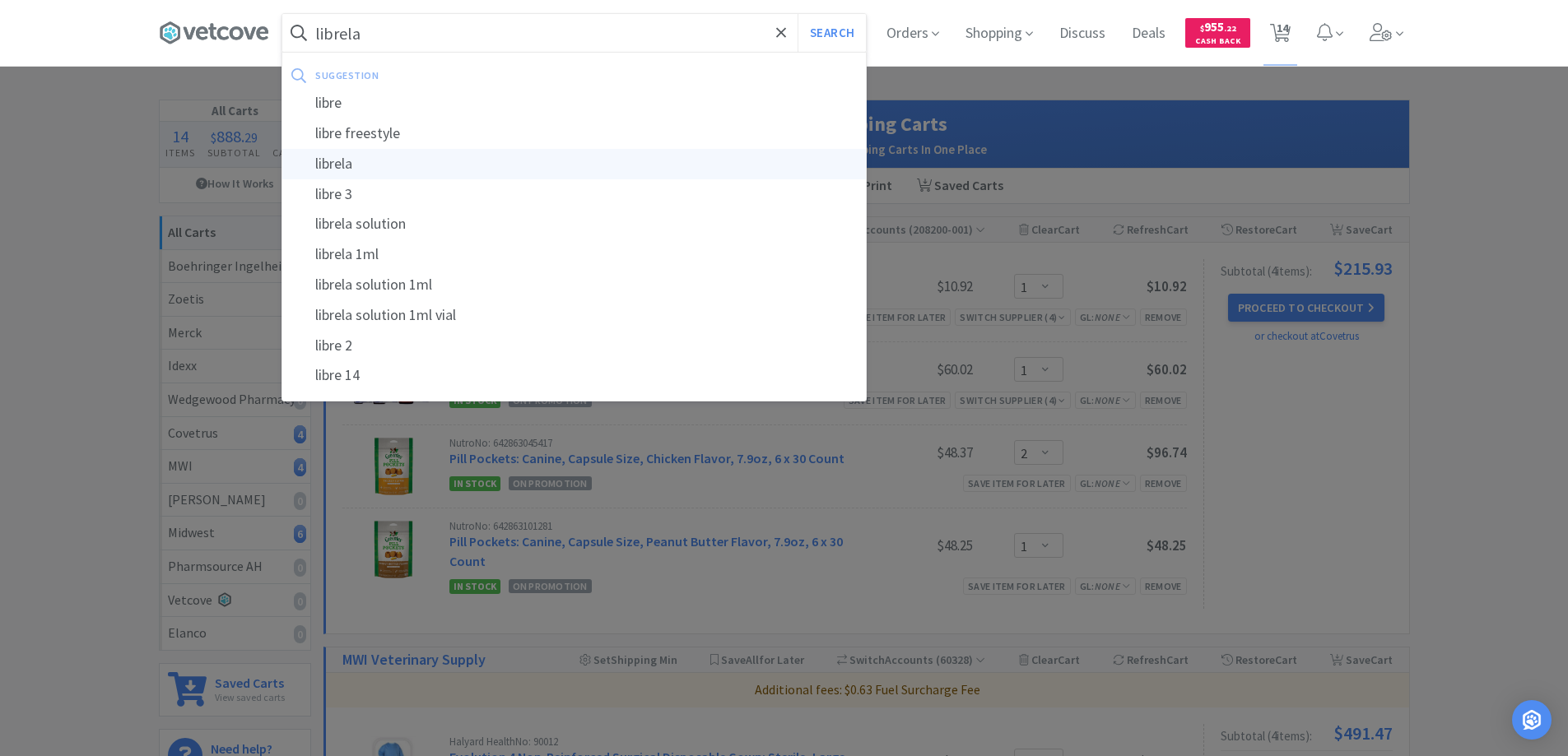
select select "1"
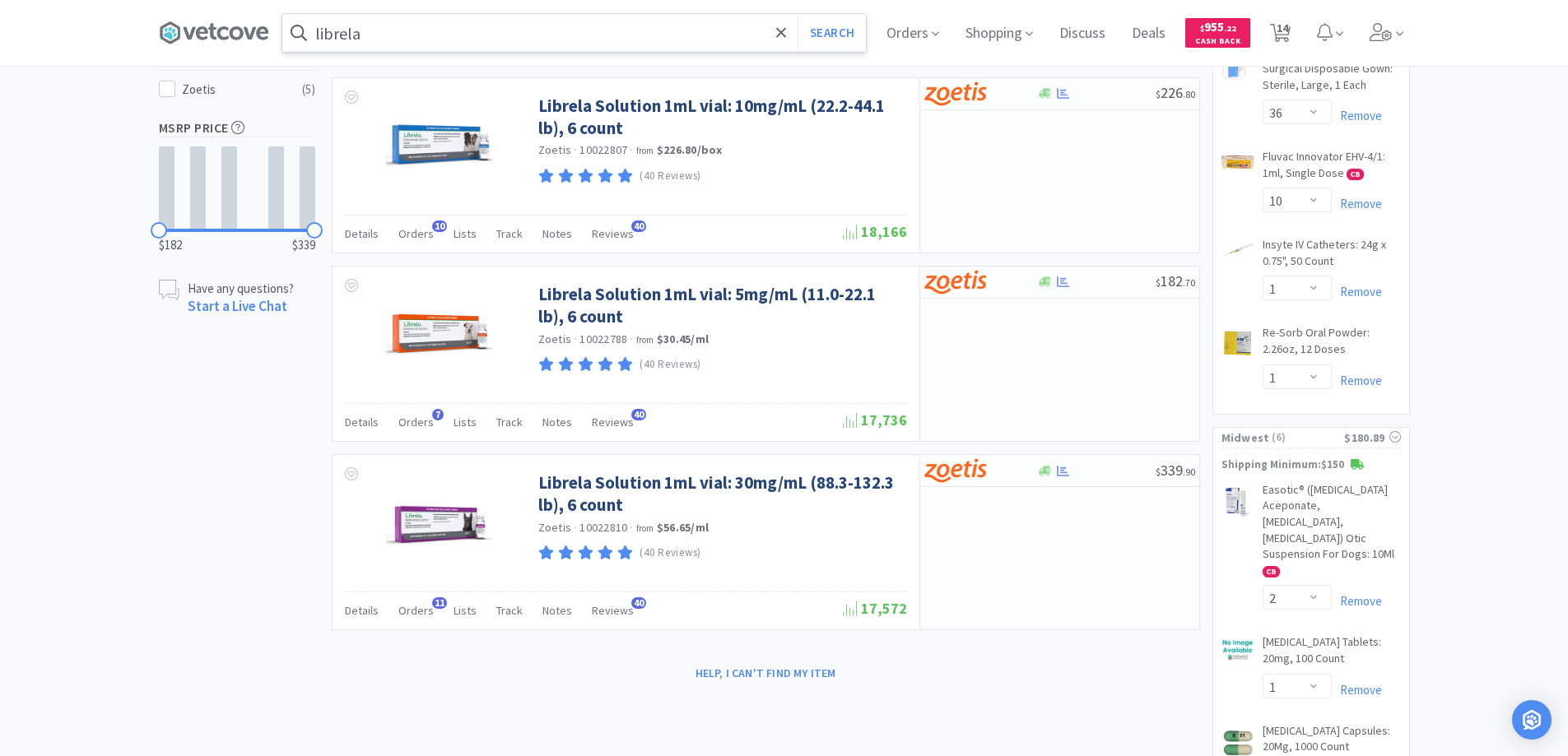
scroll to position [658, 0]
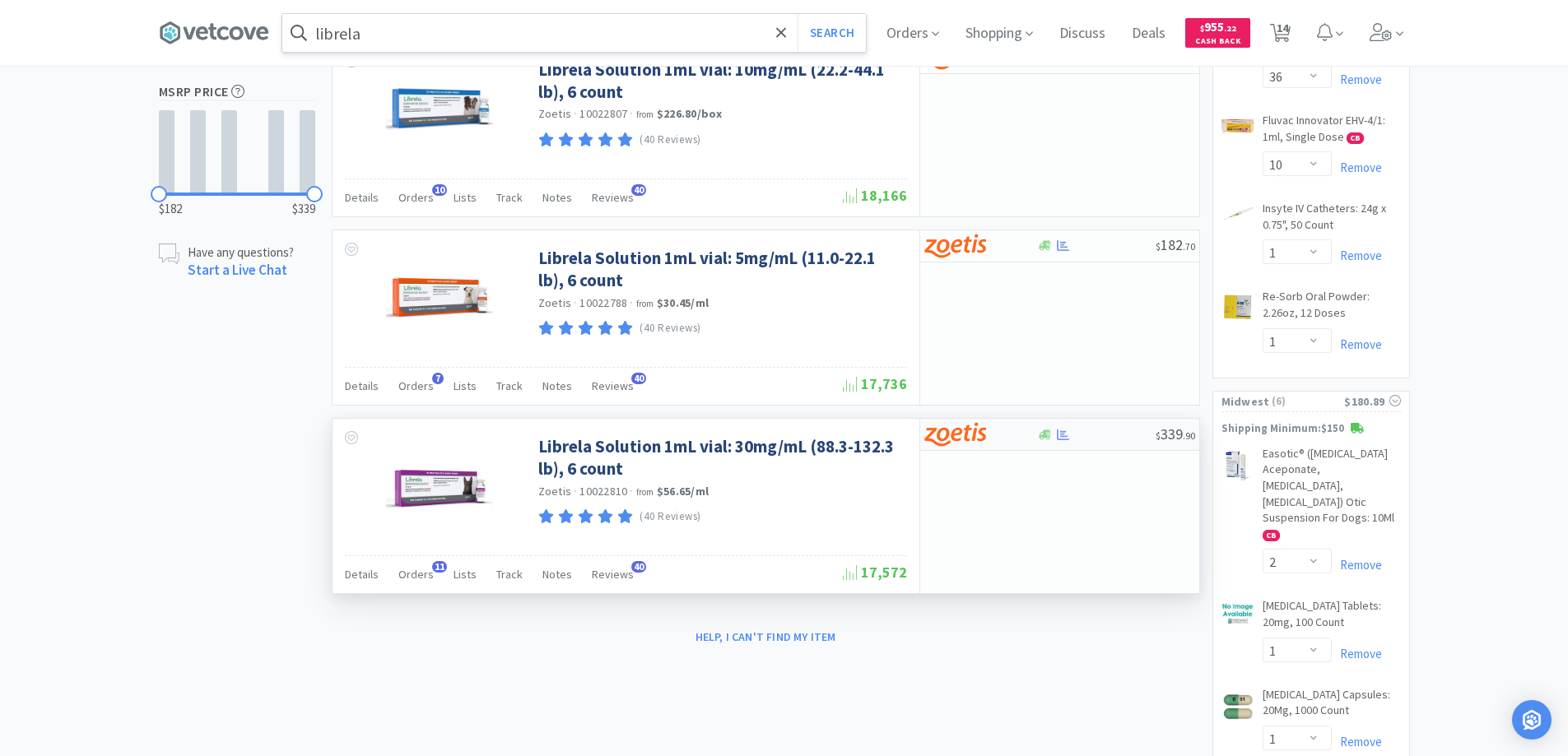
click at [1006, 434] on div at bounding box center [969, 434] width 91 height 28
select select "1"
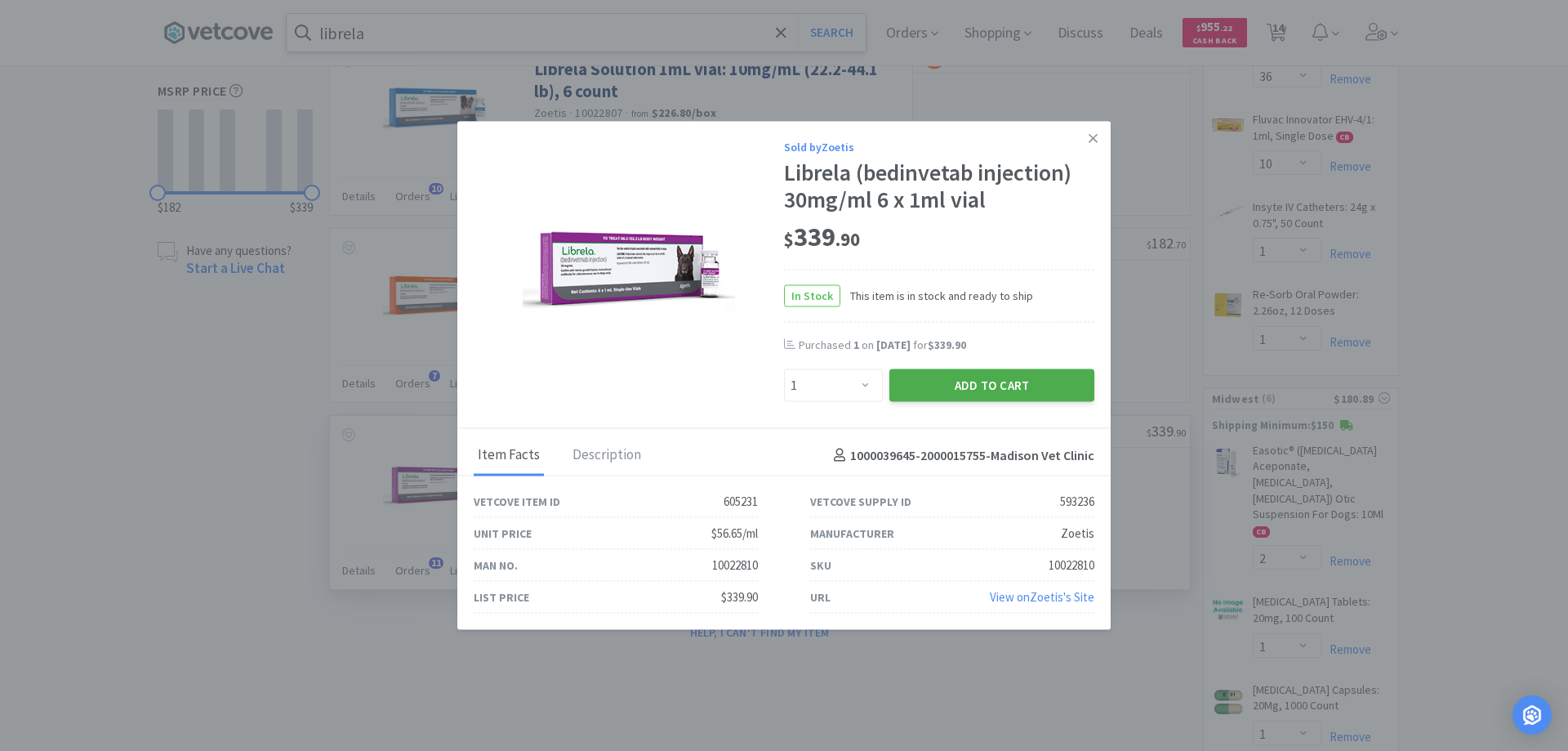
click at [967, 380] on button "Add to Cart" at bounding box center [991, 386] width 205 height 33
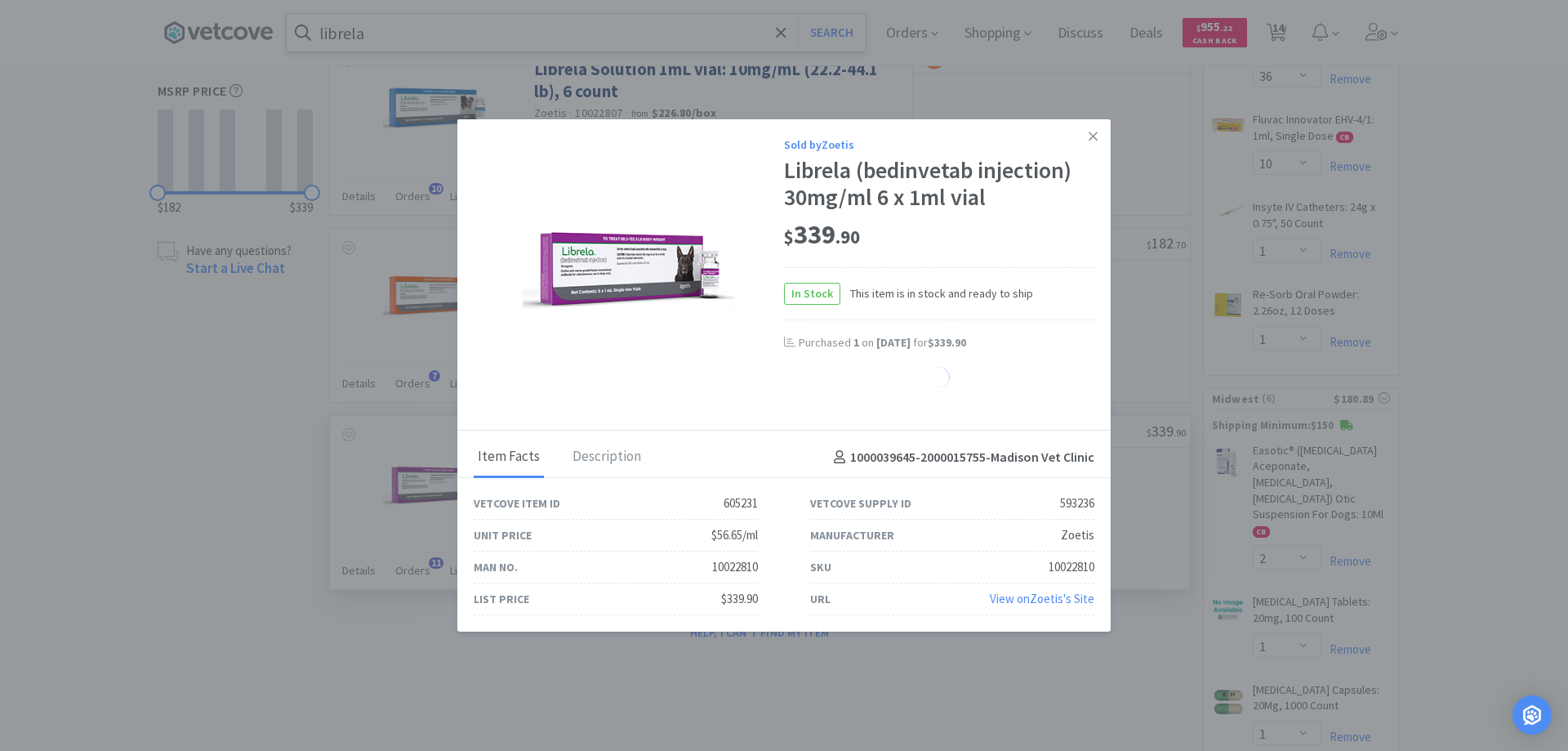
select select "1"
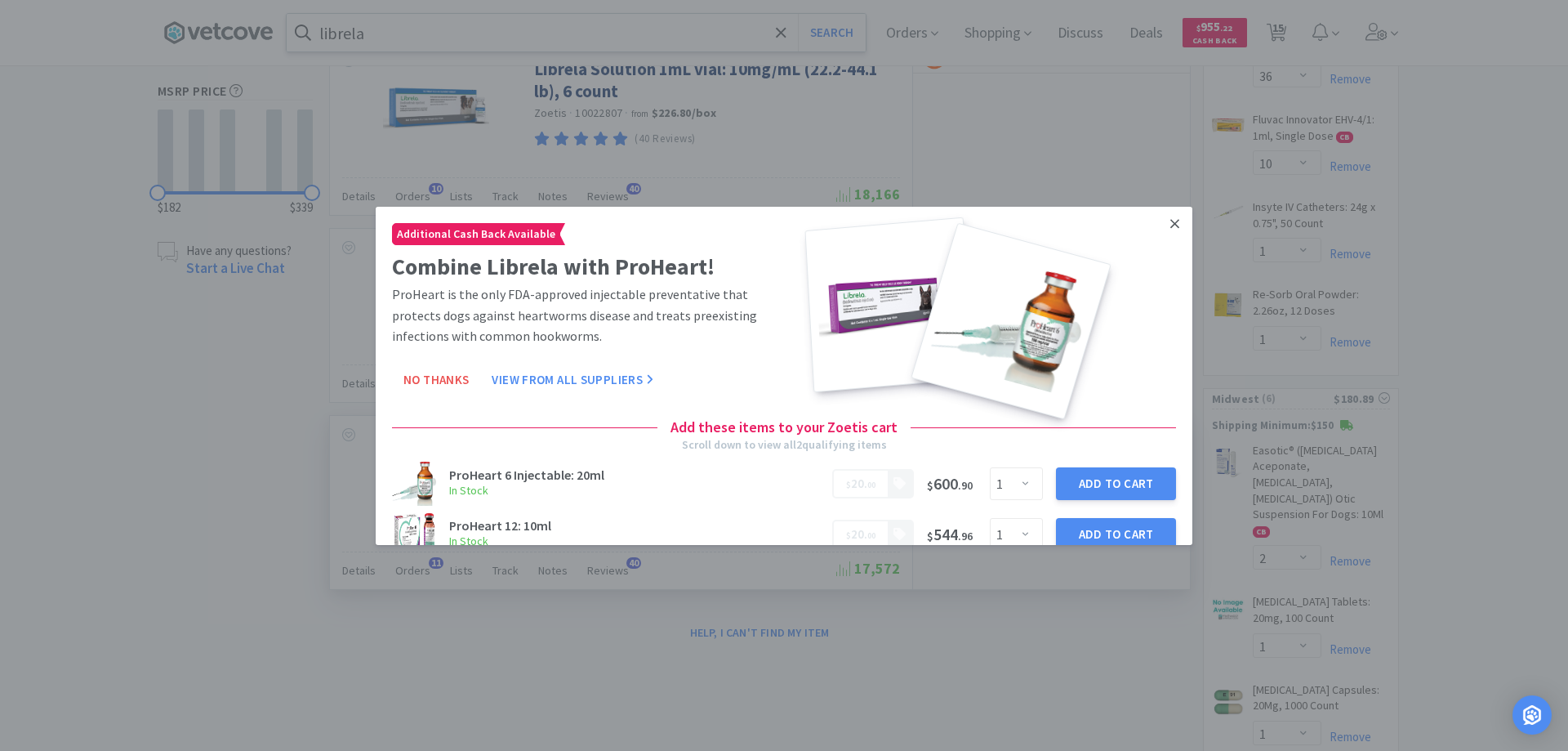
click at [1170, 225] on icon at bounding box center [1175, 223] width 9 height 15
